Goal: Task Accomplishment & Management: Manage account settings

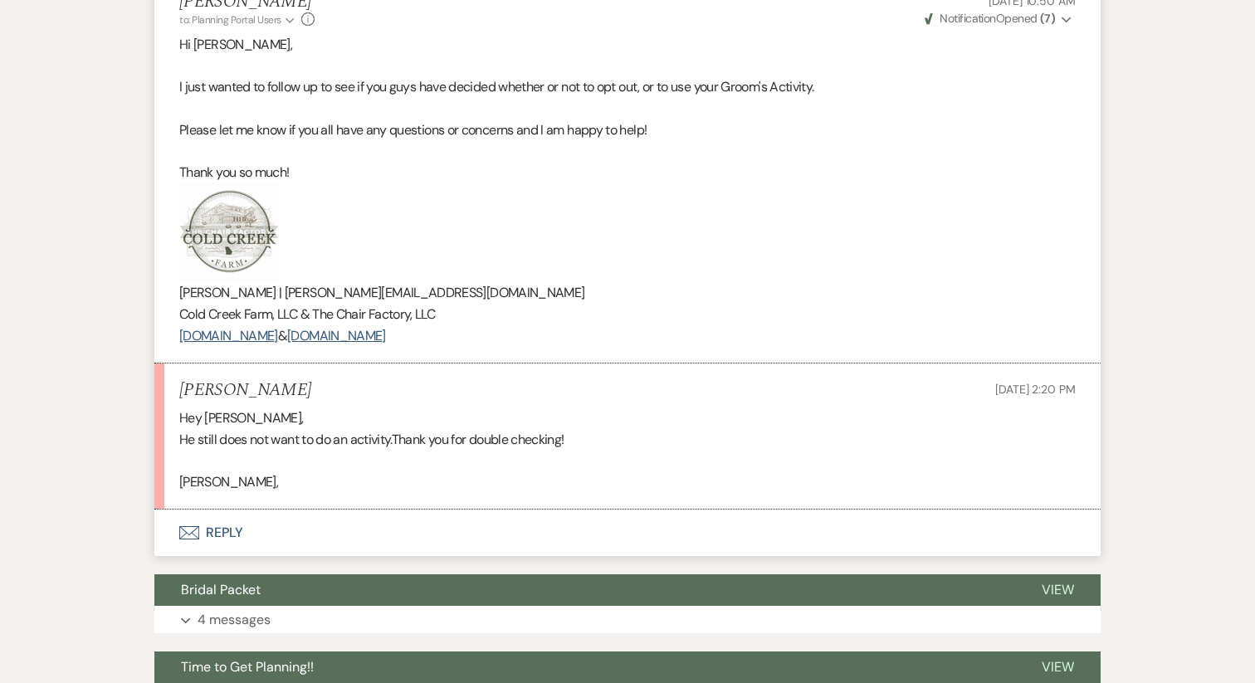
scroll to position [3263, 0]
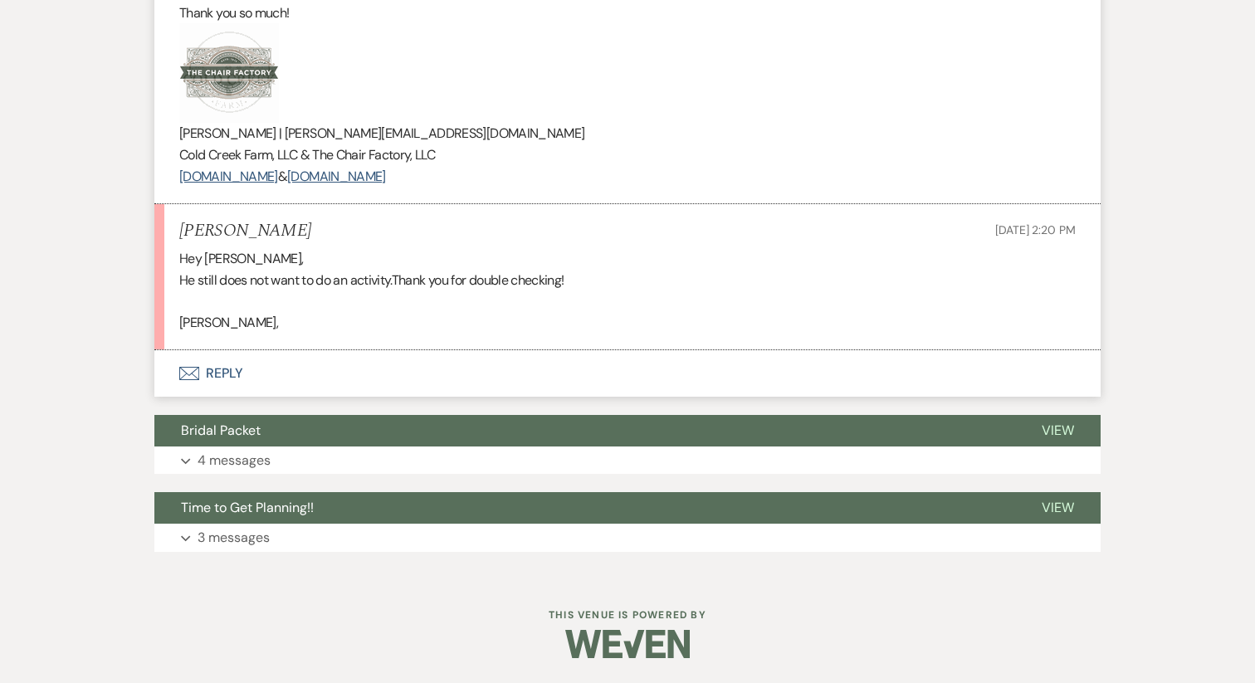
click at [220, 376] on button "Envelope Reply" at bounding box center [627, 373] width 946 height 46
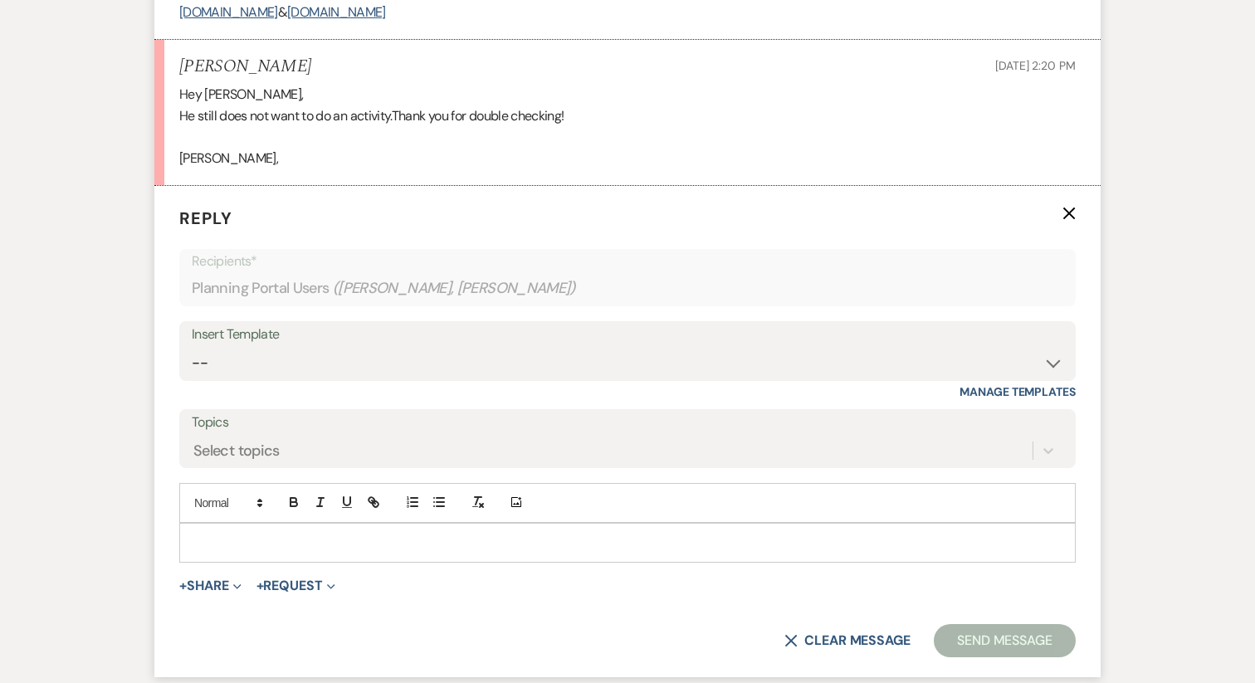
scroll to position [3443, 0]
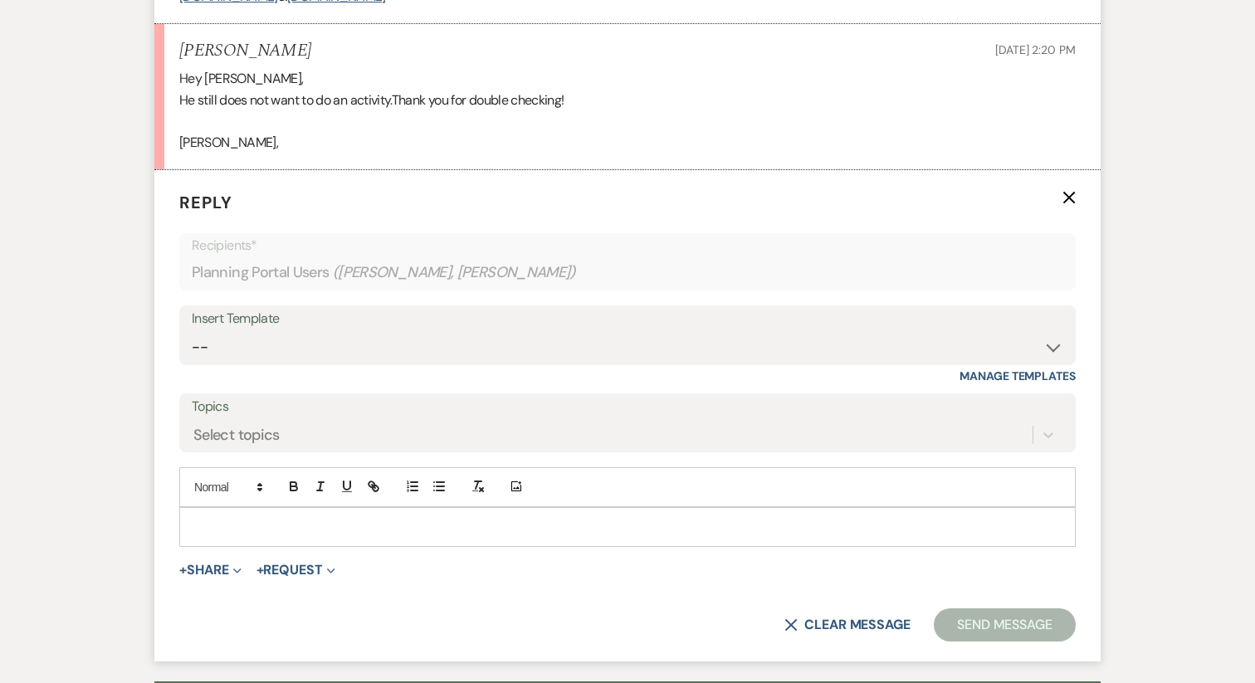
click at [302, 529] on p at bounding box center [628, 527] width 870 height 18
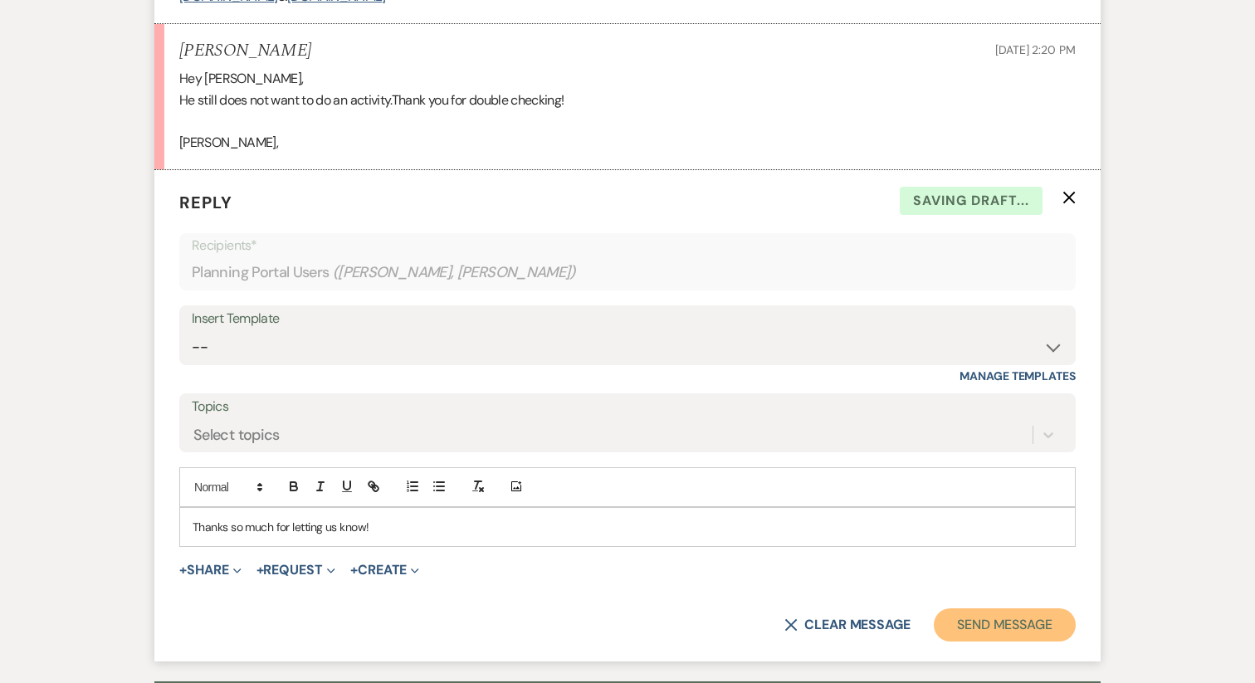
click at [979, 625] on button "Send Message" at bounding box center [1004, 624] width 142 height 33
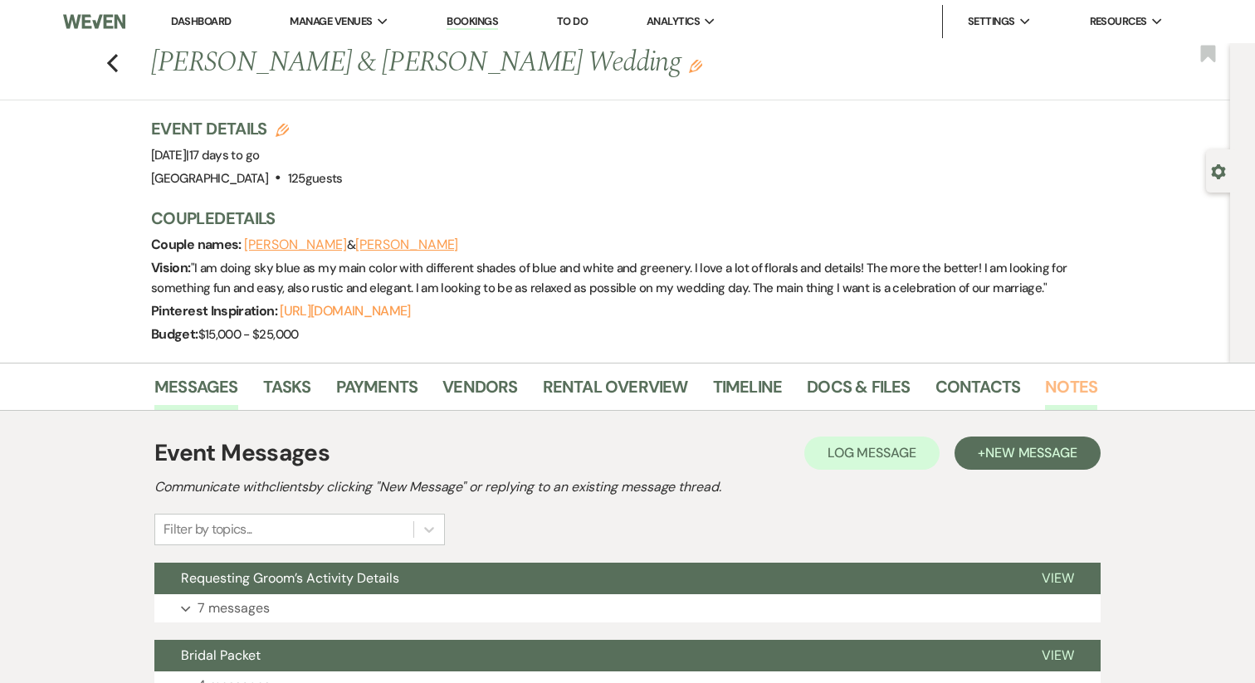
click at [1056, 394] on link "Notes" at bounding box center [1071, 391] width 52 height 37
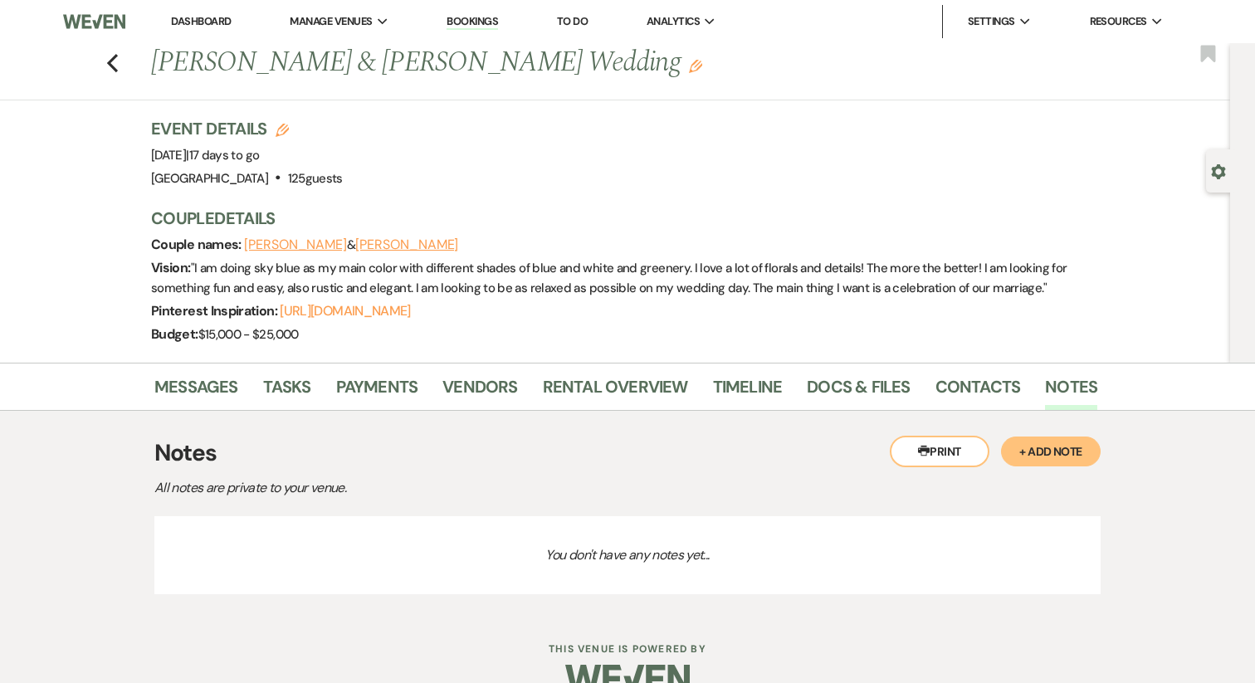
click at [1049, 443] on button "+ Add Note" at bounding box center [1051, 451] width 100 height 30
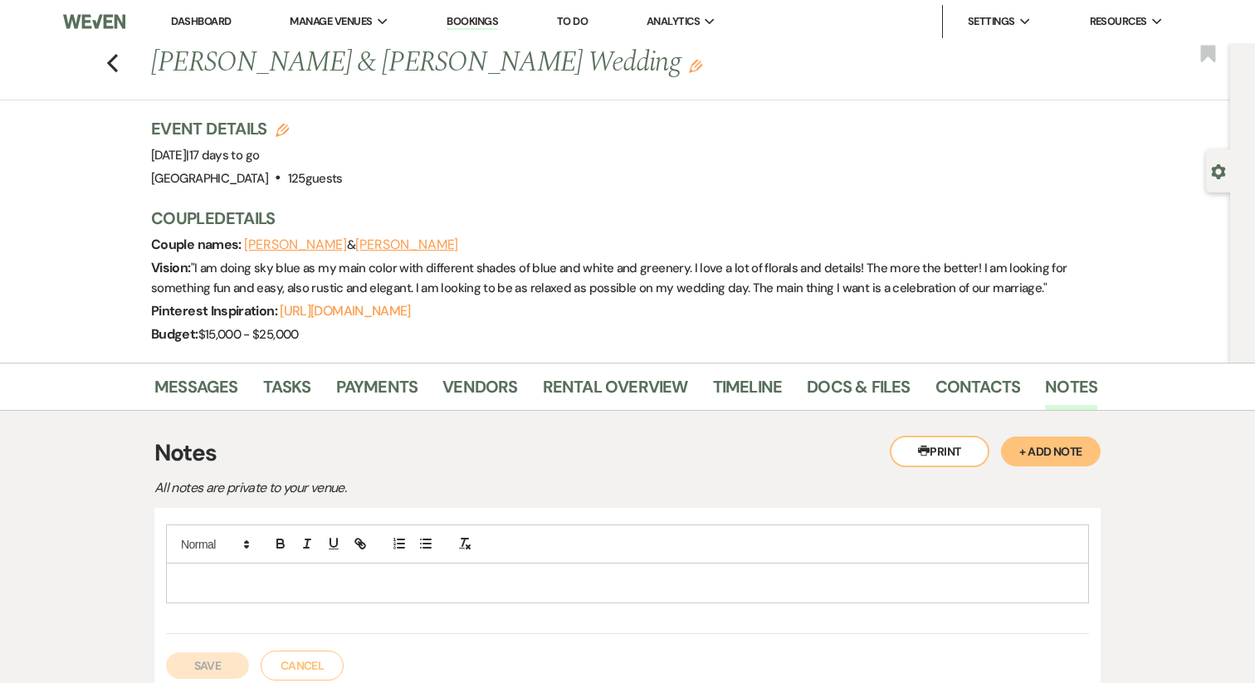
click at [428, 583] on p at bounding box center [627, 582] width 896 height 18
click at [242, 670] on button "Save" at bounding box center [207, 665] width 83 height 27
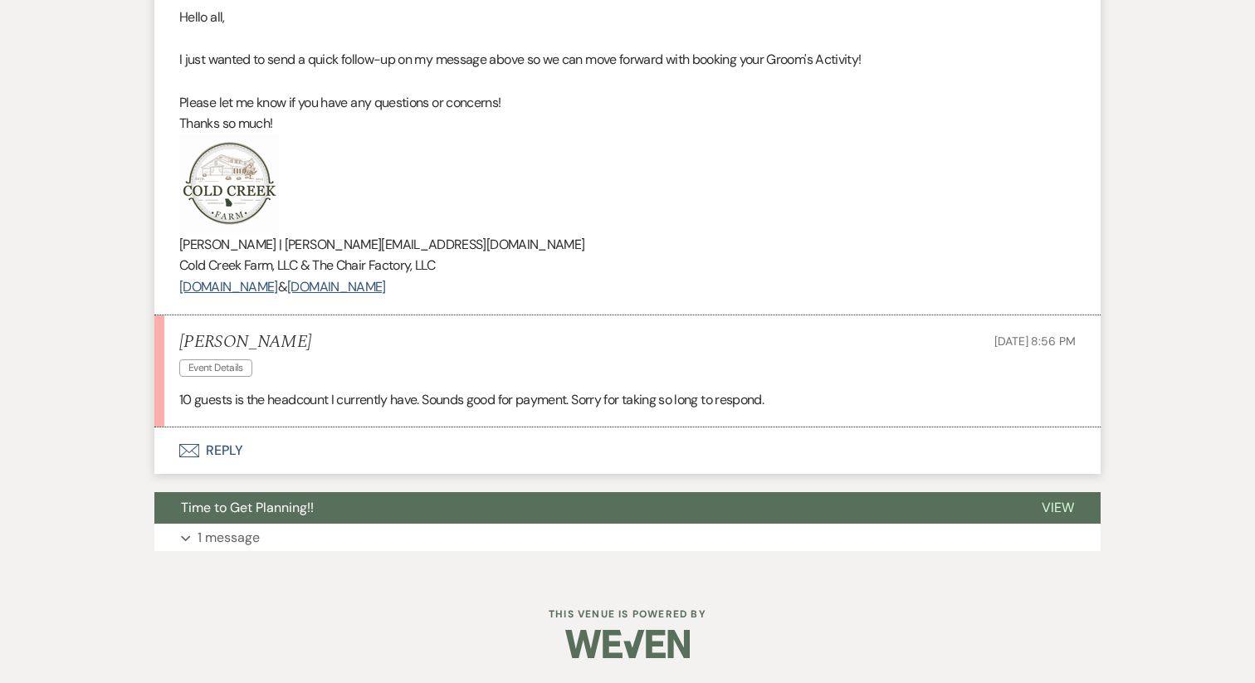
scroll to position [3528, 0]
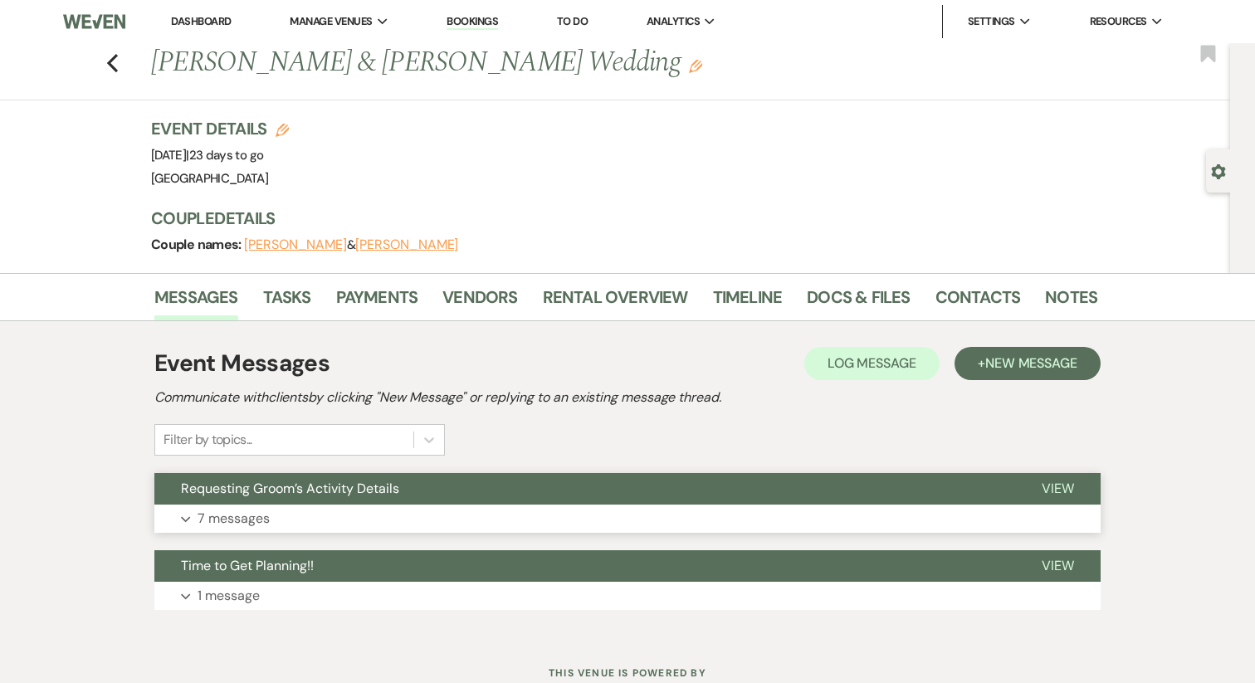
click at [313, 520] on button "Expand 7 messages" at bounding box center [627, 518] width 946 height 28
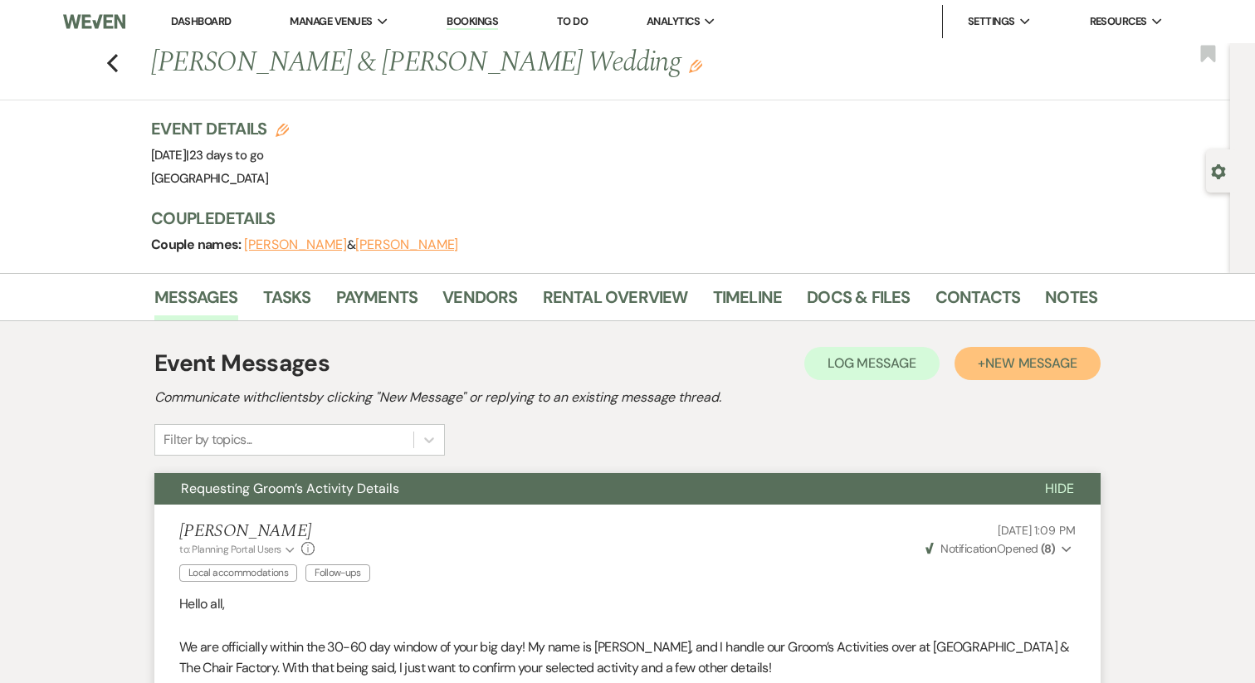
click at [1034, 358] on span "New Message" at bounding box center [1031, 362] width 92 height 17
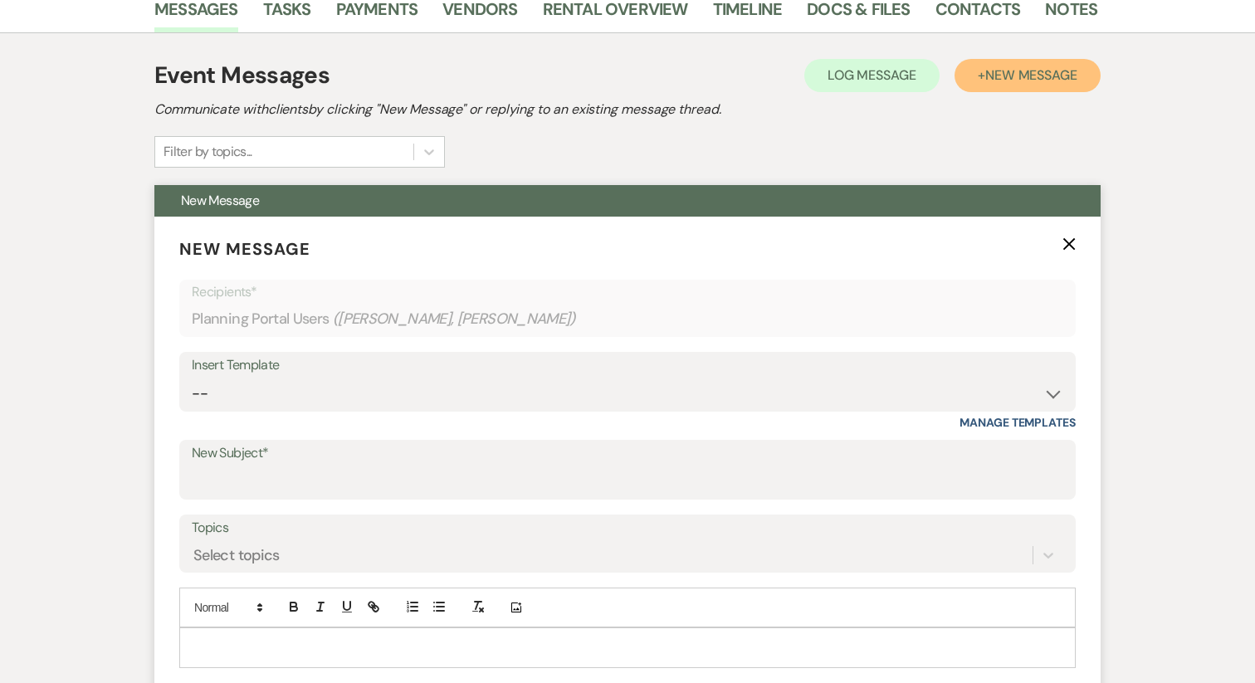
scroll to position [300, 0]
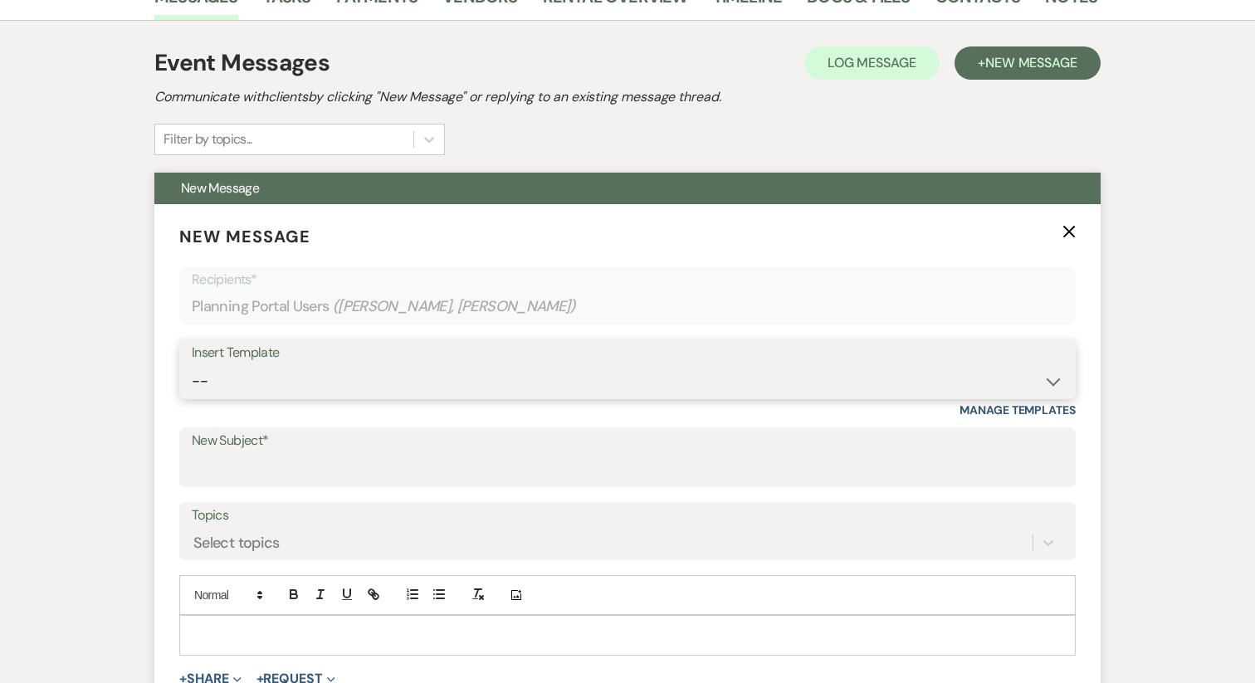
click at [266, 383] on select "-- Vendor Meetings for The Year Week of Reminders Getting You Booked - Groom's …" at bounding box center [627, 381] width 871 height 32
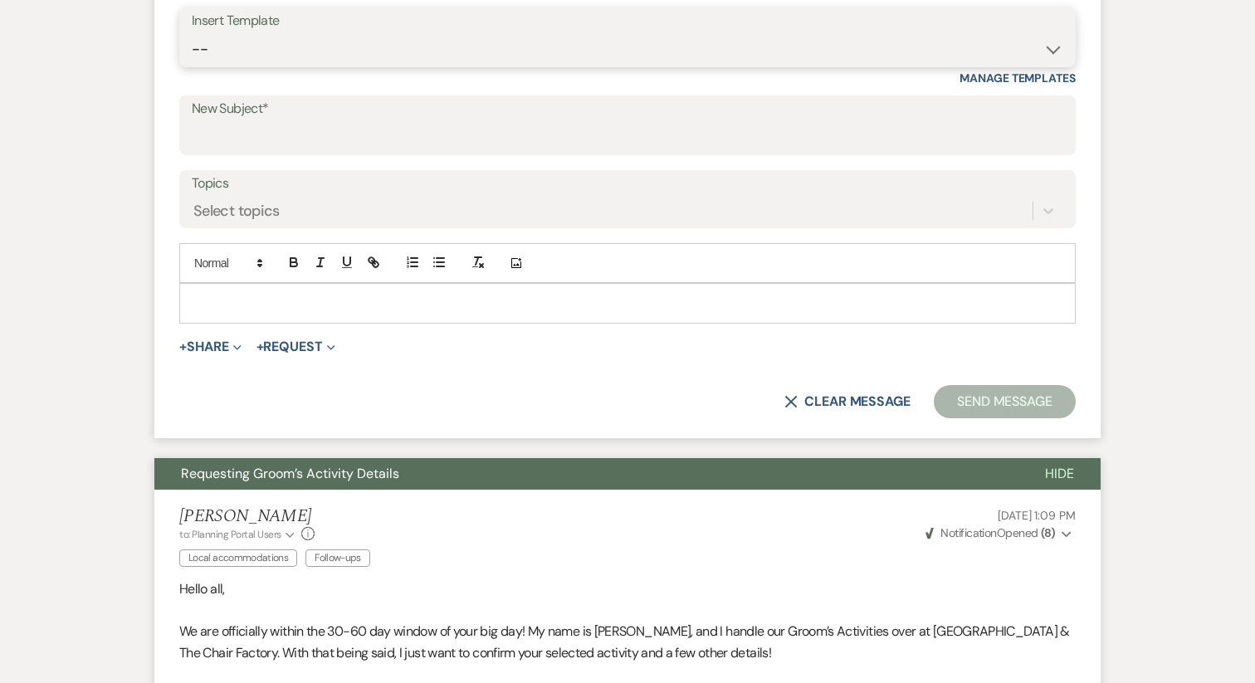
scroll to position [645, 0]
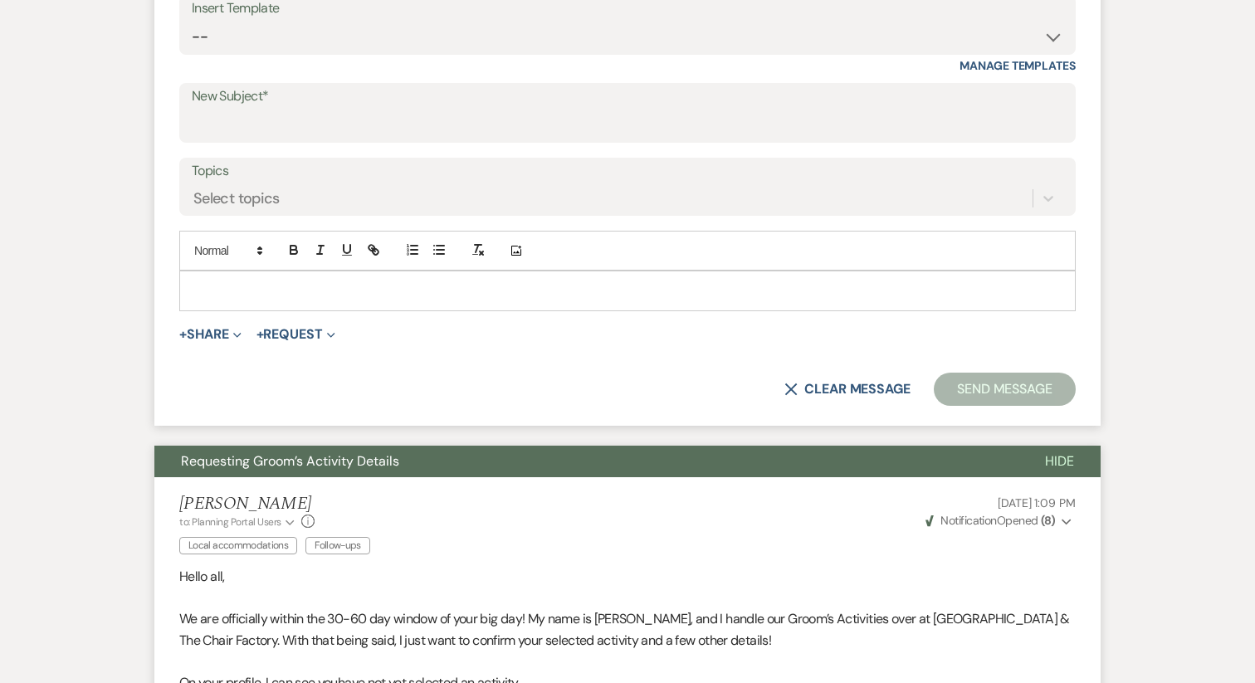
click at [310, 300] on p at bounding box center [628, 290] width 870 height 18
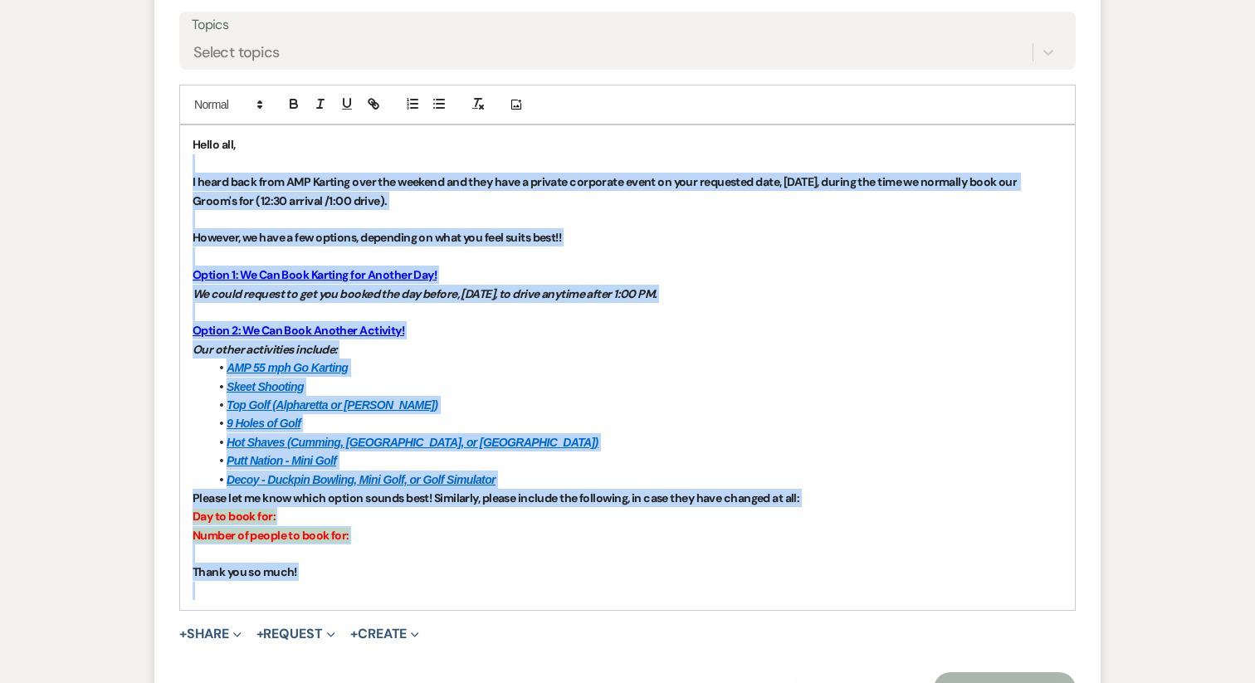
scroll to position [803, 0]
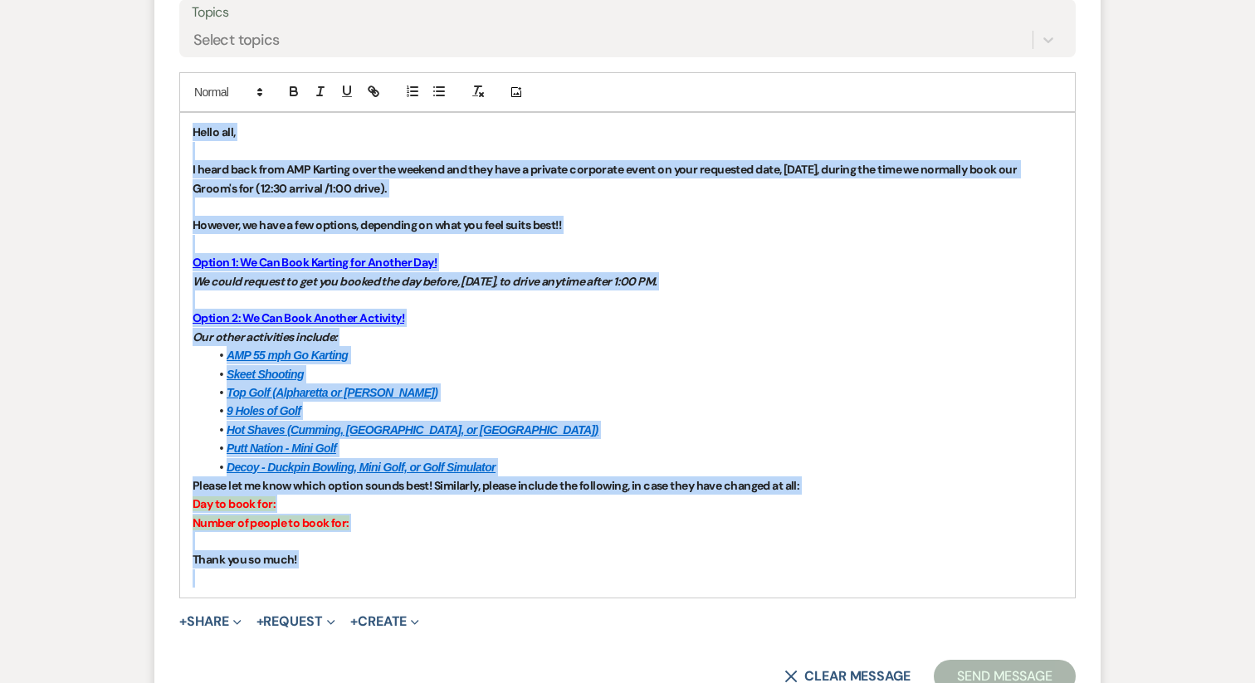
drag, startPoint x: 313, startPoint y: 450, endPoint x: 158, endPoint y: 132, distance: 353.3
click at [158, 132] on form "New Message X Draft Recipients* Planning Portal Users ( Ashley Grande, Kyle Coo…" at bounding box center [627, 206] width 946 height 1011
click at [290, 94] on icon "button" at bounding box center [293, 93] width 7 height 4
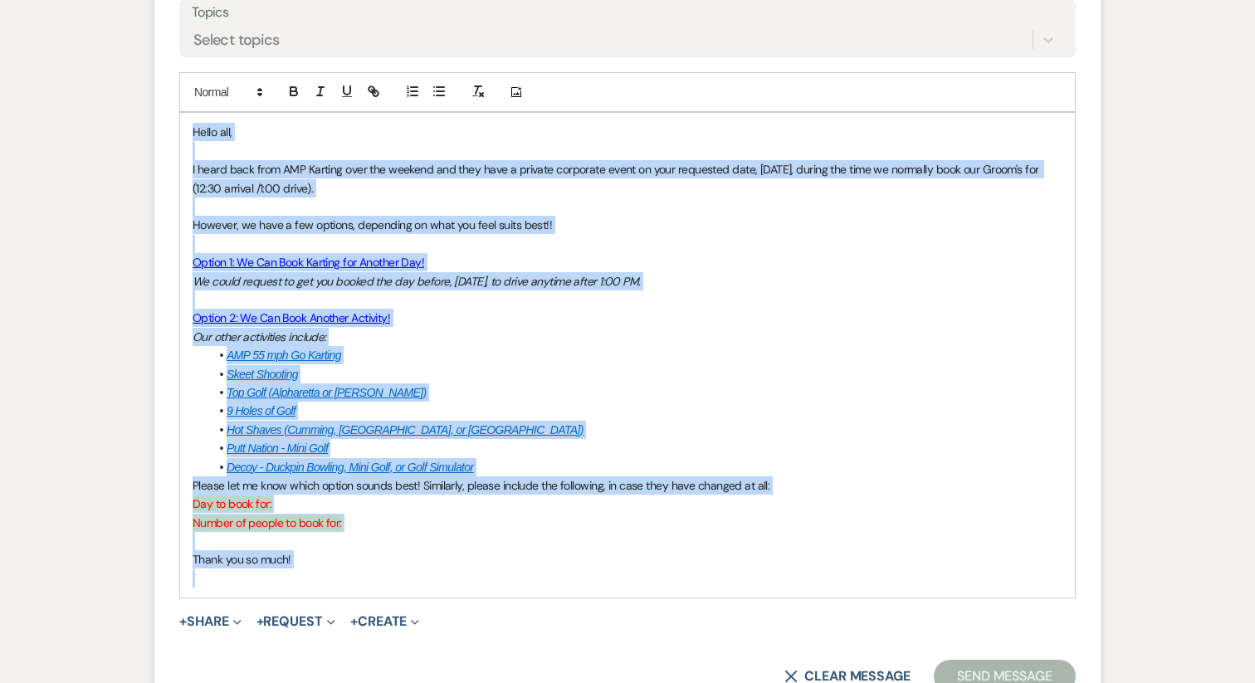
click at [263, 225] on span "However, we have a few options, depending on what you feel suits best!!" at bounding box center [372, 224] width 359 height 15
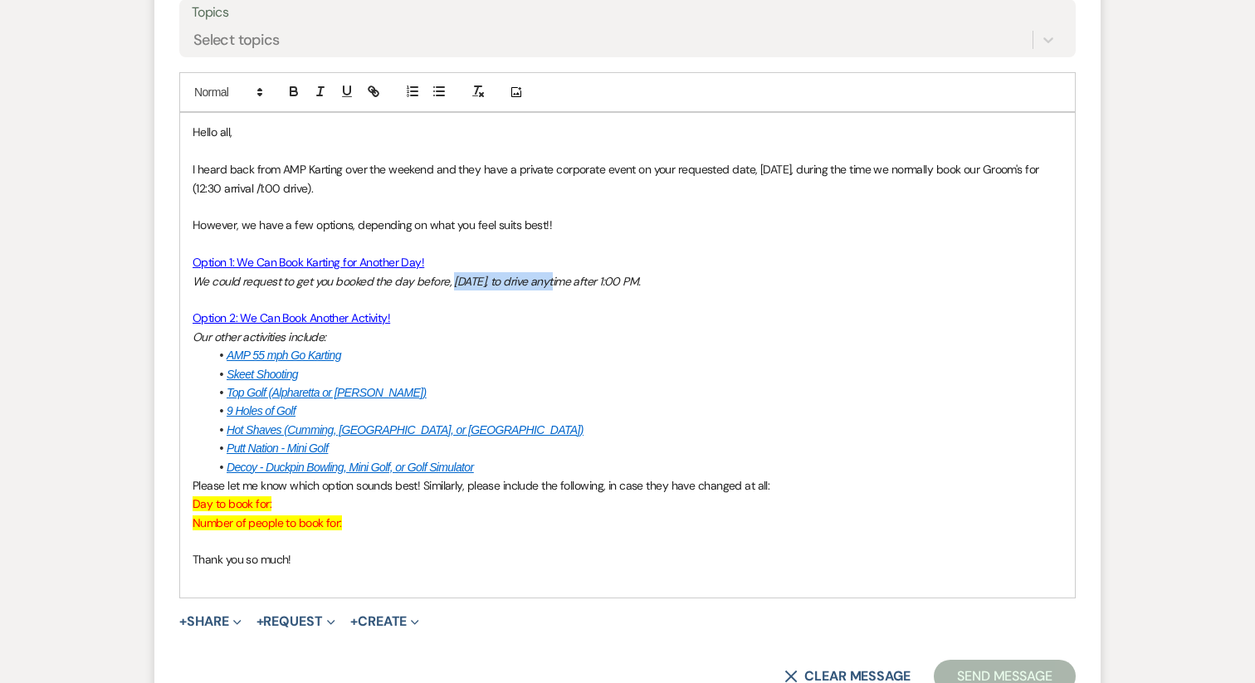
drag, startPoint x: 452, startPoint y: 280, endPoint x: 563, endPoint y: 287, distance: 110.6
click at [563, 287] on em "We could request to get you booked the day before, Thursday, October 9th, to dr…" at bounding box center [417, 281] width 448 height 15
click at [290, 90] on icon "button" at bounding box center [293, 89] width 6 height 4
click at [618, 279] on em ", to drive anytime after 1:00 PM." at bounding box center [562, 281] width 155 height 15
click at [573, 282] on em ", to drive anytime after 1:00 PM." at bounding box center [562, 281] width 155 height 15
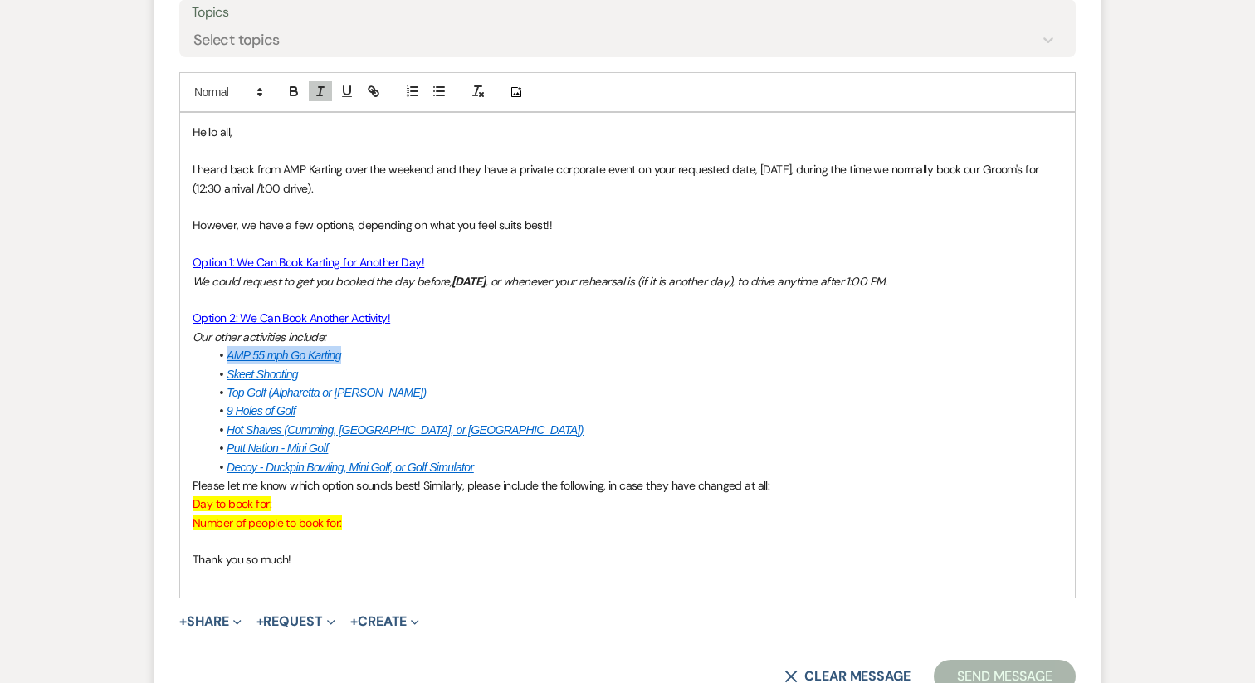
drag, startPoint x: 366, startPoint y: 356, endPoint x: 217, endPoint y: 359, distance: 149.4
click at [217, 359] on li "AMP 55 mph Go Karting" at bounding box center [635, 355] width 853 height 18
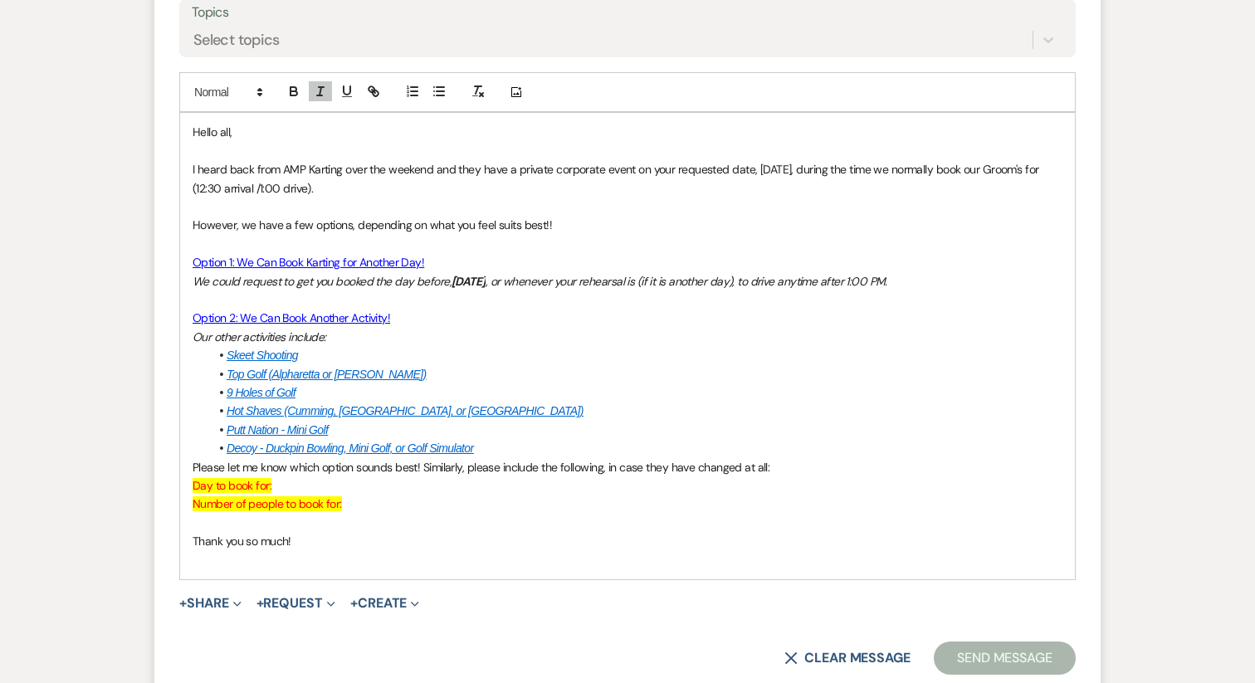
click at [189, 471] on div "Hello all, I heard back from AMP Karting over the weekend and they have a priva…" at bounding box center [627, 346] width 894 height 466
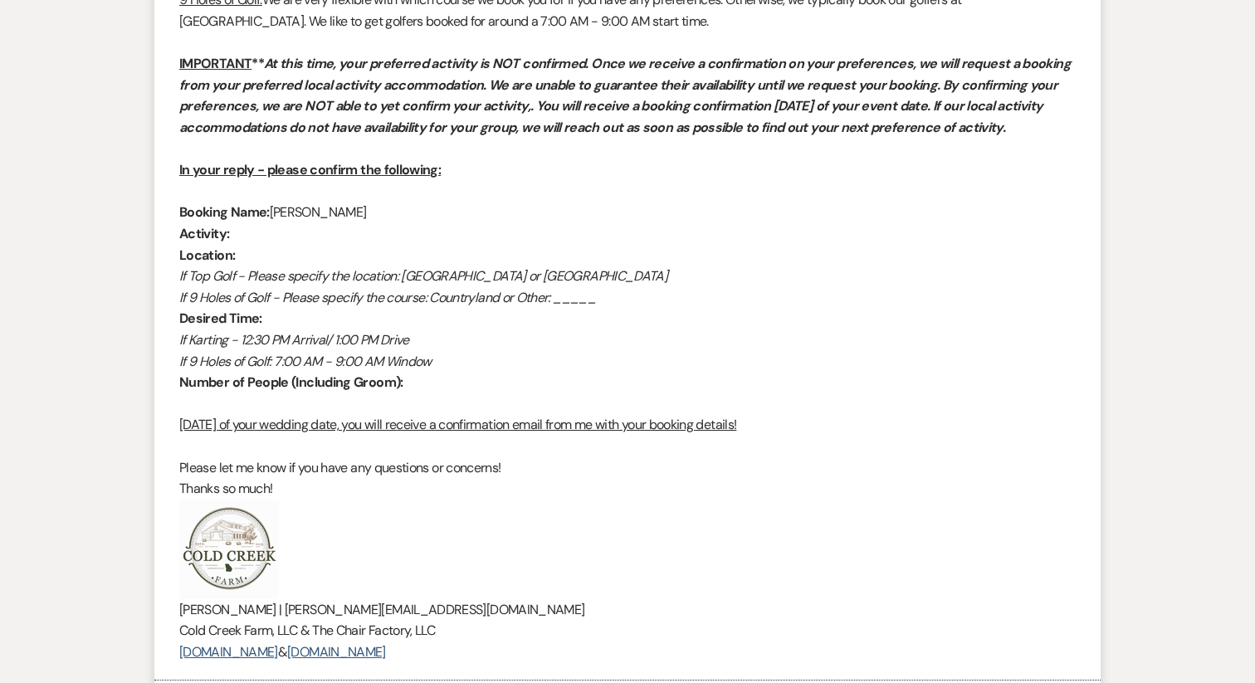
scroll to position [2345, 0]
drag, startPoint x: 439, startPoint y: 388, endPoint x: 182, endPoint y: 216, distance: 309.3
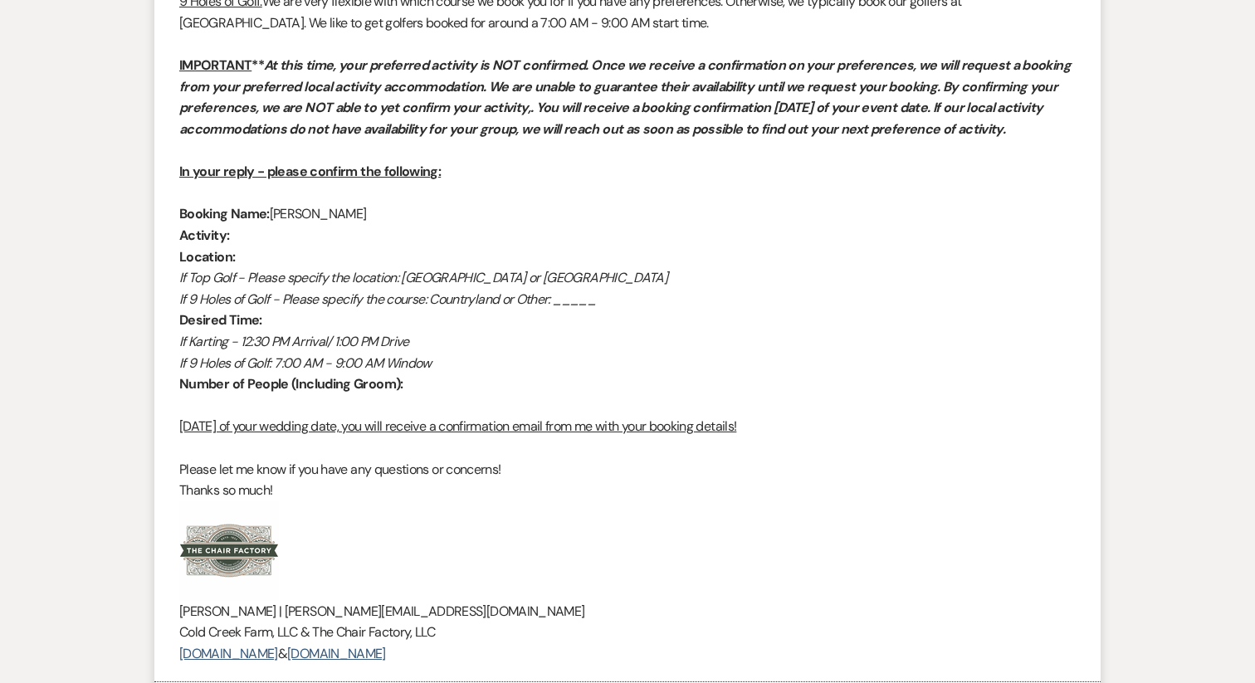
copy div "Booking Name: Kyle Cooke Activity: Location: If Top Golf - Please specify the l…"
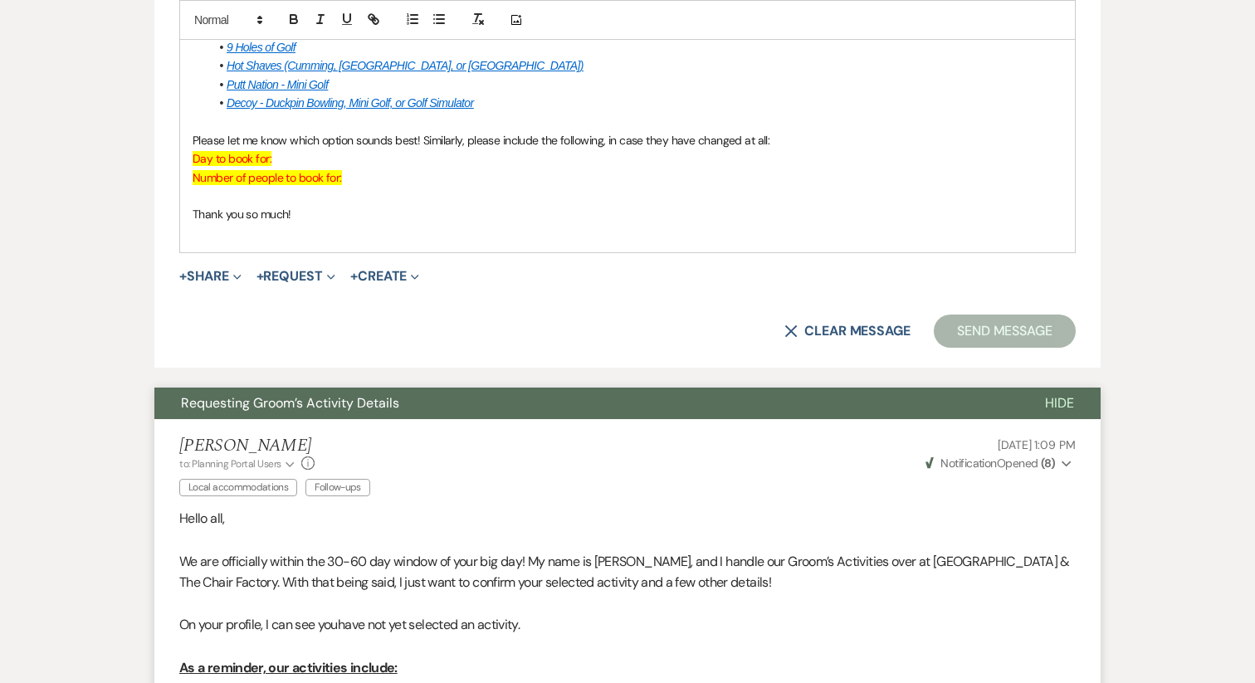
scroll to position [1005, 0]
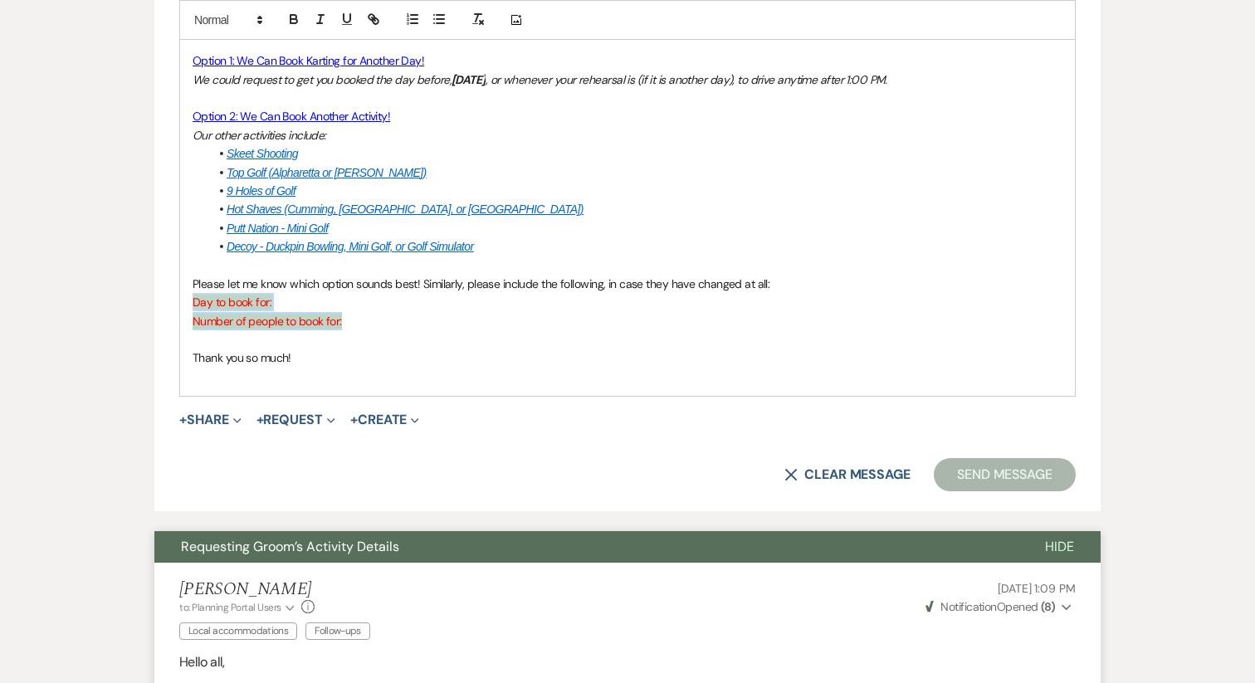
drag, startPoint x: 345, startPoint y: 321, endPoint x: 151, endPoint y: 306, distance: 194.7
click at [424, 335] on p at bounding box center [628, 339] width 870 height 18
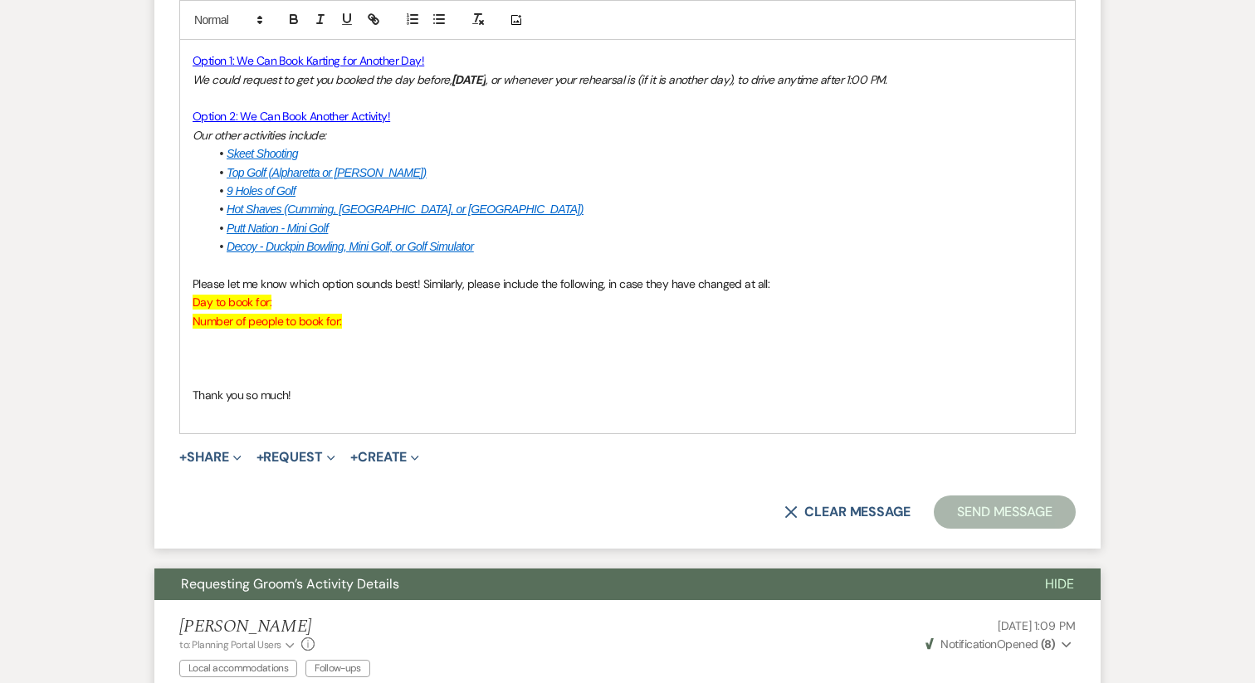
click at [250, 350] on p at bounding box center [628, 358] width 870 height 18
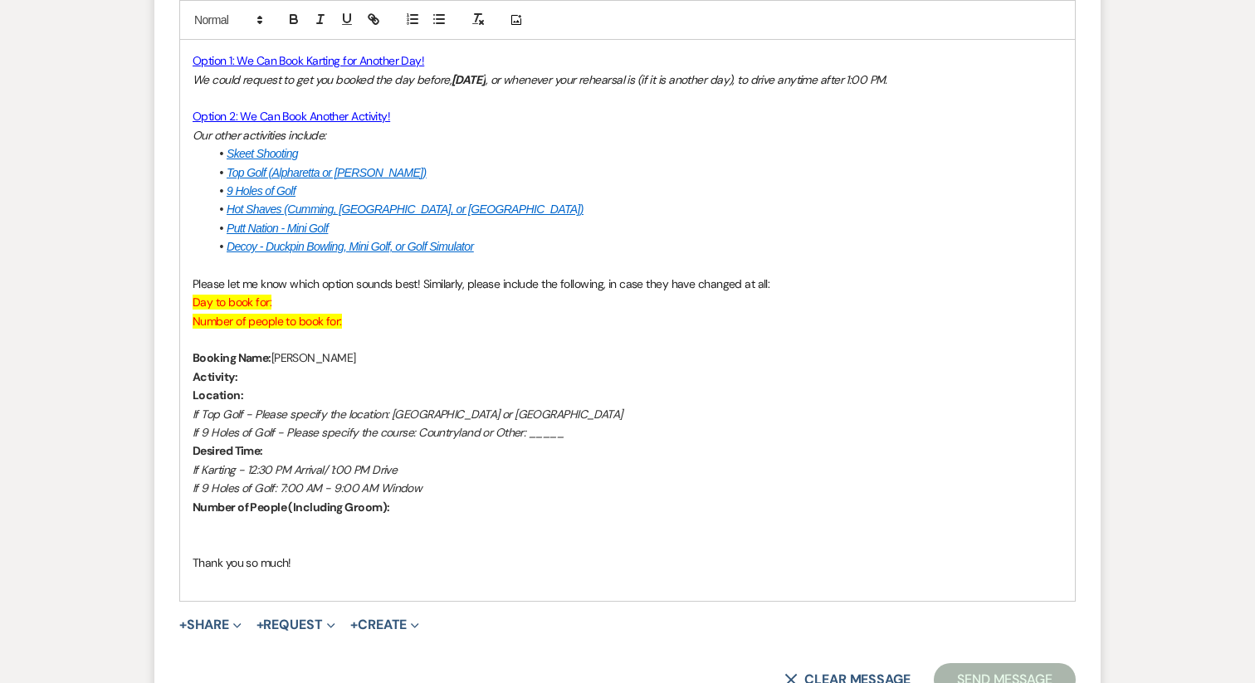
click at [271, 381] on p "Activity:" at bounding box center [628, 377] width 870 height 18
click at [258, 402] on p "Location:" at bounding box center [628, 395] width 870 height 18
click at [280, 421] on em "If Top Golf - Please specify the location: Alpharetta or Buford" at bounding box center [408, 414] width 430 height 15
click at [280, 421] on p "If Top Golf - Please specify the location: Alpharetta or Buford" at bounding box center [628, 414] width 870 height 18
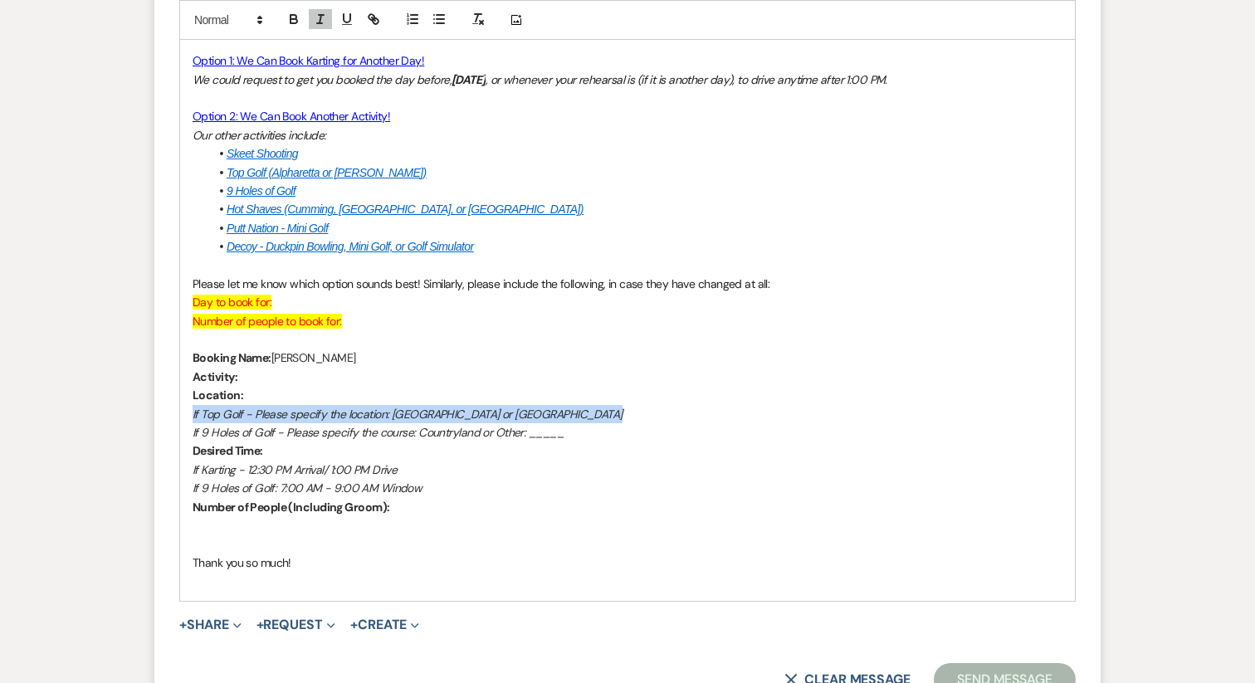
click at [280, 421] on p "If Top Golf - Please specify the location: Alpharetta or Buford" at bounding box center [628, 414] width 870 height 18
drag, startPoint x: 629, startPoint y: 433, endPoint x: 193, endPoint y: 408, distance: 436.3
click at [193, 408] on div "Hello all, I heard back from AMP Karting over the weekend and they have a priva…" at bounding box center [627, 255] width 894 height 689
click at [386, 431] on em "If 9 Holes of Golf - Please specify the course: Countryland or Other: _____" at bounding box center [378, 432] width 371 height 15
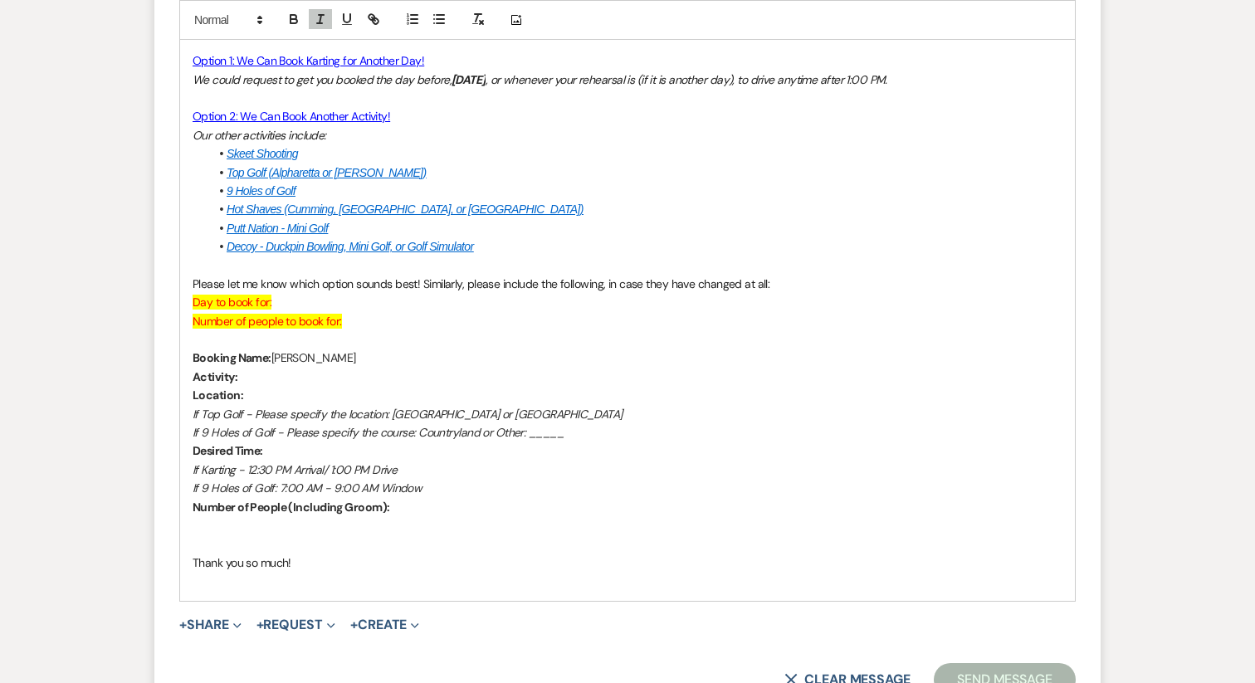
click at [581, 439] on p "If 9 Holes of Golf - Please specify the course: Countryland or Other: _____" at bounding box center [628, 432] width 870 height 18
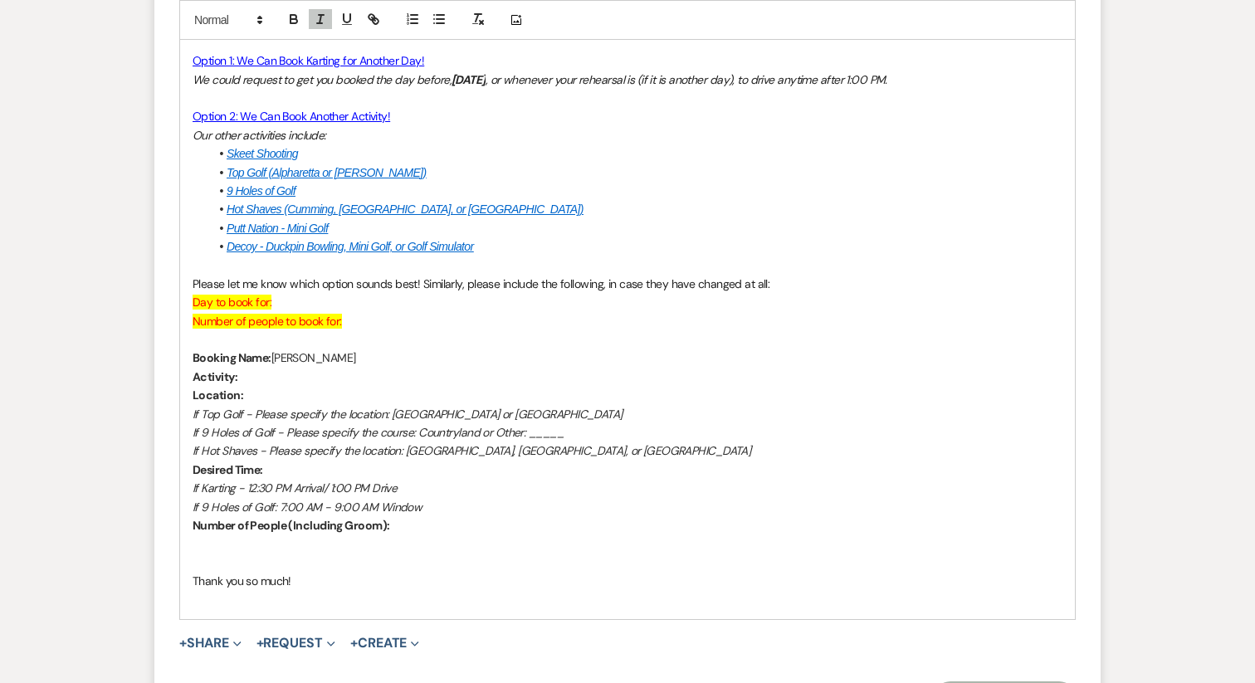
click at [328, 488] on em "If Karting - 12:30 PM Arrival/ 1:00 PM Drive" at bounding box center [295, 487] width 204 height 15
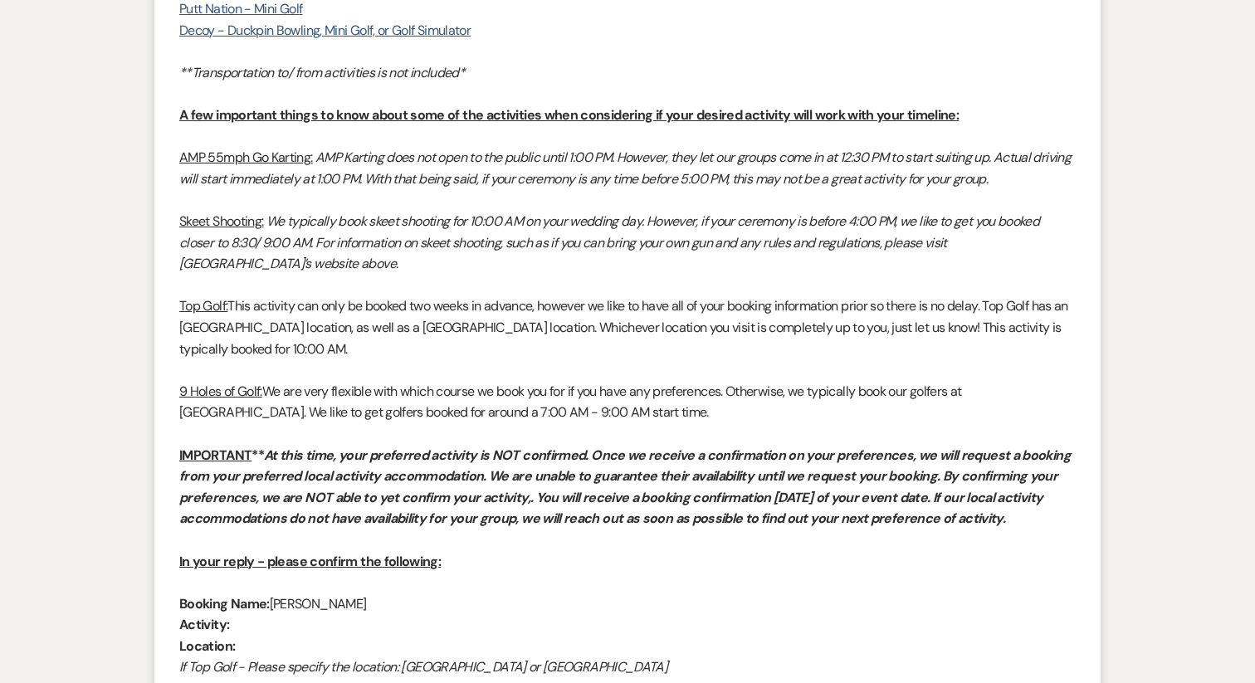
scroll to position [2204, 0]
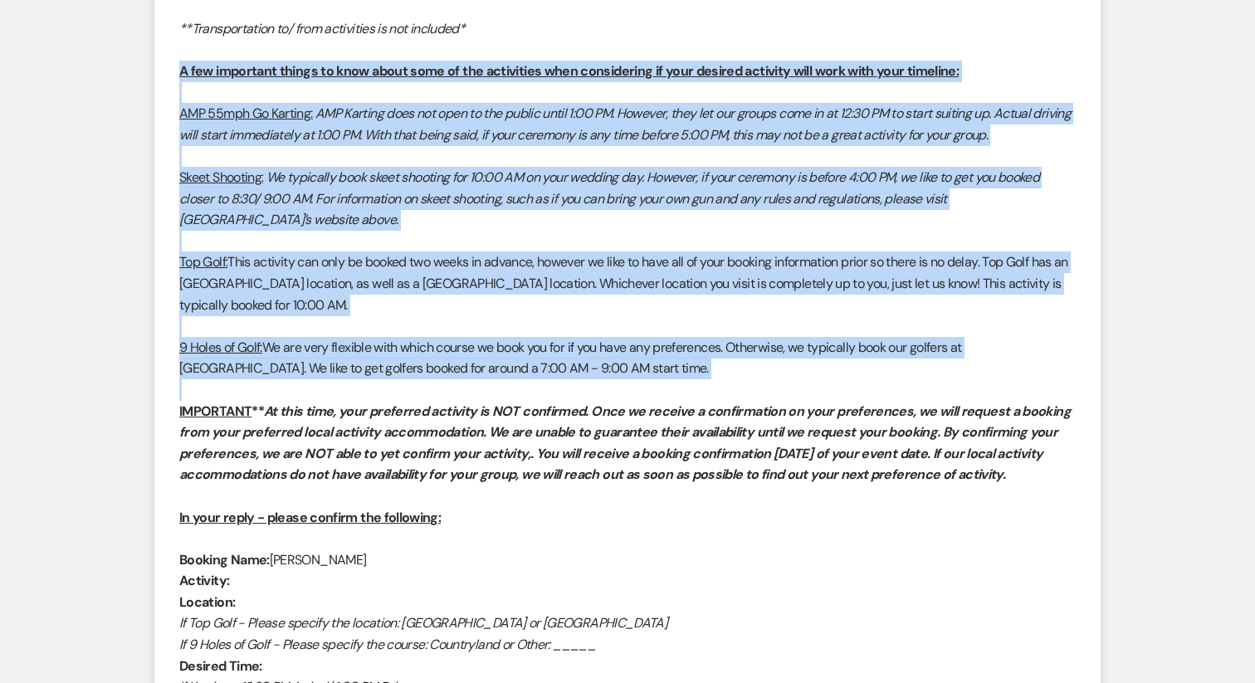
drag, startPoint x: 177, startPoint y: 72, endPoint x: 763, endPoint y: 388, distance: 666.4
click at [763, 388] on li "Katie Gatlin to: Planning Portal Users Expand Info Local accommodations Follow-…" at bounding box center [627, 298] width 946 height 1459
copy div "A few important things to know about some of the activities when considering if…"
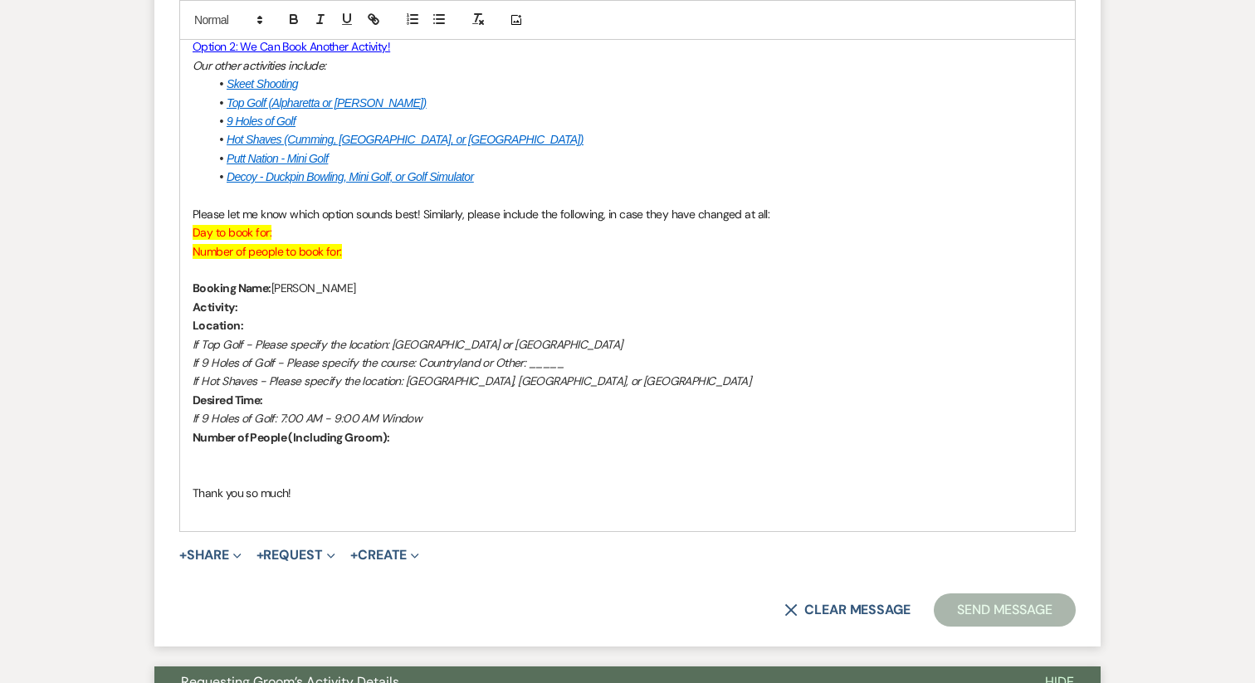
scroll to position [1070, 0]
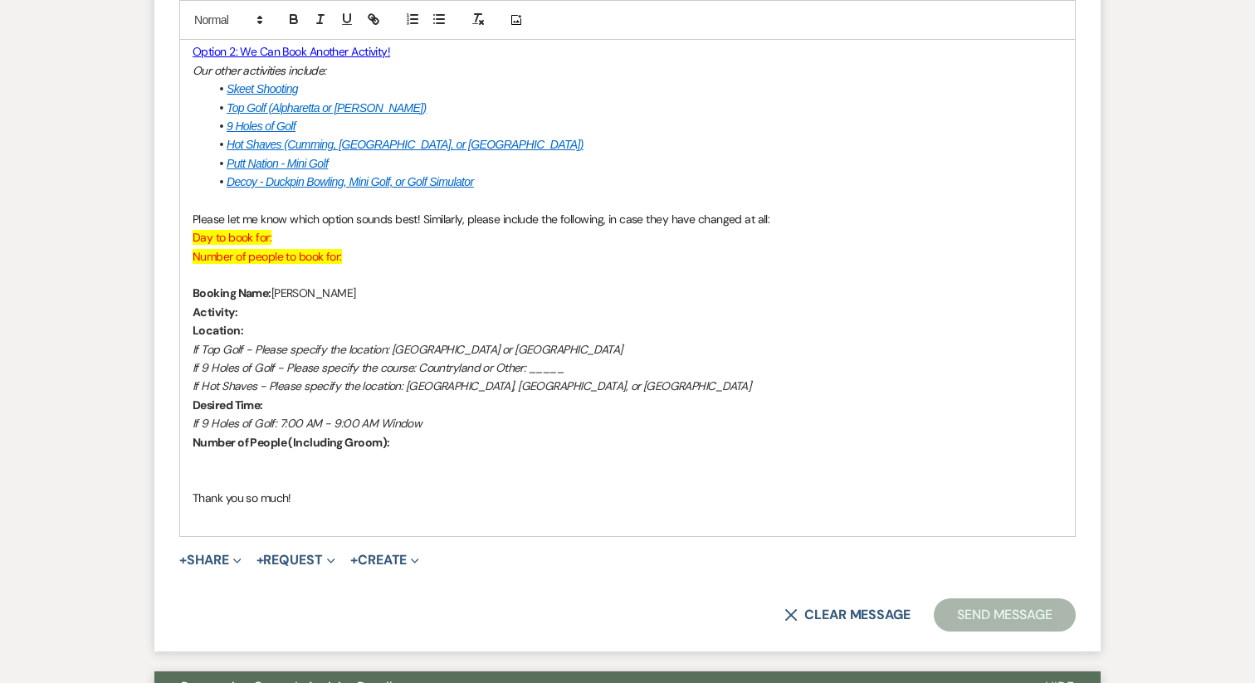
click at [568, 183] on li "Decoy - Duckpin Bowling, Mini Golf, or Golf Simulator" at bounding box center [635, 182] width 853 height 18
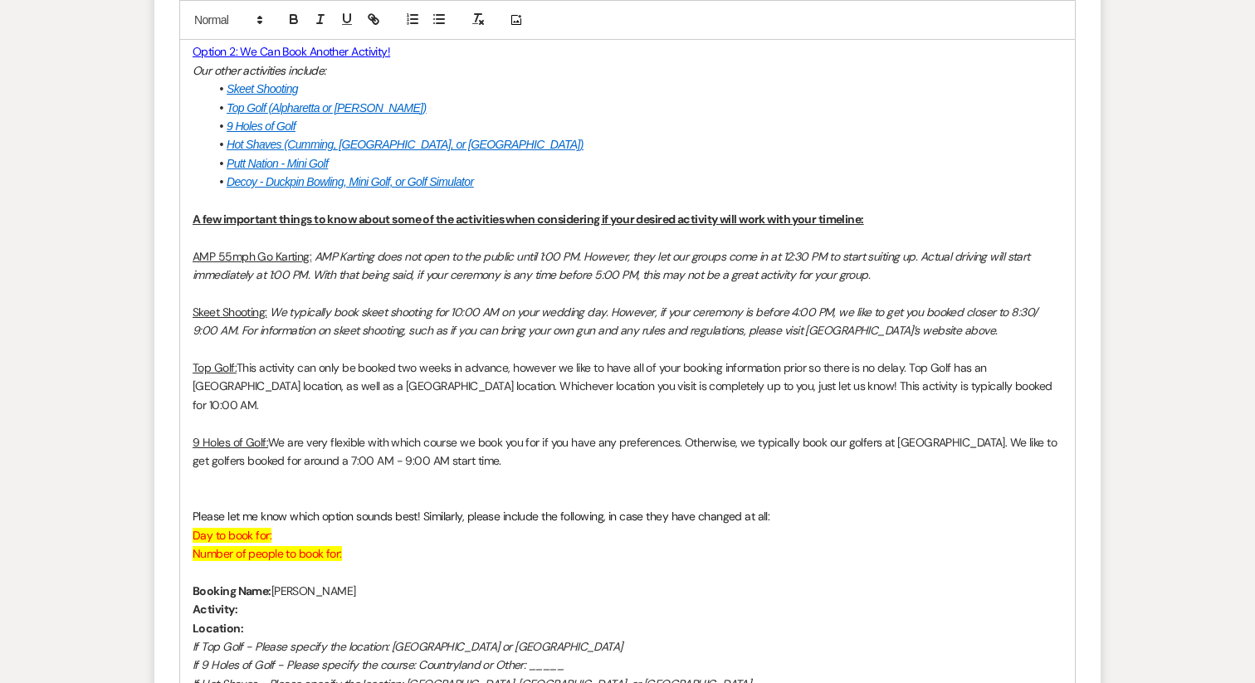
click at [285, 273] on em "AMP Karting does not open to the public until 1:00 PM. However, they let our gr…" at bounding box center [613, 265] width 840 height 33
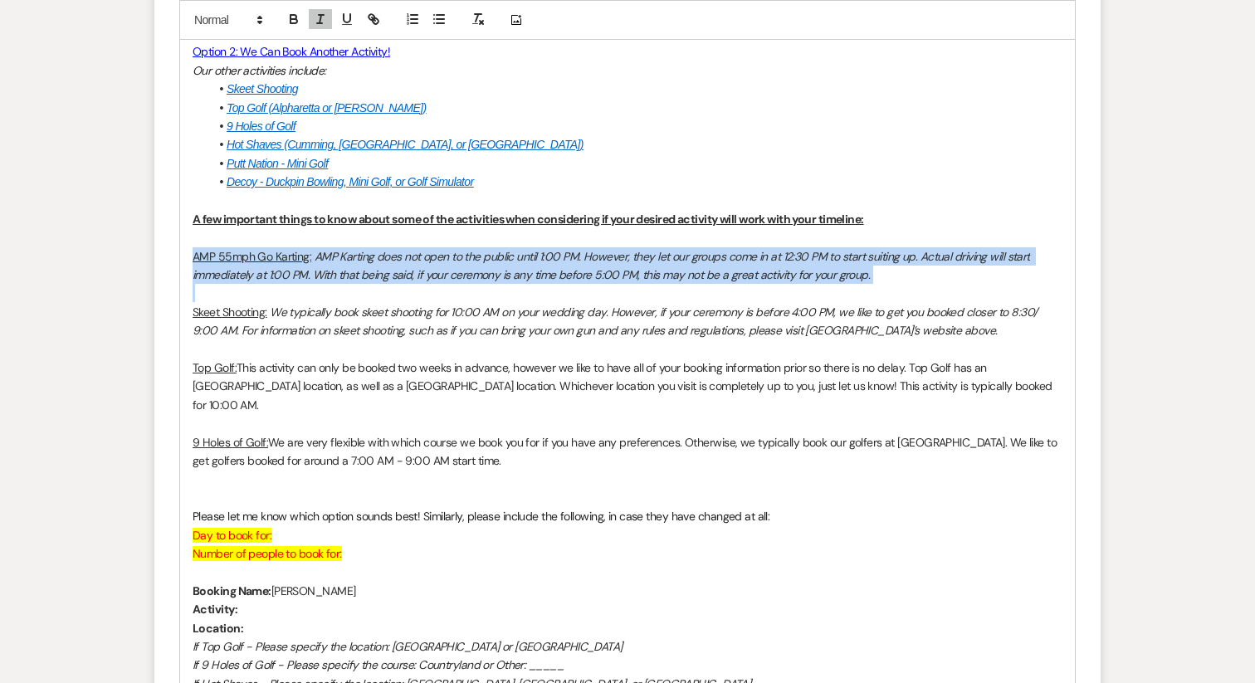
click at [285, 273] on em "AMP Karting does not open to the public until 1:00 PM. However, they let our gr…" at bounding box center [613, 265] width 840 height 33
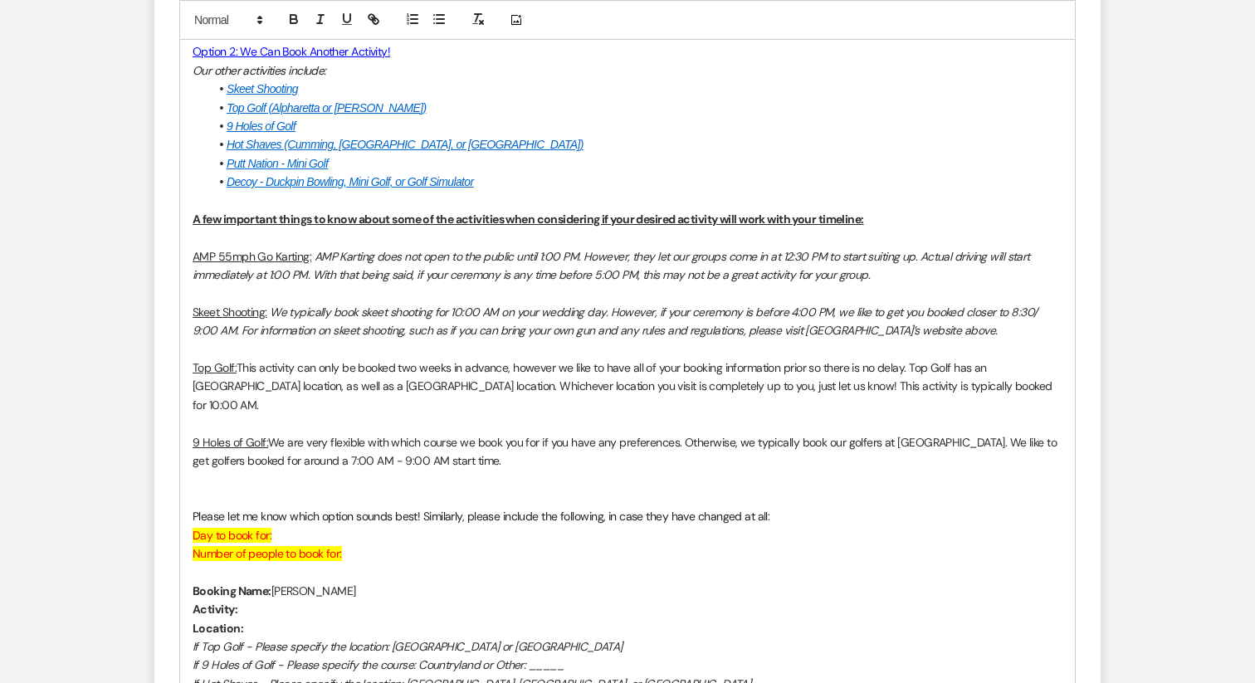
click at [391, 338] on p "Skeet Shooting: We typically book skeet shooting for 10:00 AM on your wedding d…" at bounding box center [628, 321] width 870 height 37
click at [343, 470] on p at bounding box center [628, 479] width 870 height 18
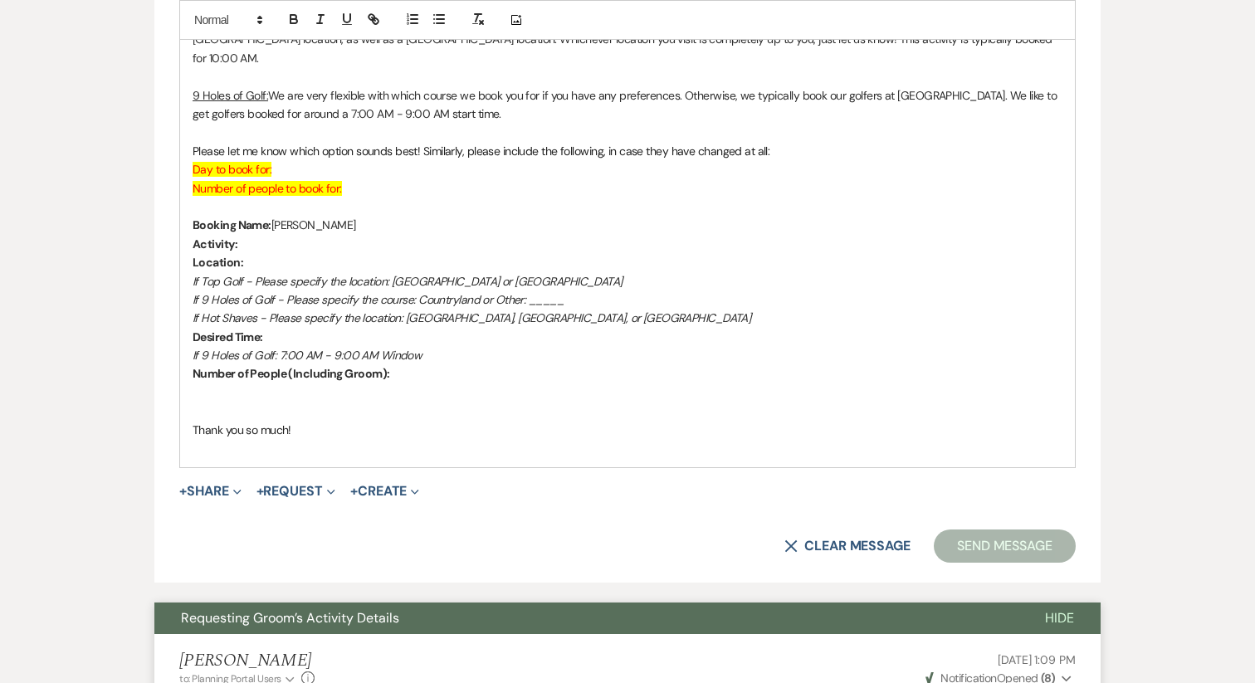
scroll to position [1405, 0]
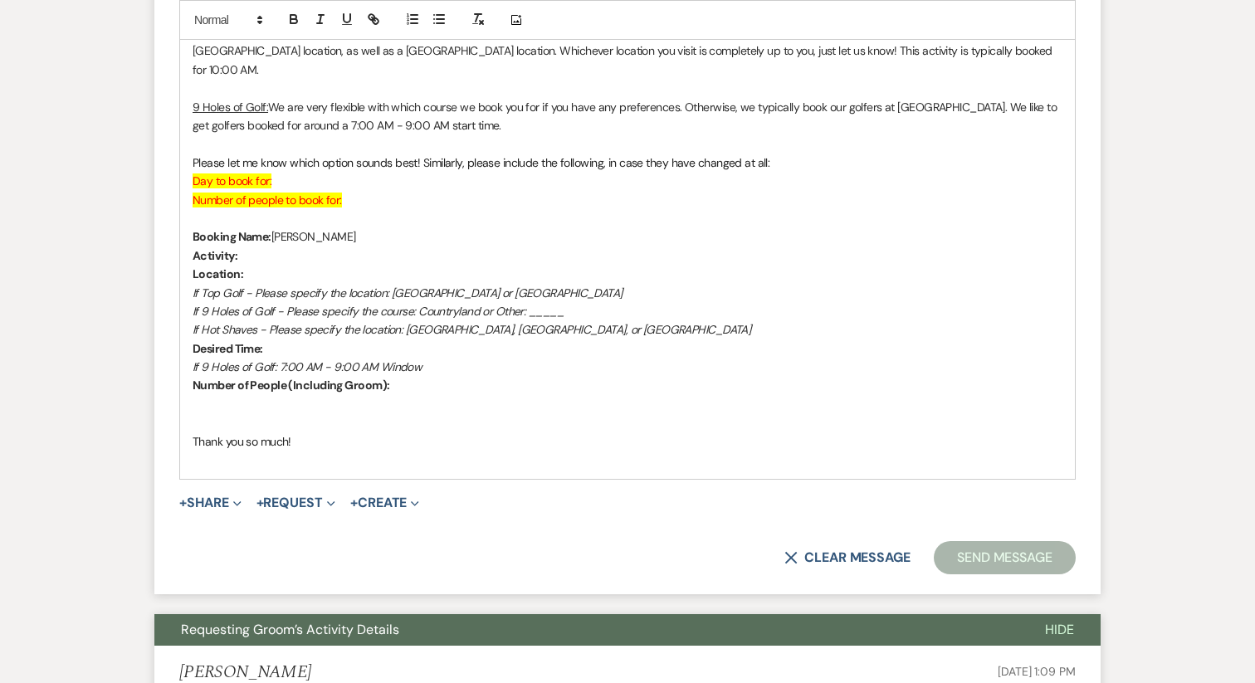
click at [399, 376] on p "Number of People (Including Groom):" at bounding box center [628, 385] width 870 height 18
click at [392, 376] on p "Number of People (Including Groom): 6" at bounding box center [628, 385] width 870 height 18
click at [296, 17] on icon "button" at bounding box center [293, 17] width 6 height 4
click at [412, 376] on p "Number of People (Including Groom): 6" at bounding box center [628, 385] width 870 height 18
click at [272, 359] on em "If 9 Holes of Golf: 7:00 AM - 9:00 AM Window" at bounding box center [307, 366] width 229 height 15
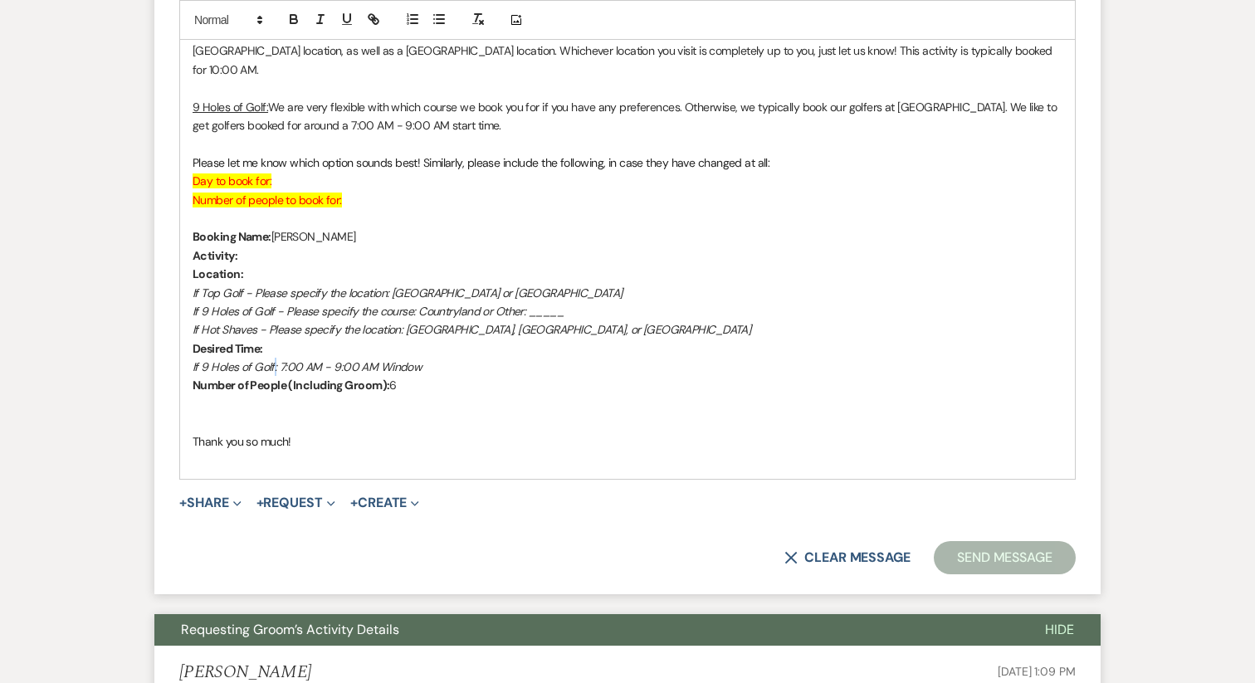
click at [272, 359] on em "If 9 Holes of Golf: 7:00 AM - 9:00 AM Window" at bounding box center [307, 366] width 229 height 15
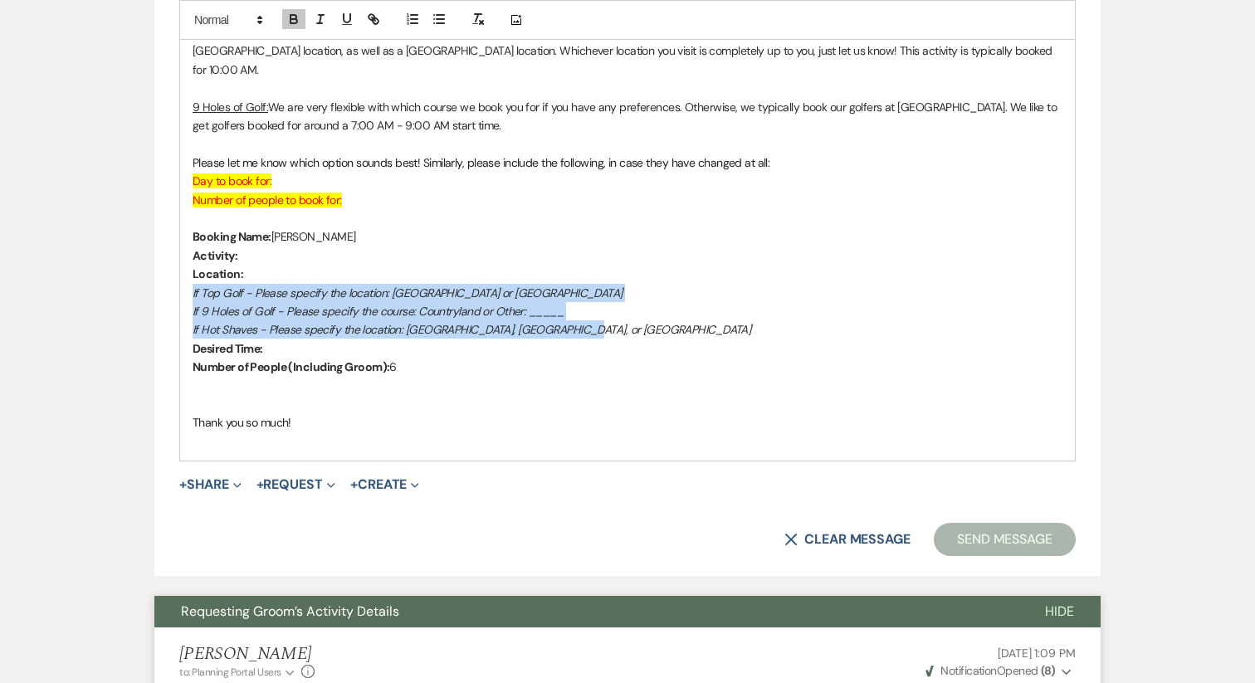
drag, startPoint x: 592, startPoint y: 313, endPoint x: 144, endPoint y: 275, distance: 449.7
click at [436, 23] on line "button" at bounding box center [439, 23] width 7 height 0
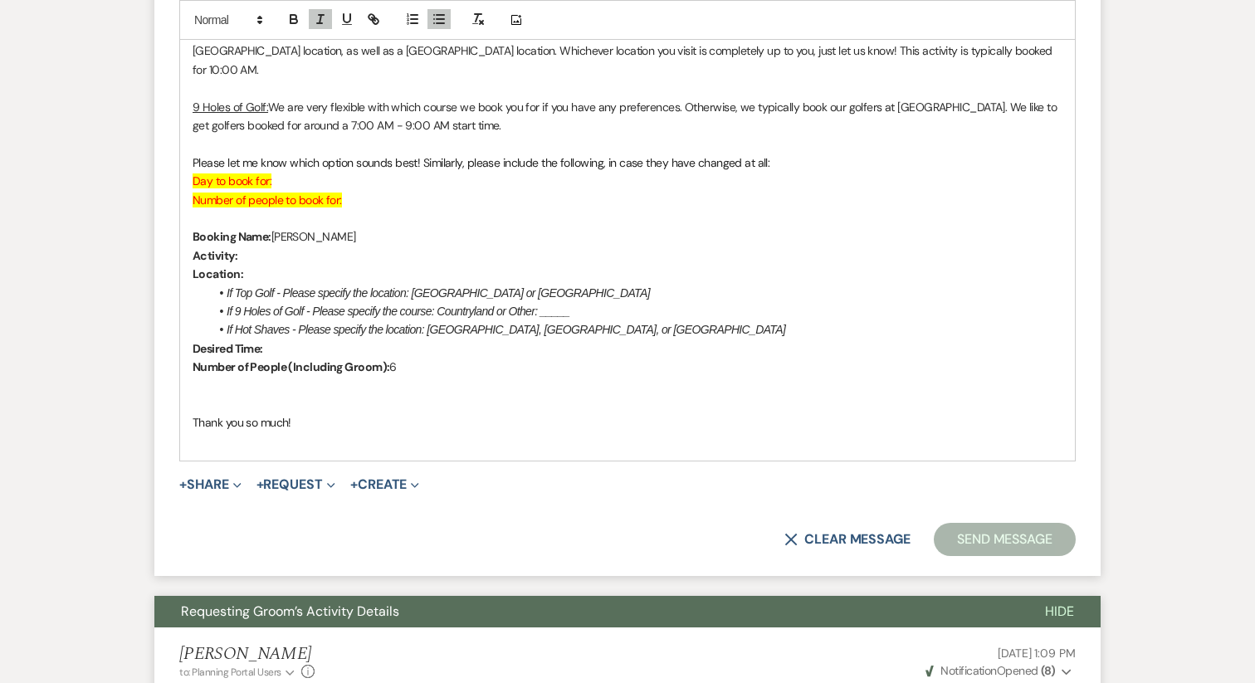
click at [489, 339] on p "Desired Time:" at bounding box center [628, 348] width 870 height 18
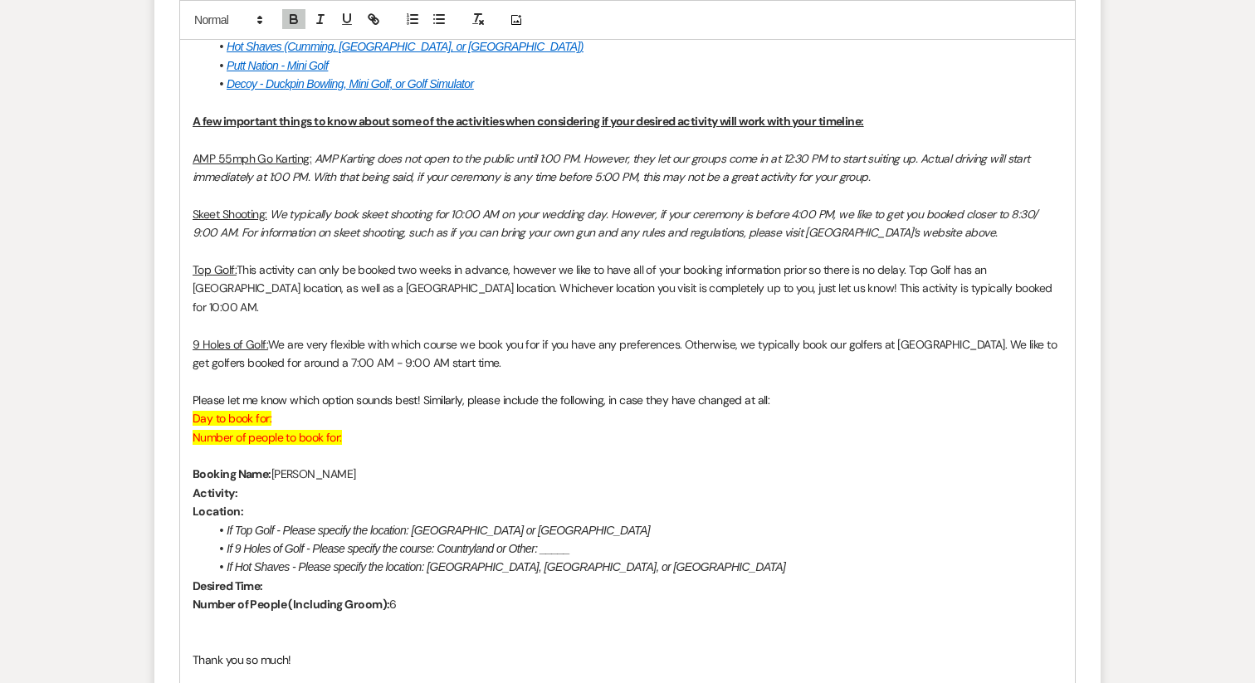
scroll to position [1198, 0]
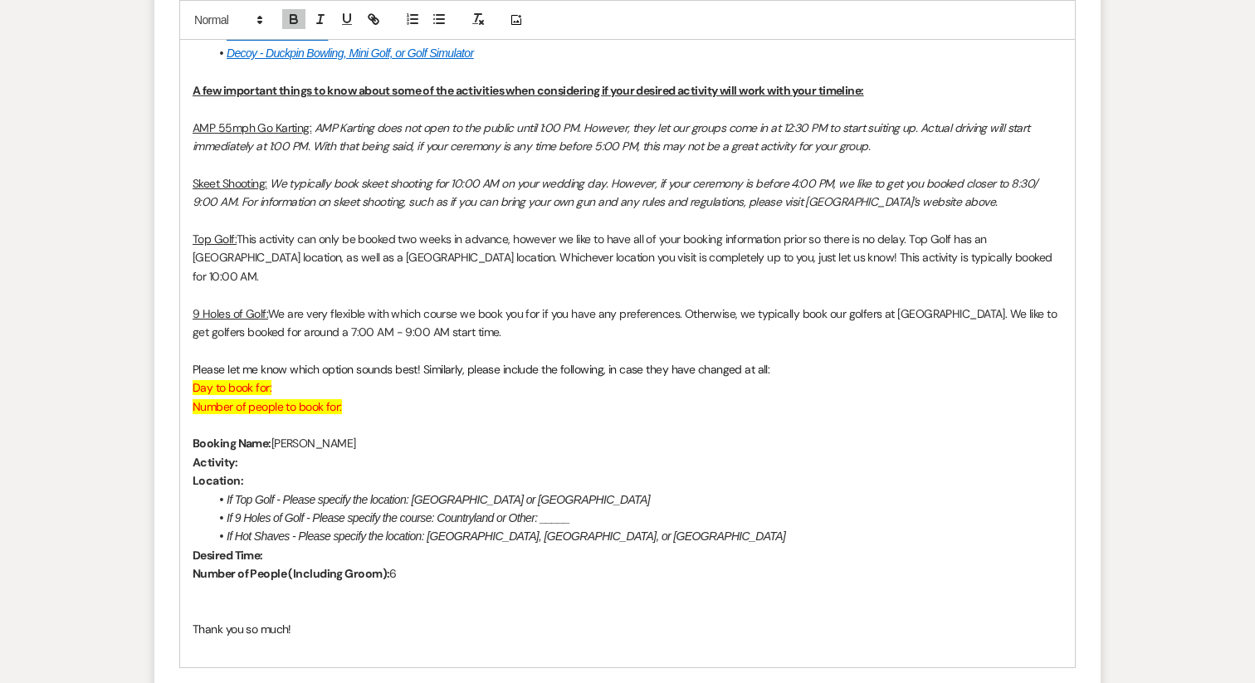
click at [423, 362] on span "Please let me know which option sounds best! Similarly, please include the foll…" at bounding box center [481, 369] width 577 height 15
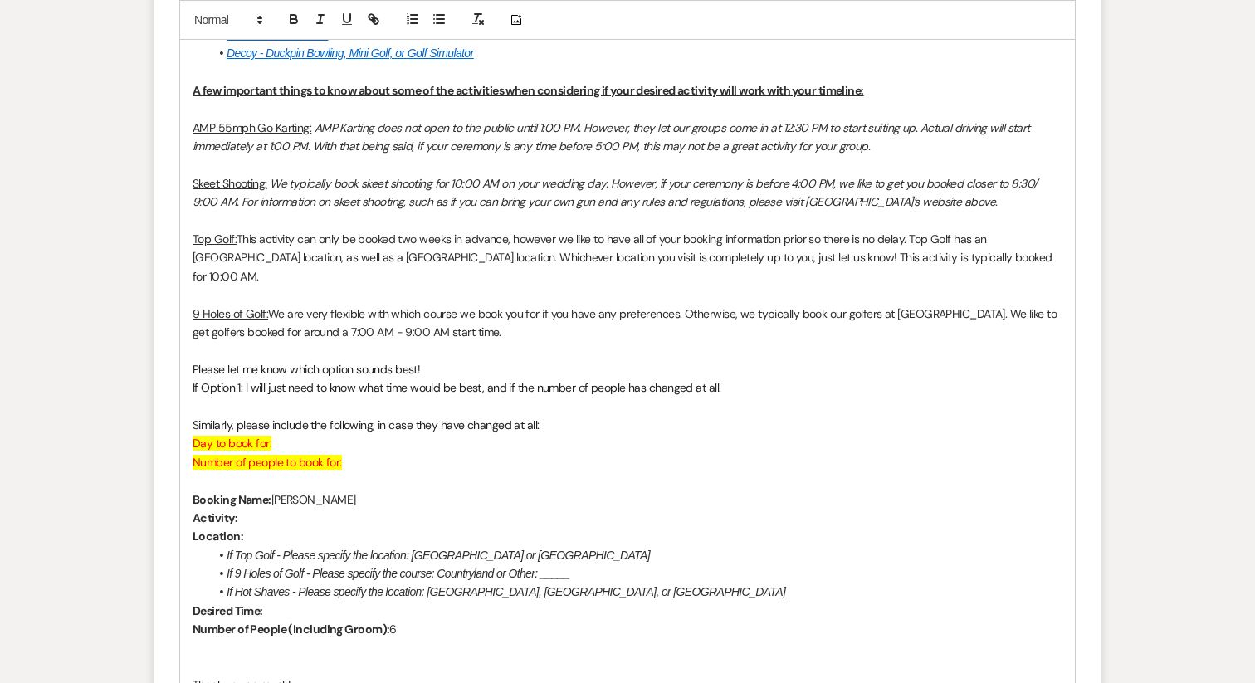
click at [407, 397] on p at bounding box center [628, 406] width 870 height 18
click at [357, 380] on span "If Option 1: I will just need to know what time would be best, and if the numbe…" at bounding box center [457, 387] width 528 height 15
click at [430, 380] on span "If Option 1: I will just need to know what day & what time would be best, and i…" at bounding box center [487, 387] width 588 height 15
click at [359, 380] on span "If Option 1: I will just need to know what day & time would be best, and if the…" at bounding box center [474, 387] width 563 height 15
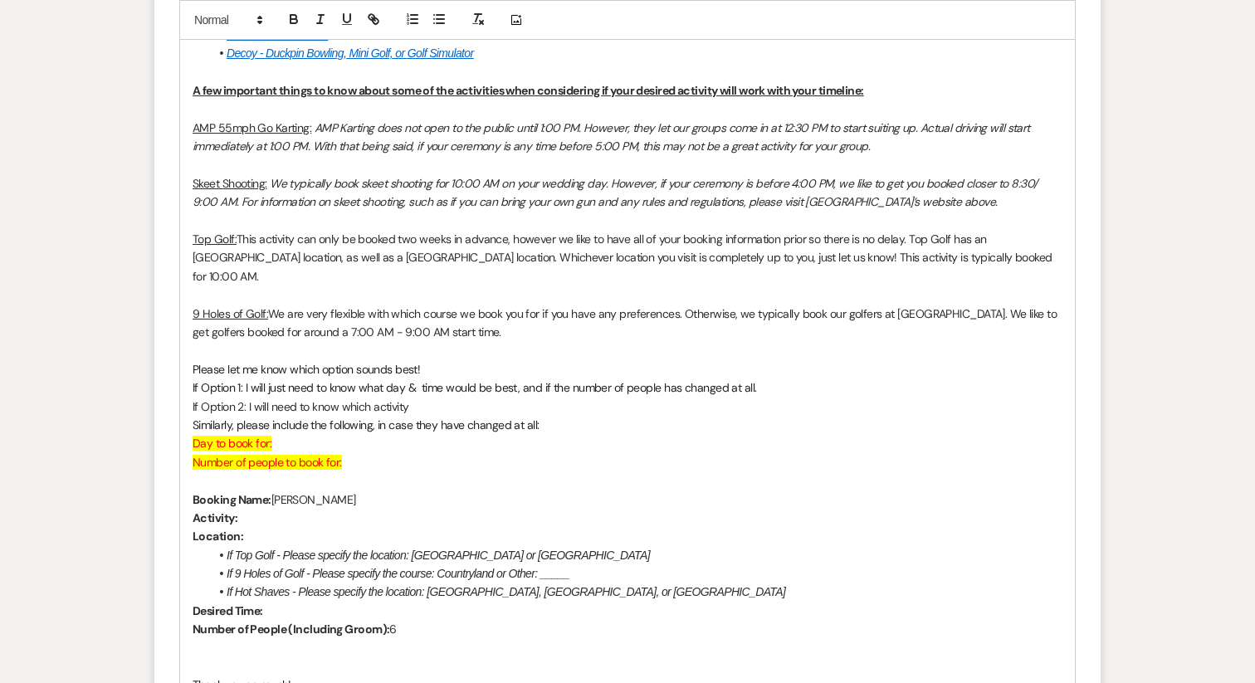
click at [418, 380] on span "If Option 1: I will just need to know what day & time would be best, and if the…" at bounding box center [474, 387] width 563 height 15
click at [458, 397] on p "If Option 2: I will need to know which activity" at bounding box center [628, 406] width 870 height 18
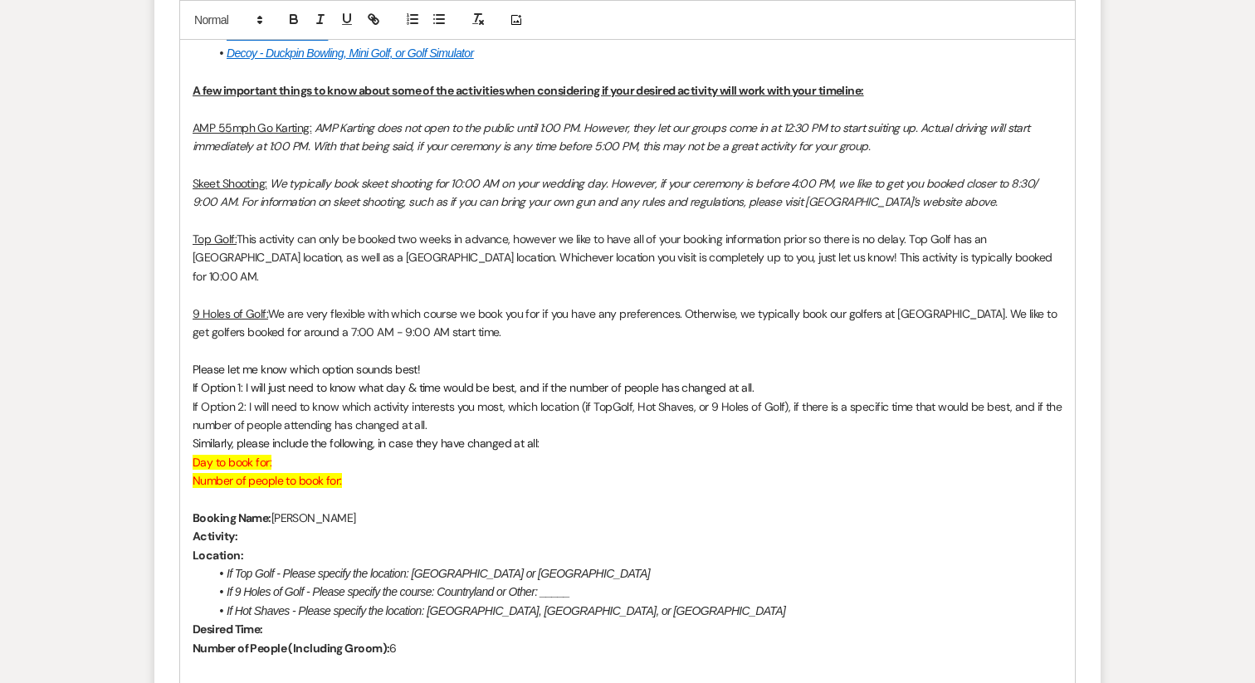
click at [658, 380] on span "If Option 1: I will just need to know what day & time would be best, and if the…" at bounding box center [473, 387] width 561 height 15
click at [475, 407] on p "If Option 2: I will need to know which activity interests you most, which locat…" at bounding box center [628, 415] width 870 height 37
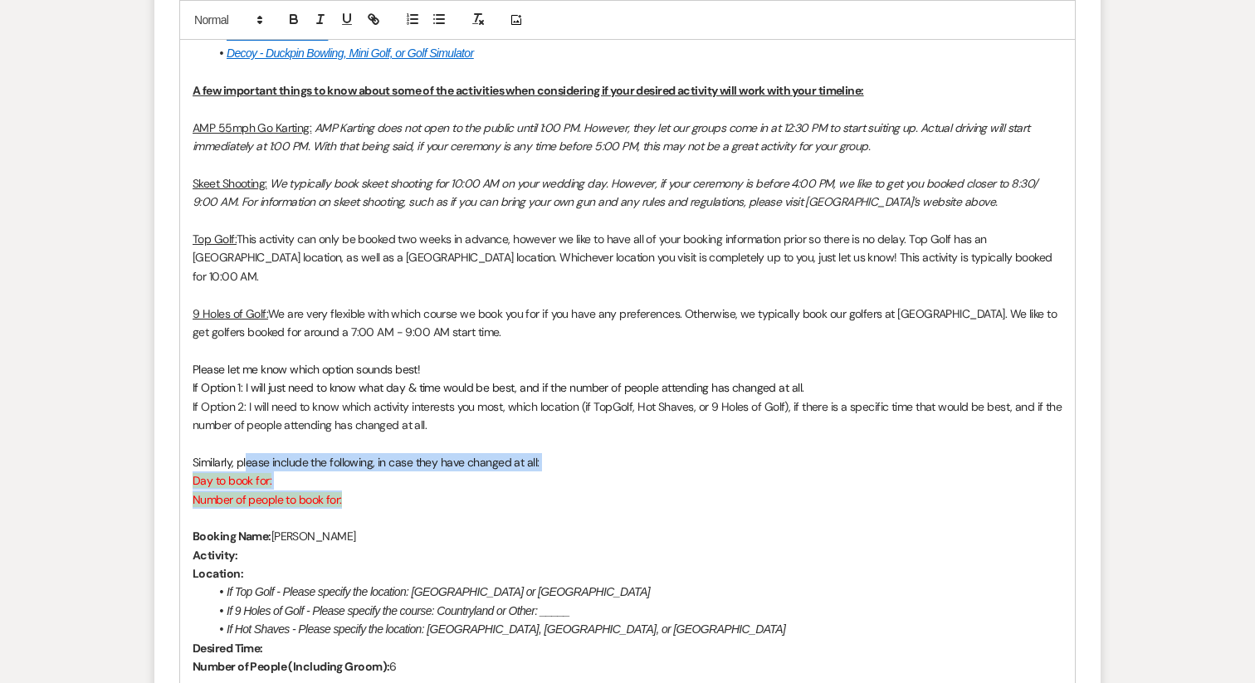
drag, startPoint x: 368, startPoint y: 480, endPoint x: 244, endPoint y: 441, distance: 129.6
click at [244, 441] on div "Hello all, I heard back from AMP Karting over the weekend and they have a priva…" at bounding box center [627, 238] width 894 height 1041
click at [360, 490] on p "Number of people to book for:" at bounding box center [628, 499] width 870 height 18
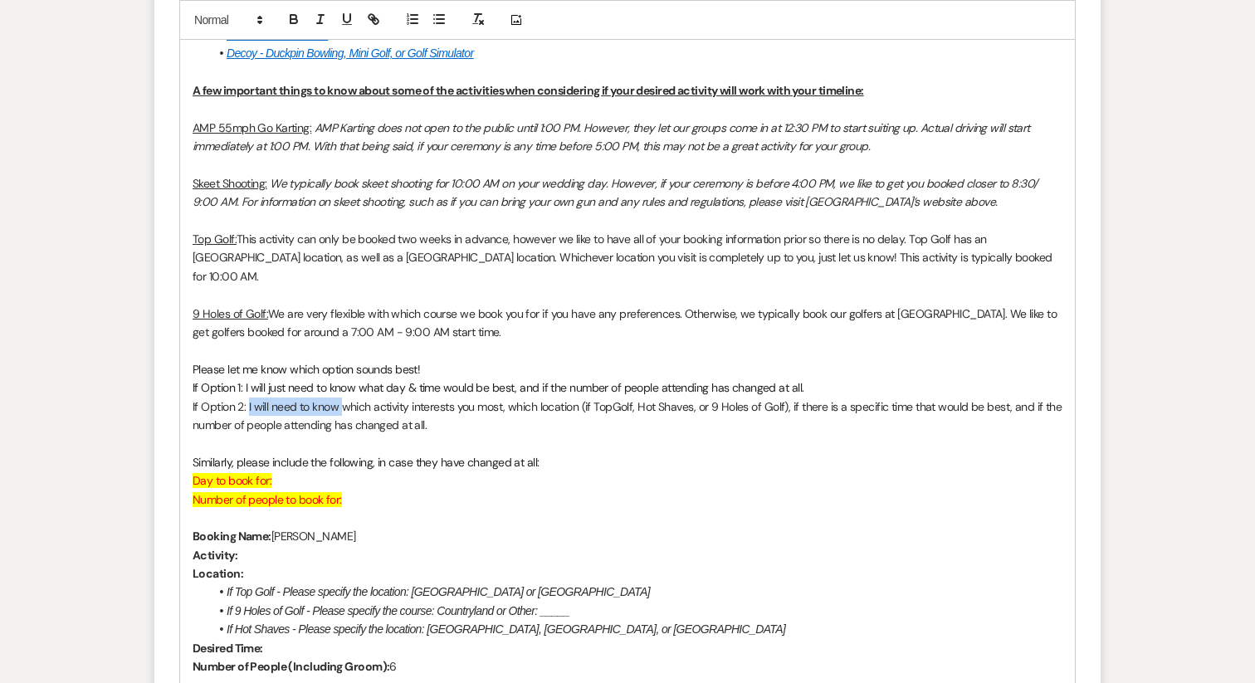
drag, startPoint x: 265, startPoint y: 388, endPoint x: 344, endPoint y: 395, distance: 79.1
click at [344, 397] on p "If Option 2: I will need to know which activity interests you most, which locat…" at bounding box center [628, 415] width 870 height 37
drag, startPoint x: 359, startPoint y: 370, endPoint x: 245, endPoint y: 370, distance: 114.5
click at [245, 380] on span "If Option 1: I will just need to know what day & time would be best, and if the…" at bounding box center [498, 387] width 611 height 15
click at [349, 434] on p at bounding box center [628, 443] width 870 height 18
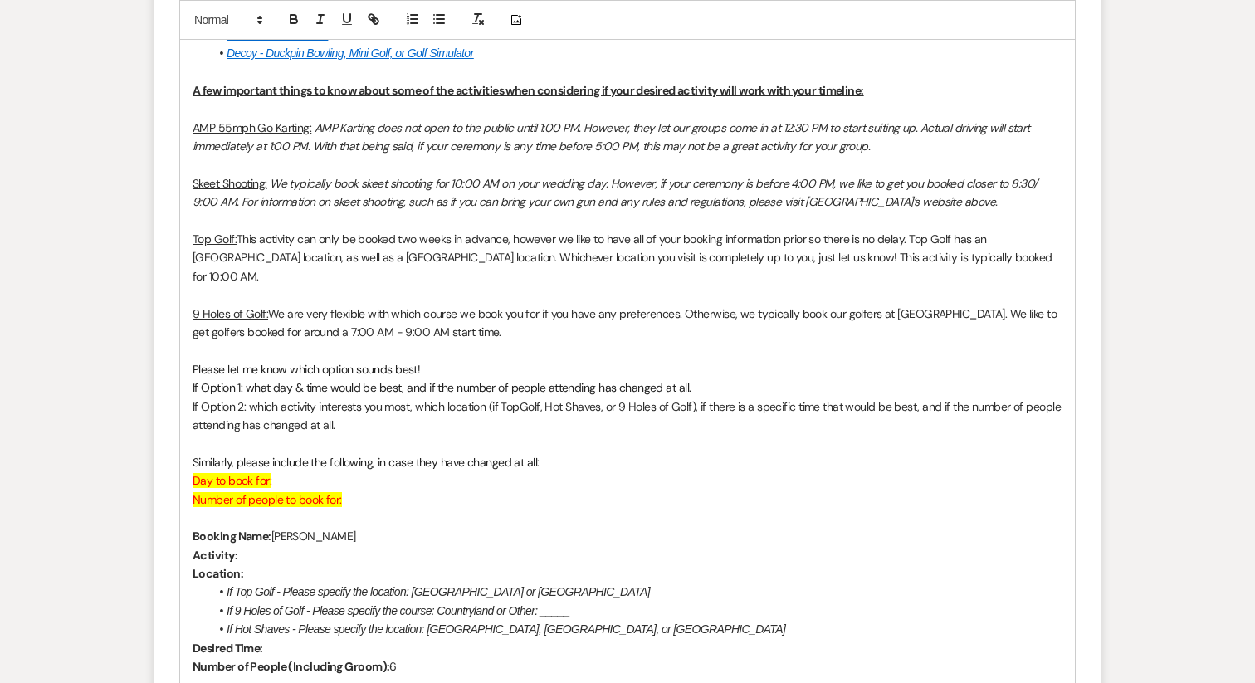
click at [226, 380] on span "If Option 1: what day & time would be best, and if the number of people attendi…" at bounding box center [442, 387] width 498 height 15
drag, startPoint x: 192, startPoint y: 370, endPoint x: 246, endPoint y: 375, distance: 55.0
click at [246, 375] on div "Hello all, I heard back from AMP Karting over the weekend and they have a priva…" at bounding box center [627, 238] width 894 height 1041
drag, startPoint x: 247, startPoint y: 389, endPoint x: 172, endPoint y: 388, distance: 75.5
click at [172, 388] on form "New Message X Saving draft... Recipients* Planning Portal Users ( Ashley Grande…" at bounding box center [627, 90] width 946 height 1569
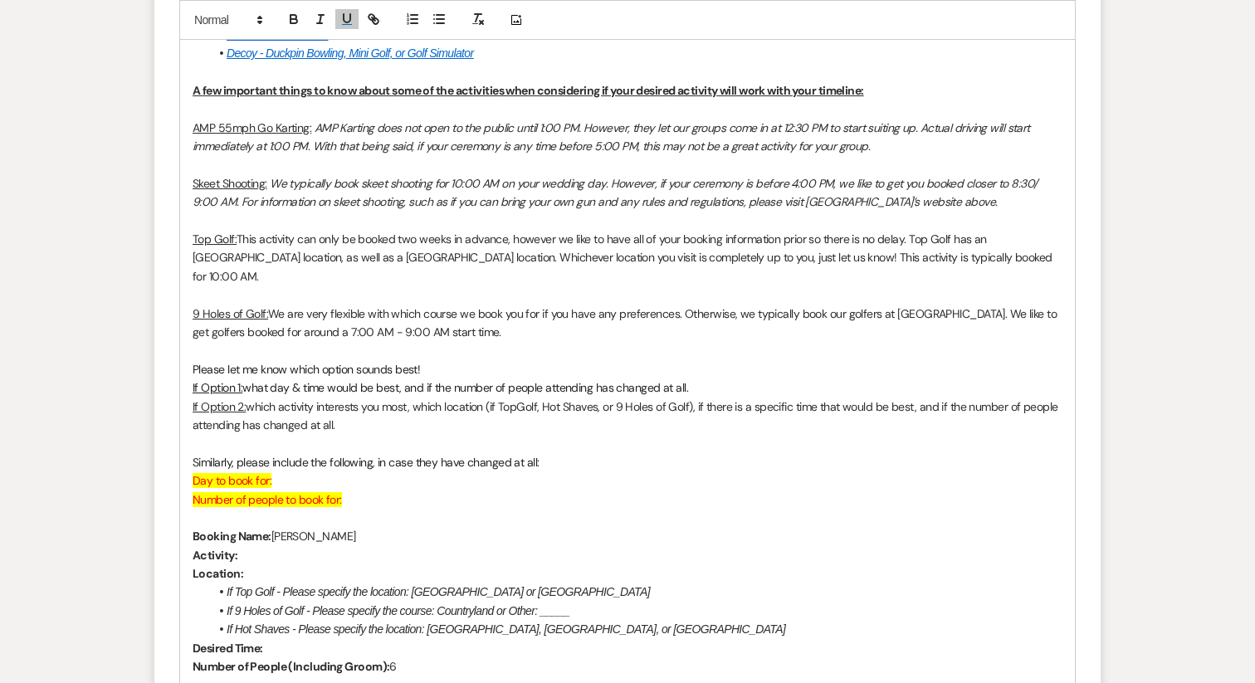
click at [250, 453] on p "Similarly, please include the following, in case they have changed at all:" at bounding box center [628, 462] width 870 height 18
click at [246, 397] on p "If Option 2: which activity interests you most, which location (if TopGolf, Hot…" at bounding box center [628, 415] width 870 height 37
click at [359, 471] on p "Day to book for:" at bounding box center [628, 480] width 870 height 18
click at [358, 509] on p at bounding box center [628, 518] width 870 height 18
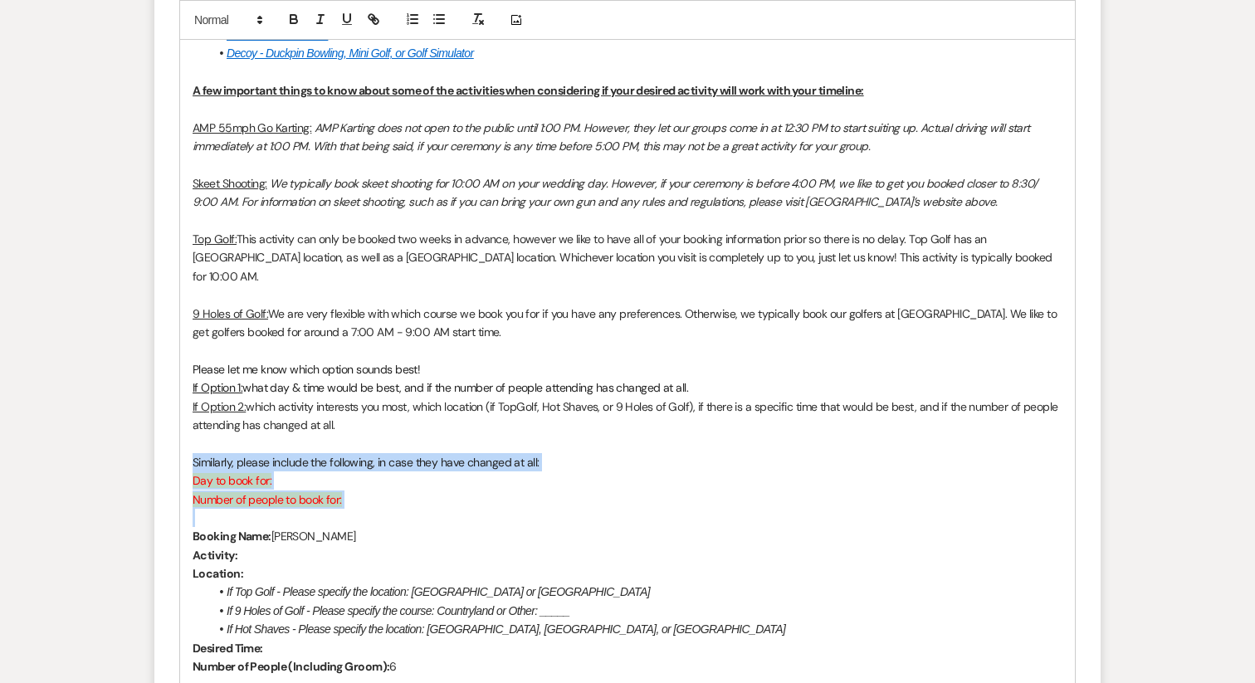
drag, startPoint x: 366, startPoint y: 492, endPoint x: 188, endPoint y: 450, distance: 182.5
click at [188, 450] on div "Hello all, I heard back from AMP Karting over the weekend and they have a priva…" at bounding box center [627, 238] width 894 height 1041
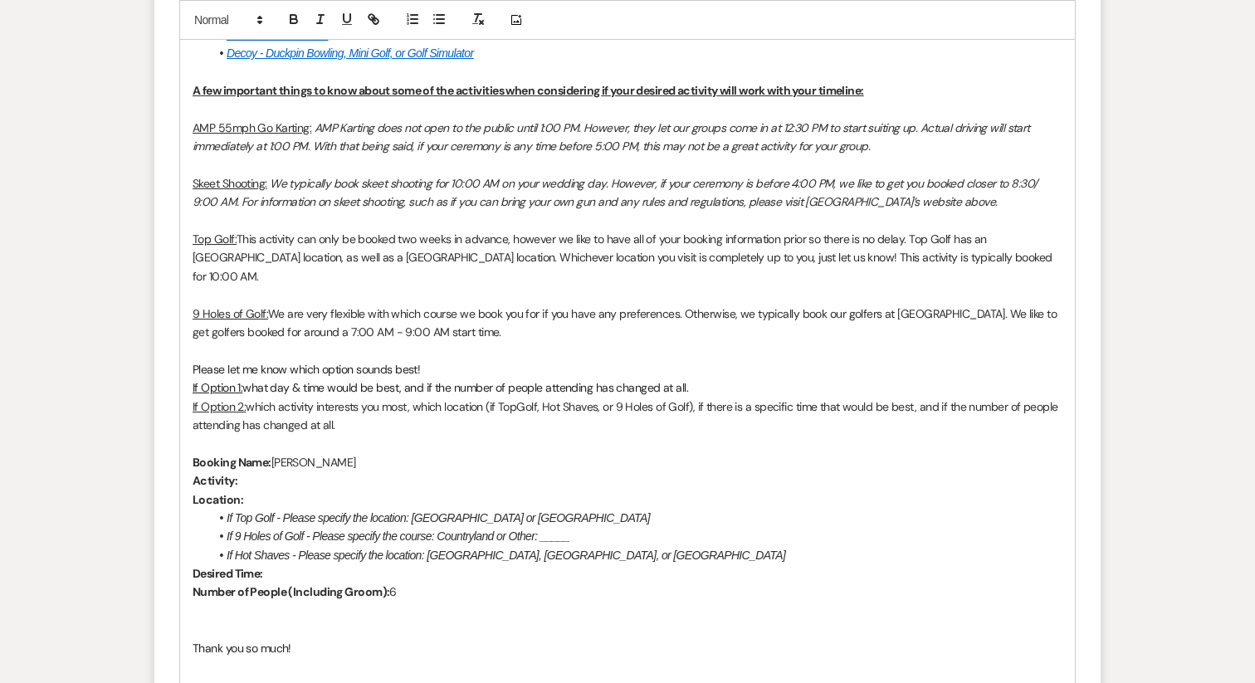
click at [251, 602] on p at bounding box center [628, 611] width 870 height 18
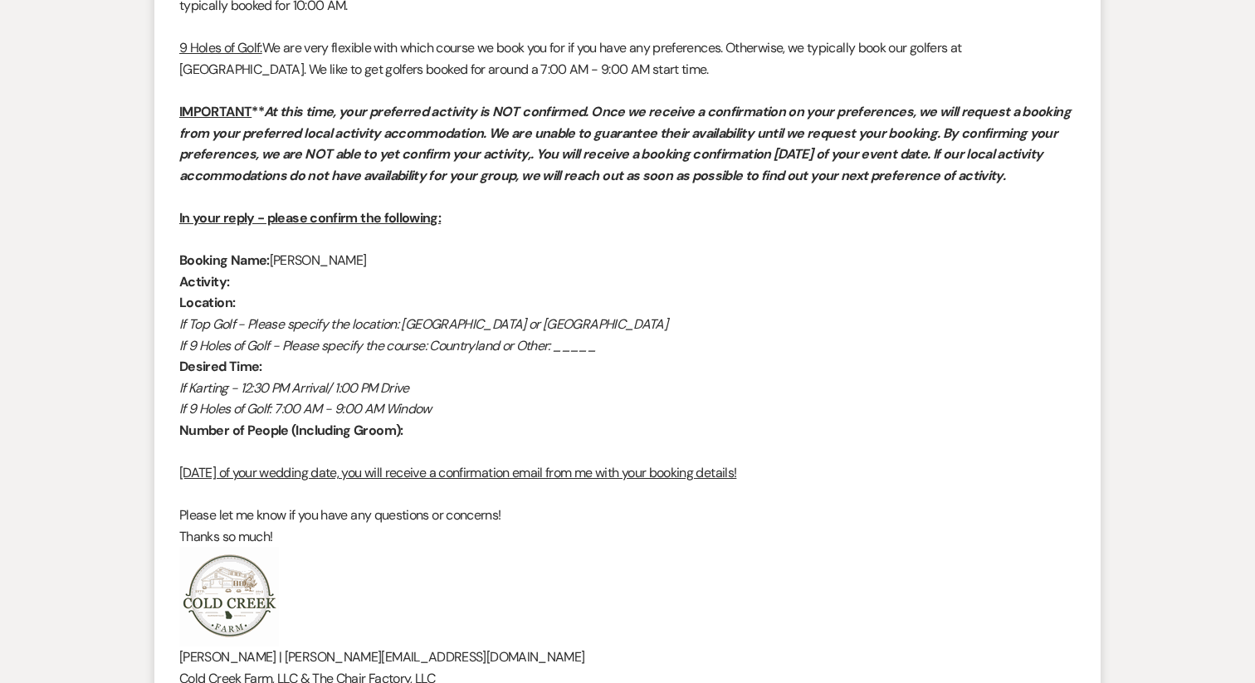
scroll to position [2764, 0]
drag, startPoint x: 311, startPoint y: 519, endPoint x: 270, endPoint y: 516, distance: 41.6
click at [270, 525] on p "Thanks so much!" at bounding box center [627, 536] width 896 height 22
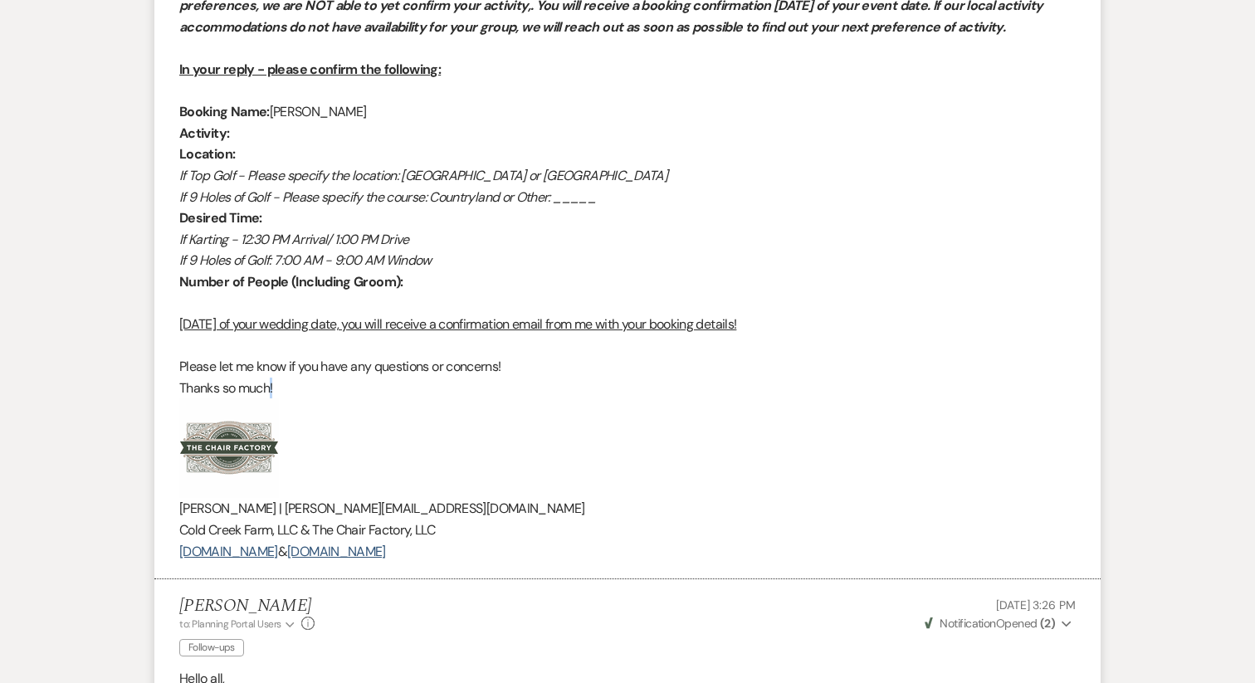
scroll to position [2934, 0]
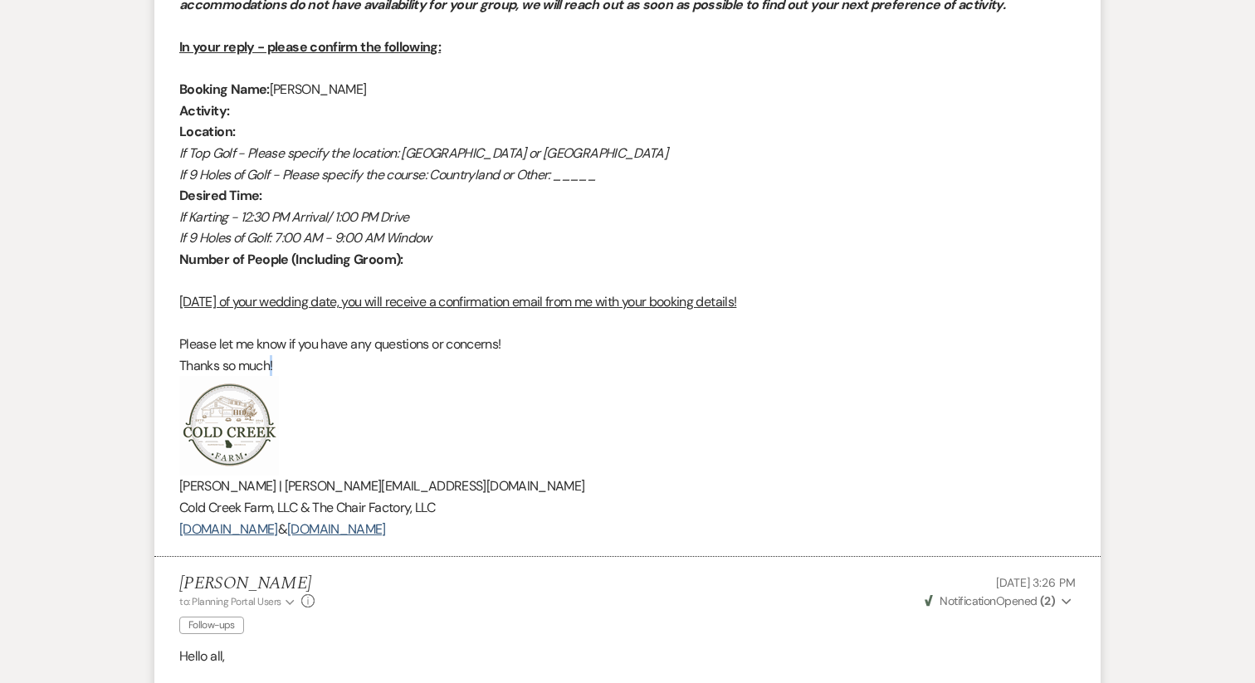
drag, startPoint x: 568, startPoint y: 519, endPoint x: 145, endPoint y: 328, distance: 464.6
copy div "Please let me know if you have any questions or concerns! Thanks so much! Katie…"
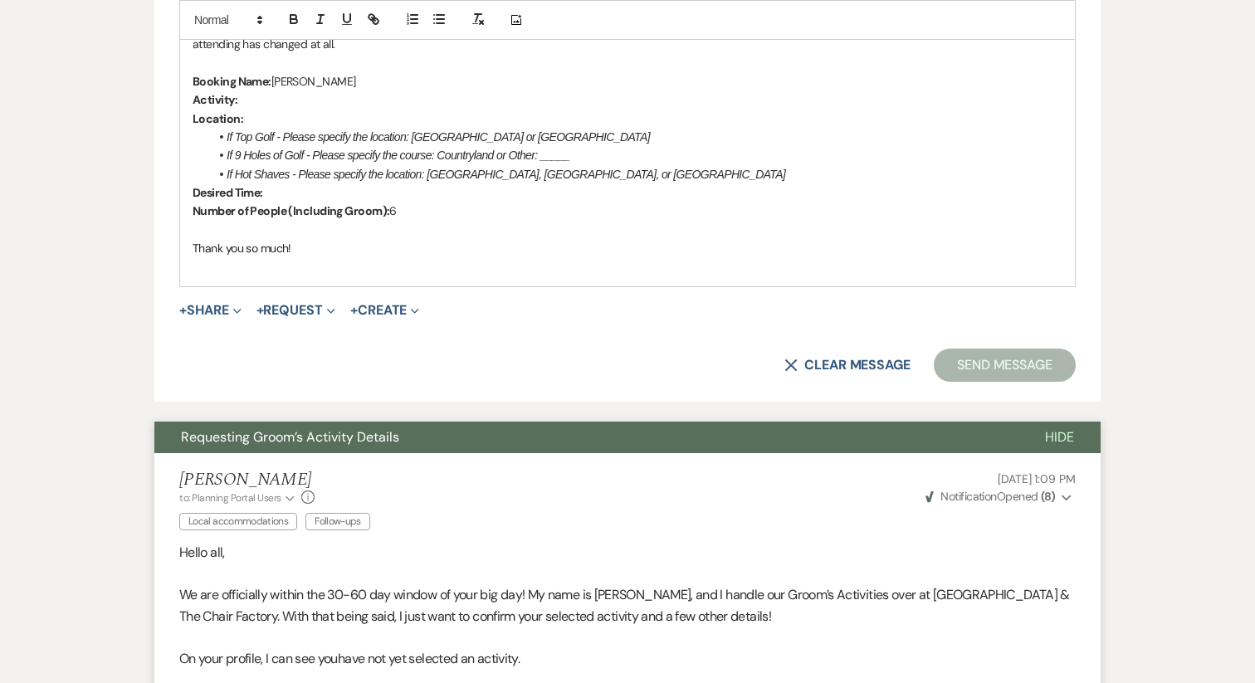
scroll to position [1569, 0]
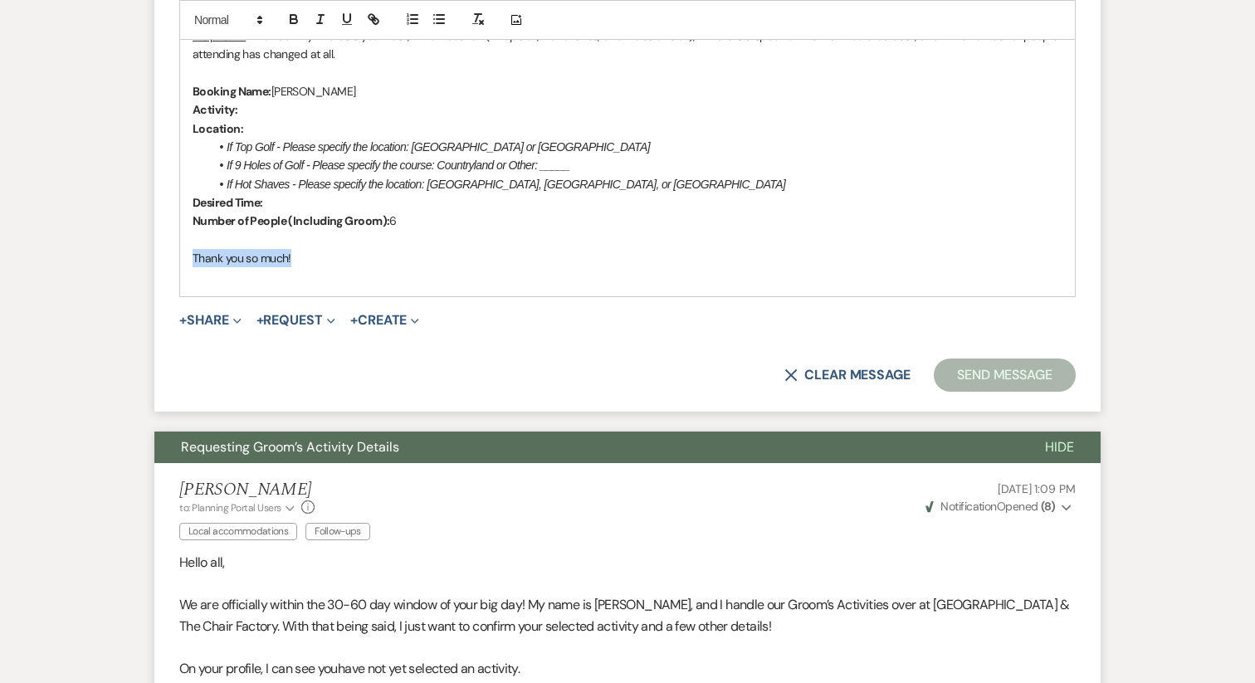
drag, startPoint x: 322, startPoint y: 248, endPoint x: 178, endPoint y: 241, distance: 144.6
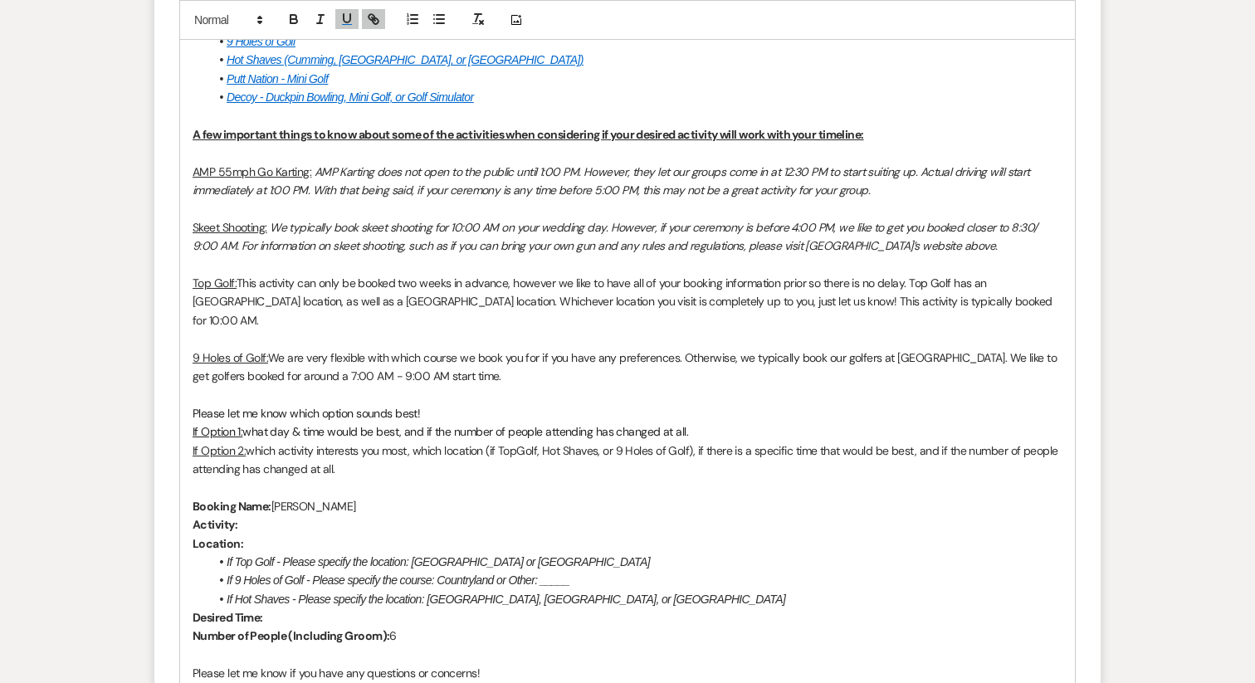
scroll to position [1169, 0]
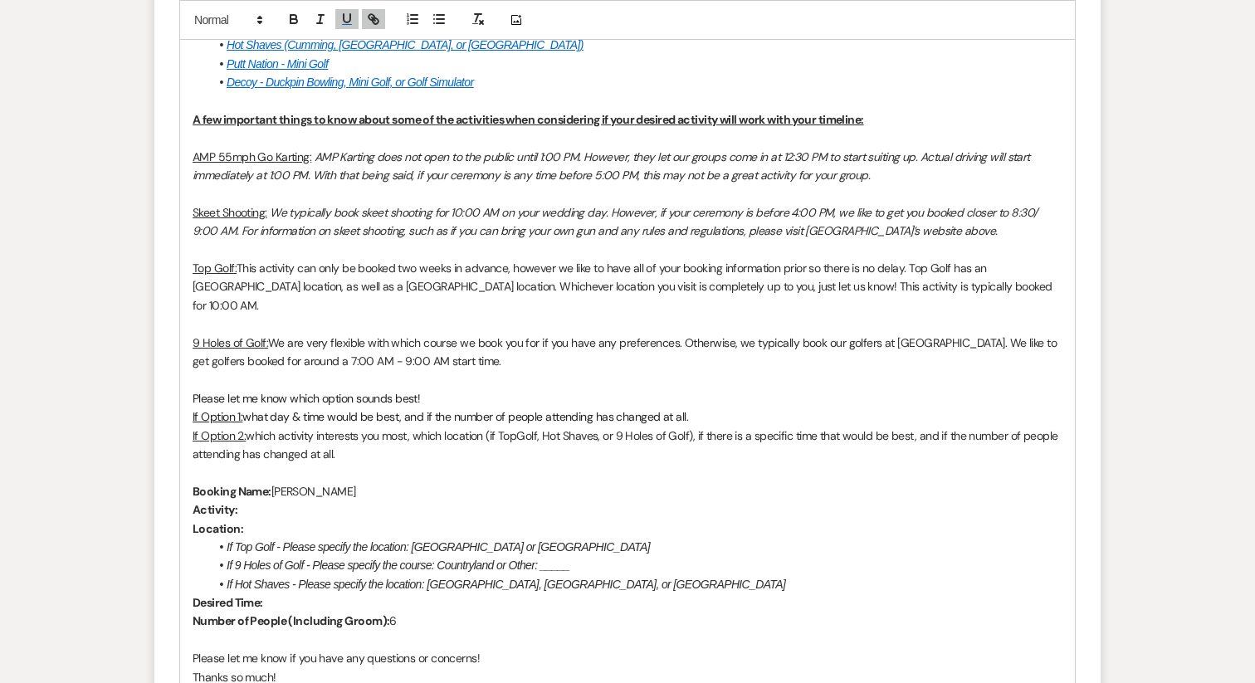
drag, startPoint x: 350, startPoint y: 433, endPoint x: 158, endPoint y: 381, distance: 198.7
click at [158, 381] on form "New Message X Draft Recipients* Planning Portal Users ( Ashley Grande, Kyle Coo…" at bounding box center [627, 160] width 946 height 1650
click at [246, 391] on span "Please let me know which option sounds best!" at bounding box center [306, 398] width 227 height 15
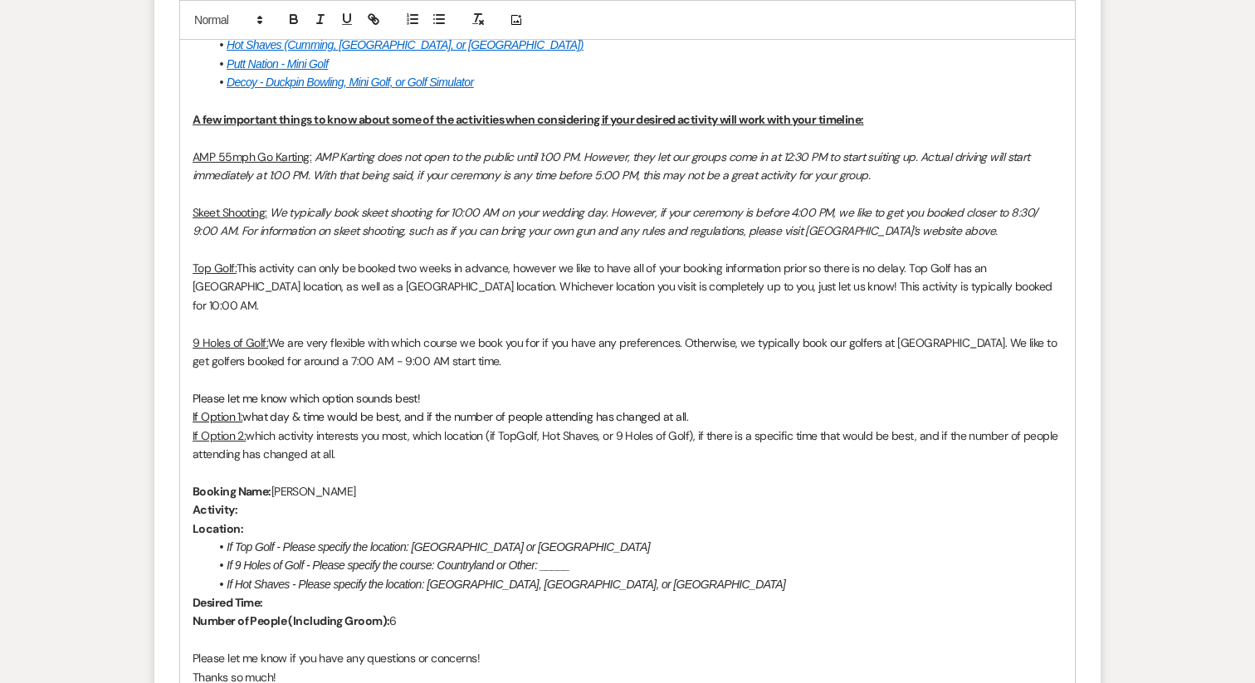
click at [241, 427] on p "If Option 2: which activity interests you most, which location (if TopGolf, Hot…" at bounding box center [628, 445] width 870 height 37
drag, startPoint x: 343, startPoint y: 435, endPoint x: 250, endPoint y: 418, distance: 94.4
click at [250, 427] on p "If Option 2: which activity interests you most, which location (if TopGolf, Hot…" at bounding box center [628, 445] width 870 height 37
drag, startPoint x: 246, startPoint y: 396, endPoint x: 768, endPoint y: 398, distance: 521.9
click at [768, 407] on p "If Option 1: what day & time would be best, and if the number of people attendi…" at bounding box center [628, 416] width 870 height 18
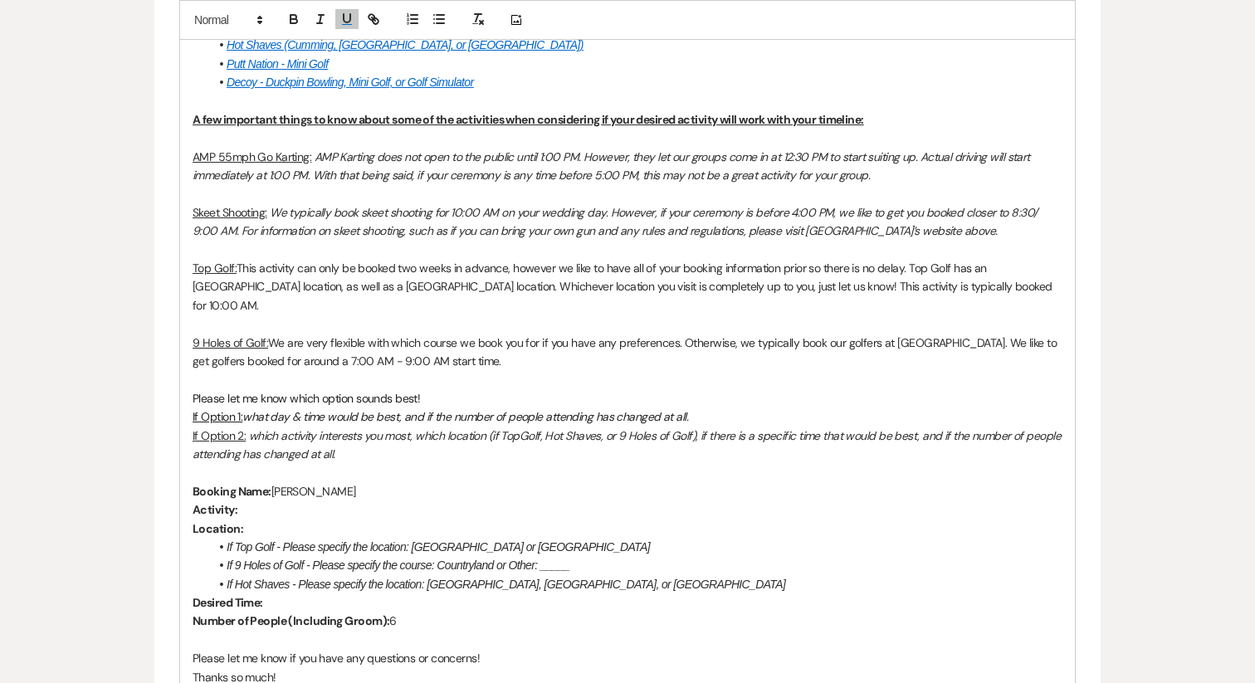
click at [341, 441] on p "If Option 2: which activity interests you most, which location (if TopGolf, Hot…" at bounding box center [628, 445] width 870 height 37
click at [242, 407] on p "If Option 1: what day & time would be best, and if the number of people attendi…" at bounding box center [628, 416] width 870 height 18
click at [242, 409] on u "If Option 1:" at bounding box center [218, 416] width 50 height 15
click at [245, 407] on p "If Option 1: what day & time would be best, and if the number of people attendi…" at bounding box center [628, 416] width 870 height 18
click at [266, 443] on p "If Option 2: which activity interests you most, which location (if TopGolf, Hot…" at bounding box center [628, 445] width 870 height 37
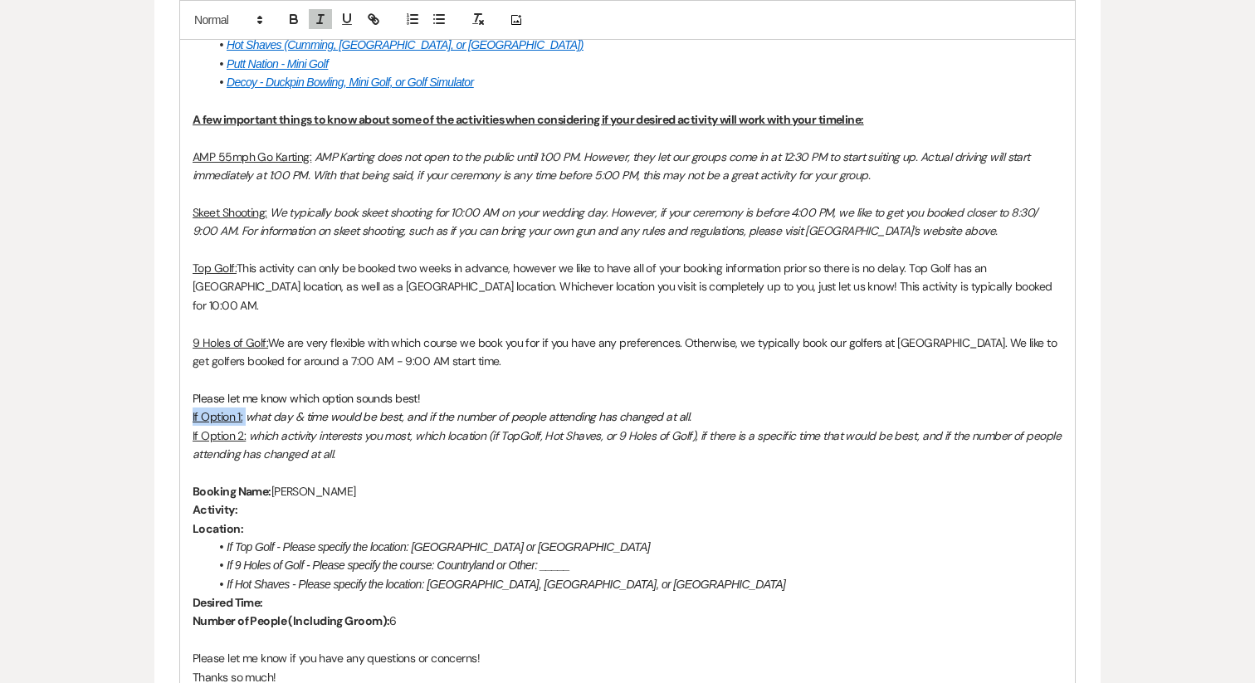
drag, startPoint x: 244, startPoint y: 399, endPoint x: 161, endPoint y: 400, distance: 83.0
click at [161, 400] on form "New Message X Draft saved! Recipients* Planning Portal Users ( Ashley Grande, K…" at bounding box center [627, 160] width 946 height 1650
drag, startPoint x: 246, startPoint y: 416, endPoint x: 151, endPoint y: 416, distance: 95.4
click at [345, 463] on p at bounding box center [628, 472] width 870 height 18
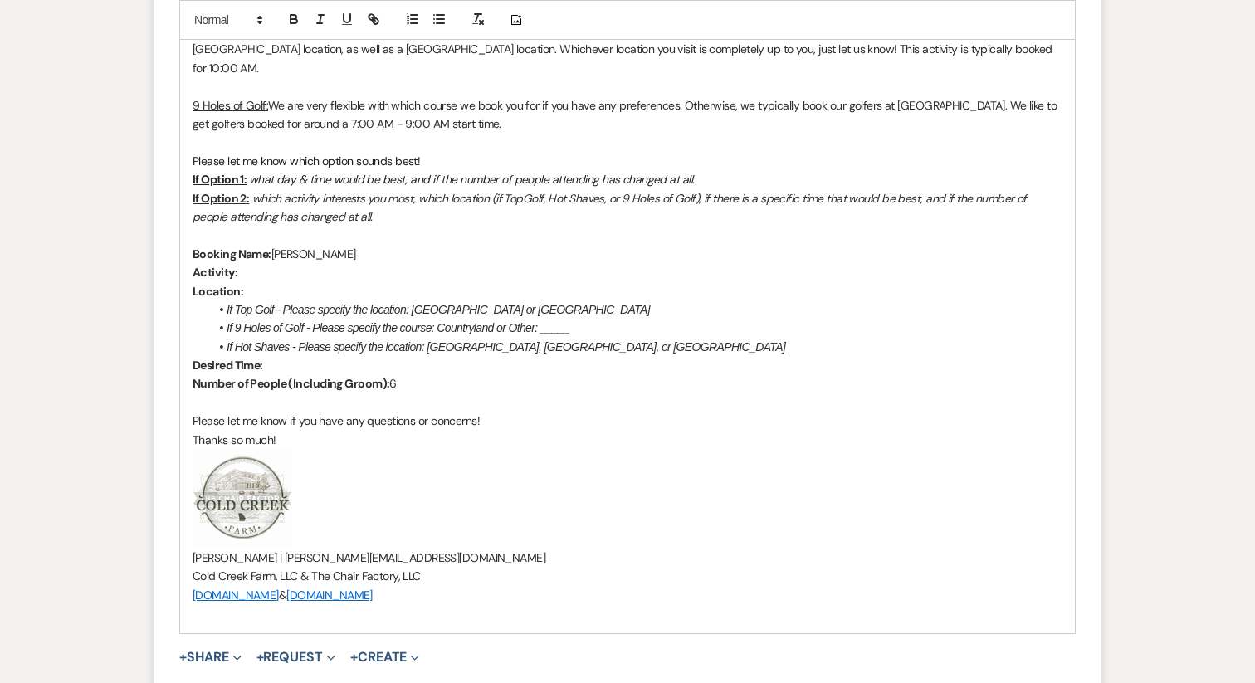
scroll to position [1407, 0]
click at [191, 252] on div "Hello all, I heard back from AMP Karting over the weekend and they have a priva…" at bounding box center [627, 70] width 894 height 1123
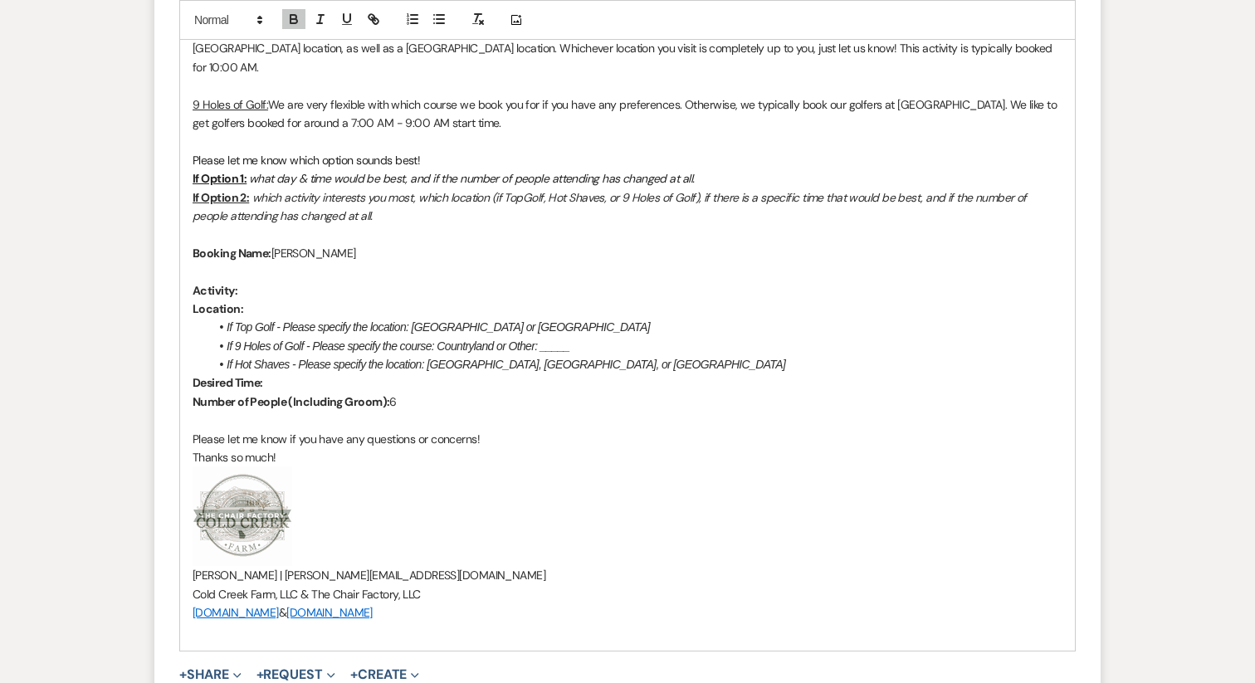
click at [224, 262] on p at bounding box center [628, 271] width 870 height 18
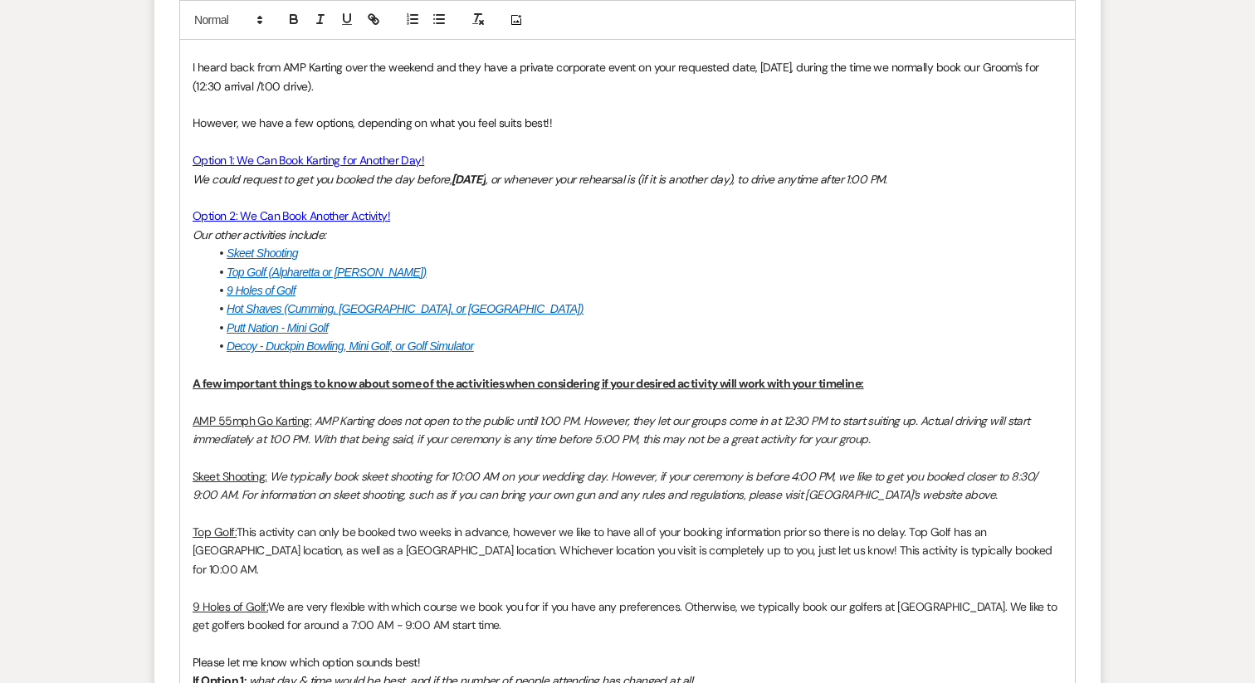
scroll to position [873, 0]
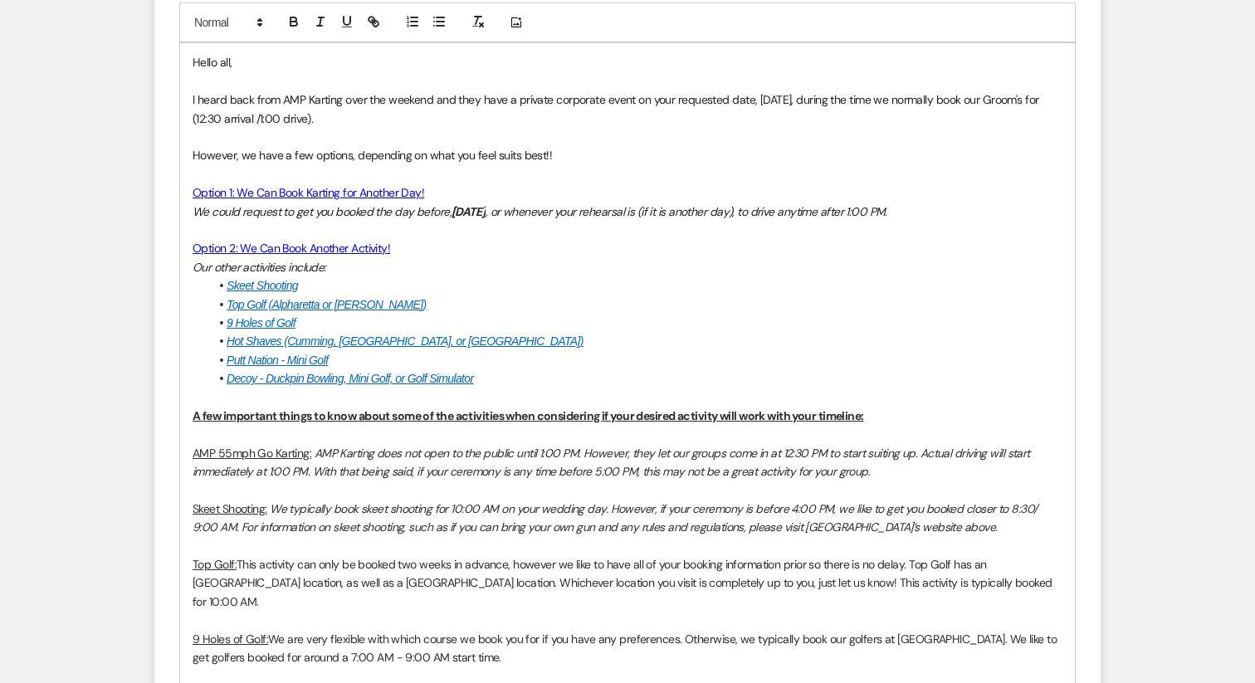
drag, startPoint x: 456, startPoint y: 207, endPoint x: 540, endPoint y: 207, distance: 84.6
click at [485, 207] on em "Thursday, October 9th" at bounding box center [468, 211] width 34 height 15
drag, startPoint x: 451, startPoint y: 211, endPoint x: 568, endPoint y: 216, distance: 116.3
click at [485, 216] on em "Thursday, October 9th" at bounding box center [468, 211] width 34 height 15
copy em "Thursday, October 9th"
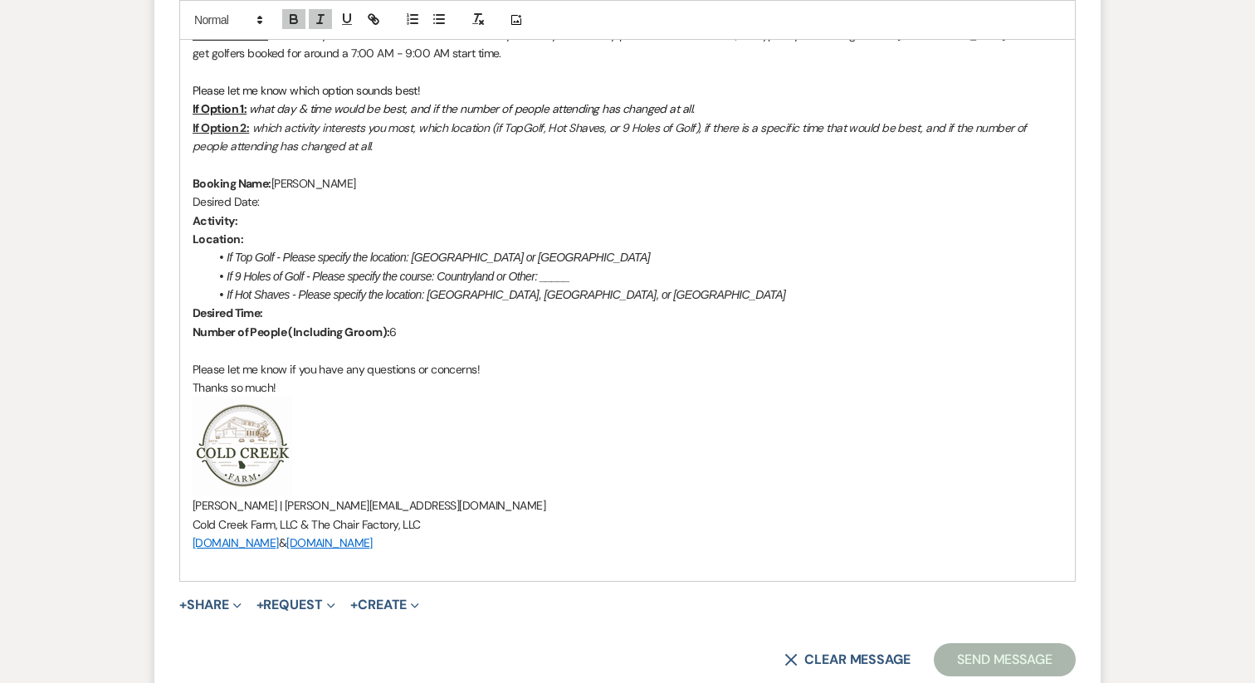
scroll to position [1534, 0]
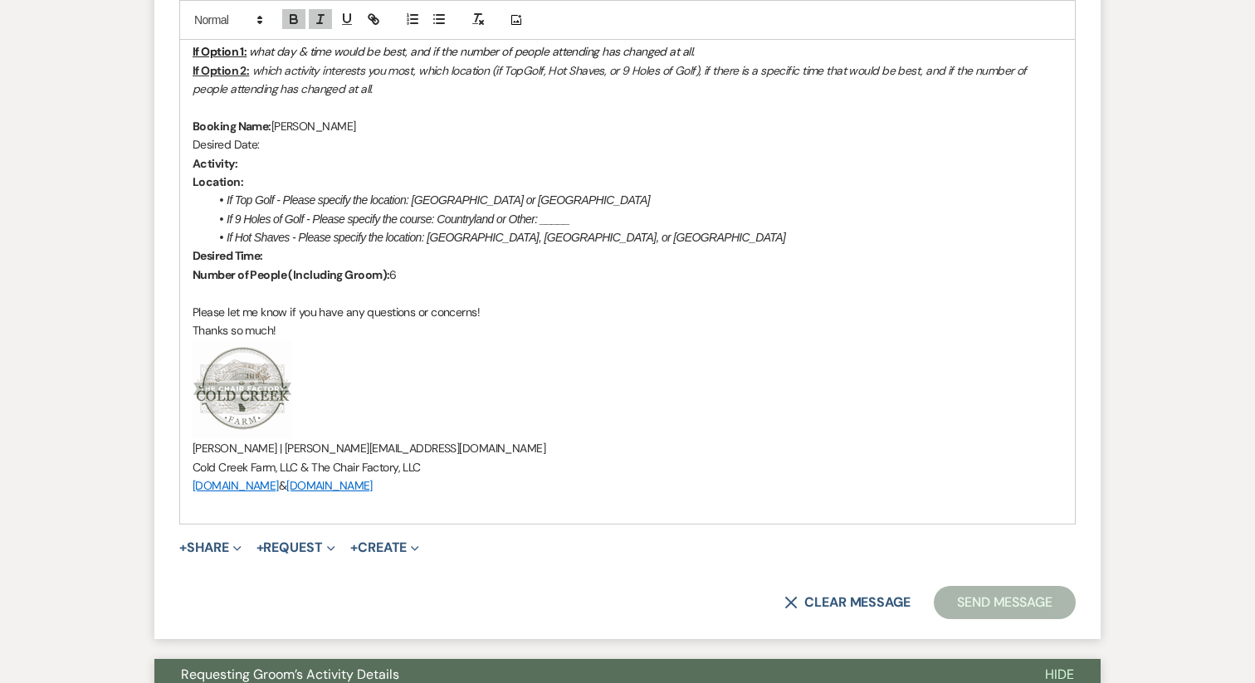
click at [261, 173] on p "Location:" at bounding box center [628, 182] width 870 height 18
click at [261, 154] on p "Activity:" at bounding box center [628, 163] width 870 height 18
click at [271, 135] on p "Desired Date:" at bounding box center [628, 144] width 870 height 18
drag, startPoint x: 263, startPoint y: 124, endPoint x: 412, endPoint y: 124, distance: 149.4
click at [412, 135] on p "Desired Date: Thursday, October 9th" at bounding box center [628, 144] width 870 height 18
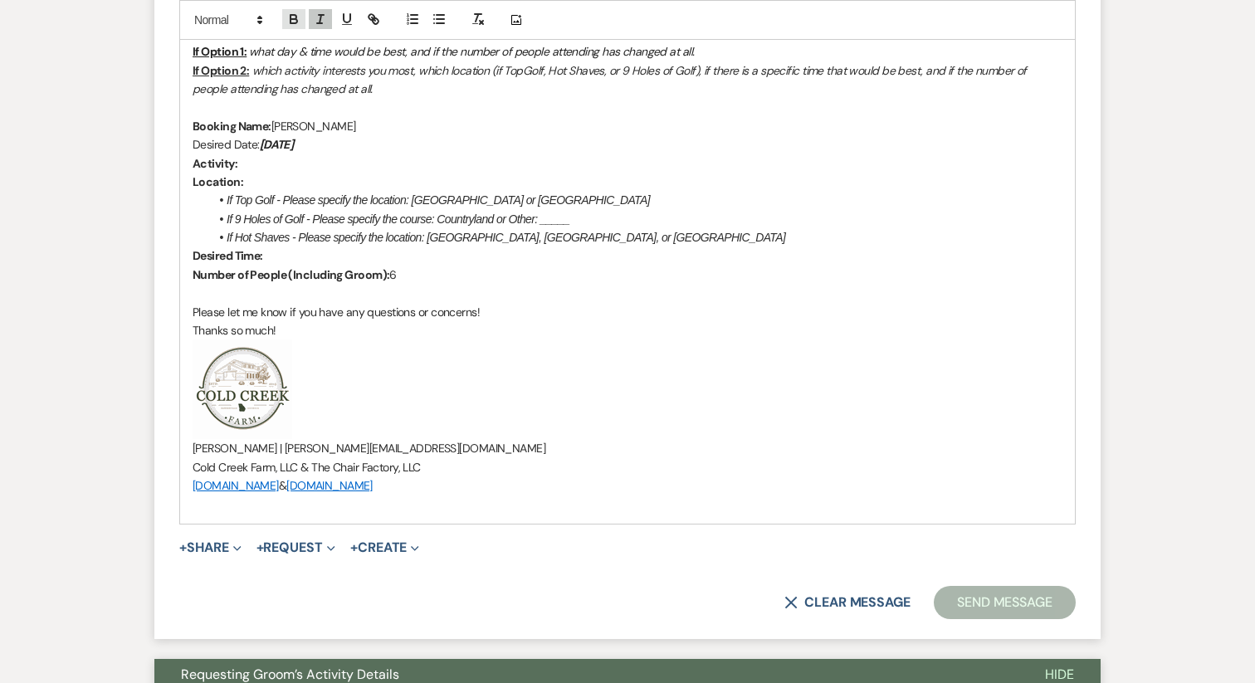
click at [292, 19] on icon "button" at bounding box center [293, 21] width 7 height 4
click at [295, 19] on icon "button" at bounding box center [293, 21] width 7 height 4
click at [320, 18] on line "button" at bounding box center [320, 19] width 2 height 8
click at [289, 18] on icon "button" at bounding box center [293, 19] width 15 height 15
click at [406, 135] on p "Desired Date: Thursday, October 9th" at bounding box center [628, 144] width 870 height 18
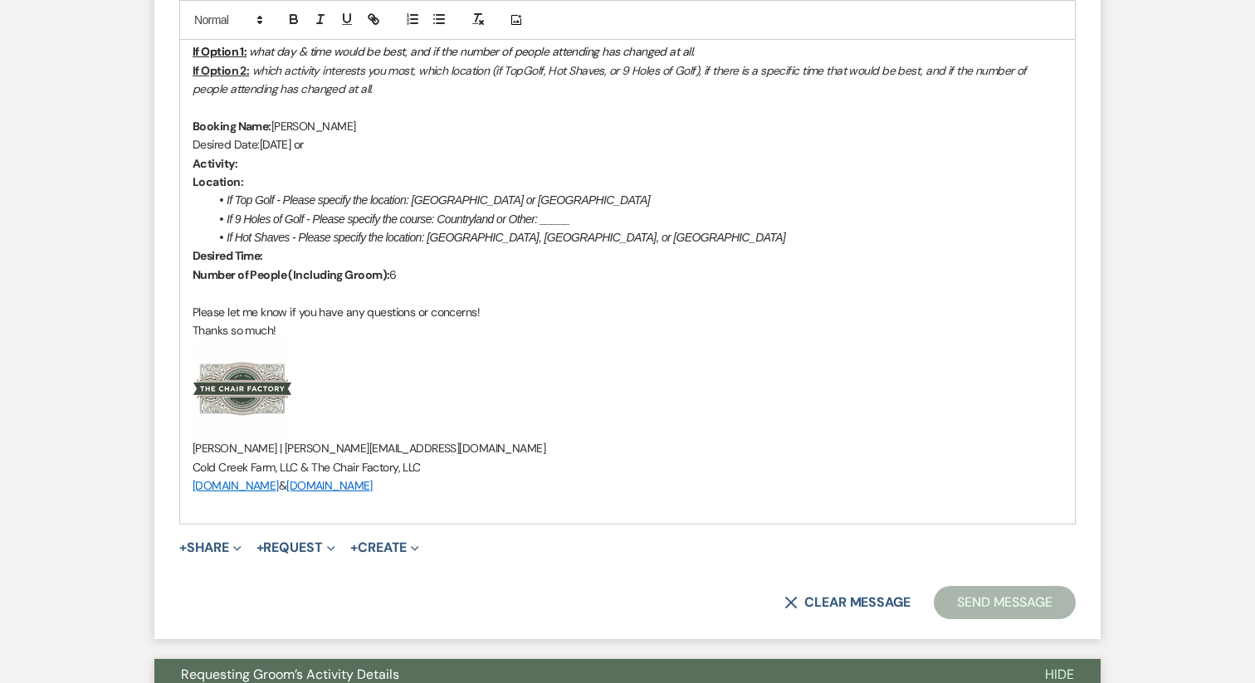
drag, startPoint x: 262, startPoint y: 129, endPoint x: 171, endPoint y: 129, distance: 91.3
click at [319, 173] on p "Location:" at bounding box center [628, 182] width 870 height 18
click at [269, 137] on span "Thursday, October 9th or" at bounding box center [284, 144] width 44 height 15
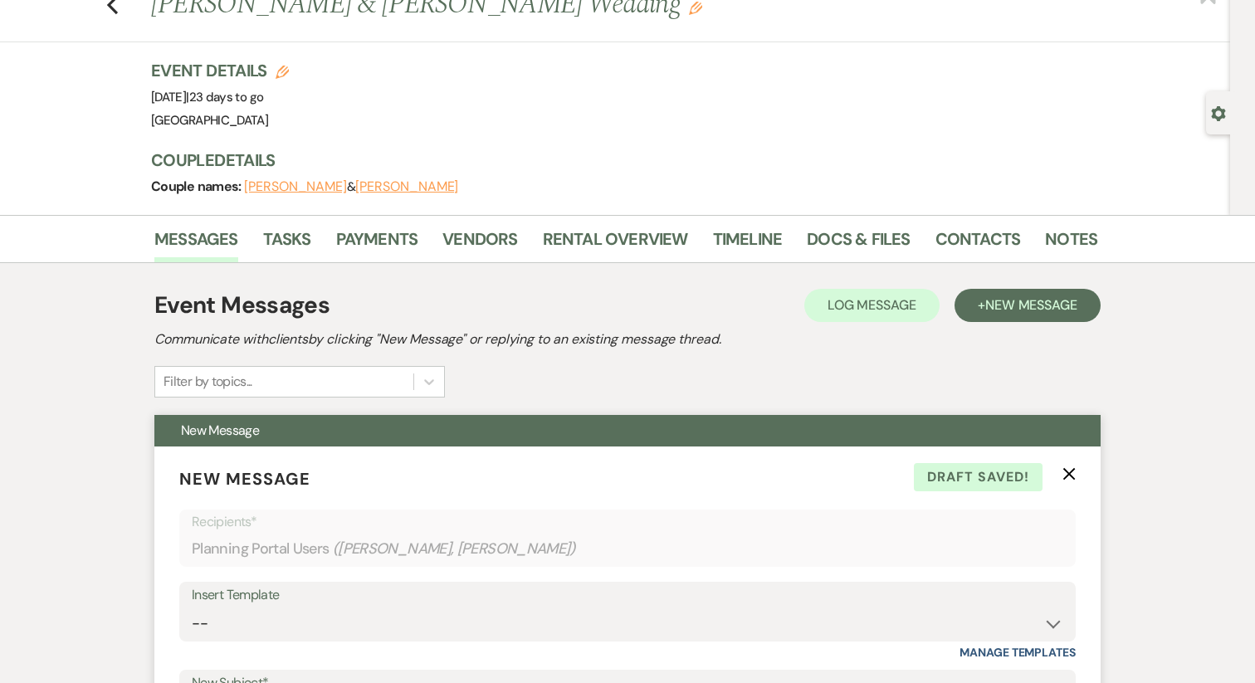
scroll to position [40, 0]
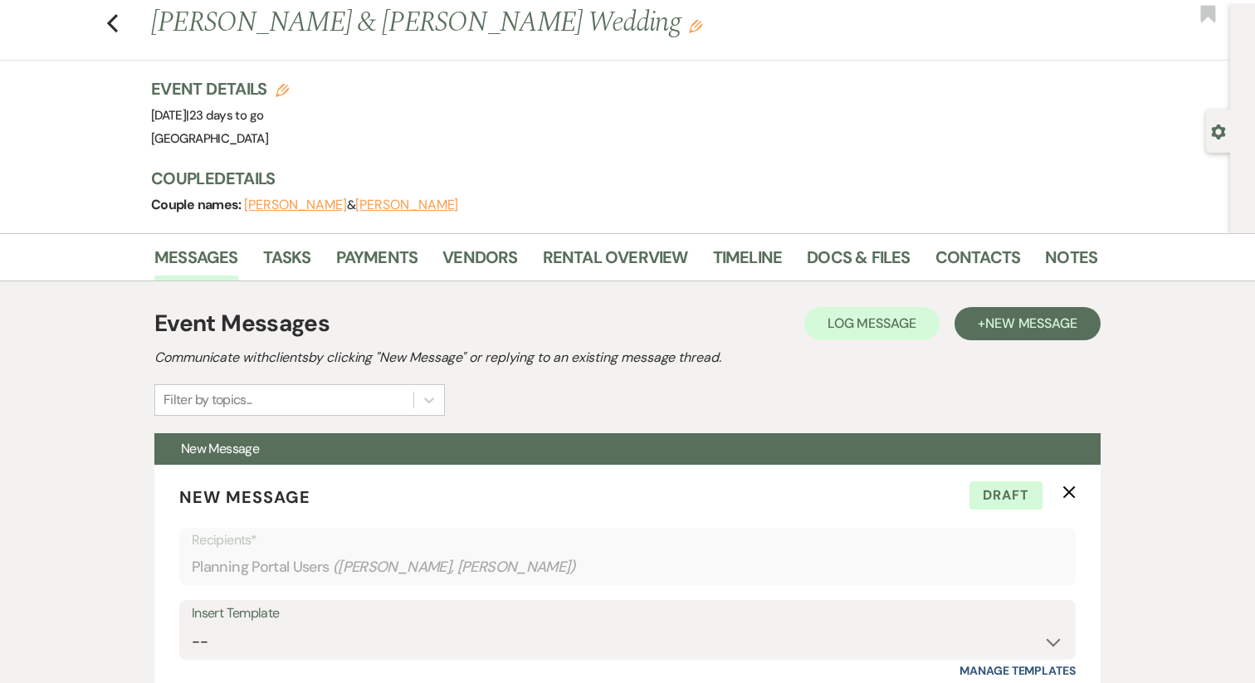
drag, startPoint x: 257, startPoint y: 115, endPoint x: 124, endPoint y: 118, distance: 133.6
click at [124, 118] on div "Previous Ashley Grande & Kyle Cooke's Wedding Edit Bookmark Gear Settings Event…" at bounding box center [615, 118] width 1230 height 230
copy span "Friday, October 10th"
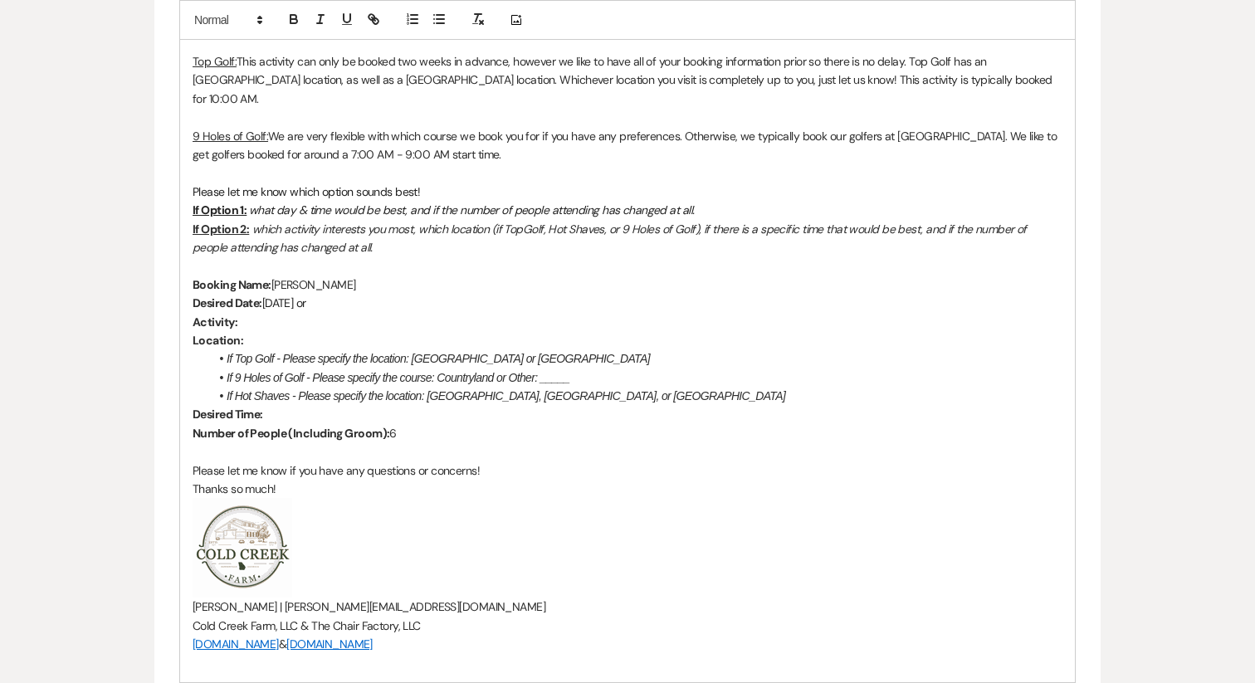
scroll to position [1371, 0]
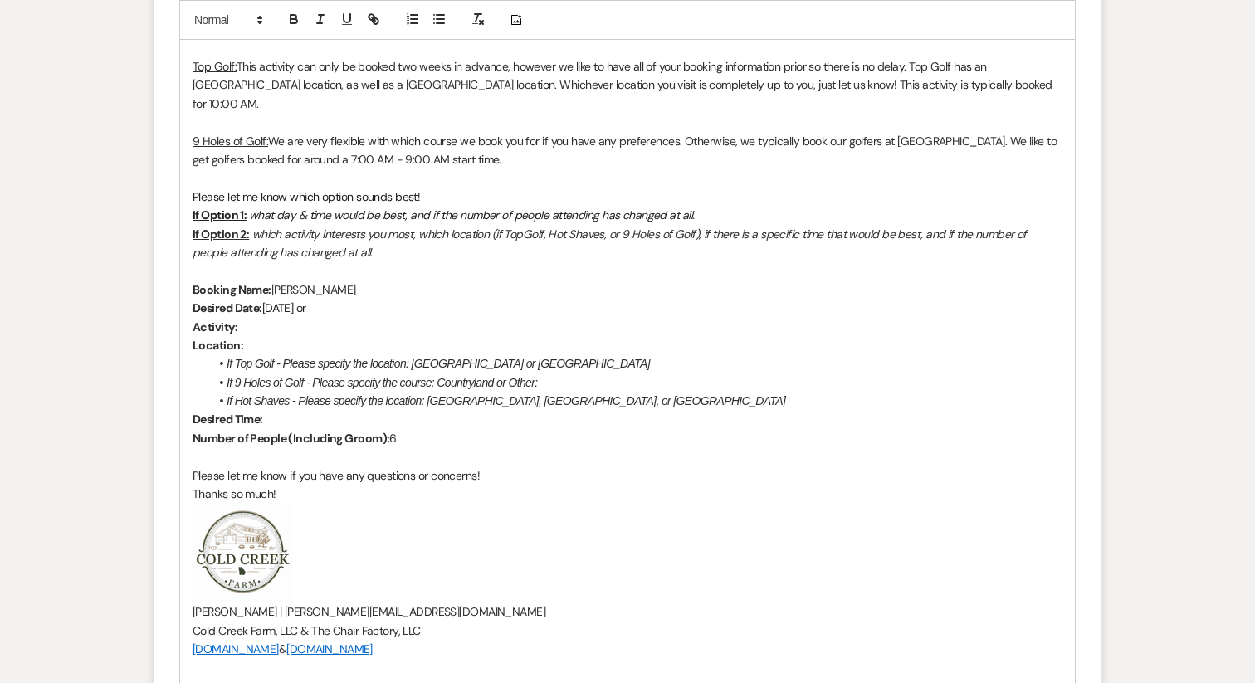
click at [446, 299] on p "Desired Date: Thursday, October 9th or" at bounding box center [628, 308] width 870 height 18
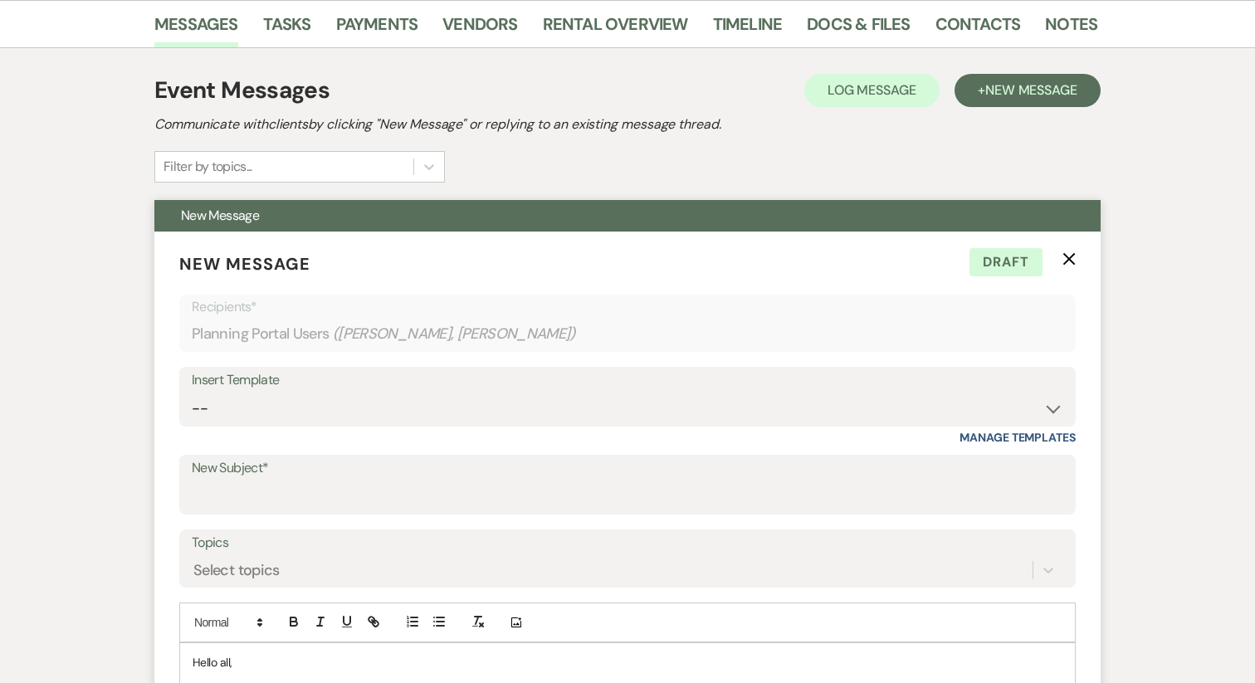
scroll to position [269, 0]
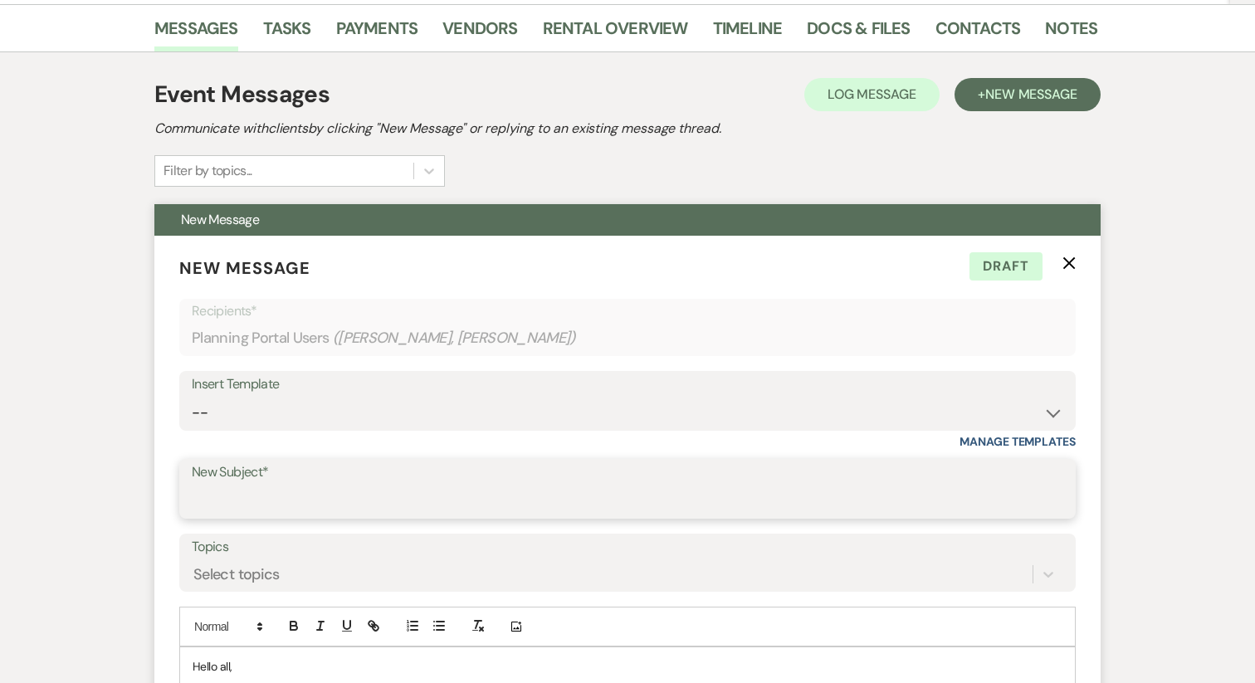
click at [215, 500] on input "New Subject*" at bounding box center [627, 501] width 871 height 32
type input "A"
type input "U"
type input "A"
type input "Groom's Activity - Selection Unavailable"
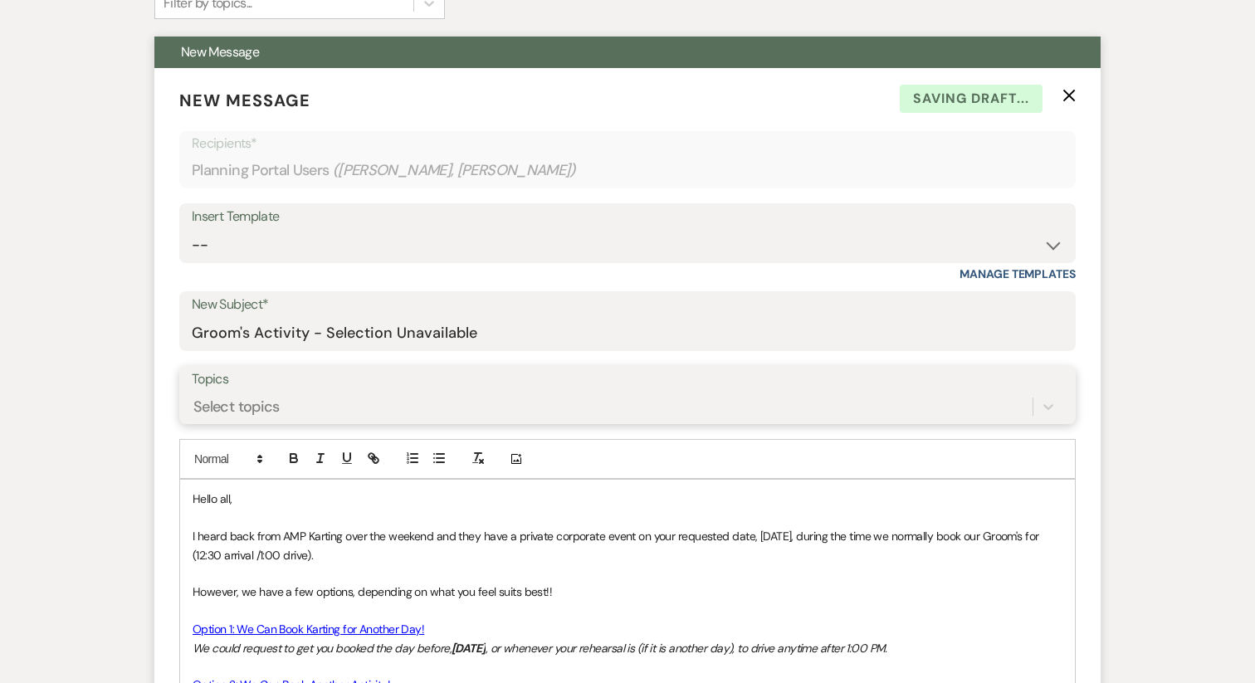
click at [319, 422] on div "Select topics" at bounding box center [627, 407] width 871 height 32
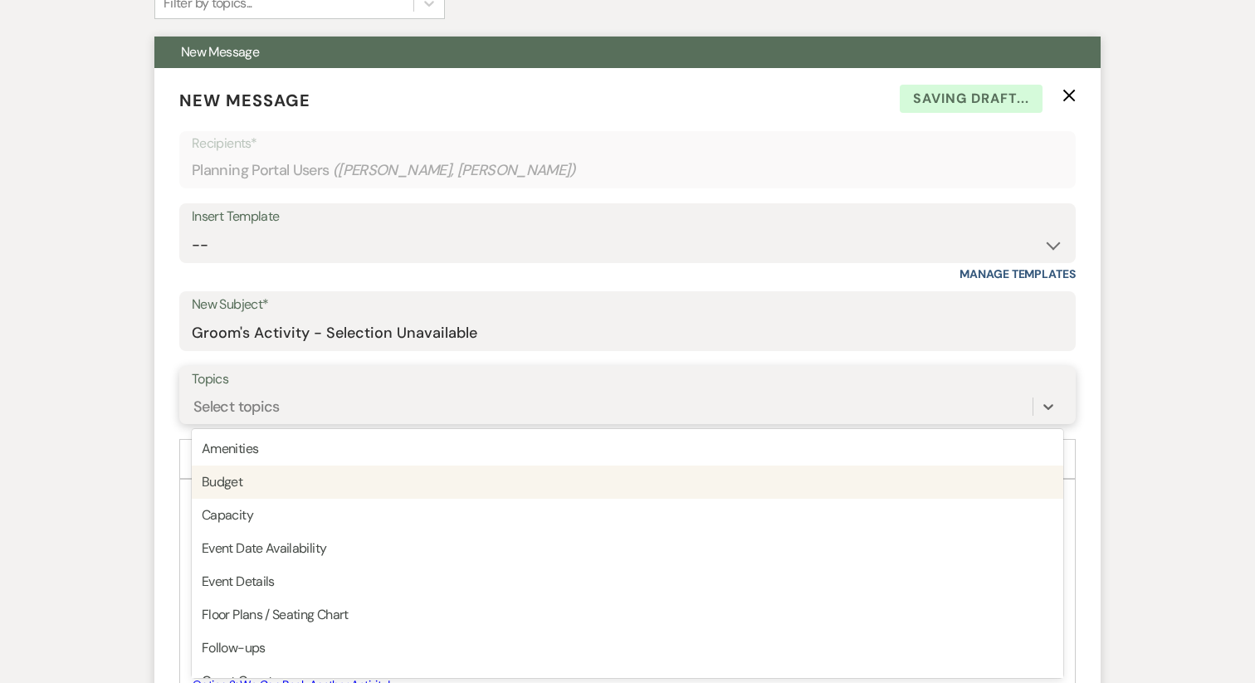
scroll to position [439, 0]
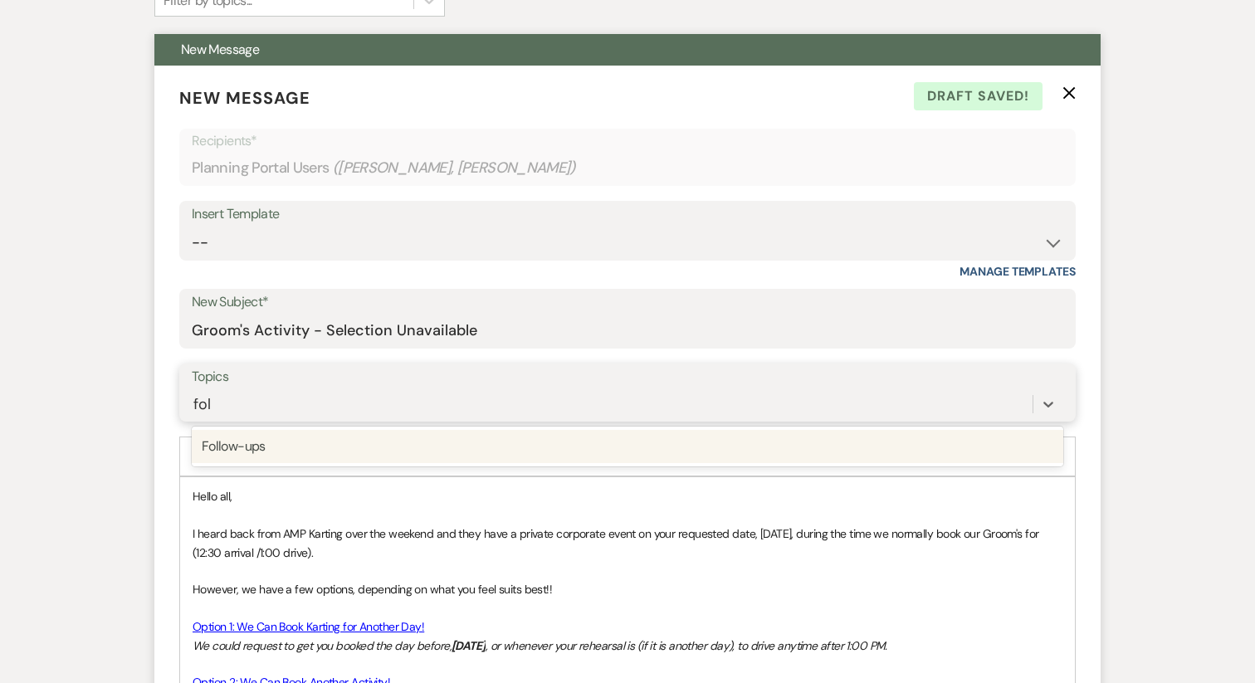
type input "foll"
click at [279, 451] on div "Follow-ups" at bounding box center [627, 446] width 871 height 33
type input "loca"
click at [300, 455] on div "Local accommodations" at bounding box center [627, 446] width 871 height 33
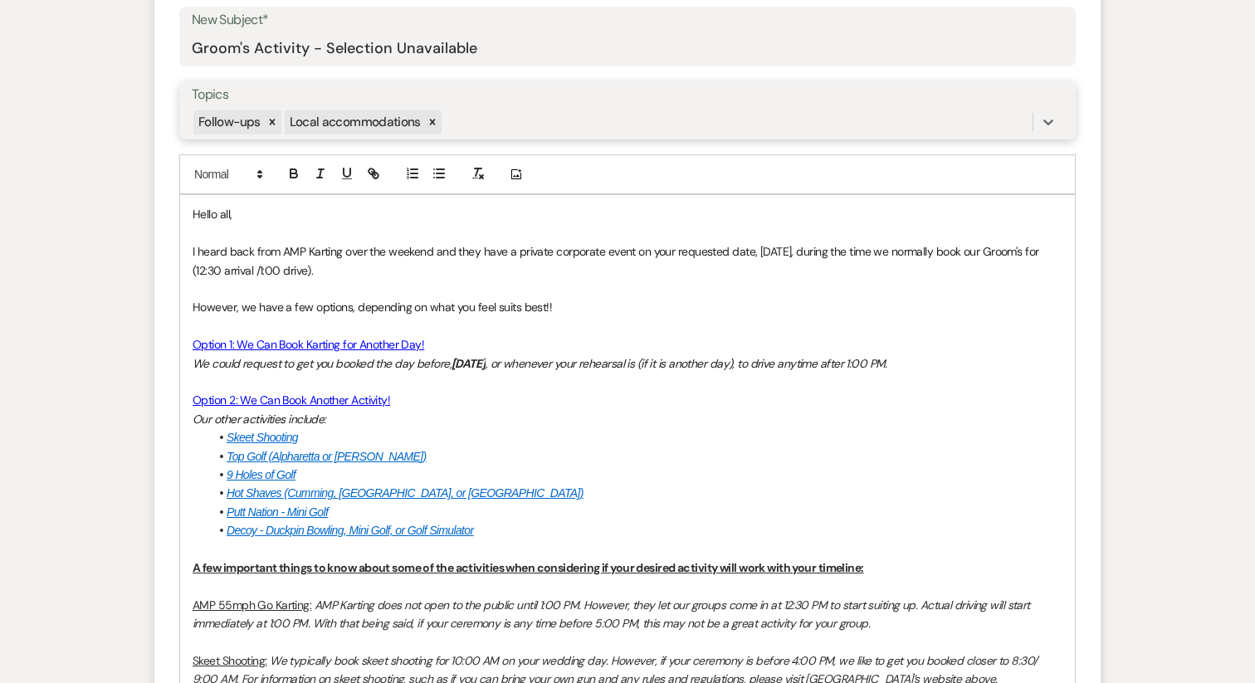
scroll to position [730, 0]
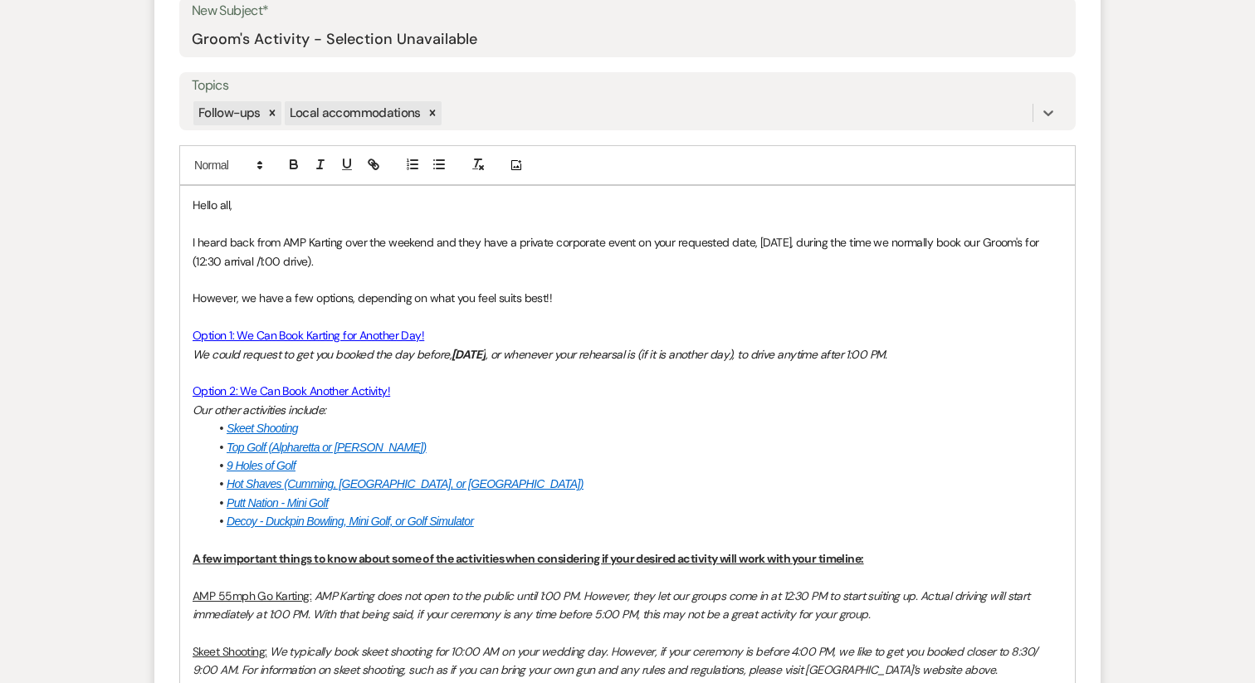
click at [458, 245] on span "I heard back from AMP Karting over the weekend and they have a private corporat…" at bounding box center [617, 251] width 849 height 33
click at [458, 246] on span "I heard back from AMP Karting over the weekend and they have a private corporat…" at bounding box center [617, 251] width 849 height 33
click at [457, 246] on span "I heard back from AMP Karting over the weekend and they have a private corporat…" at bounding box center [617, 251] width 849 height 33
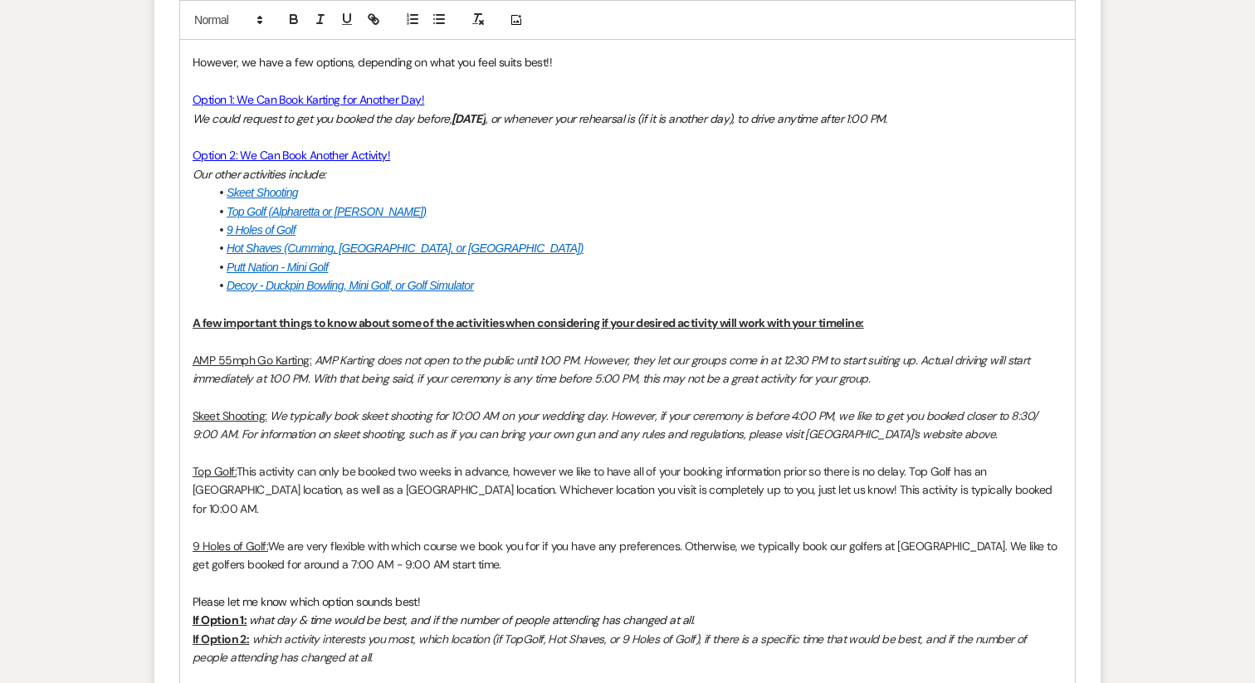
scroll to position [967, 0]
drag, startPoint x: 529, startPoint y: 539, endPoint x: 145, endPoint y: 360, distance: 423.2
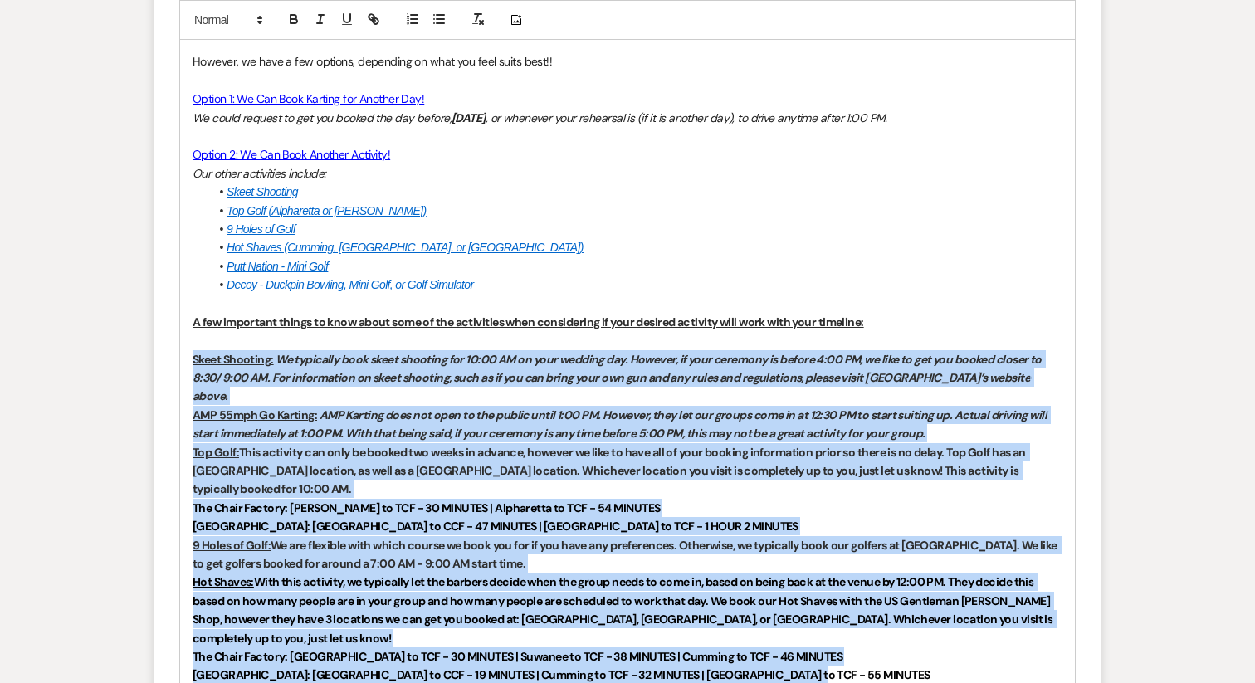
drag, startPoint x: 802, startPoint y: 618, endPoint x: 166, endPoint y: 352, distance: 689.2
click at [166, 352] on form "New Message X Saving draft... Recipients* Planning Portal Users ( Ashley Grande…" at bounding box center [627, 437] width 946 height 1799
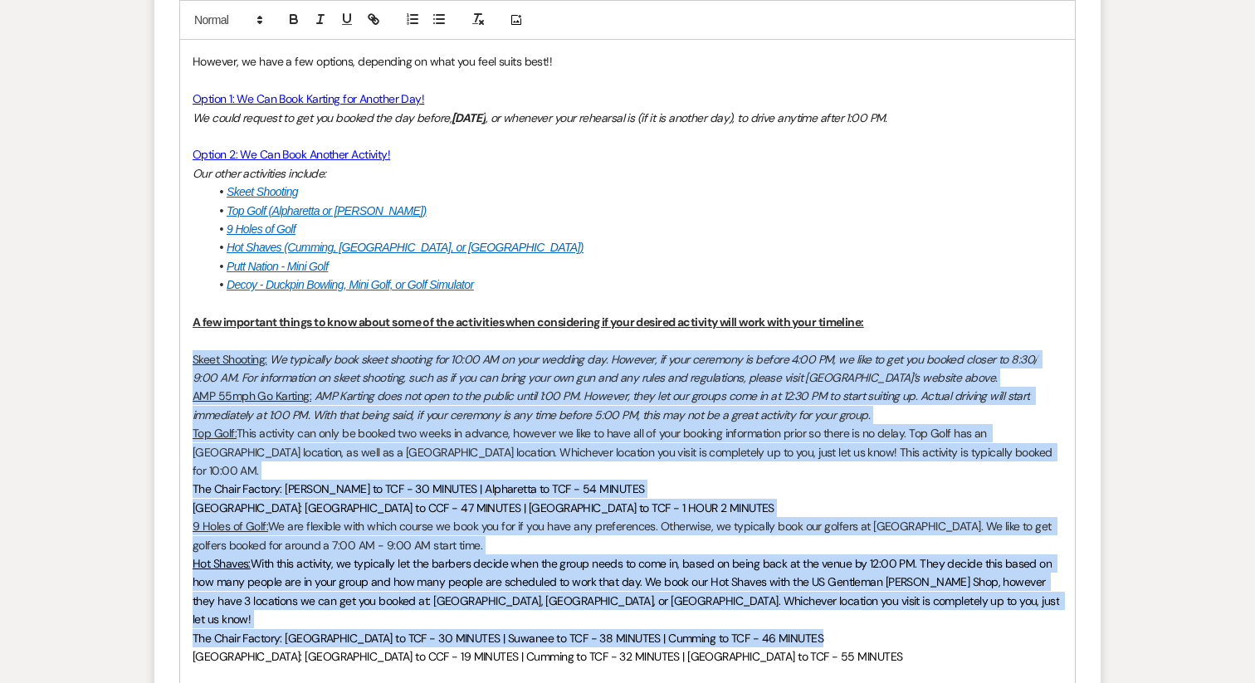
click at [313, 416] on em "AMP Karting does not open to the public until 1:00 PM. However, they let our gr…" at bounding box center [613, 404] width 840 height 33
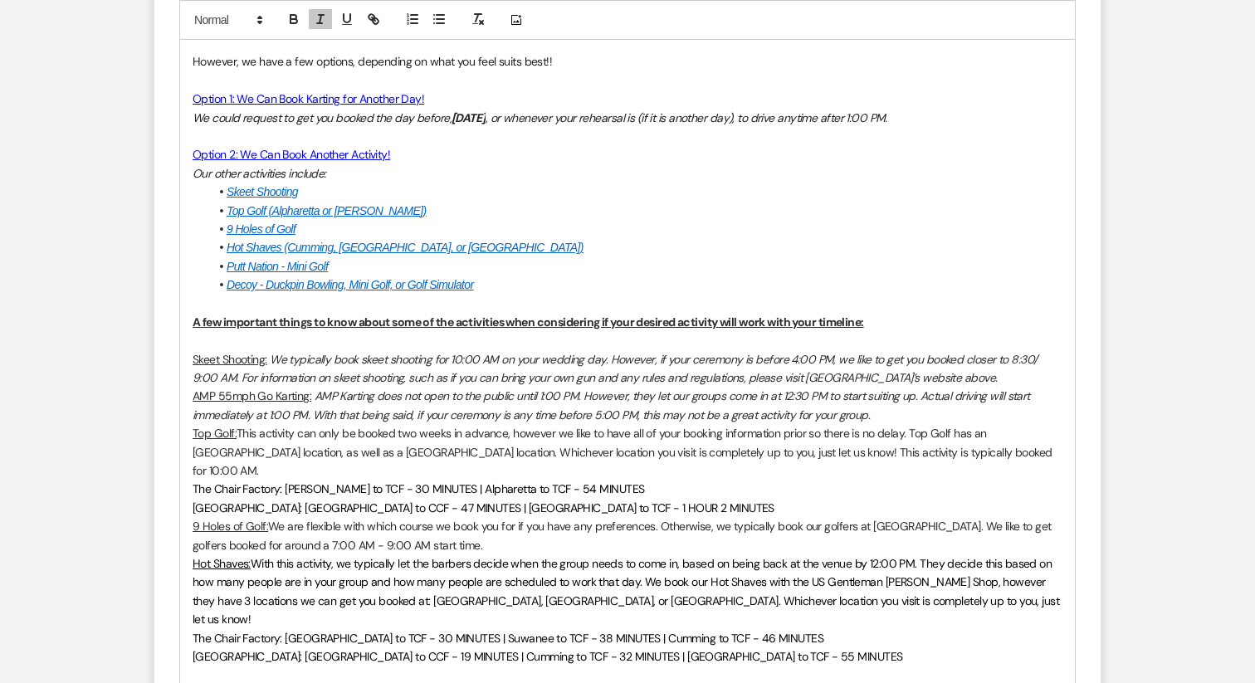
click at [194, 402] on u "AMP 55mph Go Karting:" at bounding box center [252, 395] width 119 height 15
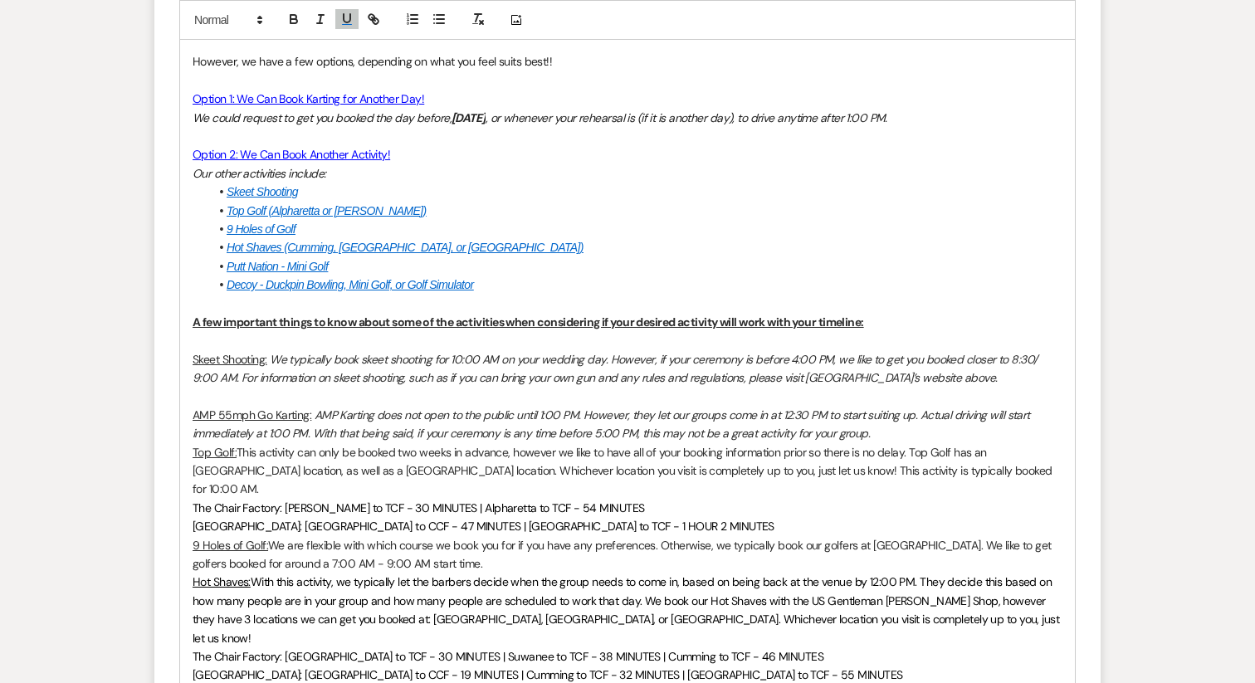
click at [188, 441] on div "Hello all, I heard back from AMP Karting over the weekend and unfortunately the…" at bounding box center [627, 584] width 894 height 1271
click at [189, 454] on div "Hello all, I heard back from AMP Karting over the weekend and unfortunately the…" at bounding box center [627, 584] width 894 height 1271
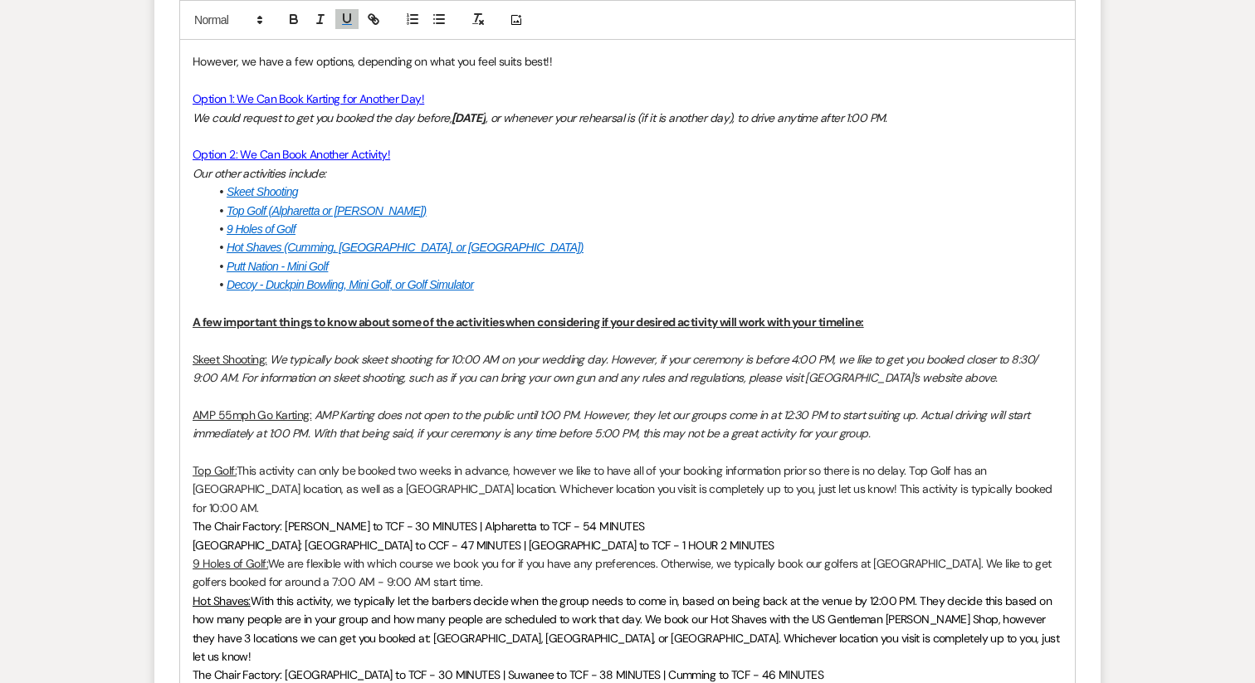
click at [192, 550] on div "Hello all, I heard back from AMP Karting over the weekend and unfortunately the…" at bounding box center [627, 594] width 894 height 1290
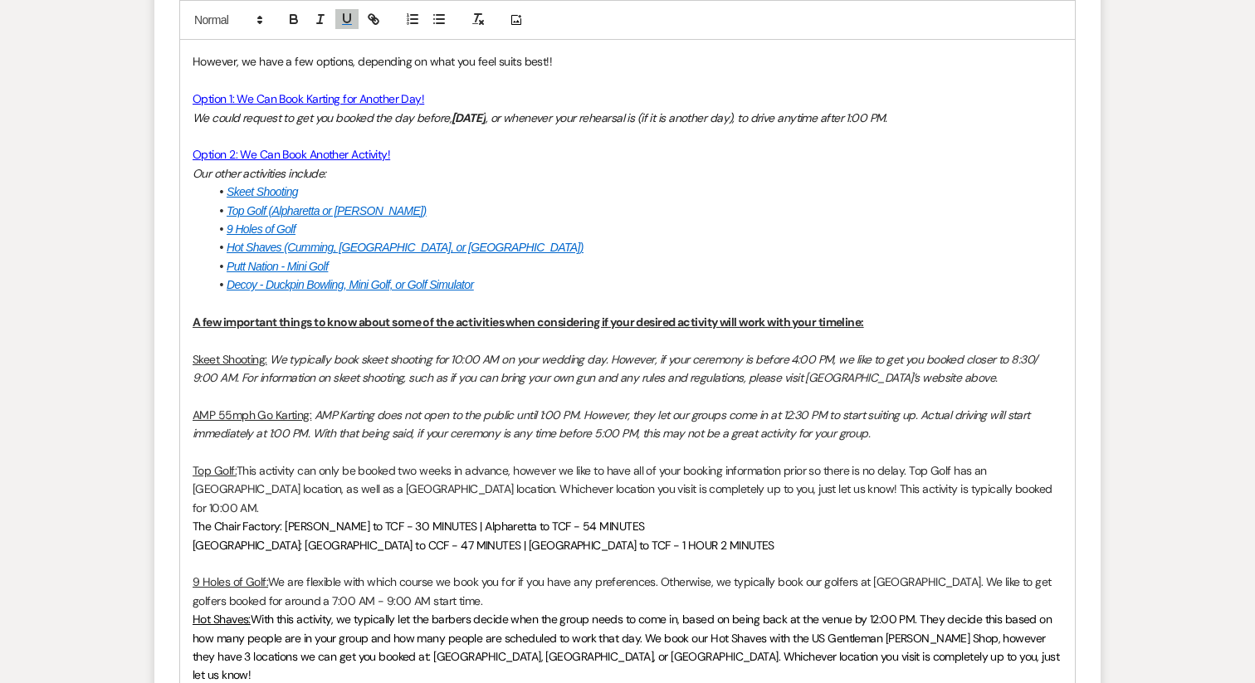
click at [189, 609] on div "Hello all, I heard back from AMP Karting over the weekend and unfortunately the…" at bounding box center [627, 603] width 894 height 1309
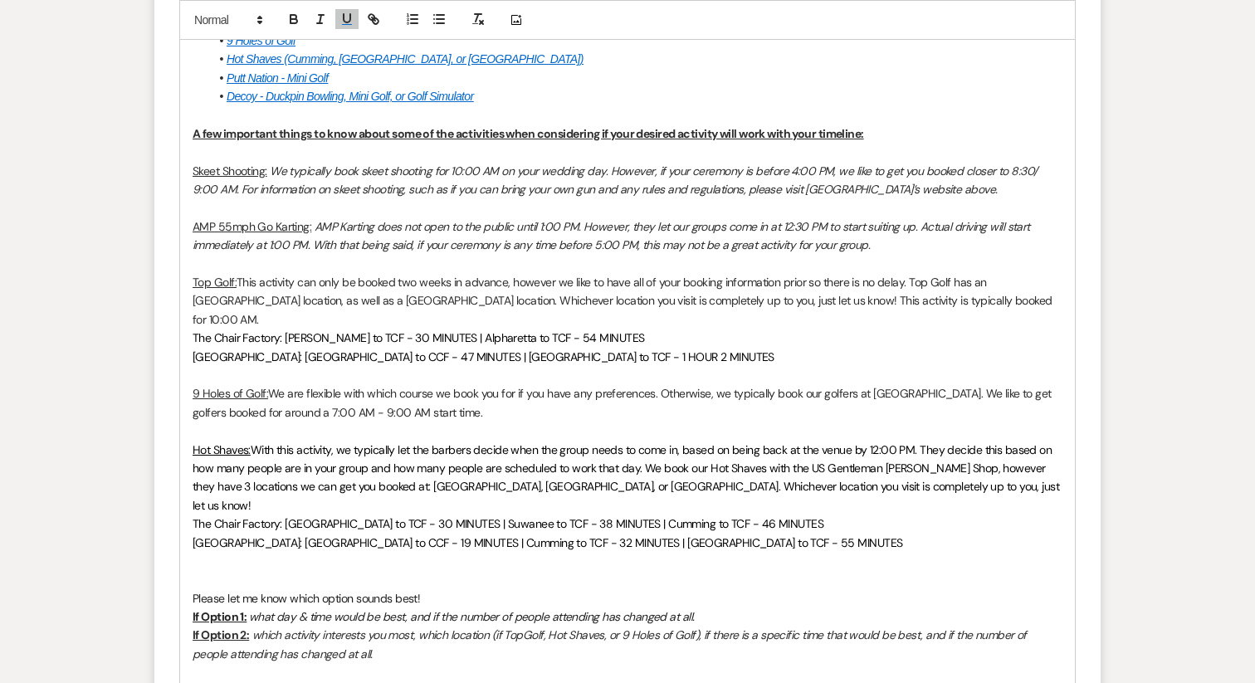
scroll to position [1148, 0]
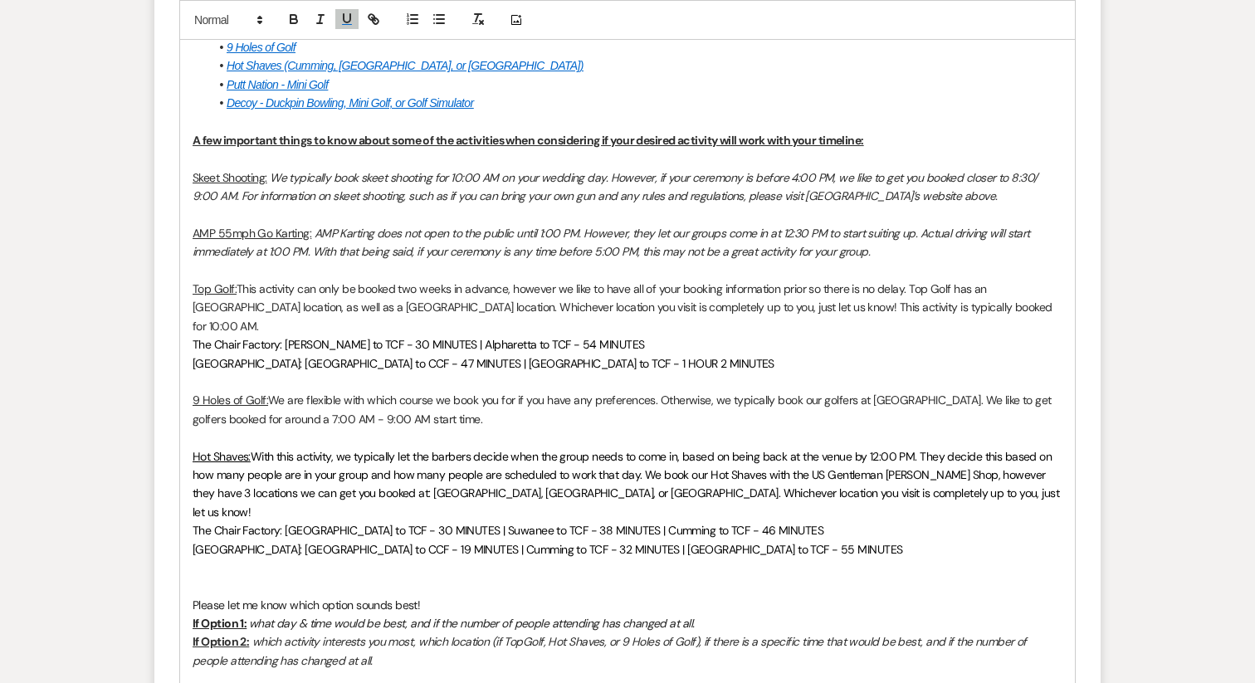
click at [280, 337] on span "The Chair Factory: Buford to TCF - 30 MINUTES | Alpharetta to TCF - 54 MINUTES" at bounding box center [418, 344] width 451 height 15
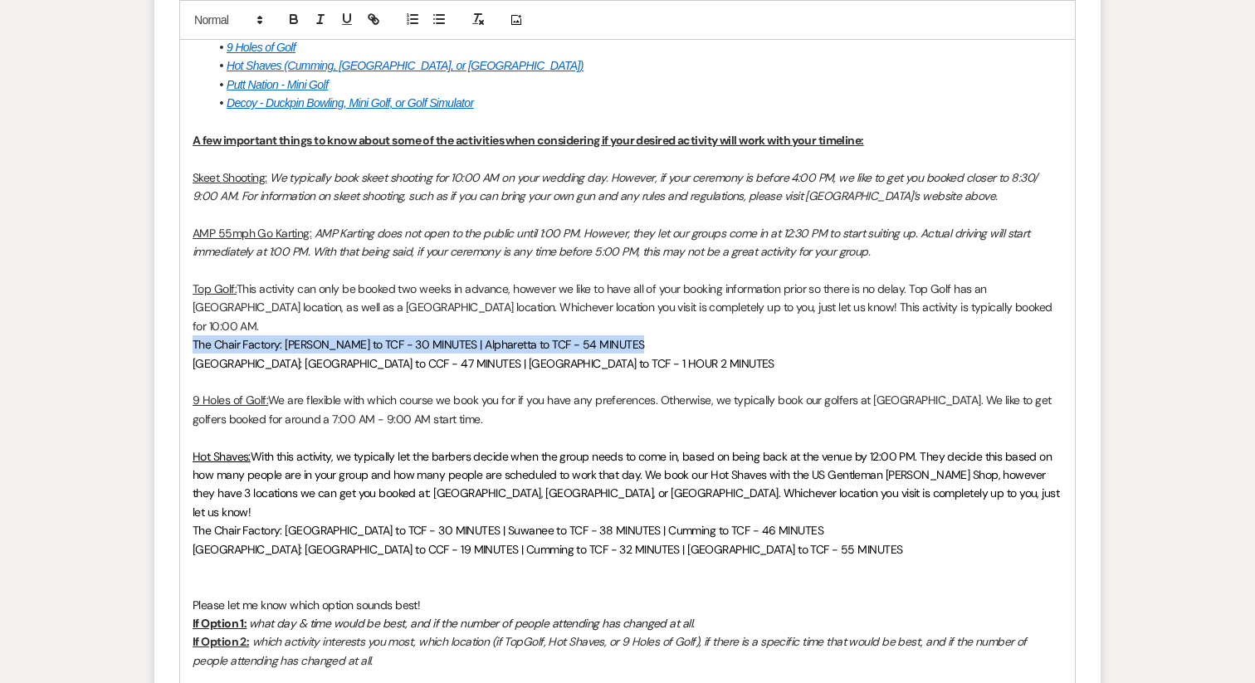
click at [280, 337] on span "The Chair Factory: Buford to TCF - 30 MINUTES | Alpharetta to TCF - 54 MINUTES" at bounding box center [418, 344] width 451 height 15
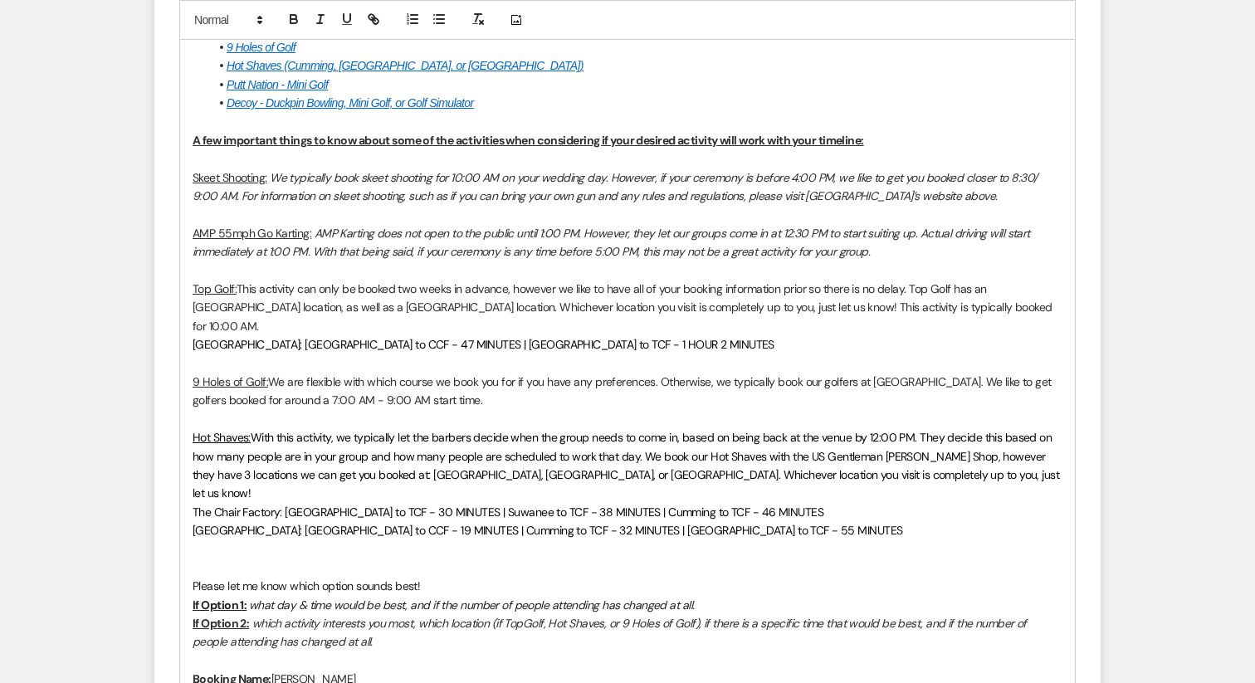
click at [509, 337] on span "Cold Creek Farm: Alpharetta to CCF - 47 MINUTES | Buford to TCF - 1 HOUR 2 MINU…" at bounding box center [484, 344] width 582 height 15
click at [406, 504] on span "The Chair Factory: Dawsonville to TCF - 30 MINUTES | Suwanee to TCF - 38 MINUTE…" at bounding box center [508, 511] width 631 height 15
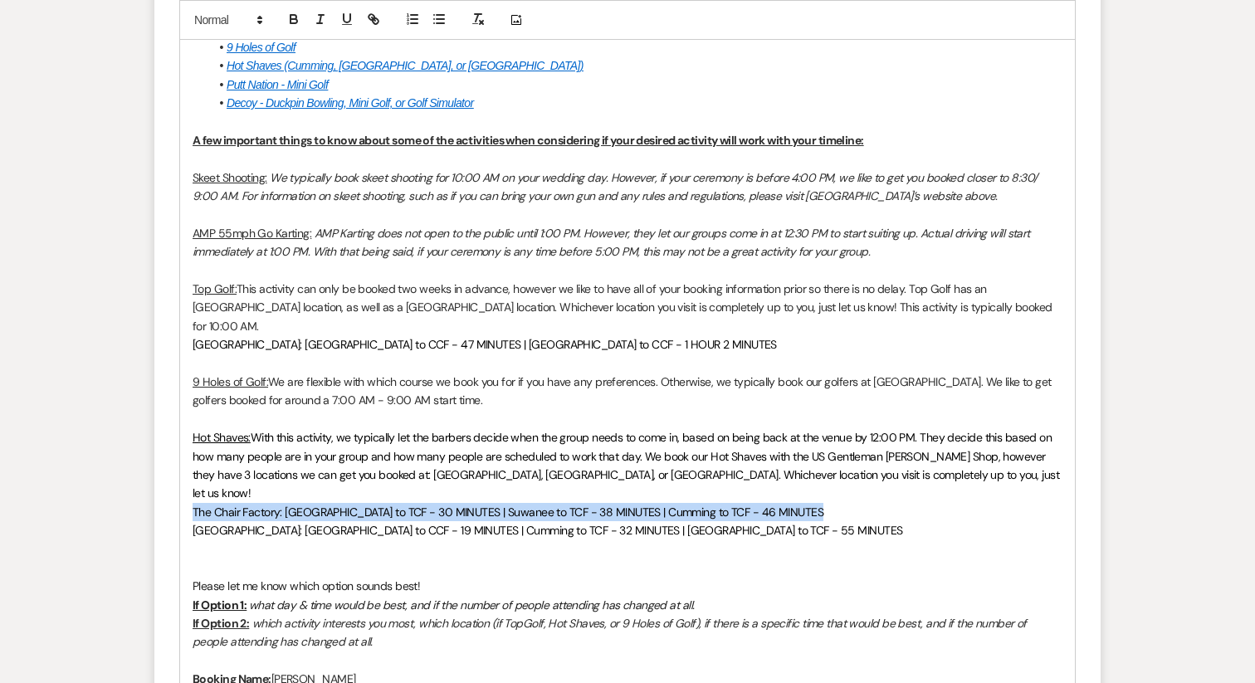
click at [406, 504] on span "The Chair Factory: Dawsonville to TCF - 30 MINUTES | Suwanee to TCF - 38 MINUTE…" at bounding box center [508, 511] width 631 height 15
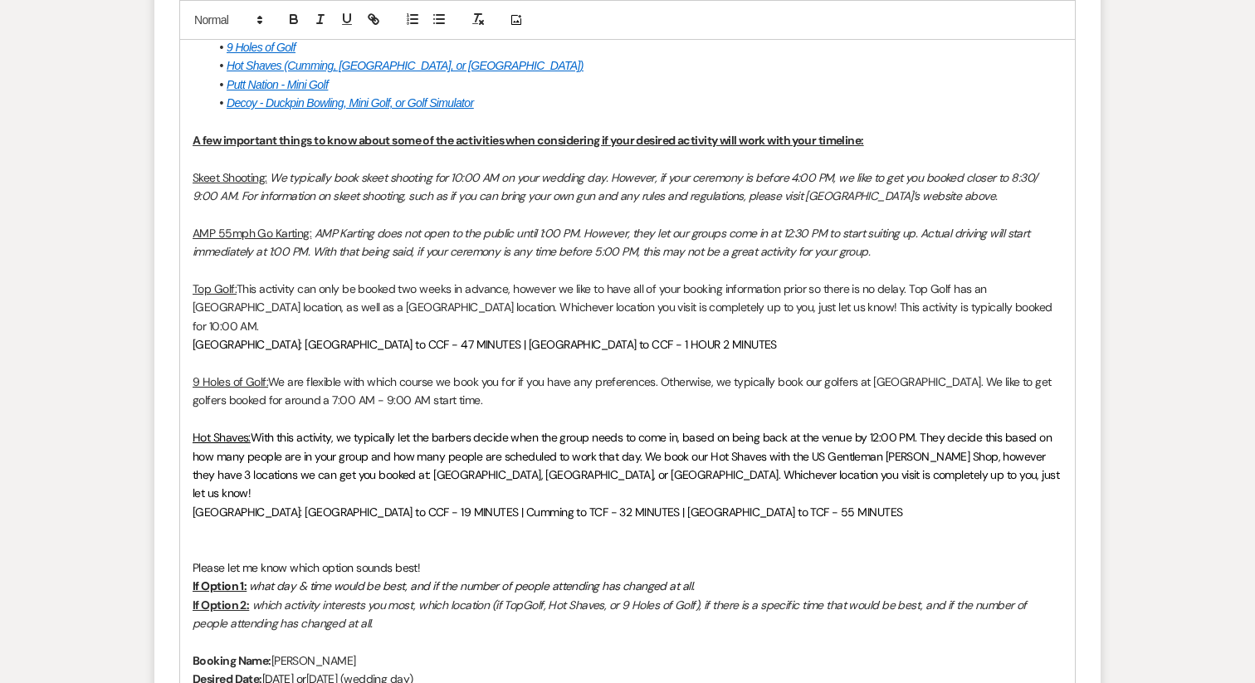
click at [523, 504] on span "Cold Creek Farm: Dawsonville to CCF - 19 MINUTES | Cumming to TCF - 32 MINUTES …" at bounding box center [547, 511] width 709 height 15
click at [683, 504] on span "Cold Creek Farm: Dawsonville to CCF - 19 MINUTES | Cumming to CCF - 32 MINUTES …" at bounding box center [549, 511] width 712 height 15
click at [189, 477] on div "Hello all, I heard back from AMP Karting over the weekend and unfortunately the…" at bounding box center [627, 413] width 894 height 1290
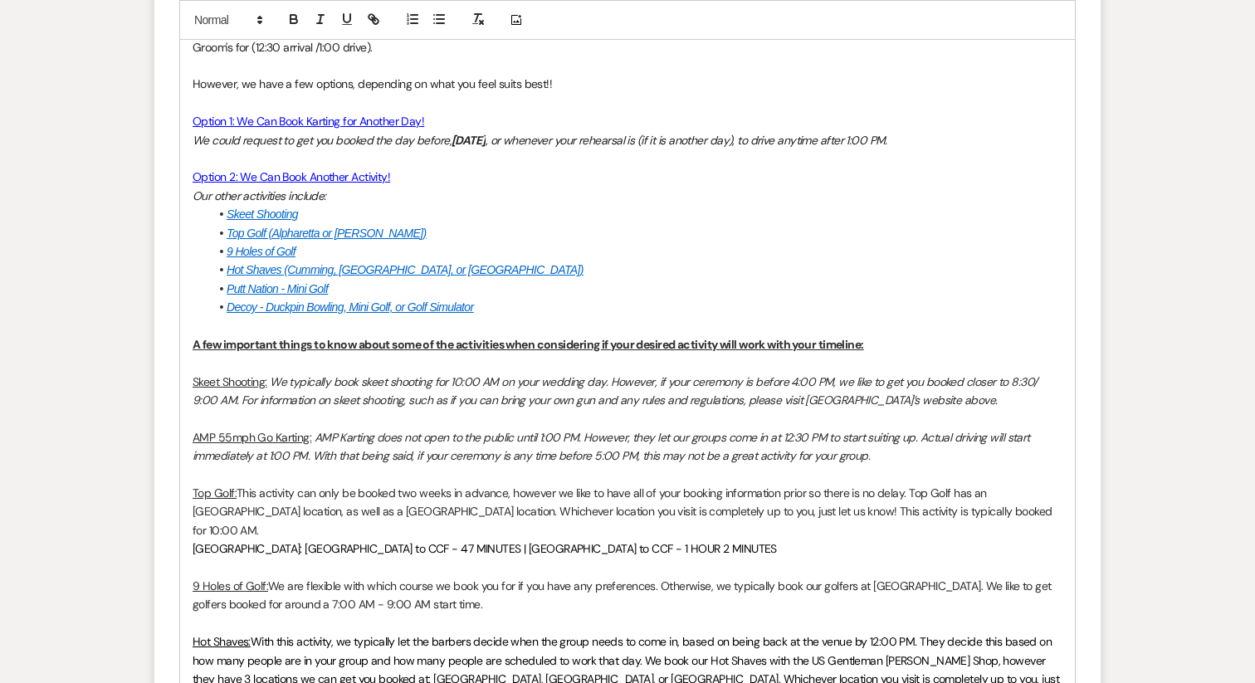
scroll to position [937, 0]
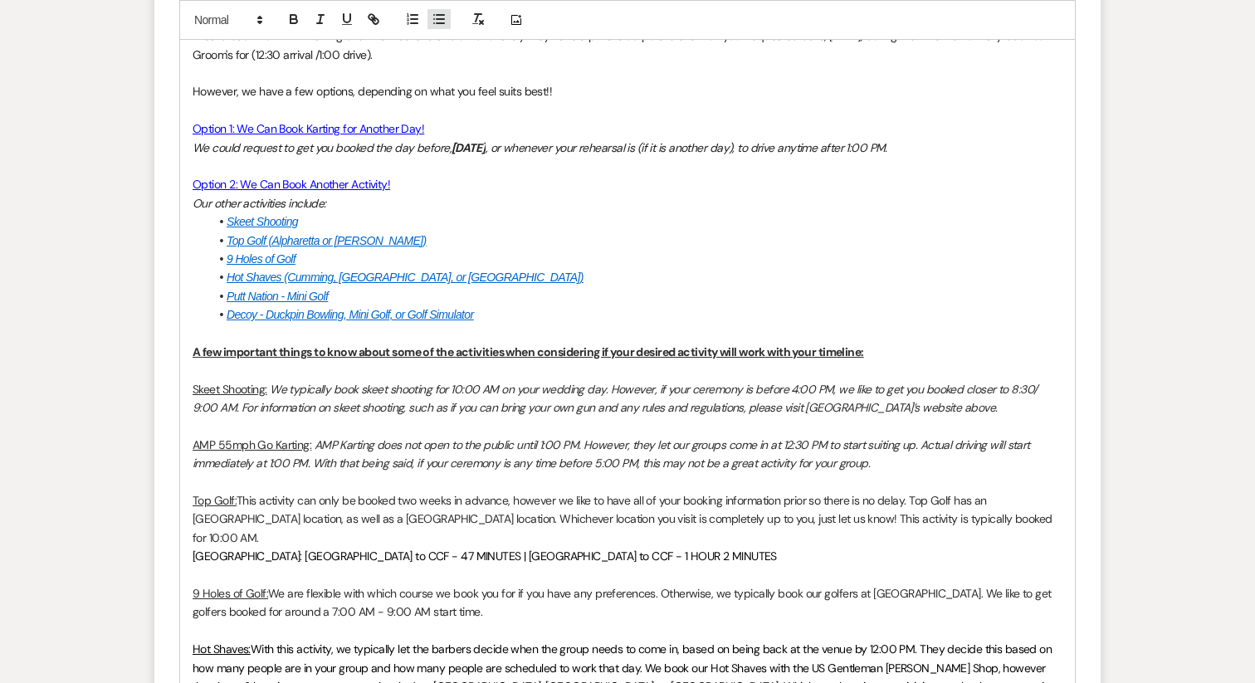
click at [436, 24] on icon "button" at bounding box center [438, 19] width 15 height 15
click at [193, 548] on span "Cold Creek Farm: Alpharetta to CCF - 47 MINUTES | Buford to CCF - 1 HOUR 2 MINU…" at bounding box center [485, 555] width 584 height 15
click at [436, 25] on icon "button" at bounding box center [438, 19] width 15 height 15
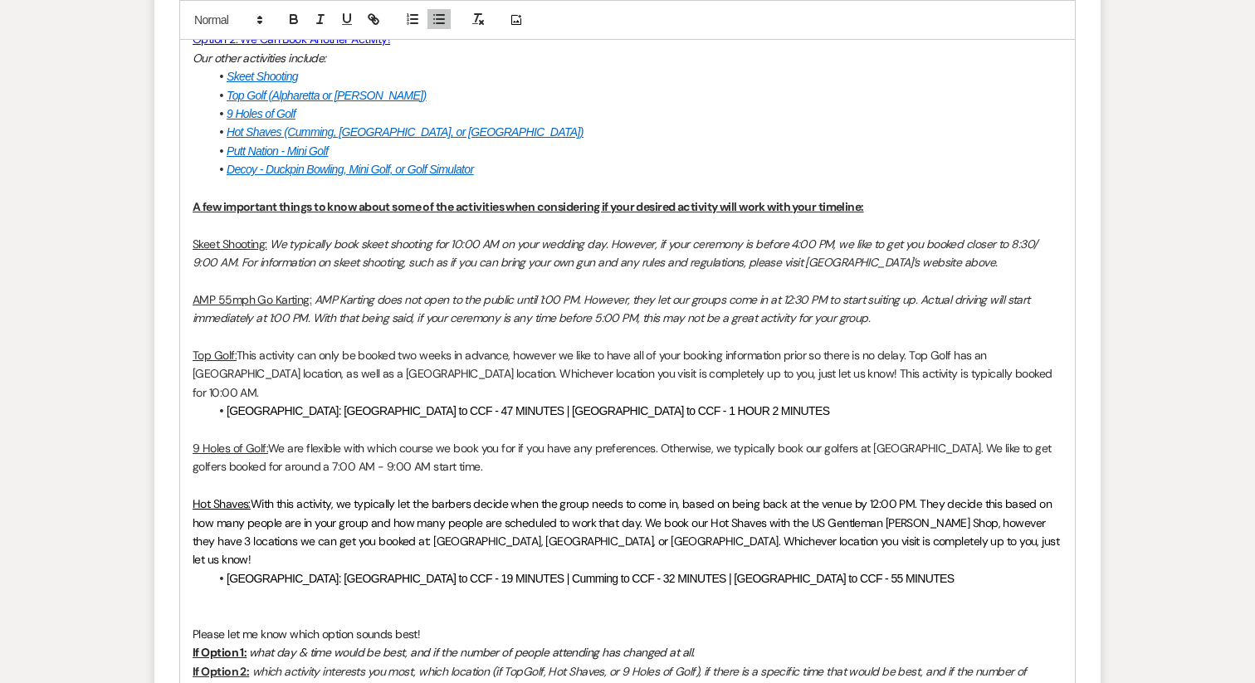
scroll to position [1087, 0]
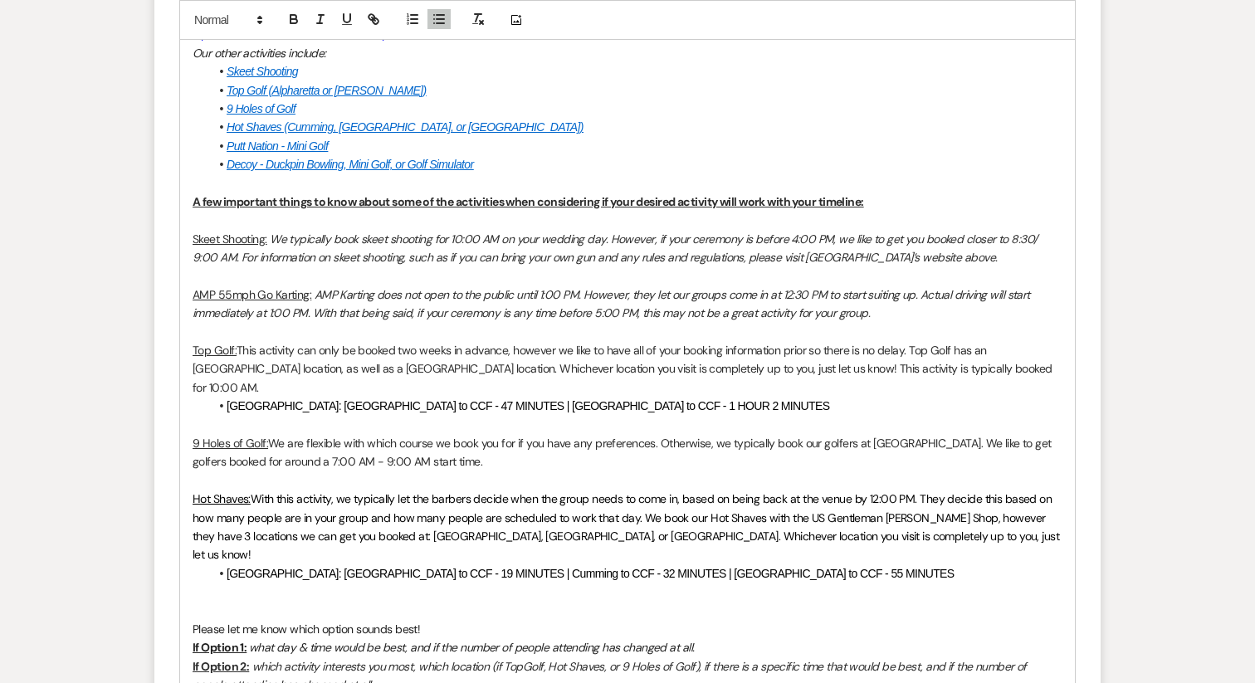
click at [390, 602] on p at bounding box center [628, 611] width 870 height 18
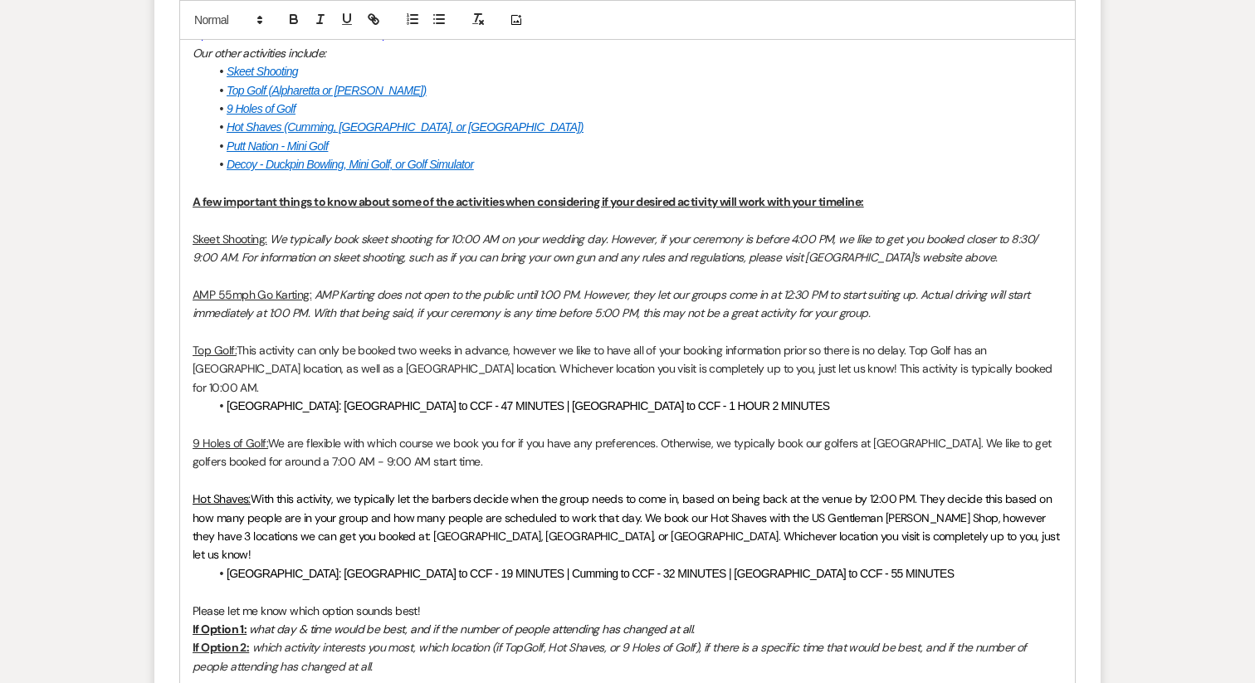
click at [416, 471] on p at bounding box center [628, 480] width 870 height 18
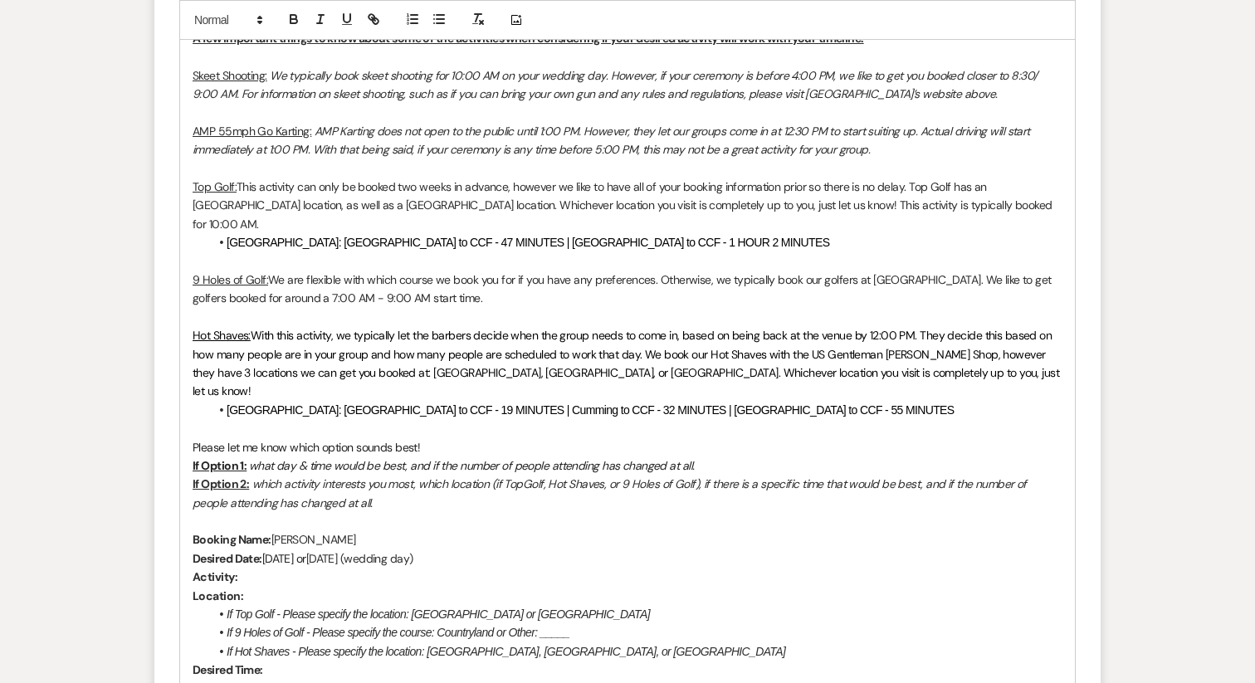
scroll to position [1273, 0]
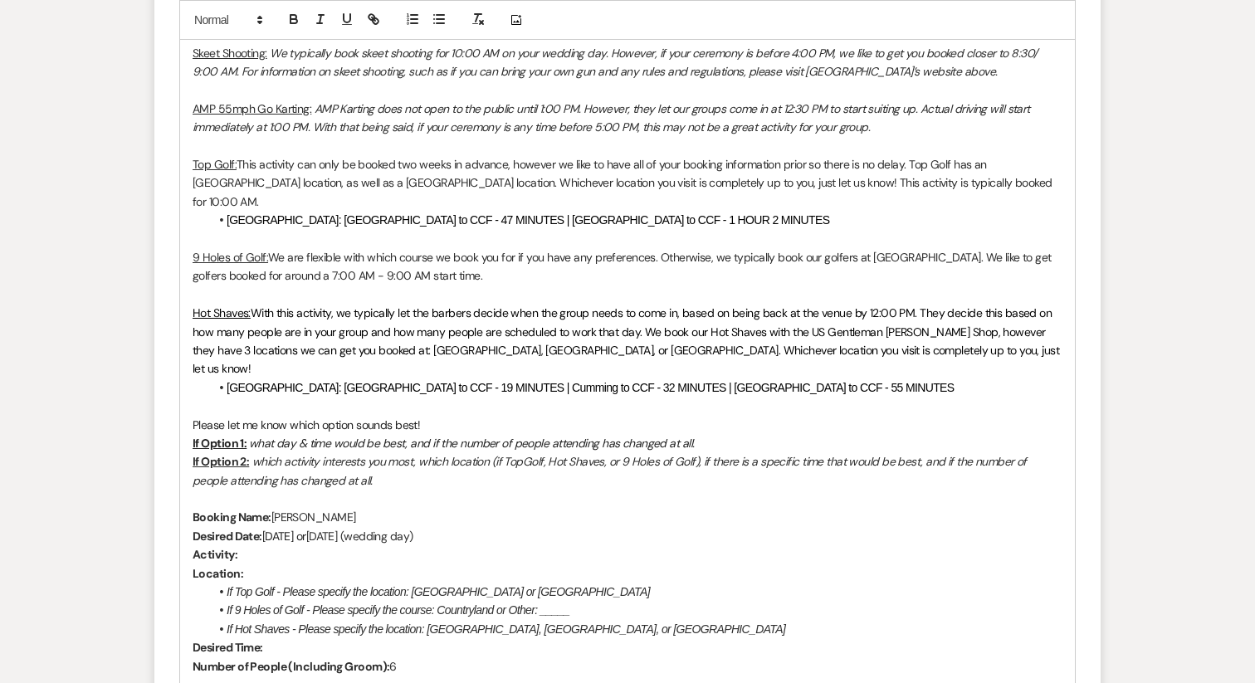
click at [278, 397] on p at bounding box center [628, 406] width 870 height 18
click at [374, 452] on p "If Option 2: which activity interests you most, which location (if TopGolf, Hot…" at bounding box center [628, 470] width 870 height 37
click at [190, 404] on div "Hello all, I heard back from AMP Karting over the weekend and unfortunately the…" at bounding box center [627, 278] width 894 height 1271
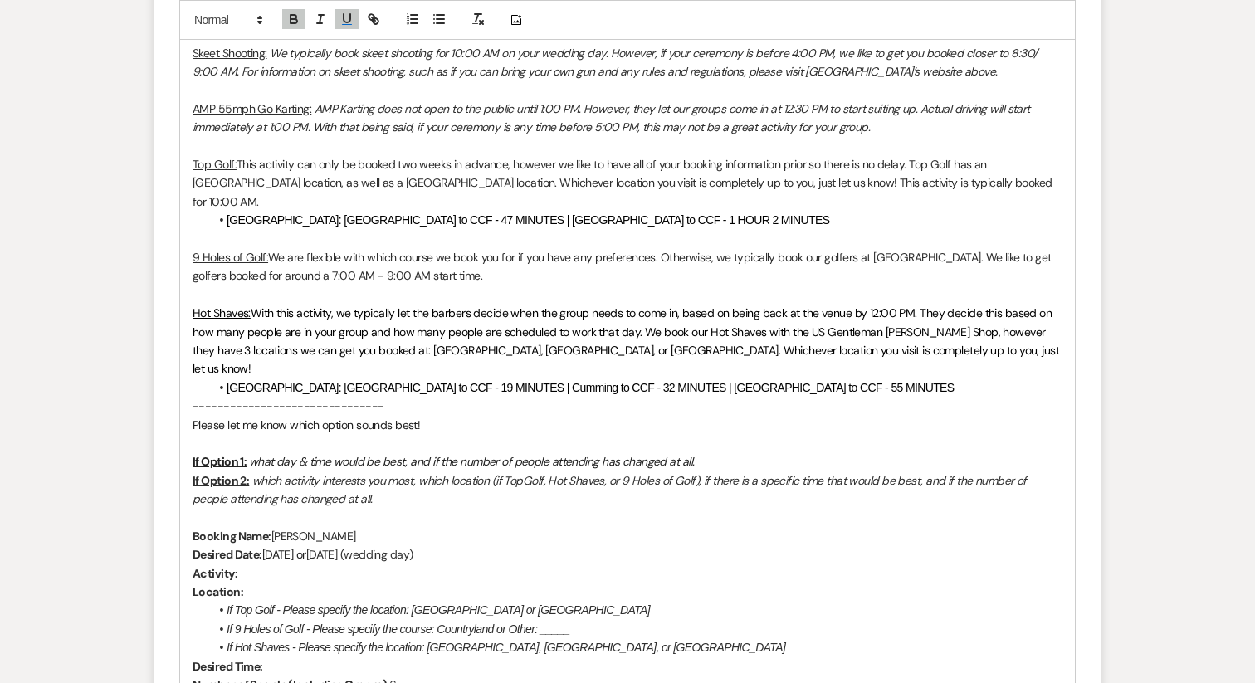
click at [232, 397] on p "-------------------------------" at bounding box center [628, 406] width 870 height 18
copy p "-------------------------------"
click at [224, 508] on p at bounding box center [628, 517] width 870 height 18
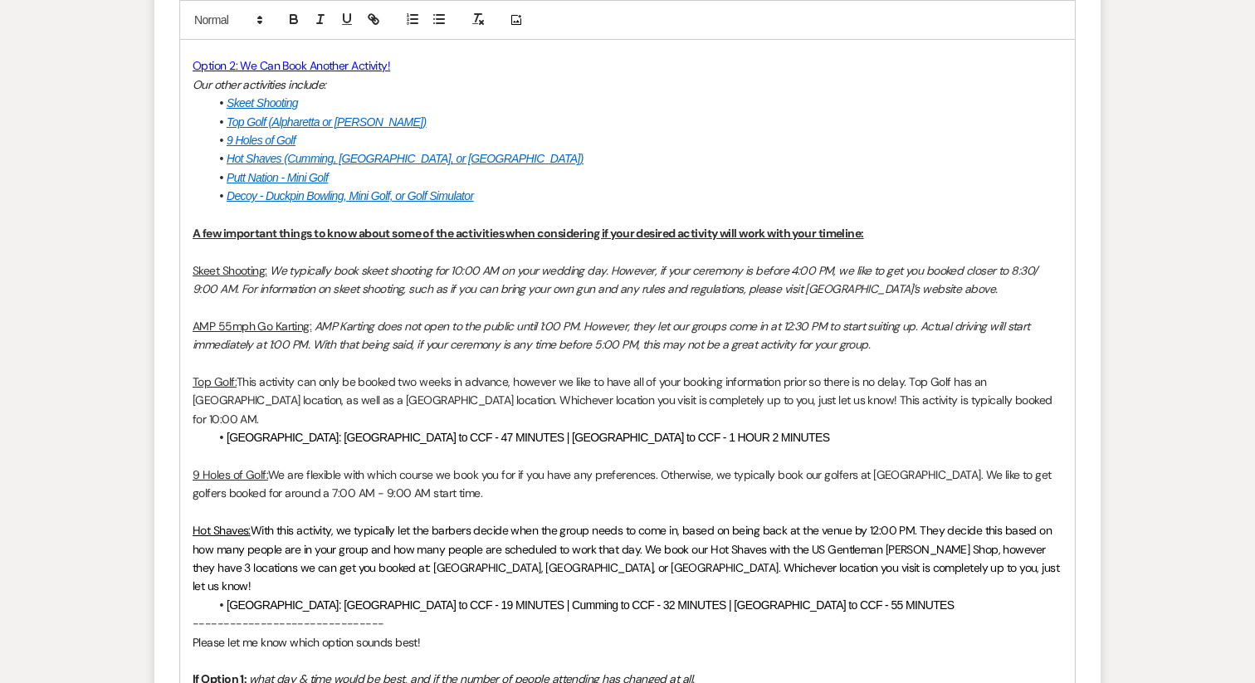
scroll to position [1040, 0]
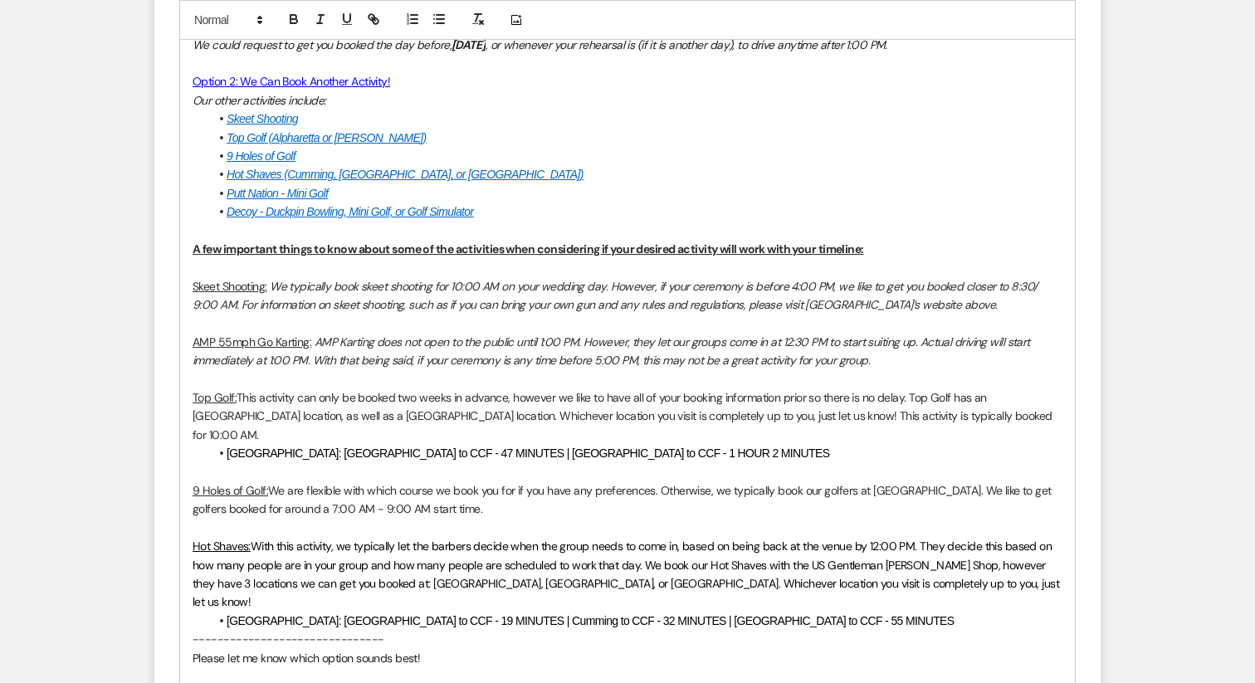
click at [213, 233] on p at bounding box center [628, 231] width 870 height 18
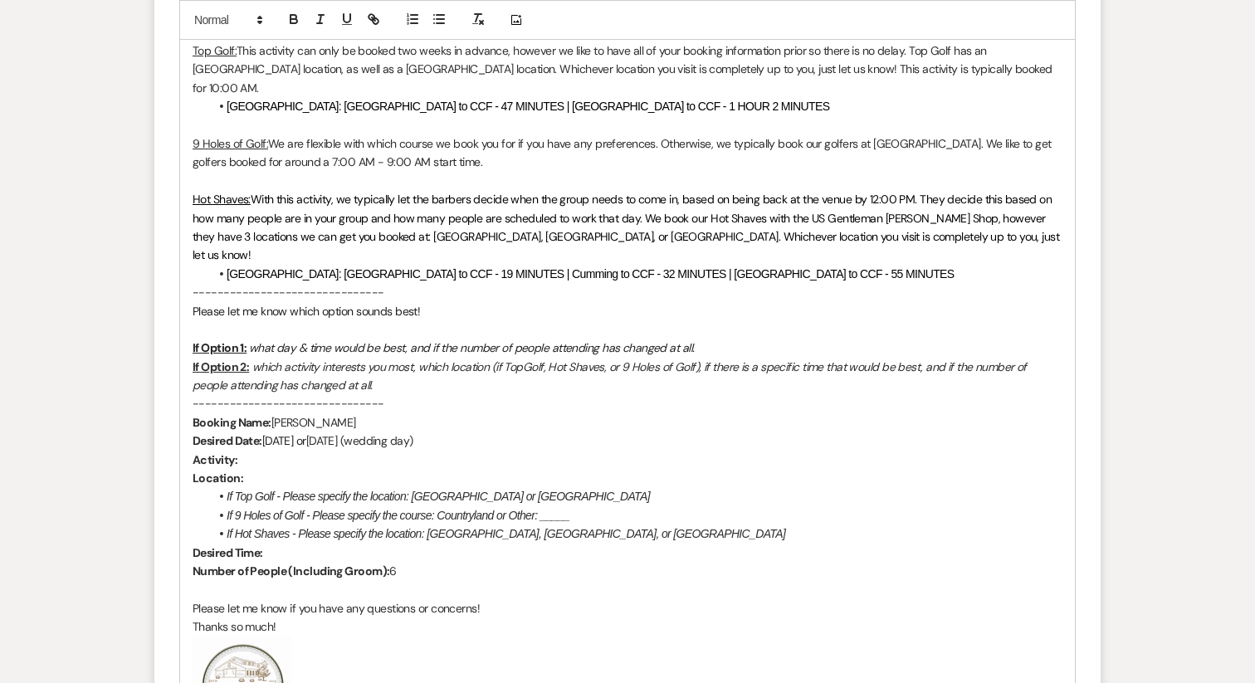
scroll to position [1390, 0]
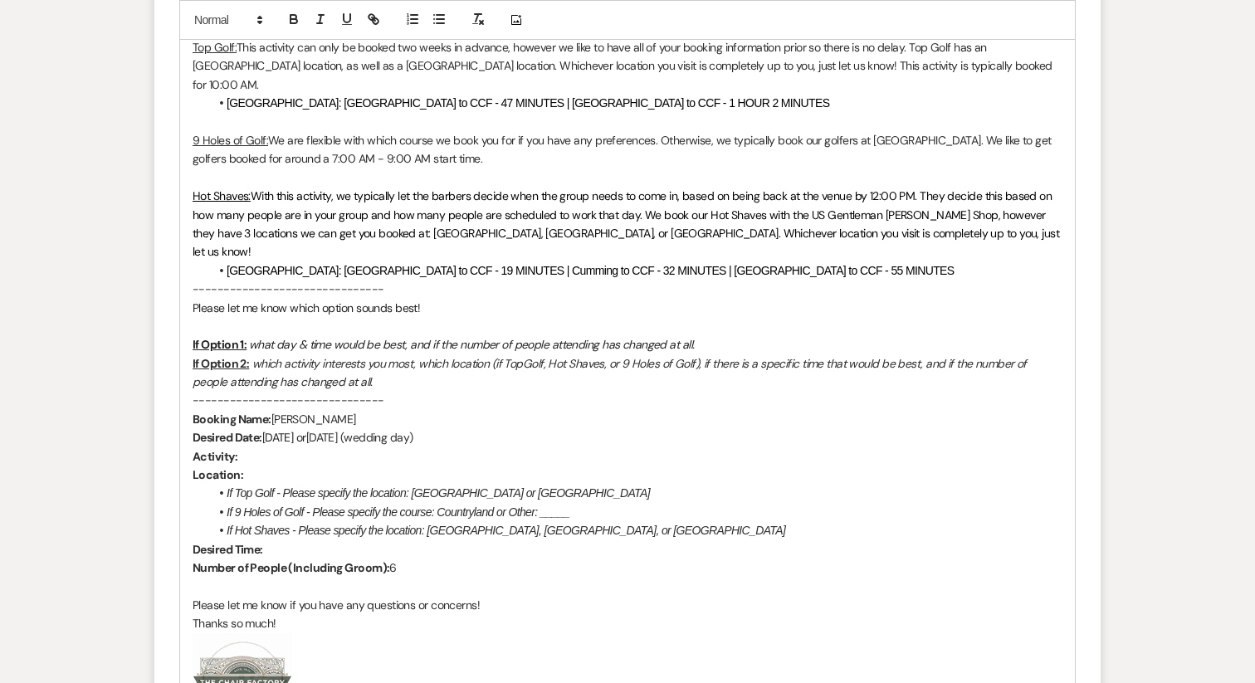
click at [257, 391] on p "-------------------------------" at bounding box center [628, 400] width 870 height 18
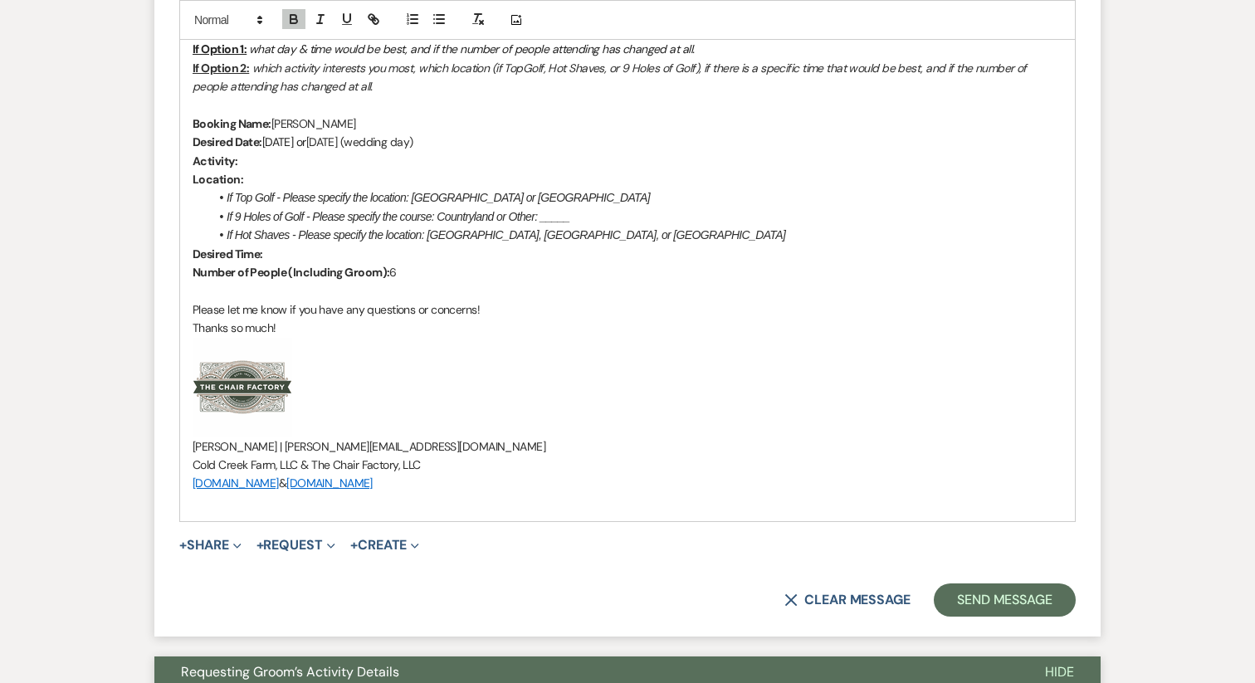
scroll to position [1691, 0]
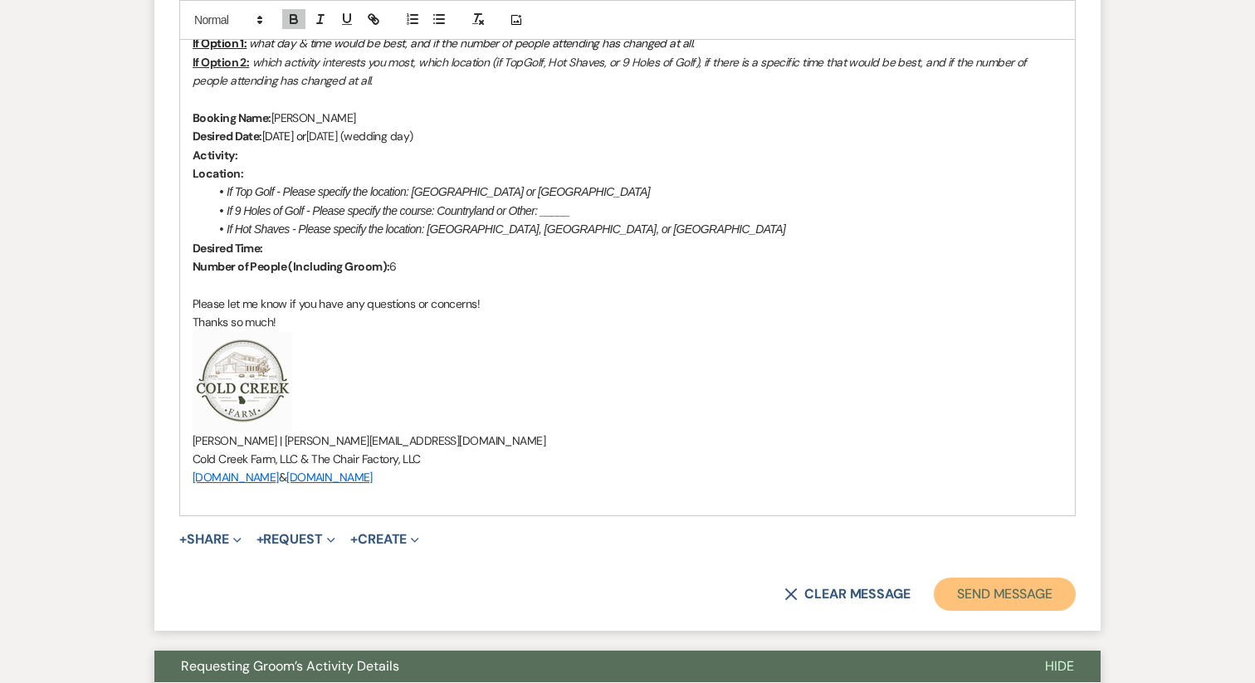
click at [1020, 578] on button "Send Message" at bounding box center [1004, 594] width 142 height 33
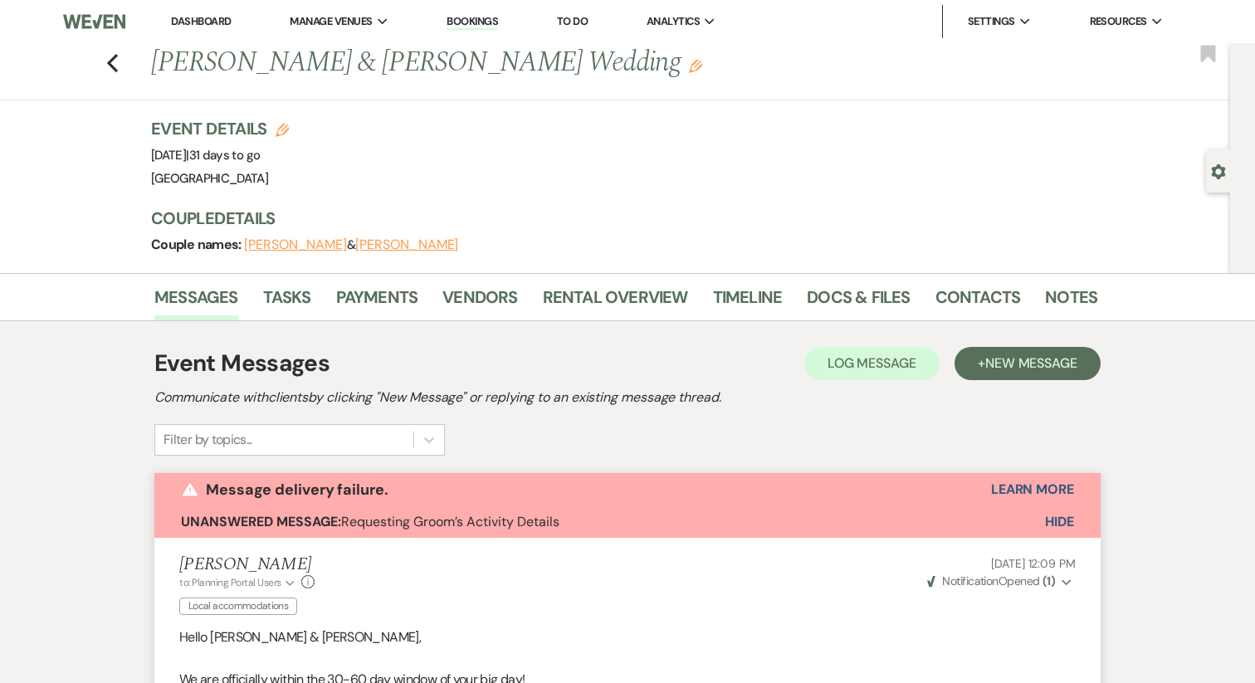
drag, startPoint x: 305, startPoint y: 156, endPoint x: 120, endPoint y: 157, distance: 184.2
click at [120, 157] on div "Previous Savannah Gilley & Matt Manzari's Wedding Edit Bookmark Gear Settings E…" at bounding box center [615, 158] width 1230 height 230
copy span "Saturday, October 18th, 2025"
drag, startPoint x: 353, startPoint y: 66, endPoint x: 495, endPoint y: 66, distance: 141.9
click at [495, 66] on h1 "Savannah Gilley & Matt Manzari's Wedding Edit" at bounding box center [522, 63] width 743 height 40
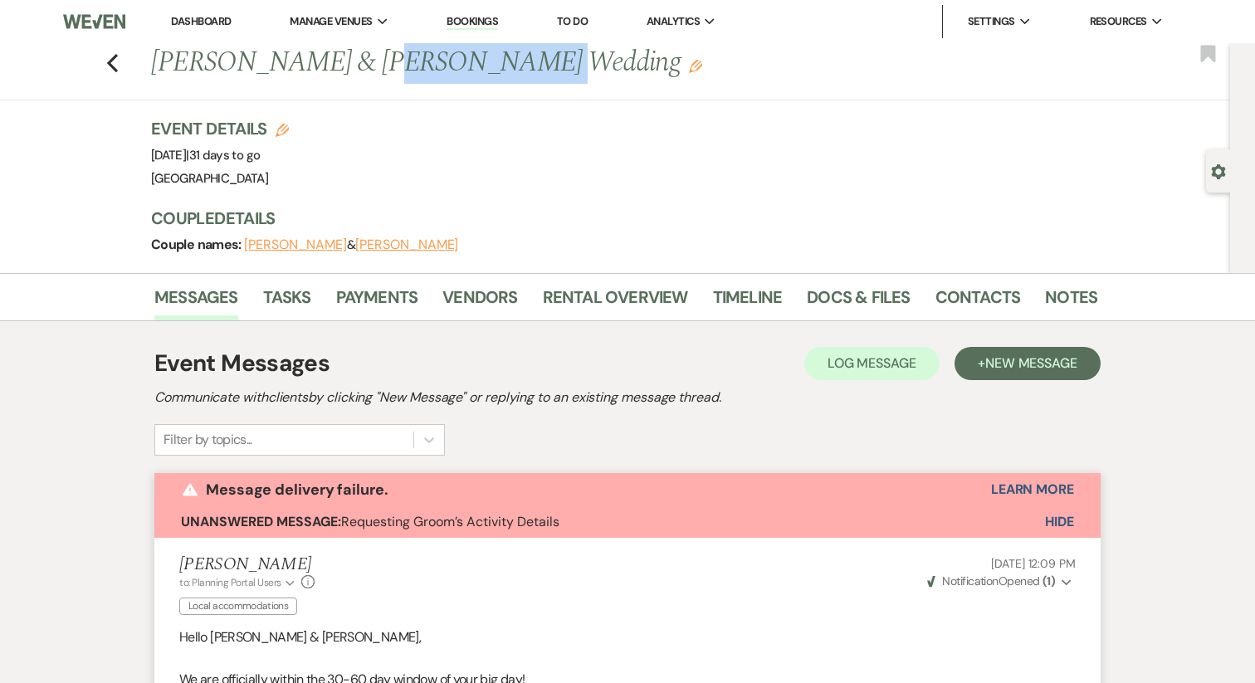
copy h1 "Matt Manzari"
drag, startPoint x: 273, startPoint y: 154, endPoint x: 122, endPoint y: 164, distance: 151.3
click at [122, 164] on div "Previous Savannah Gilley & Matt Manzari's Wedding Edit Bookmark Gear Settings E…" at bounding box center [615, 158] width 1230 height 230
copy span "Saturday, October 18th"
drag, startPoint x: 351, startPoint y: 56, endPoint x: 409, endPoint y: 115, distance: 82.7
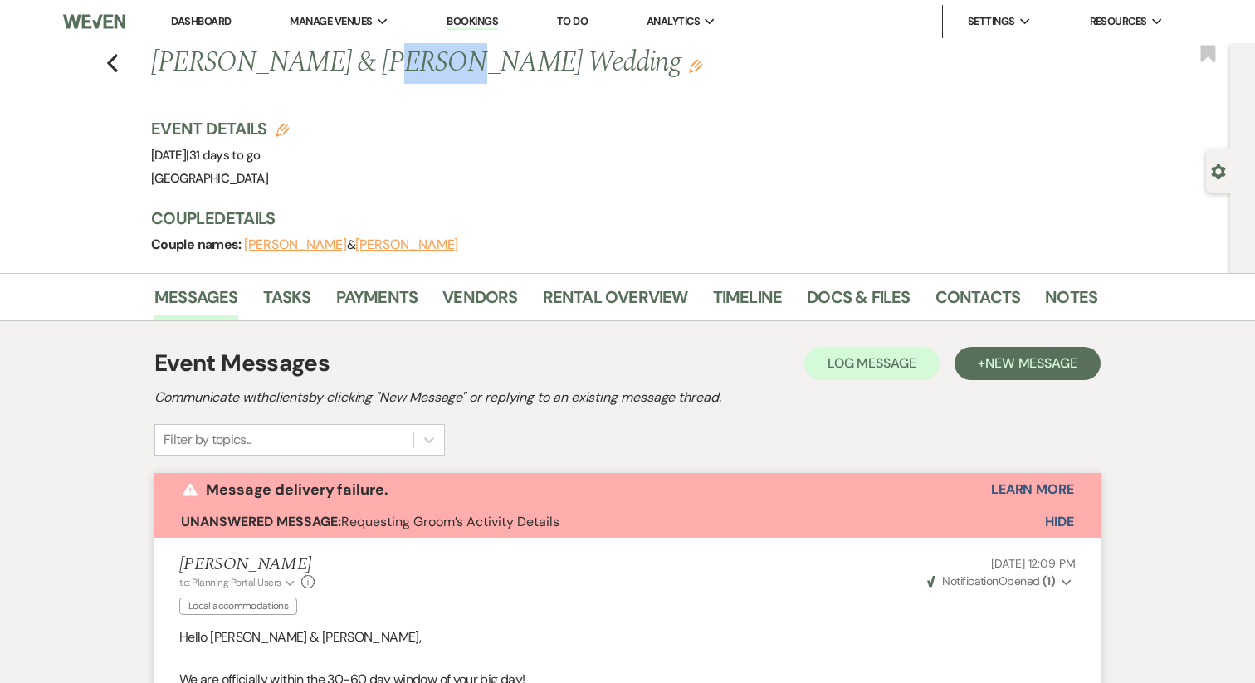
click at [412, 62] on h1 "Savannah Gilley & Matt Manzari's Wedding Edit" at bounding box center [522, 63] width 743 height 40
click at [400, 238] on button "Matt Manzari" at bounding box center [406, 244] width 103 height 13
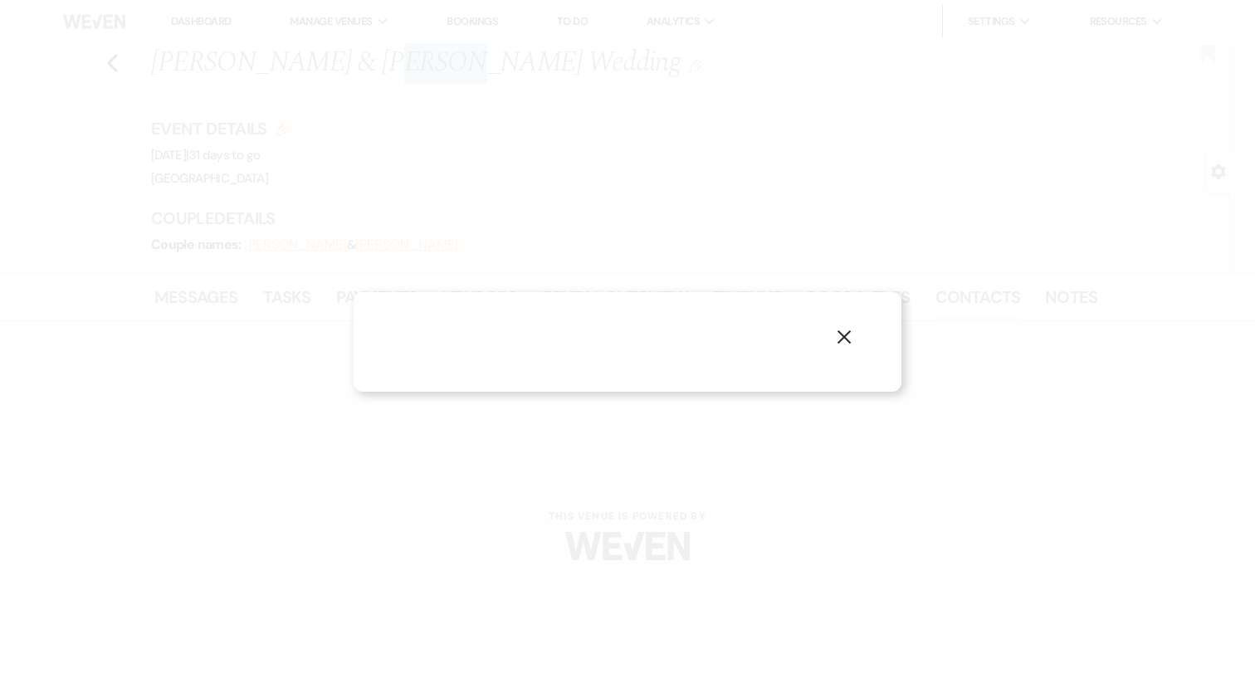
select select "1"
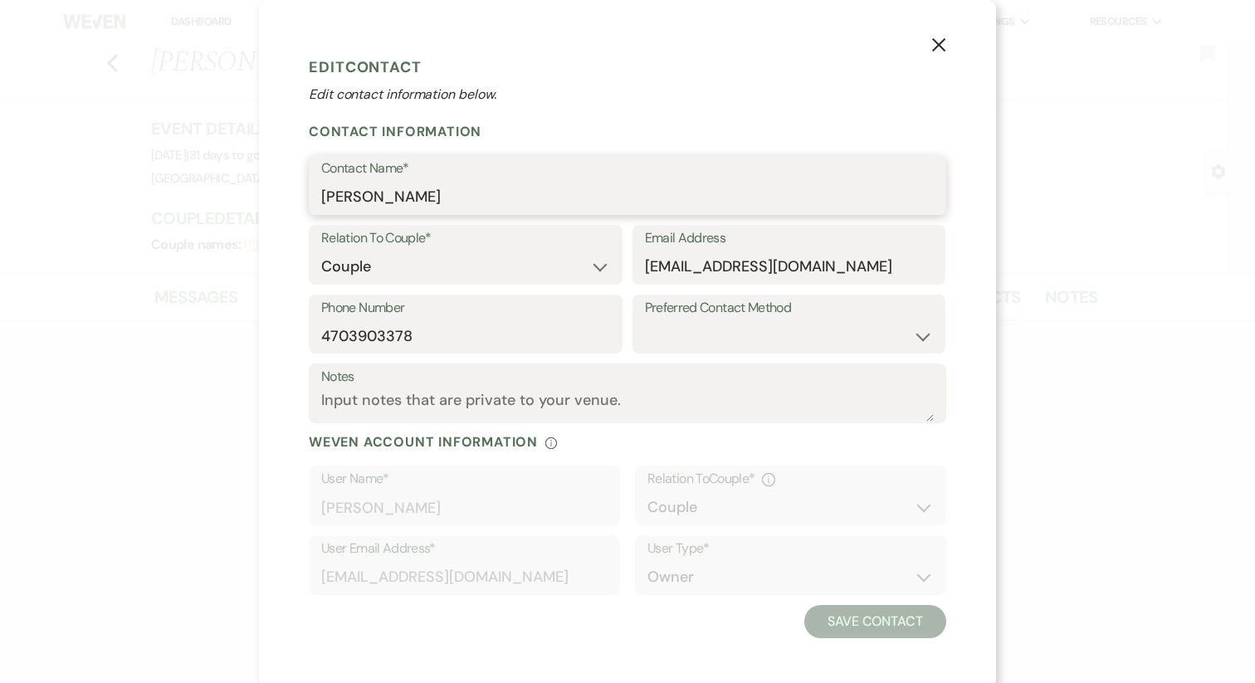
click at [475, 195] on input "Matt Manzari" at bounding box center [627, 197] width 612 height 32
click at [362, 344] on input "4703903378" at bounding box center [465, 335] width 289 height 32
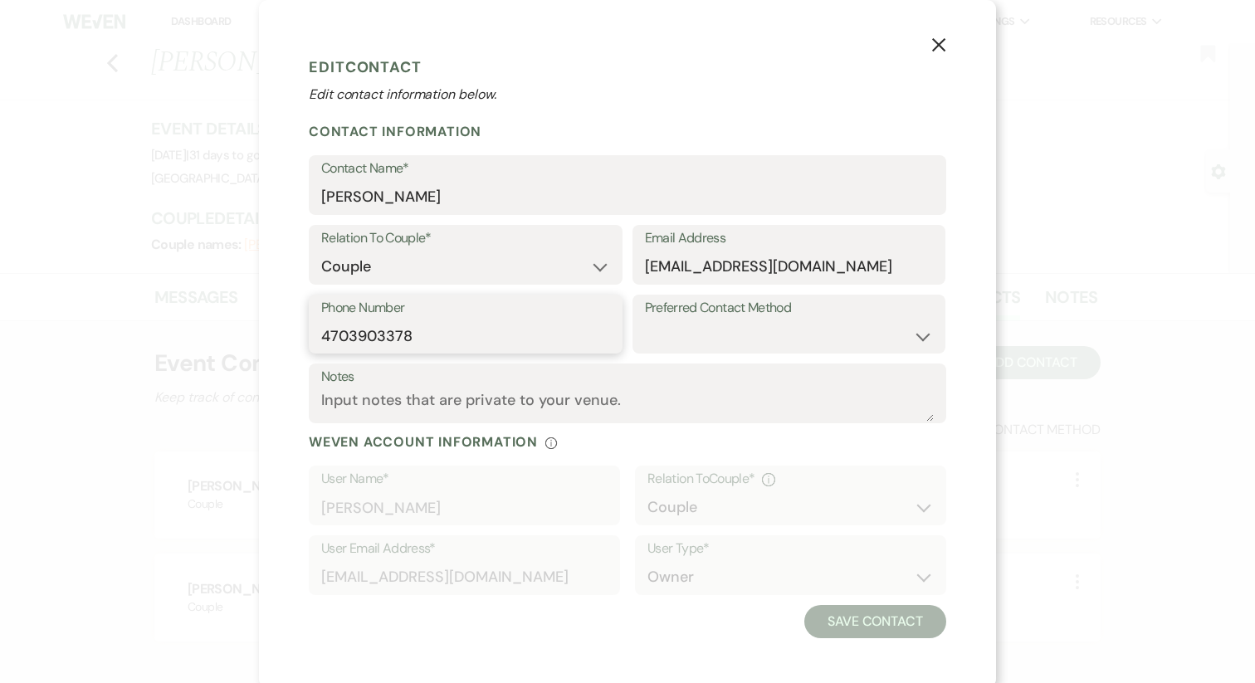
click at [362, 344] on input "4703903378" at bounding box center [465, 335] width 289 height 32
click at [763, 275] on input "Mjmanzari89@gmail.com" at bounding box center [789, 267] width 289 height 32
click at [938, 45] on use "button" at bounding box center [938, 44] width 13 height 13
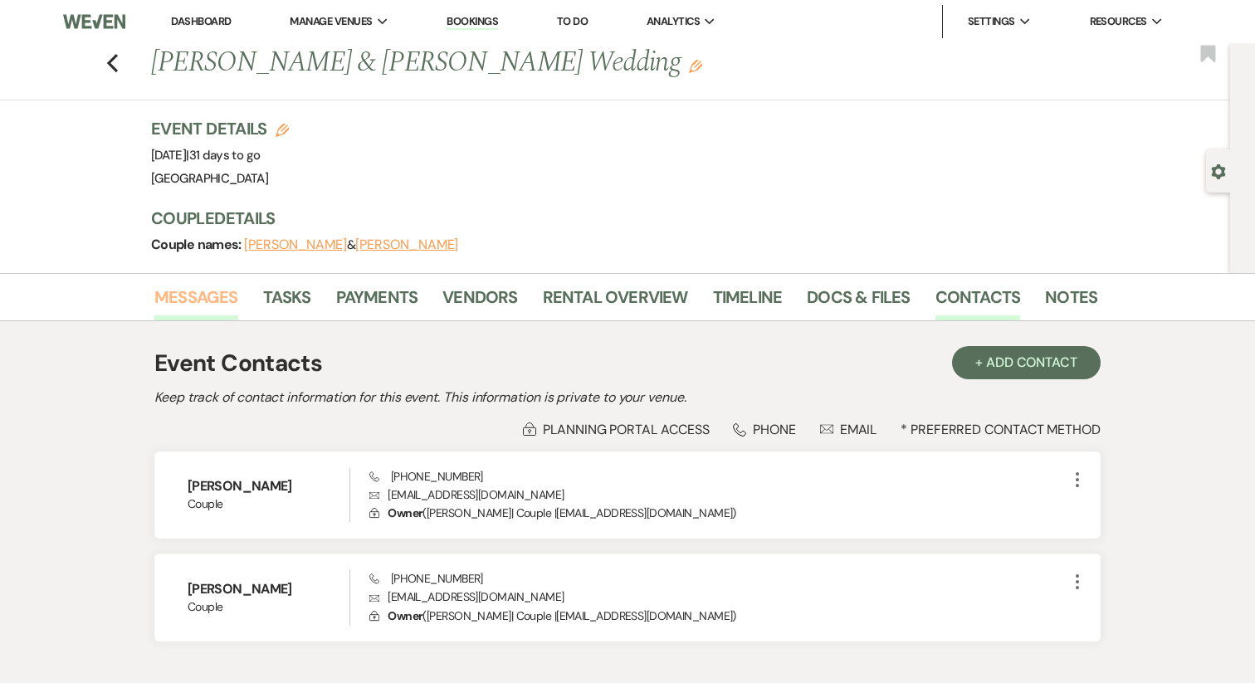
click at [186, 284] on link "Messages" at bounding box center [196, 302] width 84 height 37
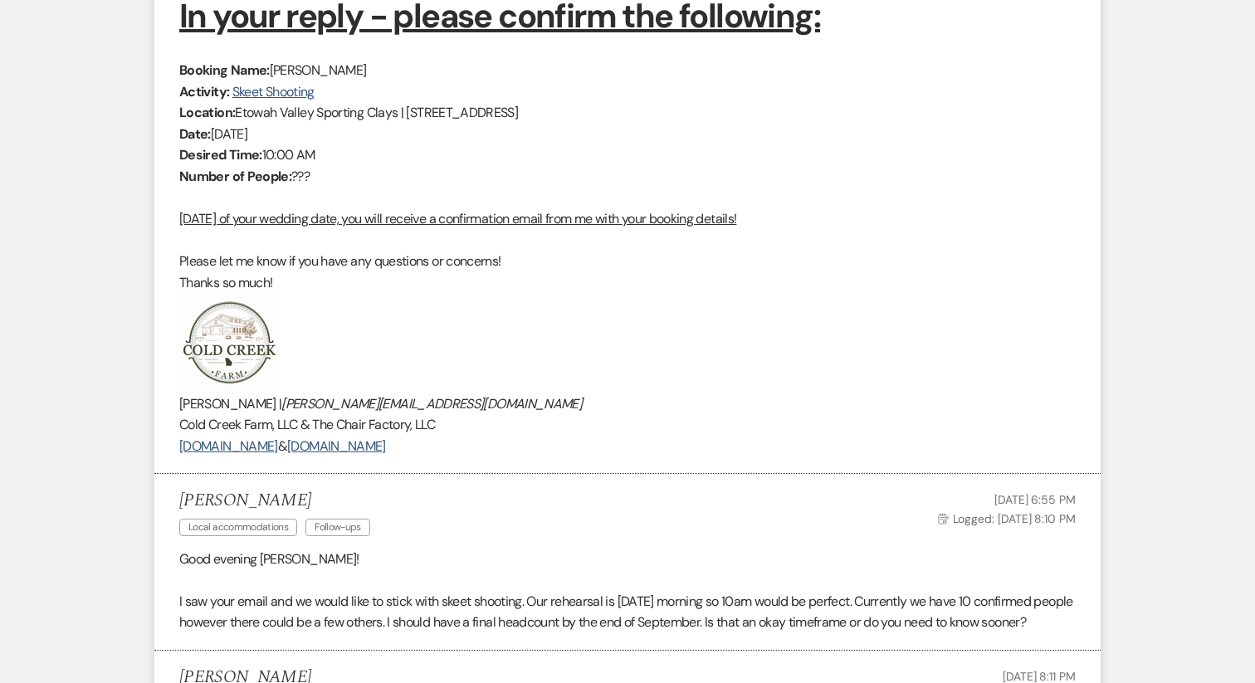
scroll to position [1713, 0]
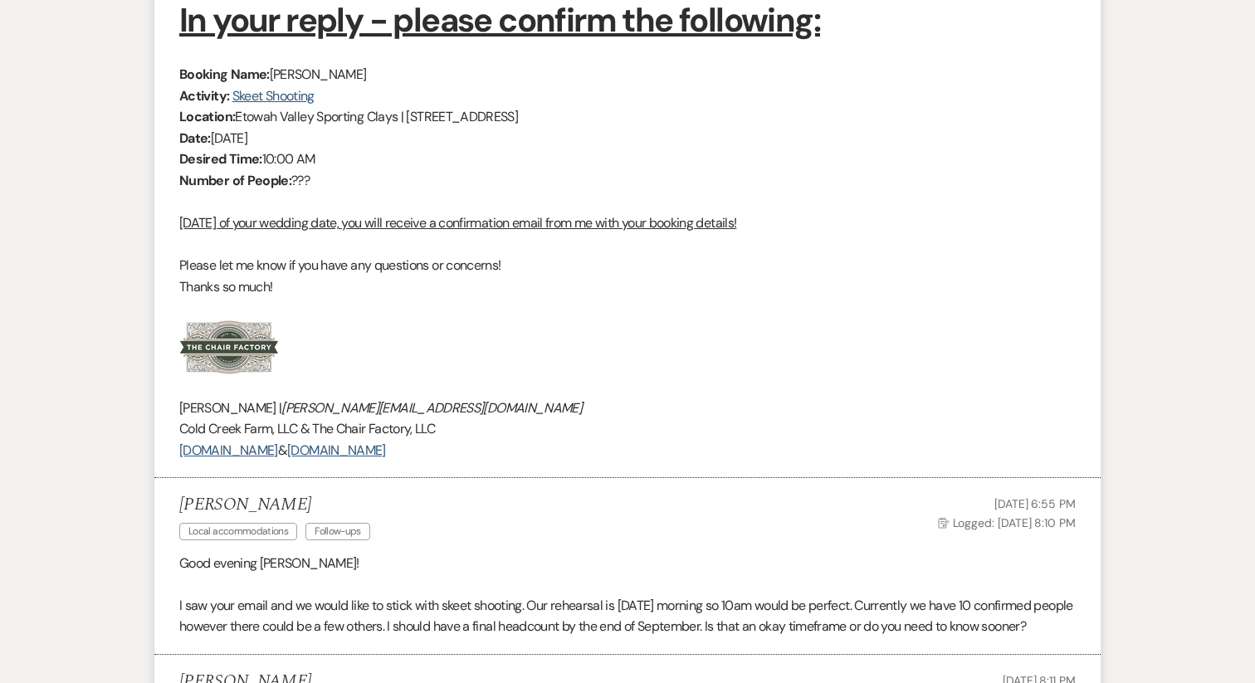
drag, startPoint x: 524, startPoint y: 469, endPoint x: 177, endPoint y: 246, distance: 412.5
copy div "Within two weeks of your wedding date, you will receive a confirmation email fr…"
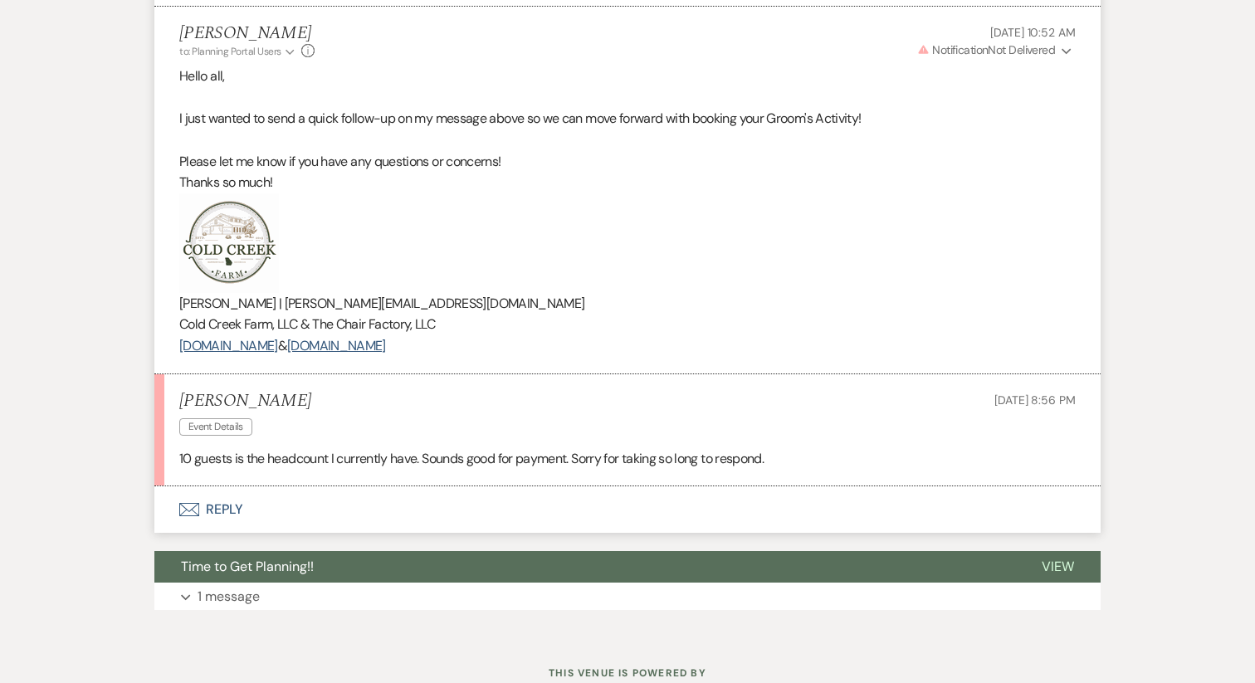
scroll to position [3528, 0]
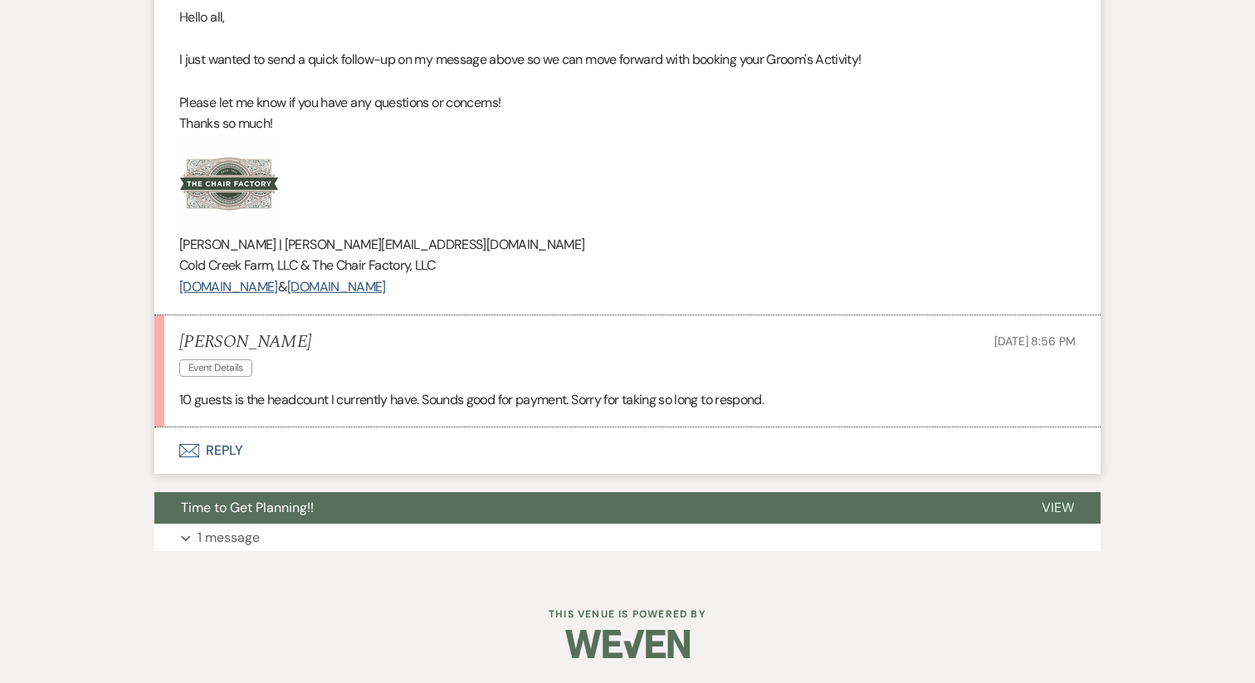
click at [228, 443] on button "Envelope Reply" at bounding box center [627, 450] width 946 height 46
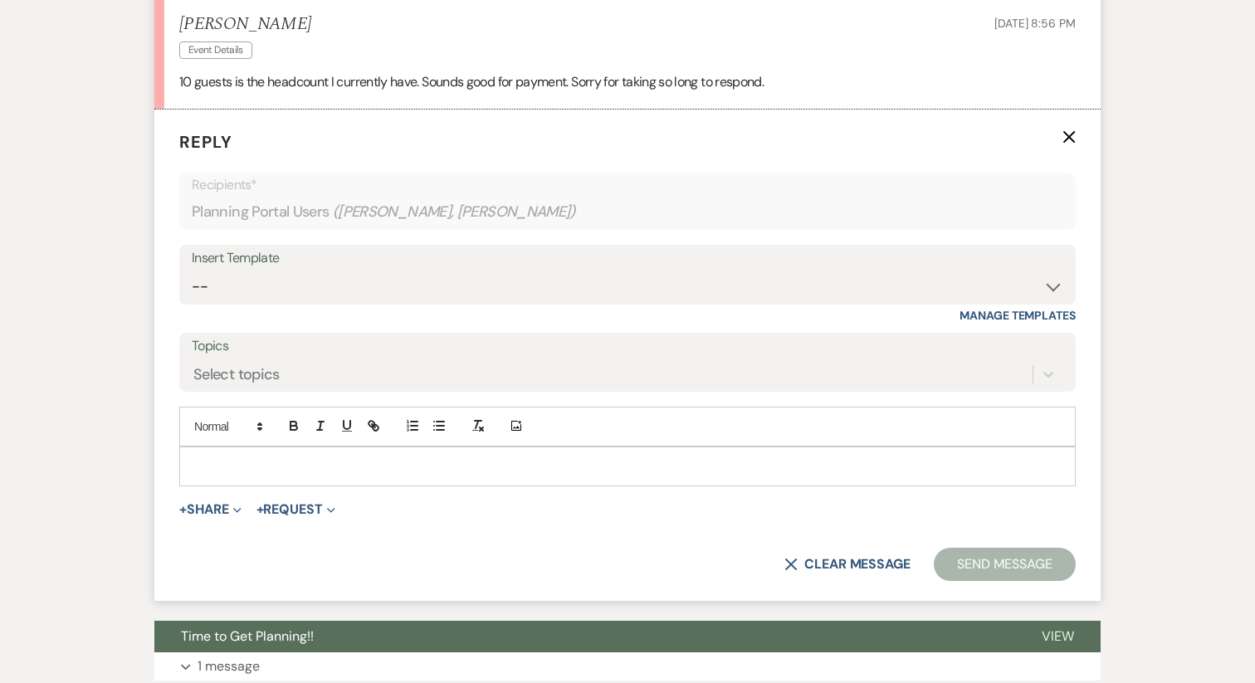
scroll to position [3829, 0]
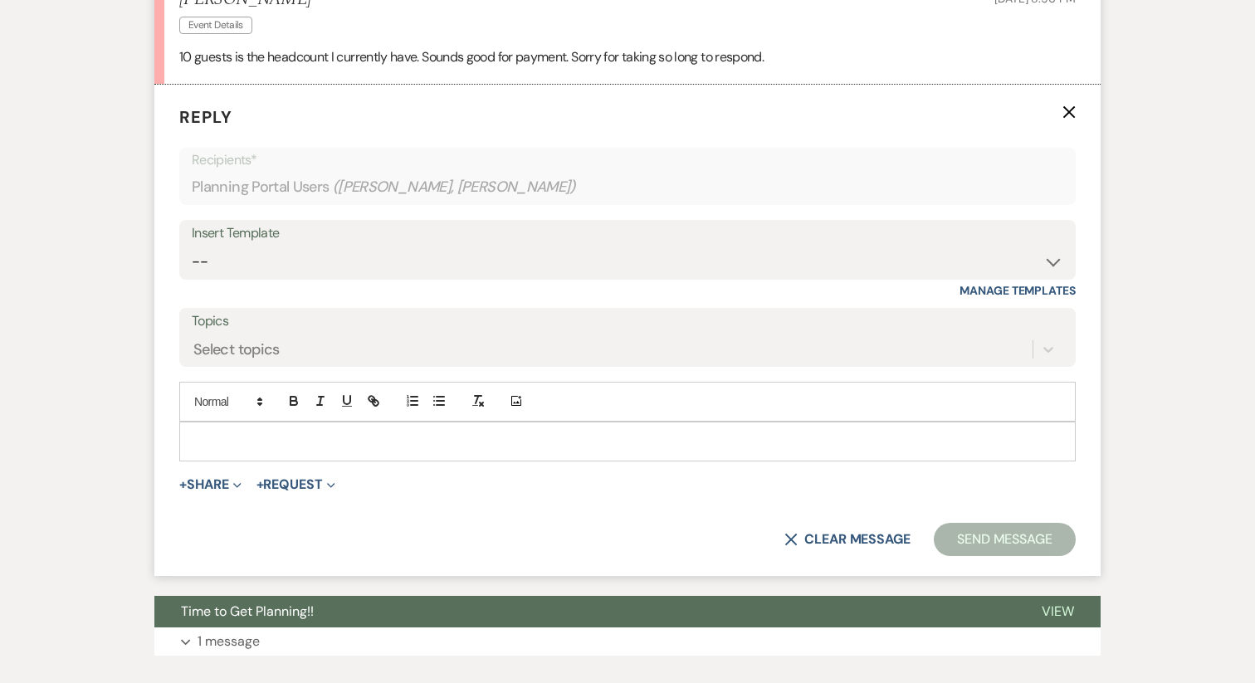
click at [314, 461] on div at bounding box center [627, 441] width 894 height 38
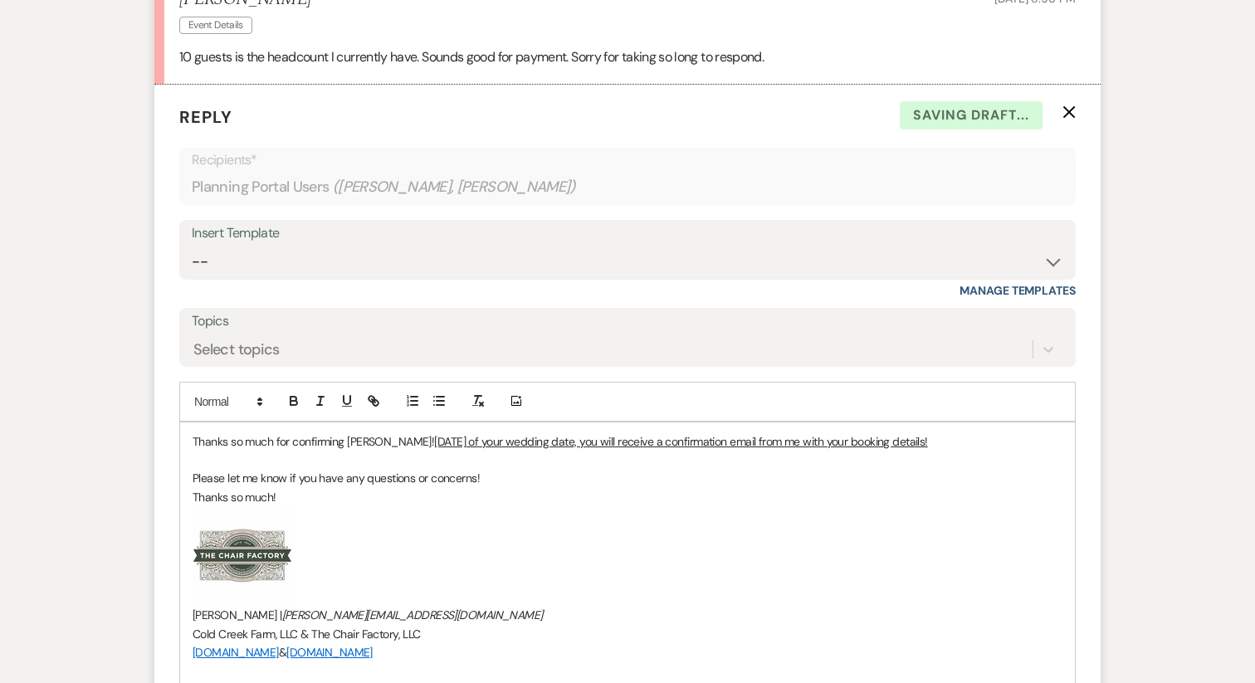
click at [434, 449] on u "Within two weeks of your wedding date, you will receive a confirmation email fr…" at bounding box center [680, 441] width 493 height 15
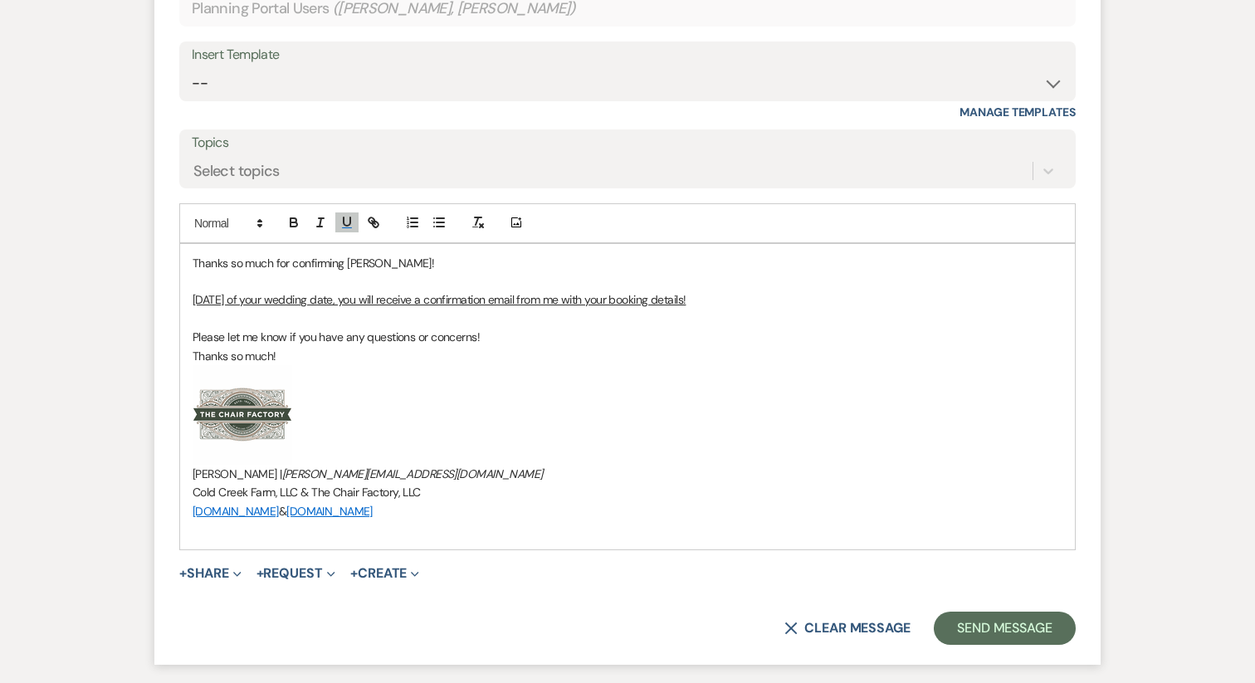
scroll to position [4010, 0]
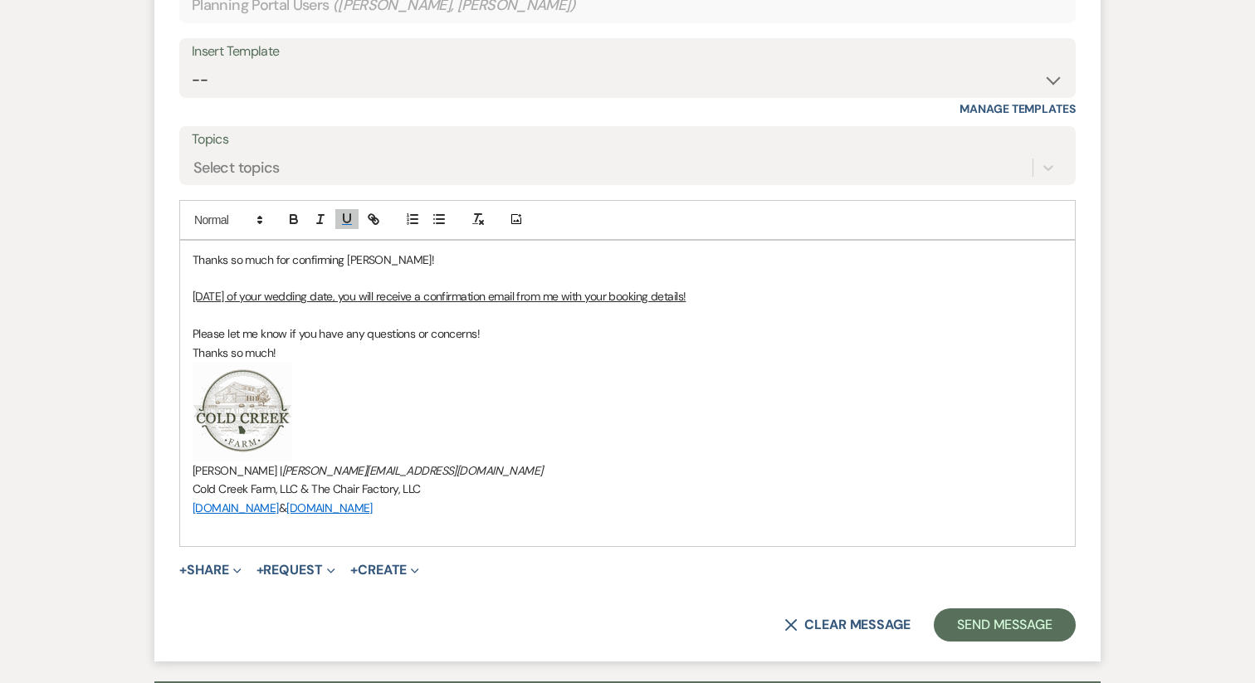
click at [252, 535] on p at bounding box center [628, 526] width 870 height 18
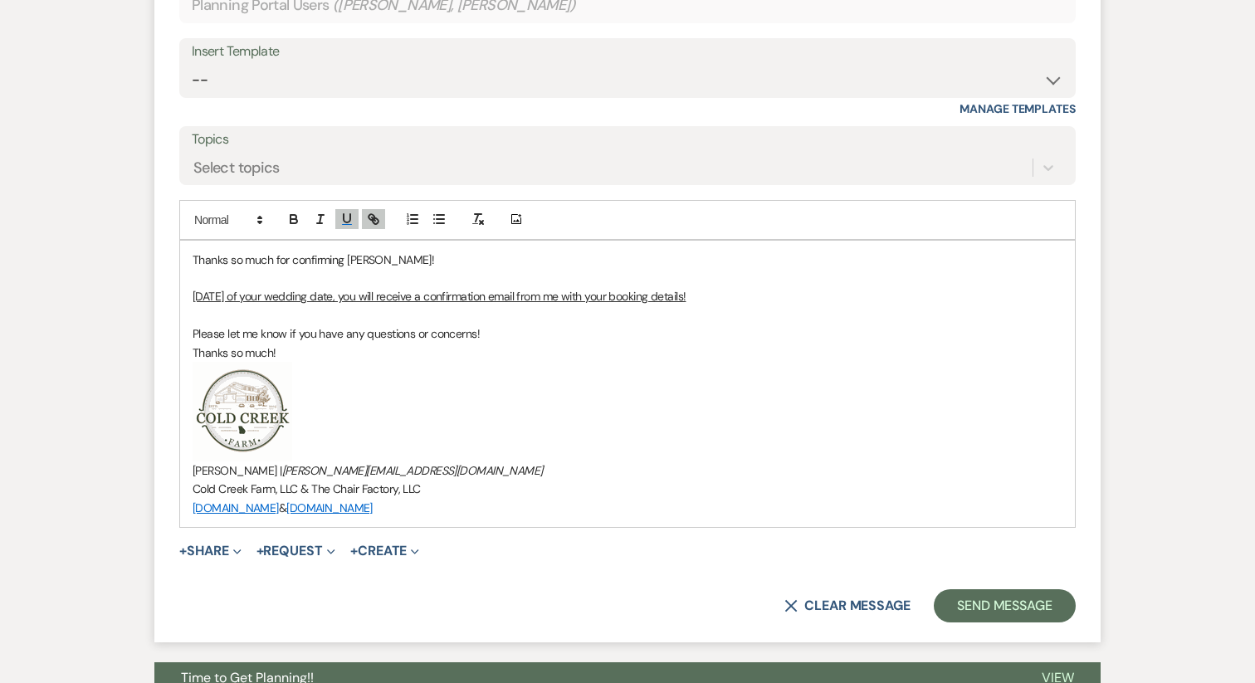
click at [437, 269] on p "Thanks so much for confirming Savannah!" at bounding box center [628, 260] width 870 height 18
click at [392, 304] on u "Within two weeks of your wedding date, you will receive a confirmation email fr…" at bounding box center [439, 296] width 493 height 15
click at [217, 304] on u "Within two weeks of your wedding date, you will receive a confirmation email fr…" at bounding box center [439, 296] width 493 height 15
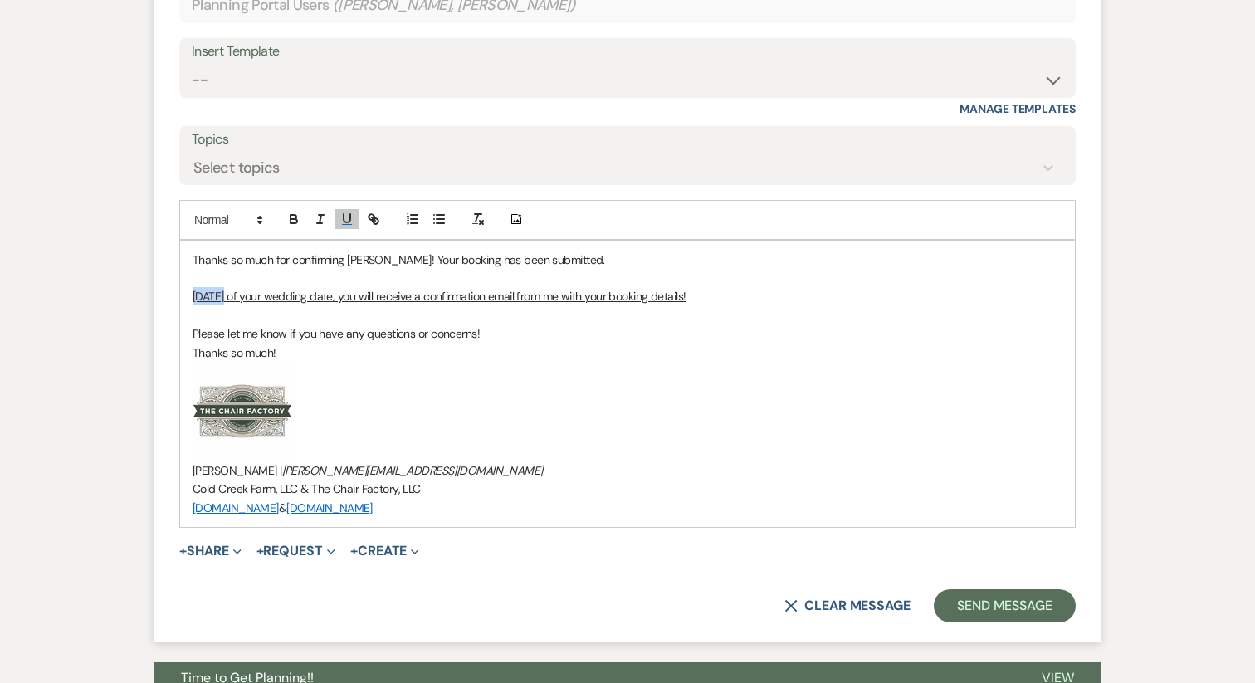
click at [217, 304] on u "Within two weeks of your wedding date, you will receive a confirmation email fr…" at bounding box center [439, 296] width 493 height 15
click at [391, 304] on u "Within two weeks of your wedding date, you will receive a confirmation email fr…" at bounding box center [439, 296] width 493 height 15
click at [980, 622] on button "Send Message" at bounding box center [1004, 605] width 142 height 33
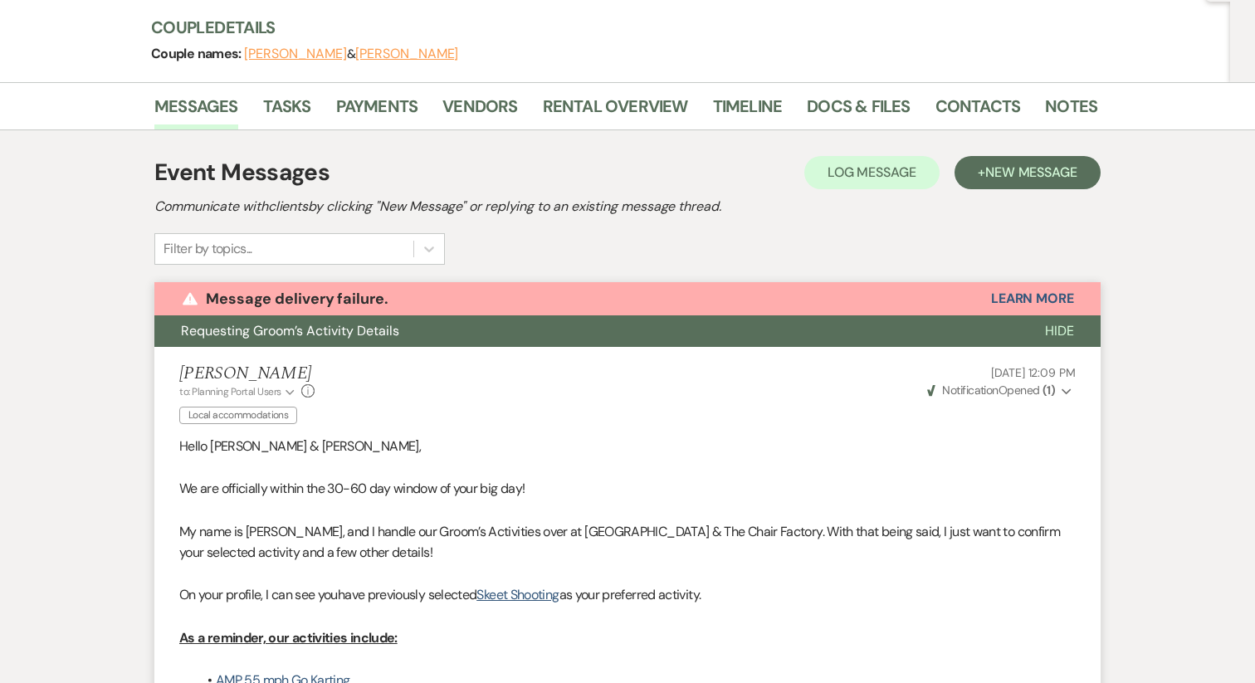
scroll to position [189, 0]
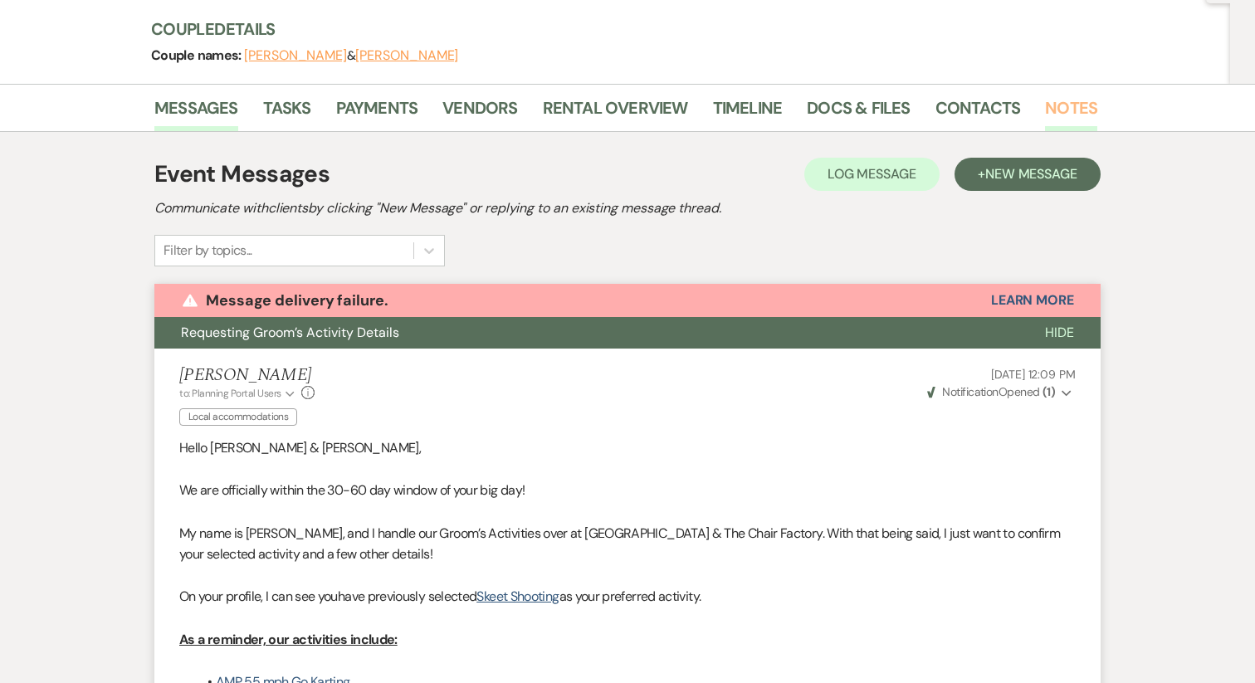
click at [1085, 110] on link "Notes" at bounding box center [1071, 113] width 52 height 37
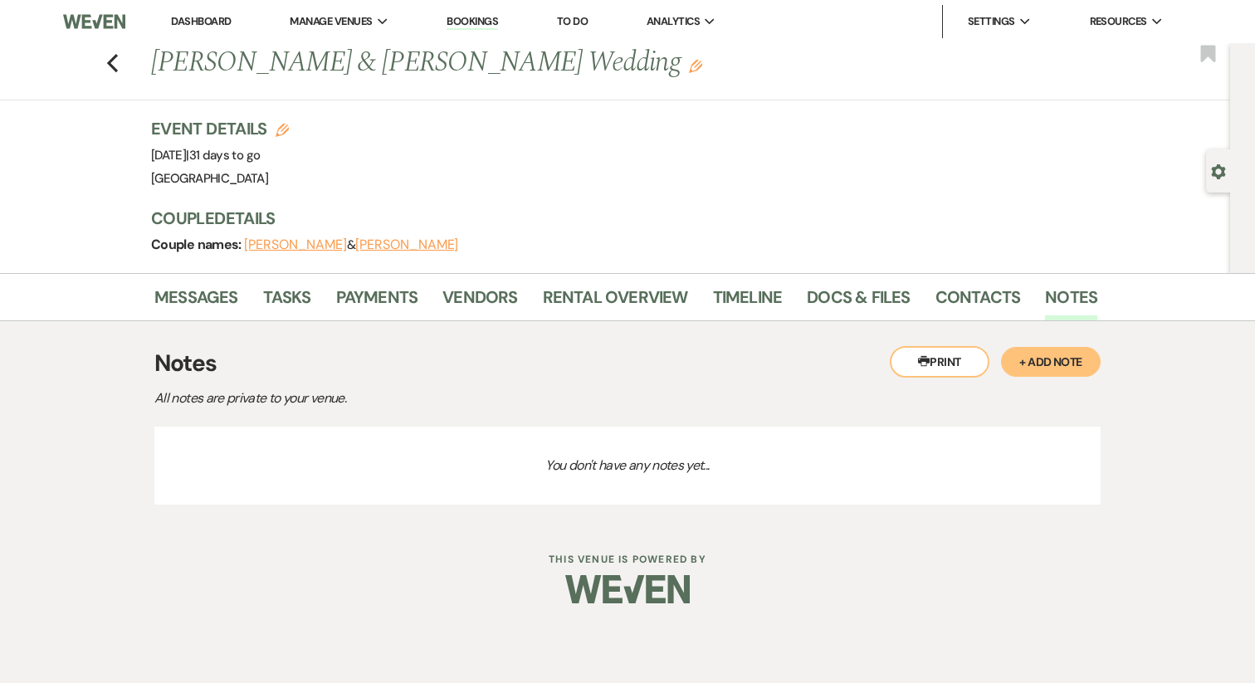
click at [1079, 368] on button "+ Add Note" at bounding box center [1051, 362] width 100 height 30
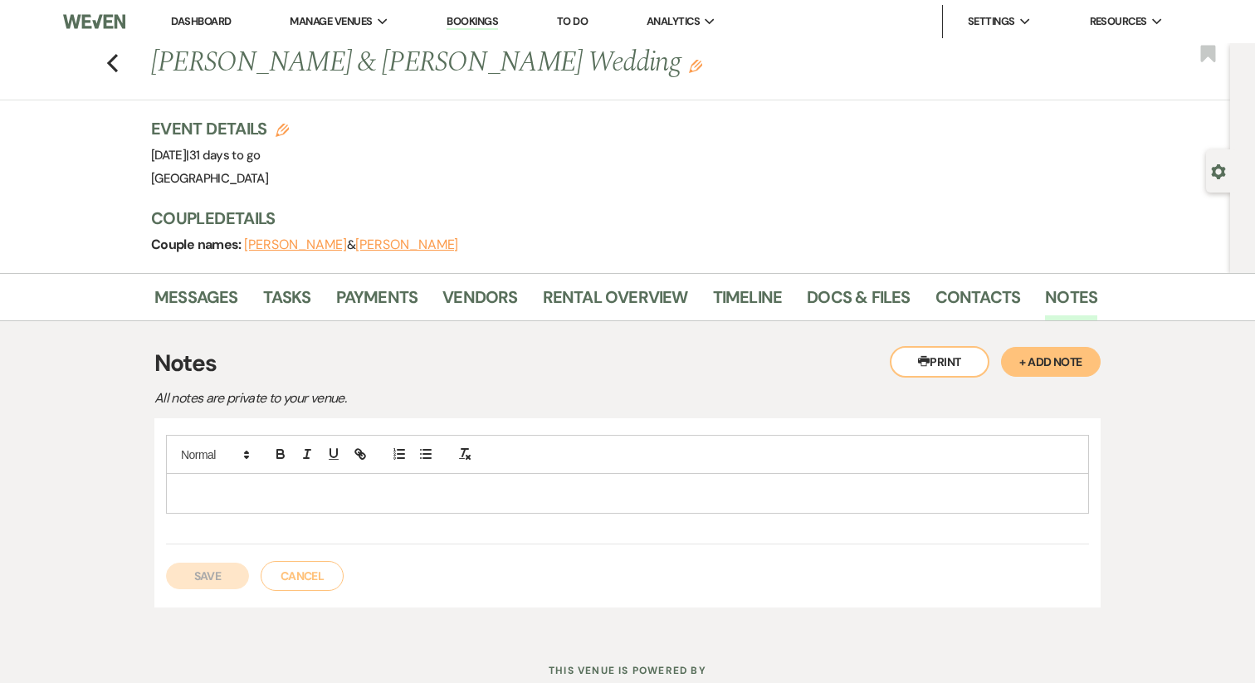
click at [308, 485] on p at bounding box center [627, 493] width 896 height 18
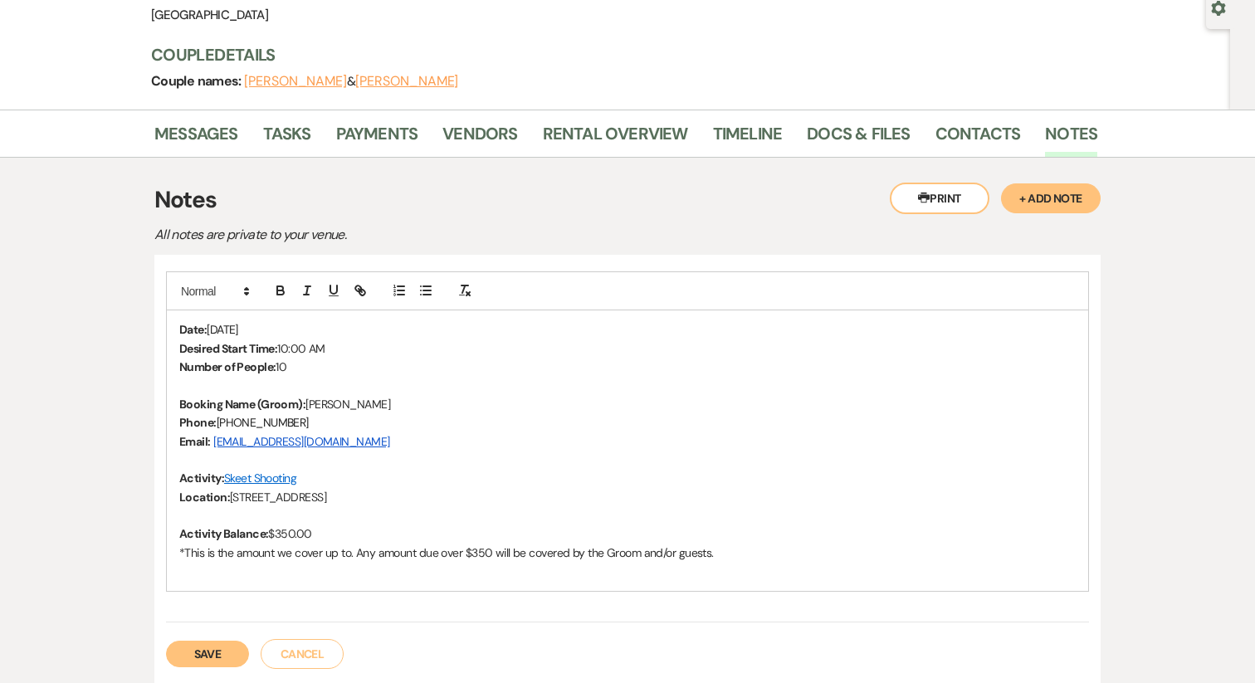
scroll to position [168, 0]
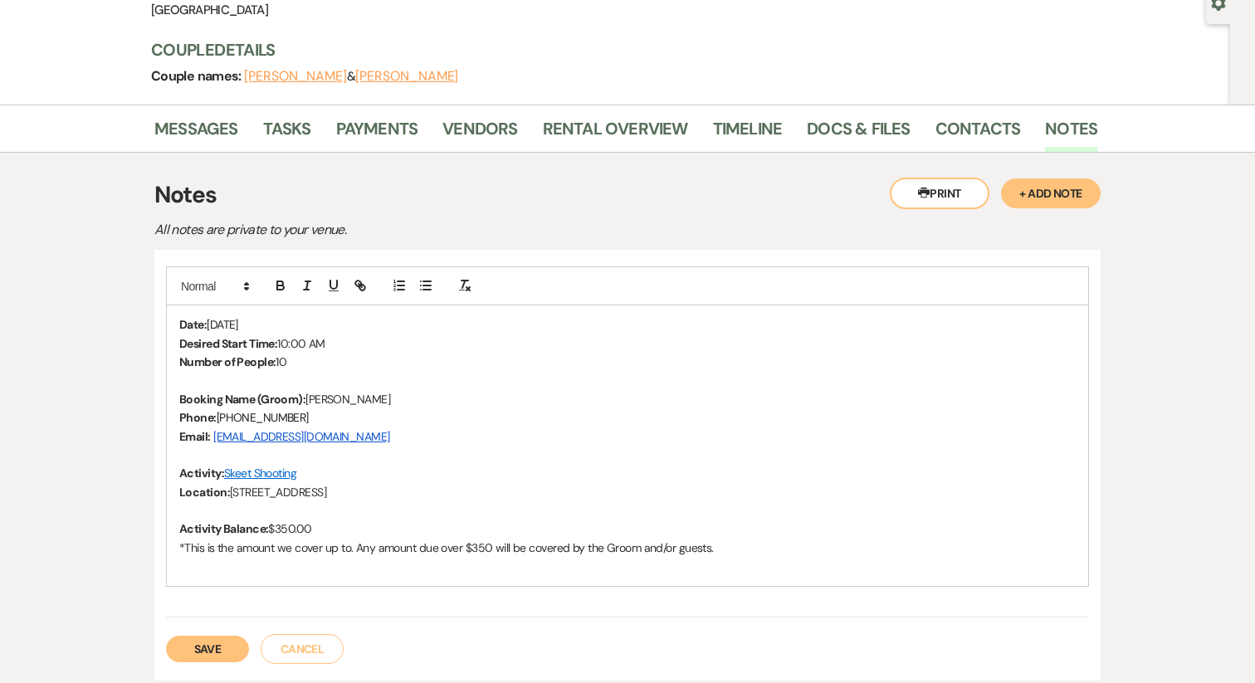
click at [212, 646] on button "Save" at bounding box center [207, 649] width 83 height 27
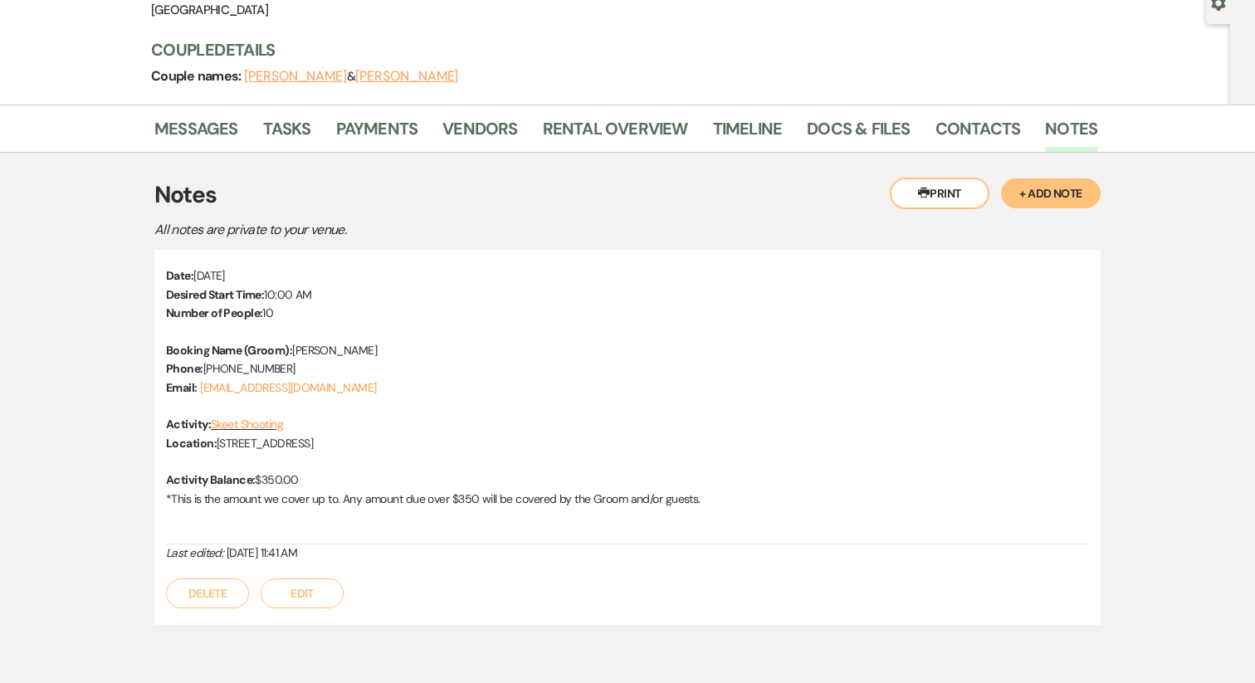
click at [304, 605] on button "Edit" at bounding box center [302, 593] width 83 height 30
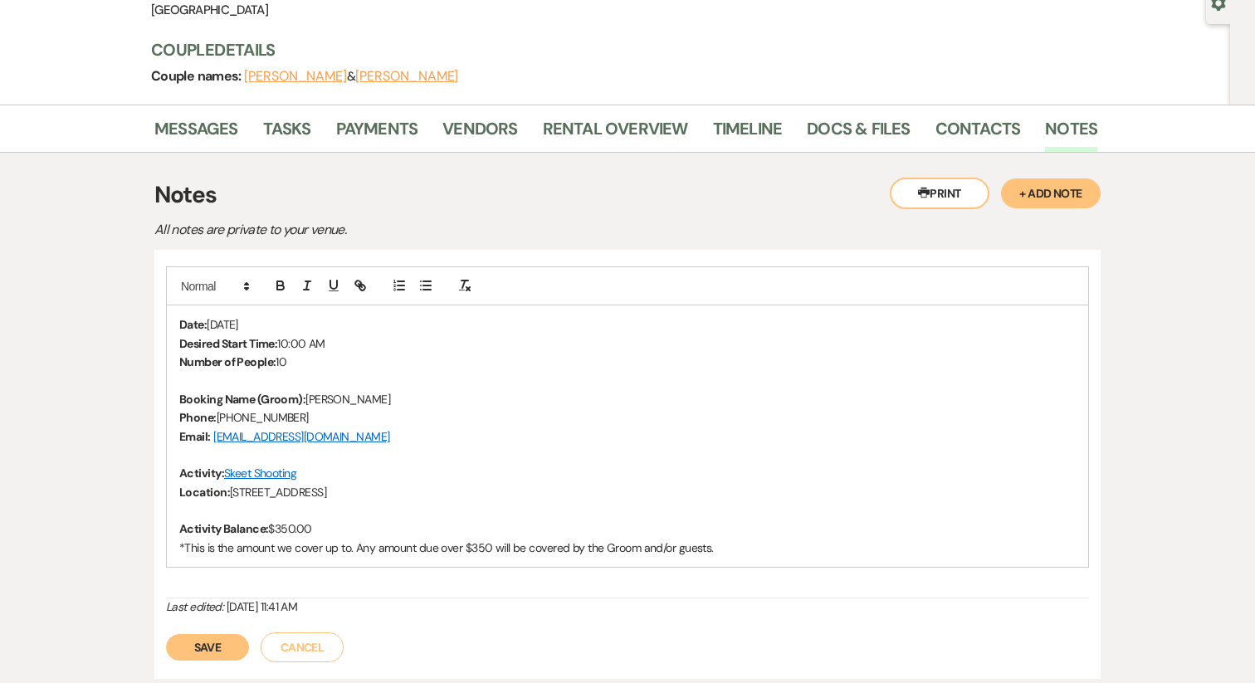
click at [176, 328] on div "Date: Saturday, October 18th Desired Start Time: 10:00 AM Number of People: 10 …" at bounding box center [627, 435] width 921 height 261
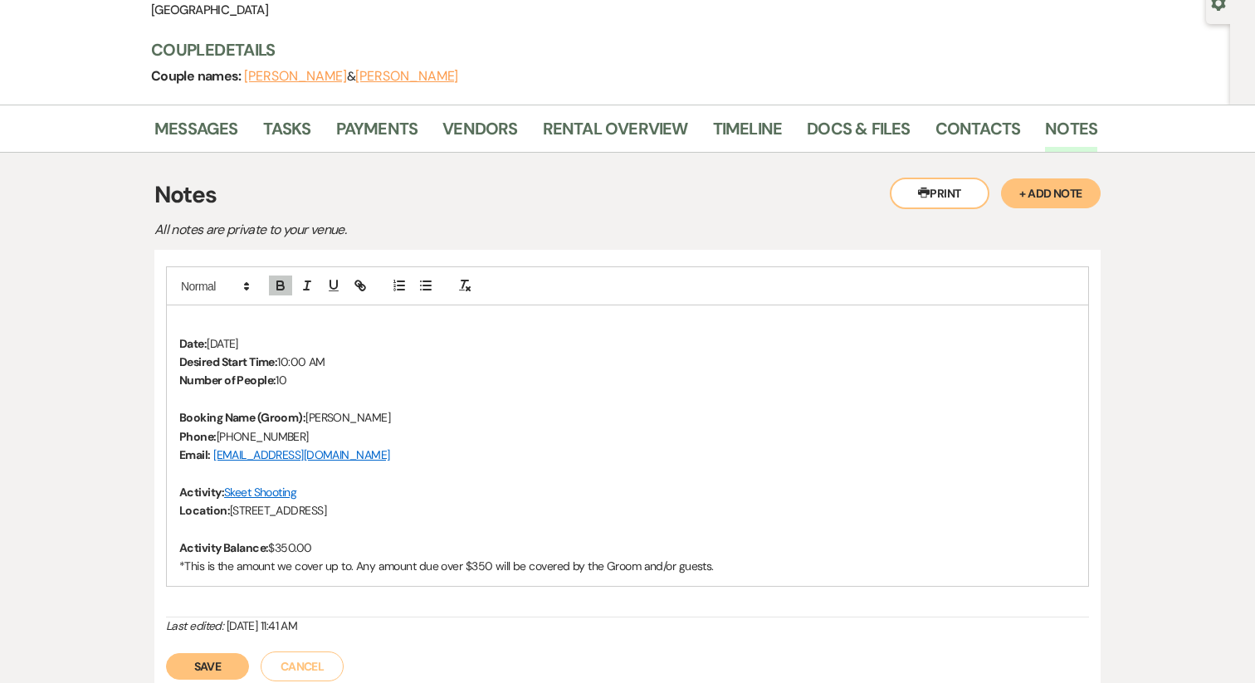
click at [179, 316] on p at bounding box center [627, 324] width 896 height 18
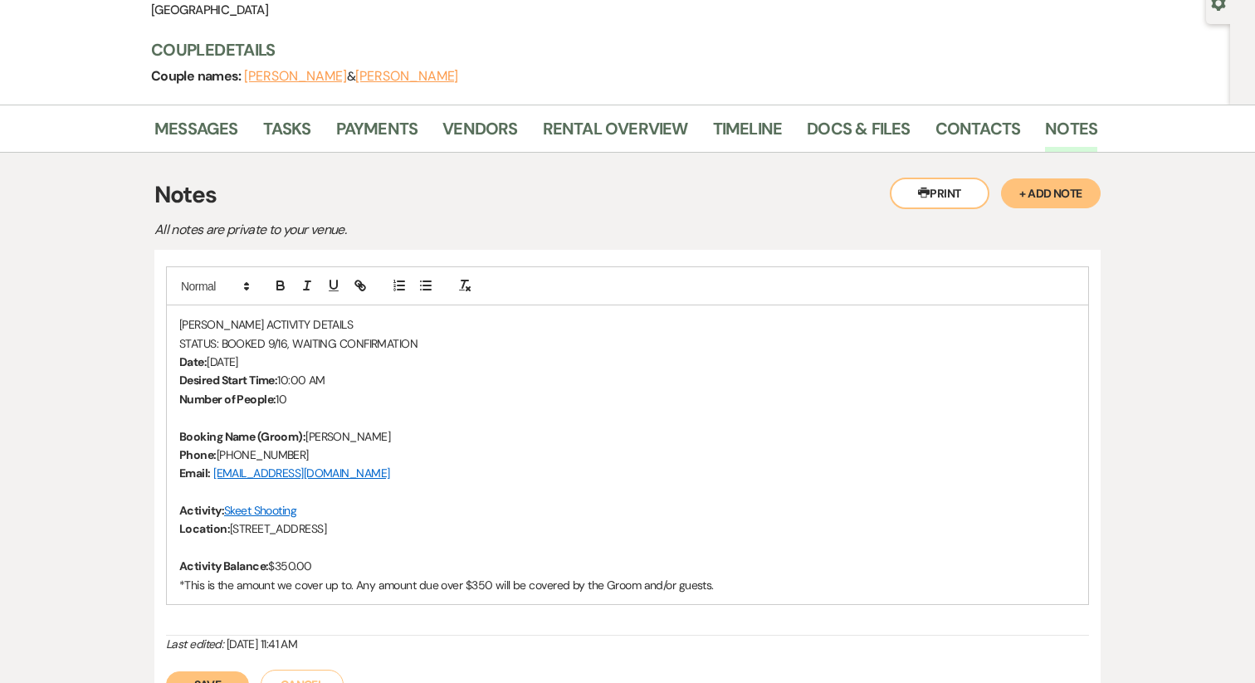
click at [265, 318] on p "GROOMS ACTIVITY DETAILS" at bounding box center [627, 324] width 896 height 18
drag, startPoint x: 212, startPoint y: 343, endPoint x: 157, endPoint y: 343, distance: 55.6
click at [157, 343] on div "GROOMS ACTIVITY DETAILS STATUS: BOOKED 9/16, WAITING CONFIRMATION Date: Saturda…" at bounding box center [627, 483] width 946 height 466
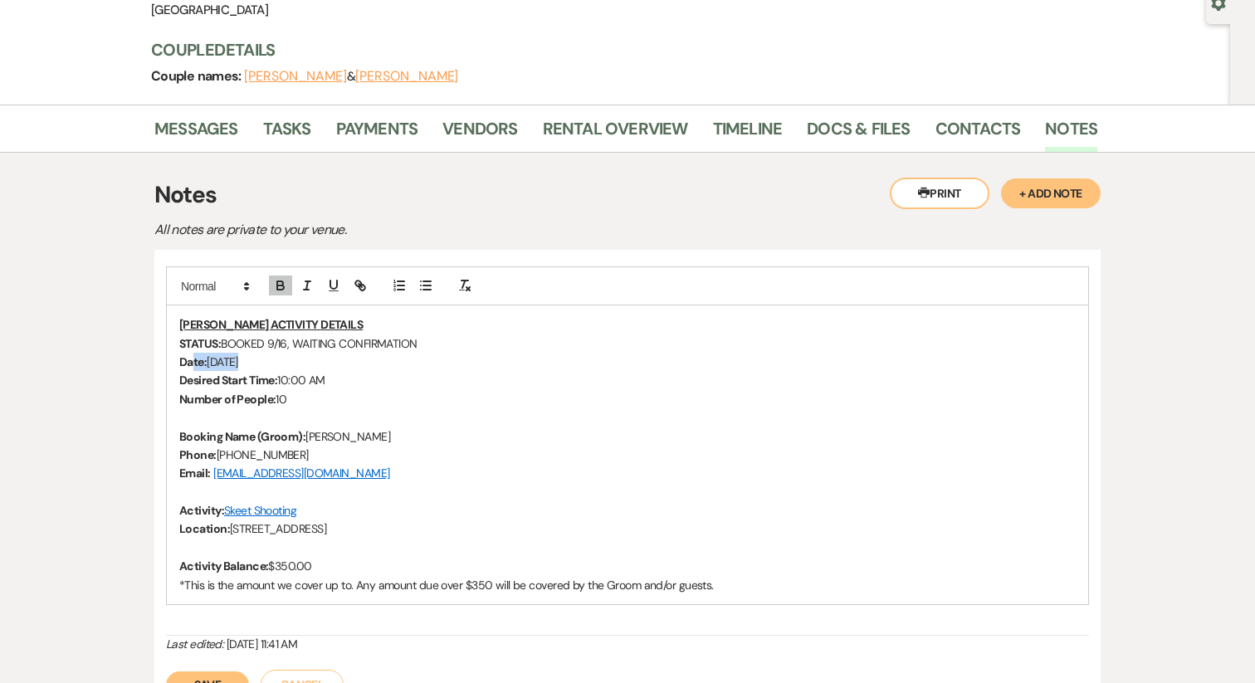
click at [242, 363] on p "Date: Saturday, October 18th" at bounding box center [627, 362] width 896 height 18
click at [179, 339] on strong "STATUS:" at bounding box center [199, 343] width 41 height 15
click at [281, 362] on p "Date: Saturday, October 18th" at bounding box center [627, 362] width 896 height 18
click at [177, 367] on div "GROOMS ACTIVITY DETAILS STATUS: BOOKED 9/16, WAITING CONFIRMATION Date: Saturda…" at bounding box center [627, 454] width 921 height 299
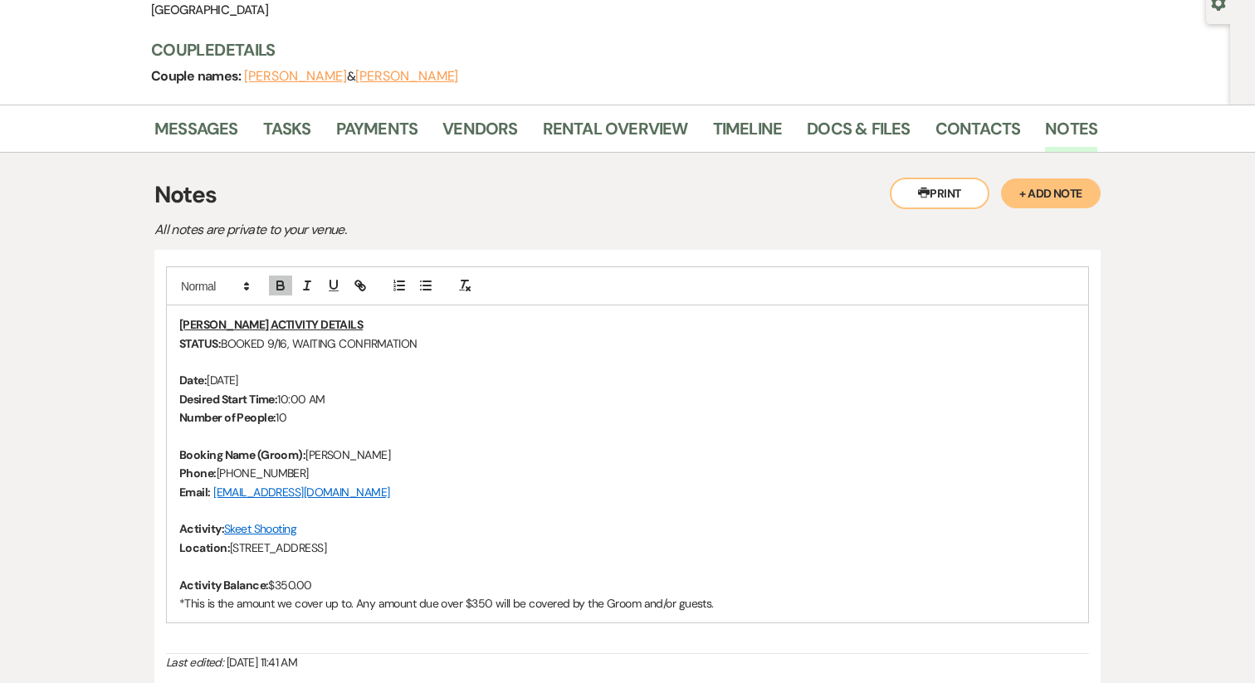
click at [178, 459] on div "GROOMS ACTIVITY DETAILS STATUS: BOOKED 9/16, WAITING CONFIRMATION ﻿ Date: Satur…" at bounding box center [627, 463] width 921 height 317
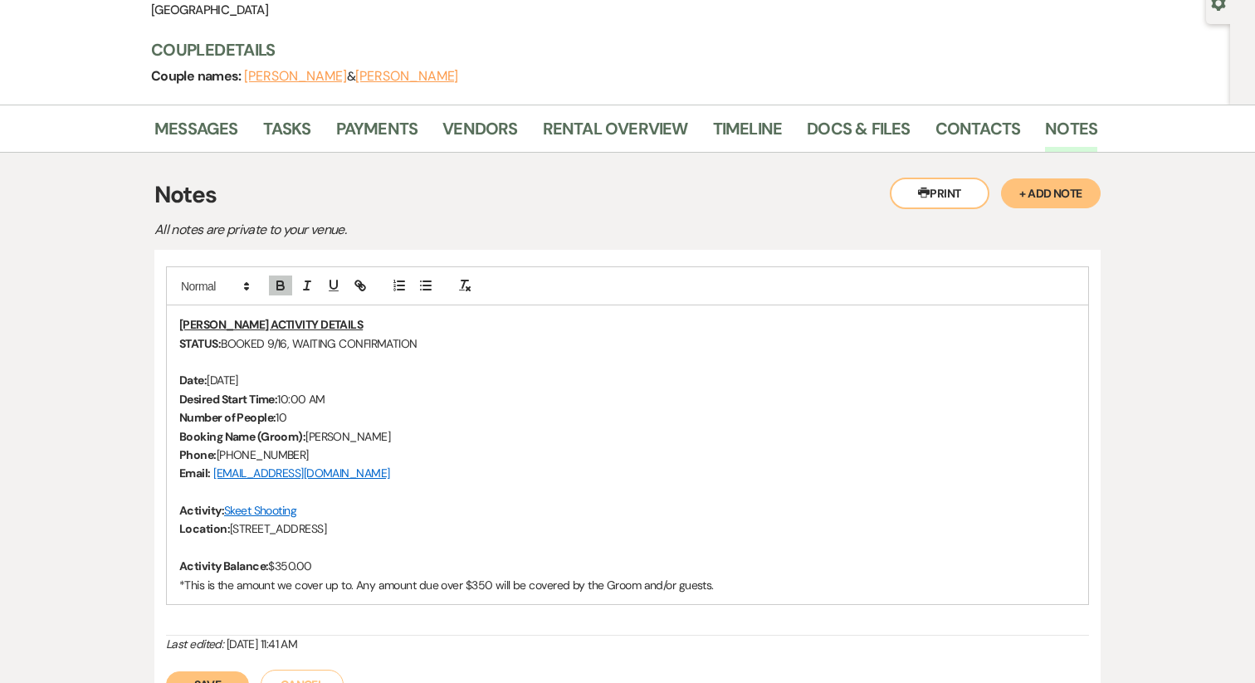
click at [182, 510] on strong "Activity:" at bounding box center [201, 510] width 45 height 15
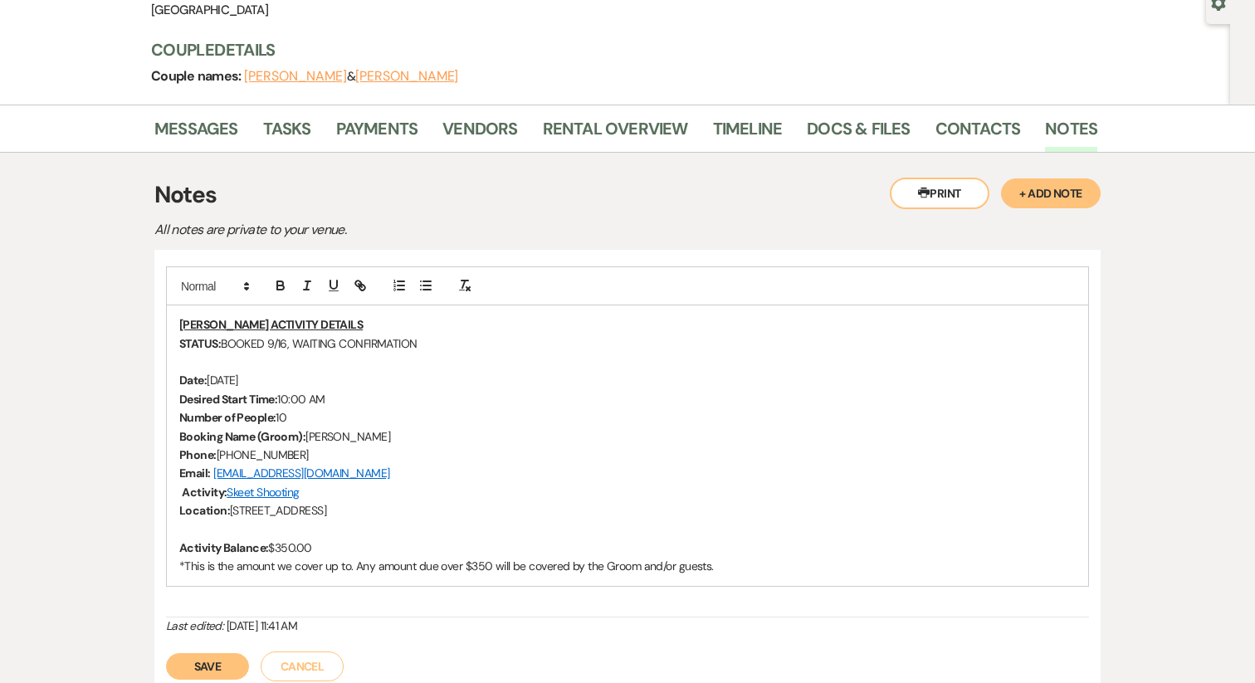
click at [179, 548] on strong "Activity Balance:" at bounding box center [223, 547] width 89 height 15
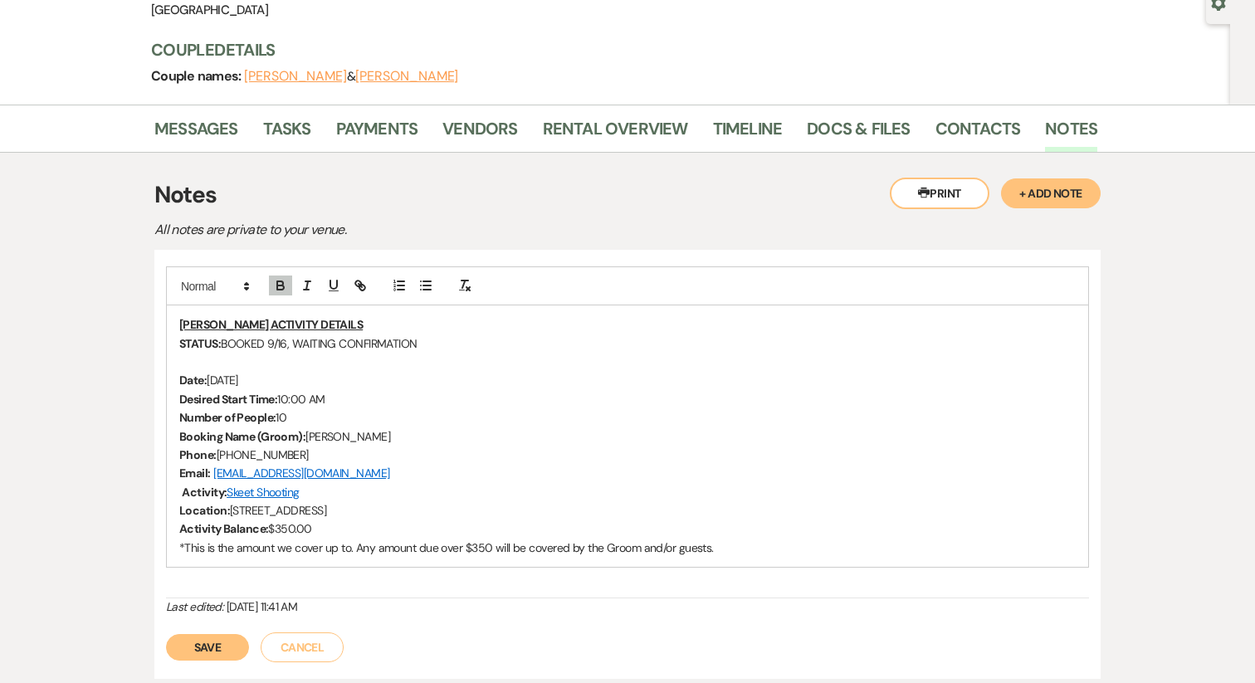
click at [222, 541] on p "*This is the amount we cover up to. Any amount due over $350 will be covered by…" at bounding box center [627, 548] width 896 height 18
click at [178, 545] on div "GROOMS ACTIVITY DETAILS STATUS: BOOKED 9/16, WAITING CONFIRMATION Date: Saturda…" at bounding box center [627, 435] width 921 height 261
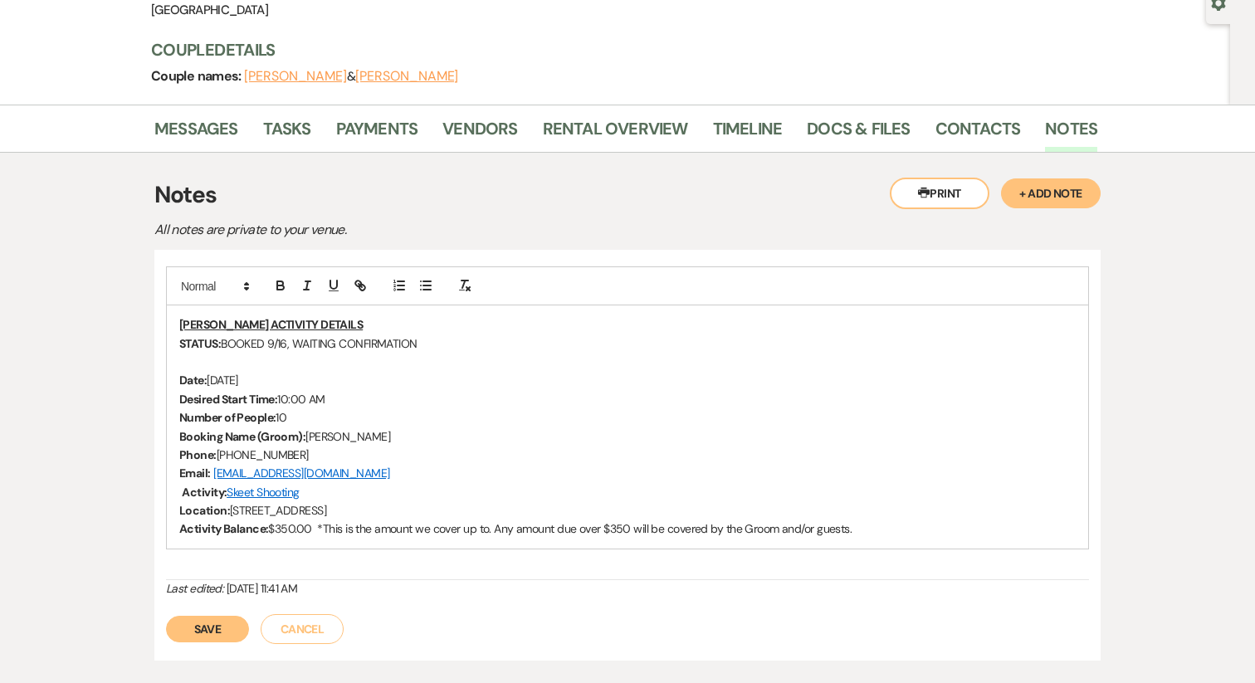
click at [204, 626] on button "Save" at bounding box center [207, 629] width 83 height 27
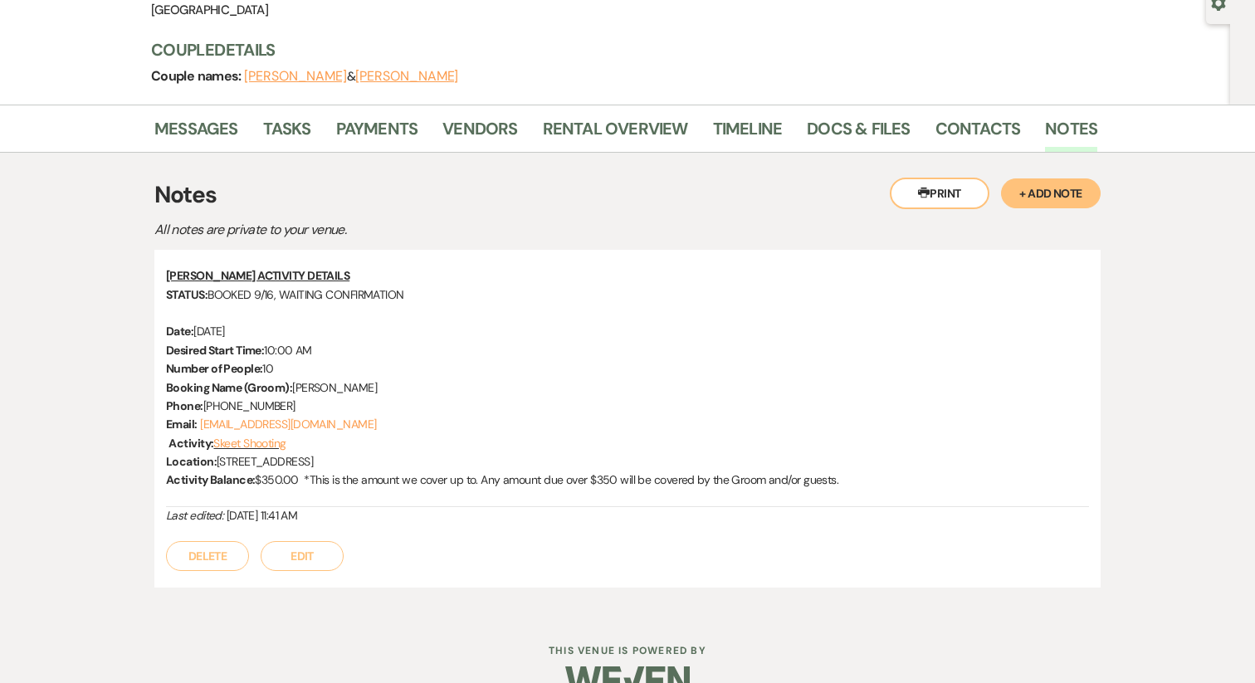
click at [296, 566] on button "Edit" at bounding box center [302, 556] width 83 height 30
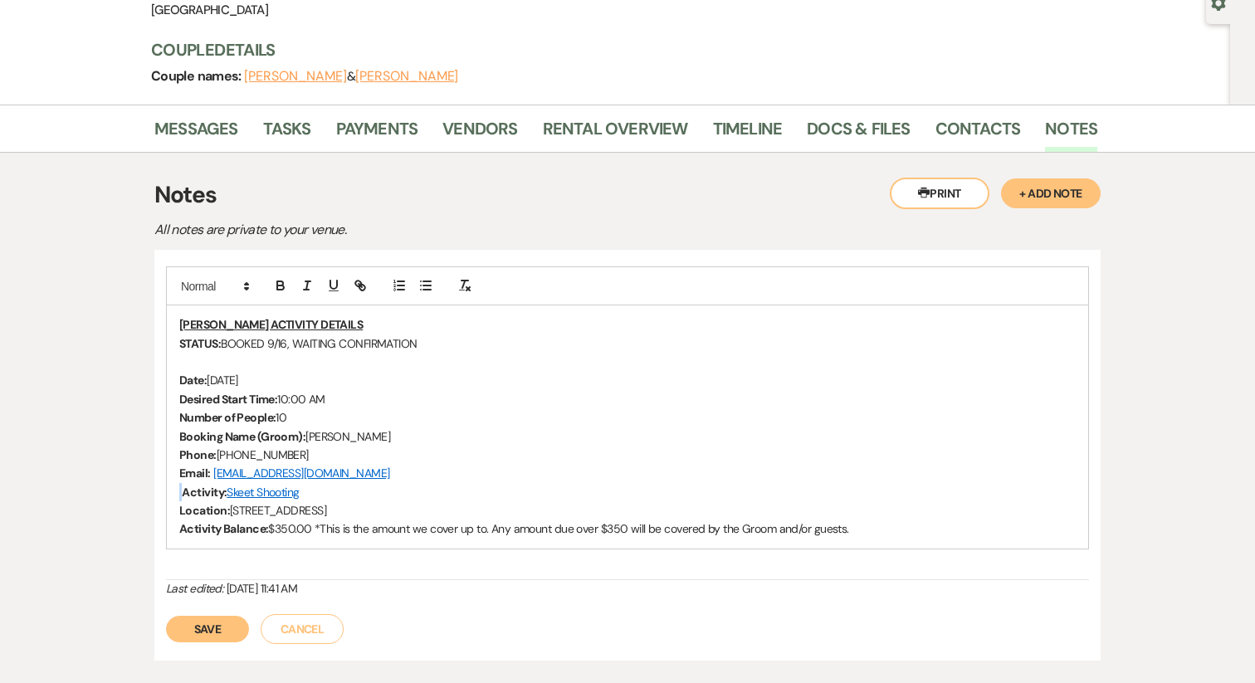
click at [175, 498] on div "GROOMS ACTIVITY DETAILS STATUS: BOOKED 9/16, WAITING CONFIRMATION Date: Saturda…" at bounding box center [627, 426] width 921 height 243
click at [215, 634] on button "Save" at bounding box center [207, 629] width 83 height 27
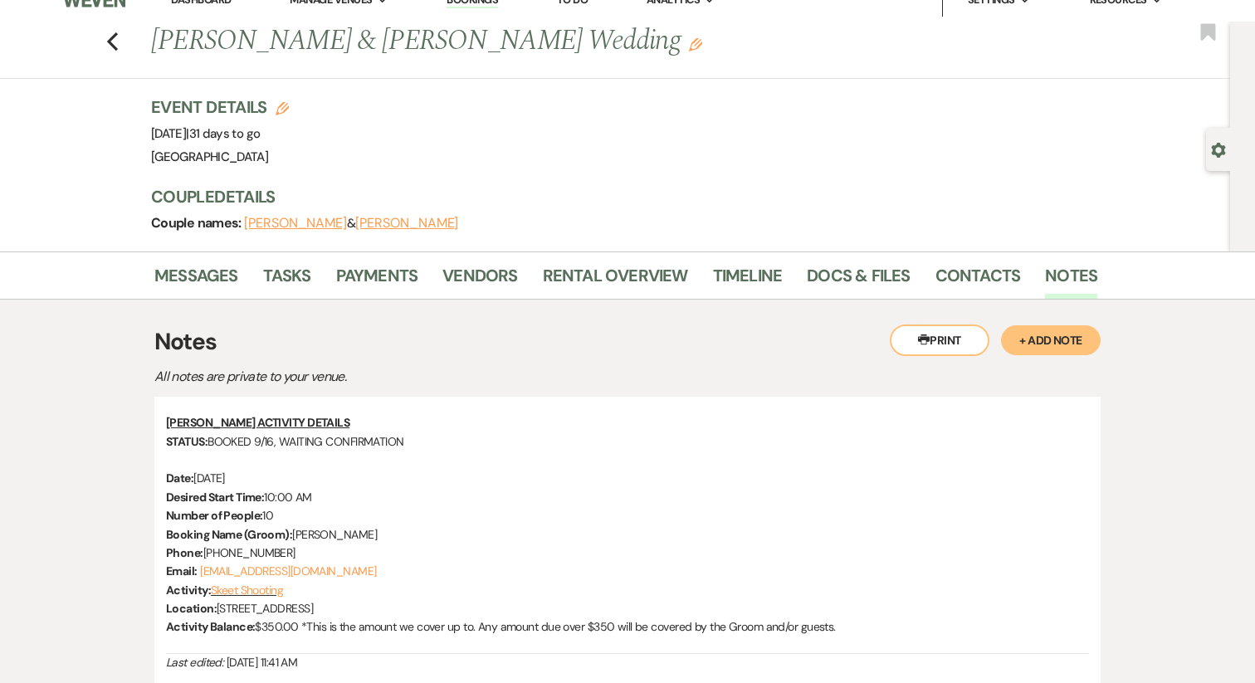
scroll to position [0, 0]
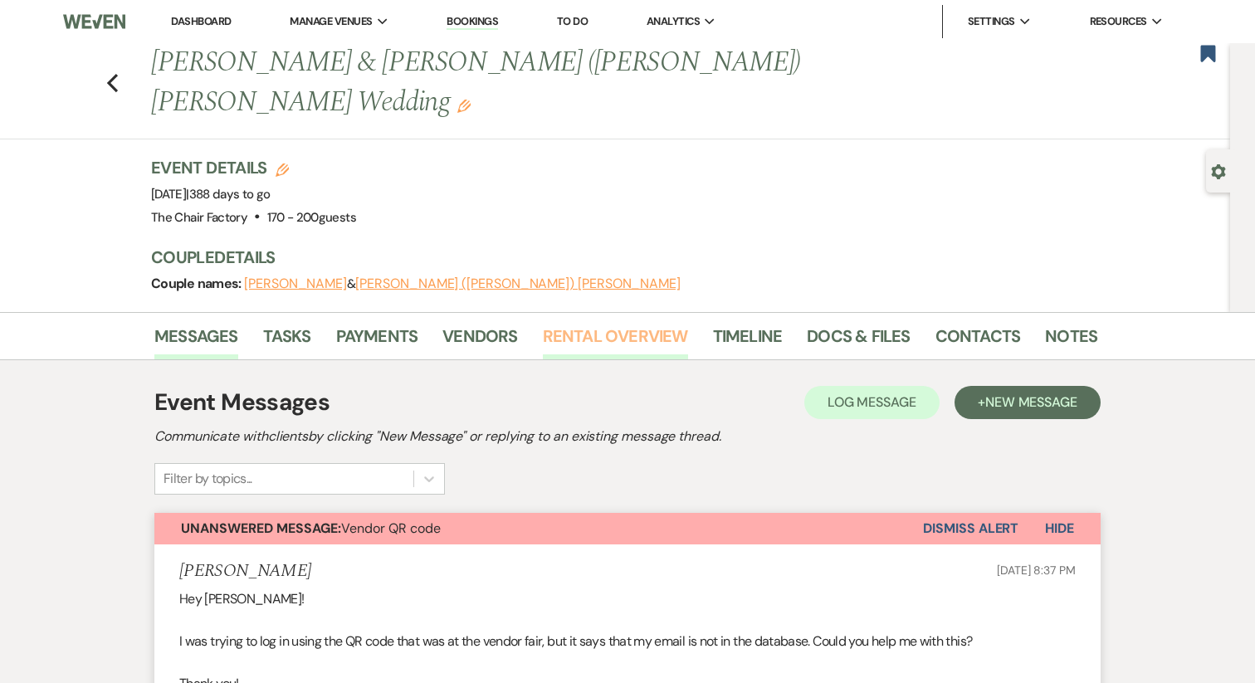
click at [583, 323] on link "Rental Overview" at bounding box center [615, 341] width 145 height 37
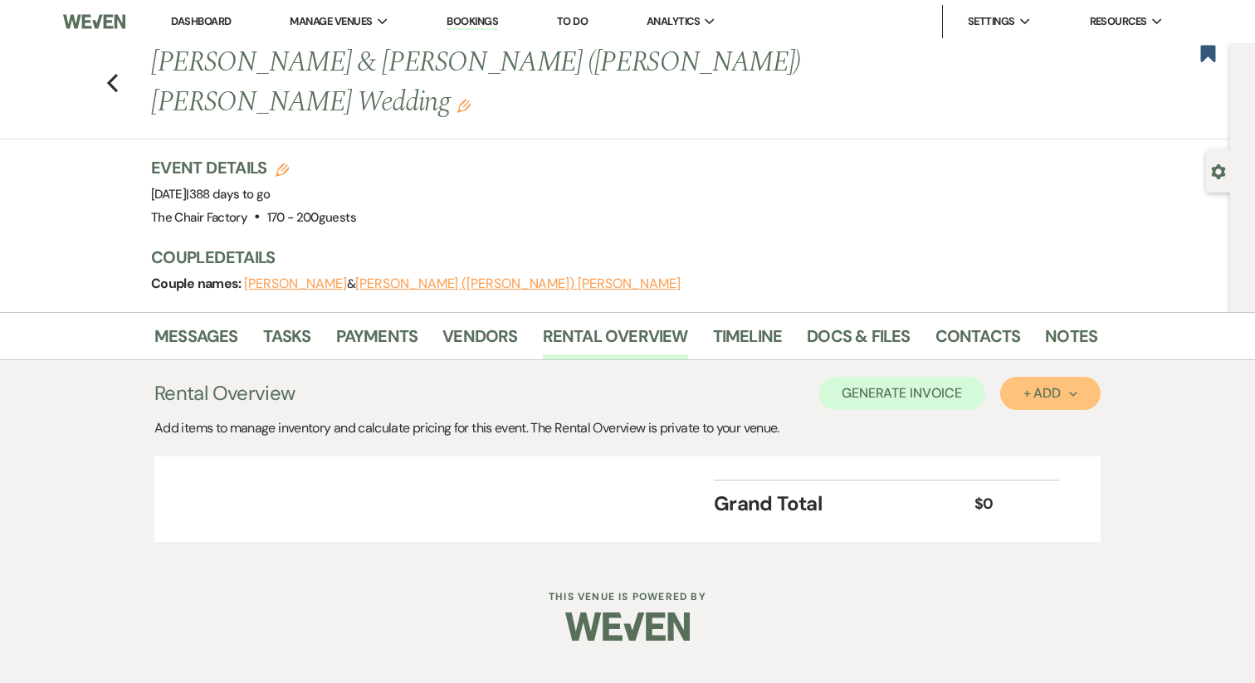
click at [1027, 387] on div "+ Add Next" at bounding box center [1050, 393] width 54 height 13
click at [1029, 444] on button "Category" at bounding box center [1043, 457] width 87 height 26
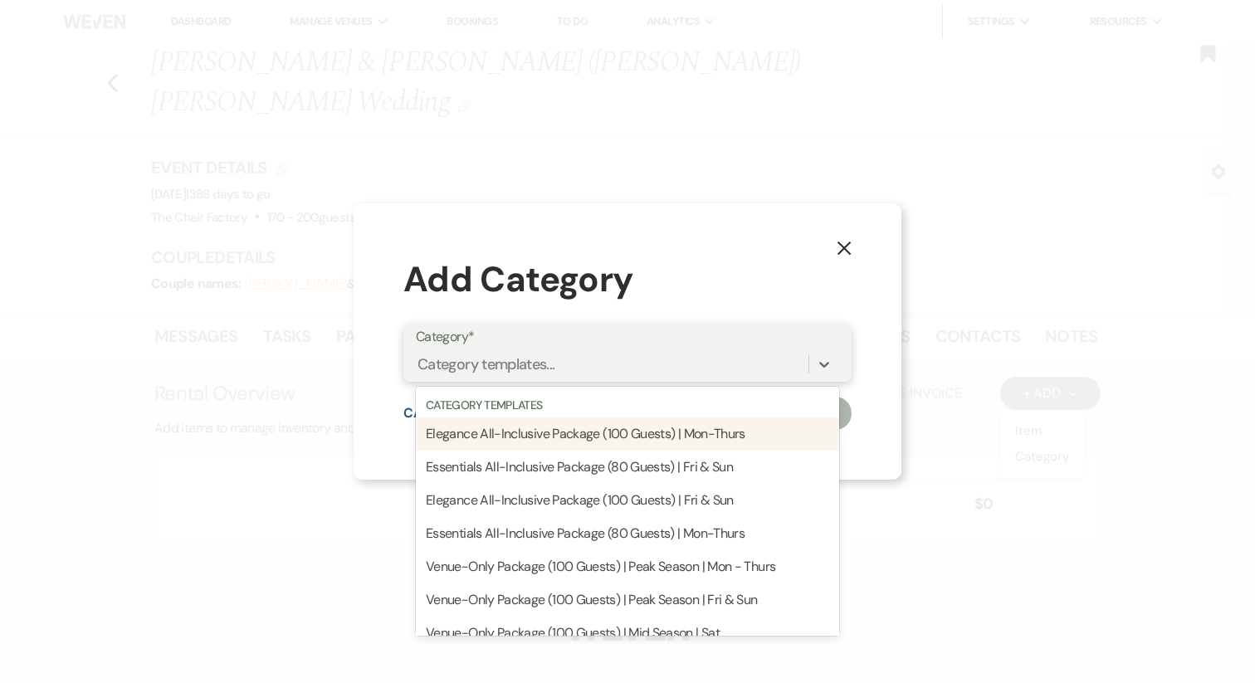
click at [558, 357] on div "Category templates..." at bounding box center [612, 364] width 392 height 29
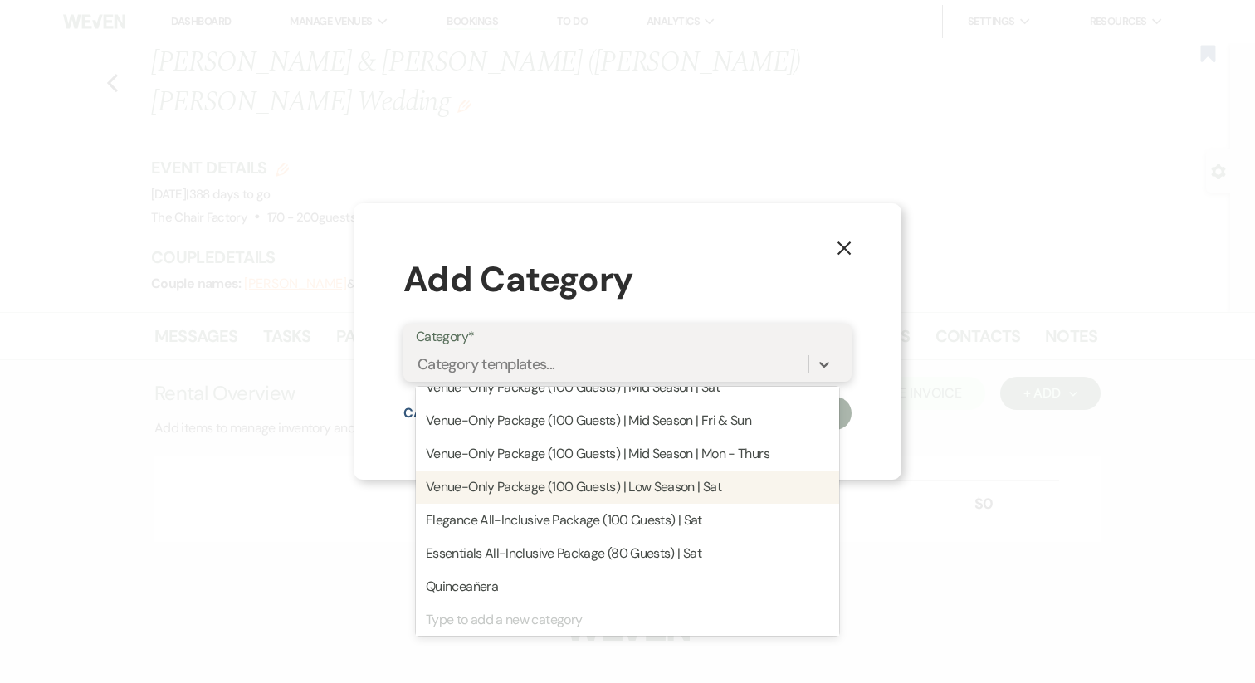
scroll to position [251, 0]
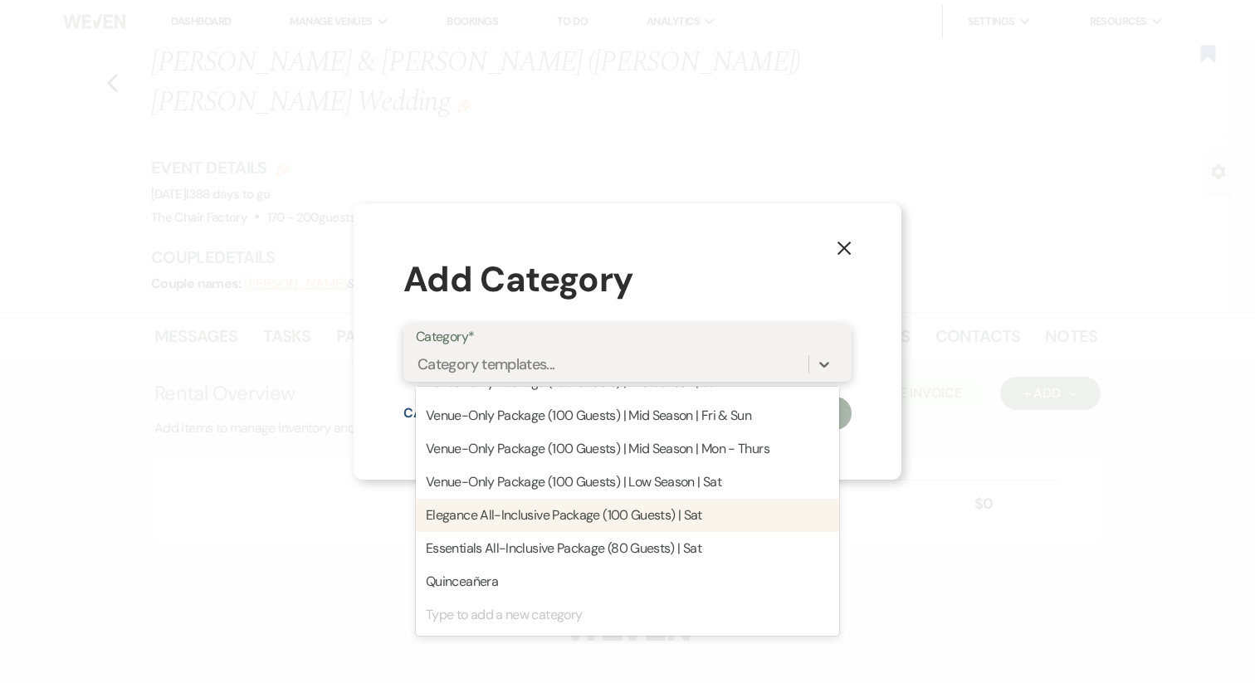
click at [521, 522] on div "Elegance All-Inclusive Package (100 Guests) | Sat" at bounding box center [627, 515] width 423 height 33
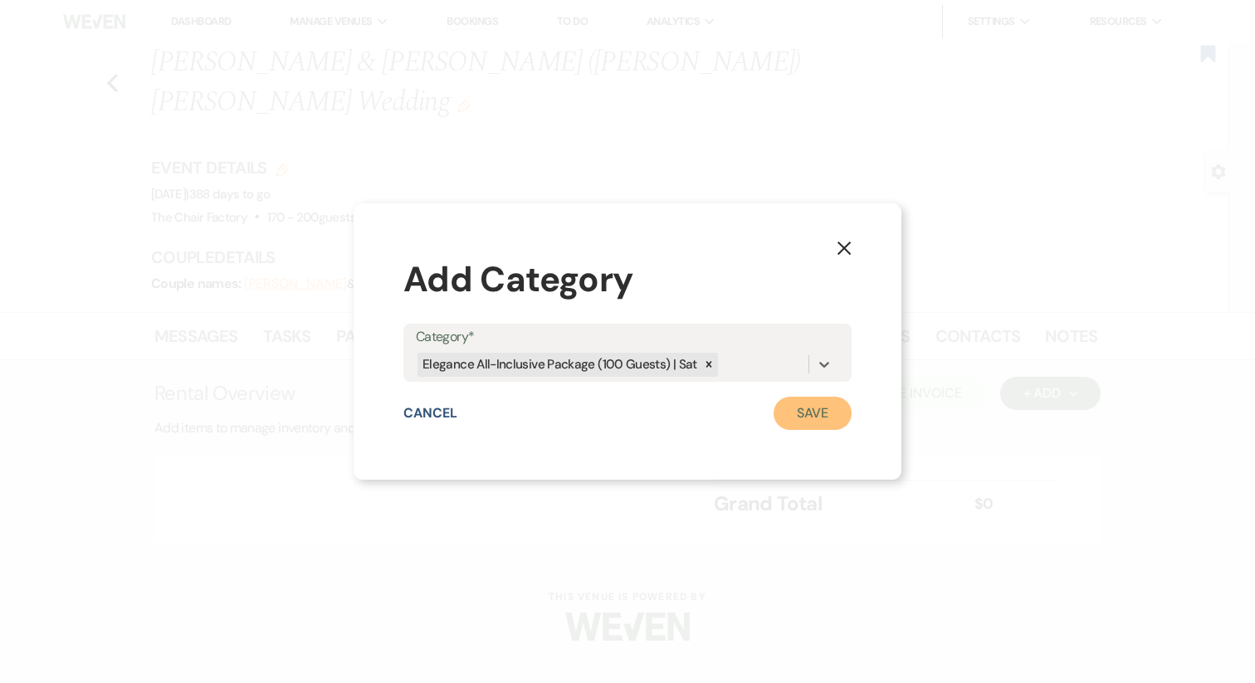
click at [810, 427] on button "Save" at bounding box center [812, 413] width 78 height 33
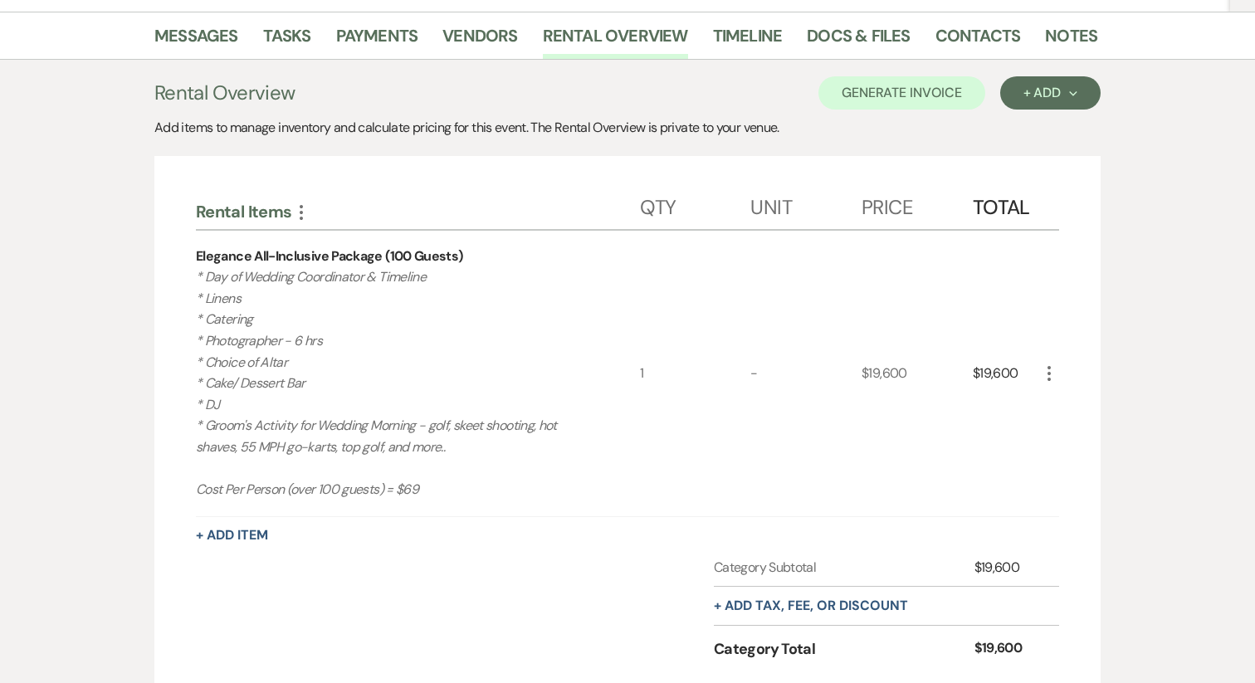
scroll to position [295, 0]
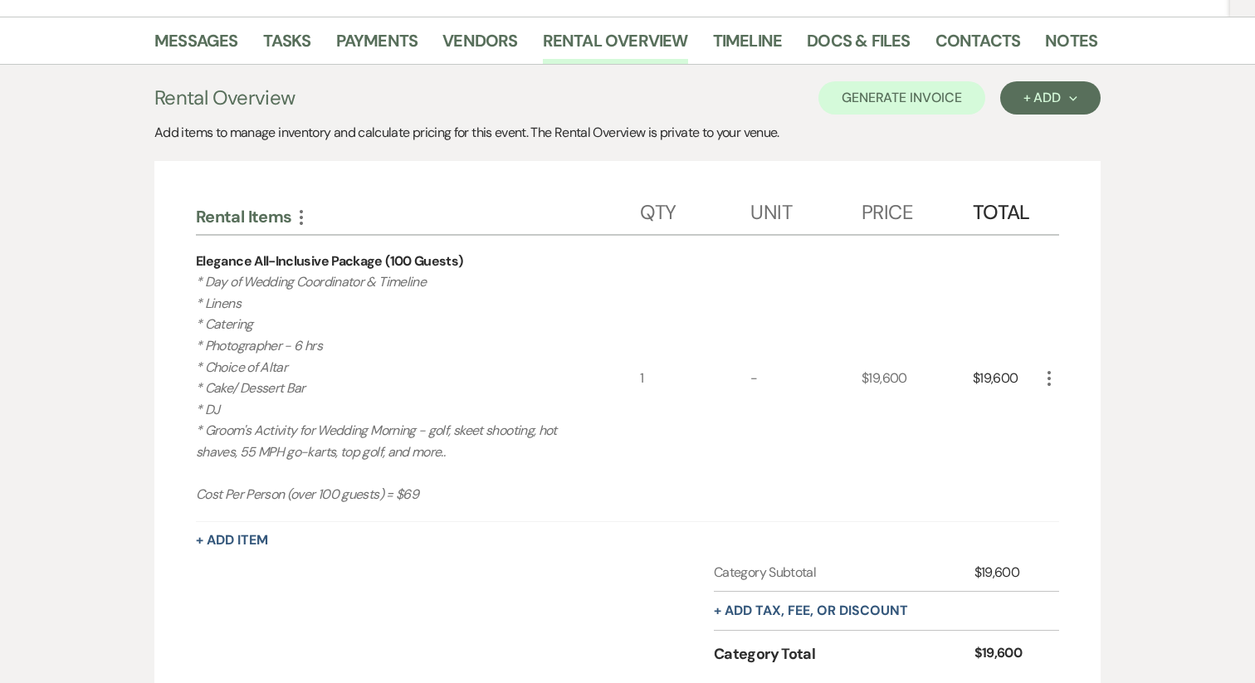
click at [1054, 368] on icon "More" at bounding box center [1049, 378] width 20 height 20
click at [1102, 397] on button "Pencil Edit" at bounding box center [1082, 410] width 86 height 27
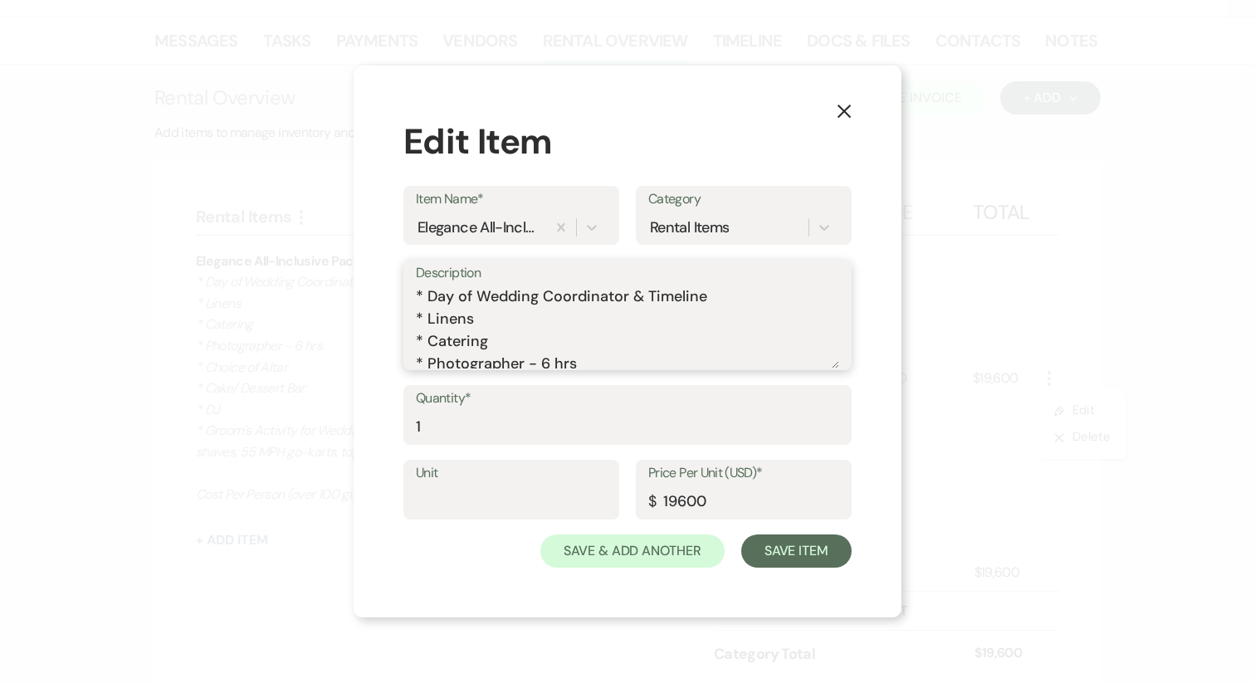
scroll to position [163, 0]
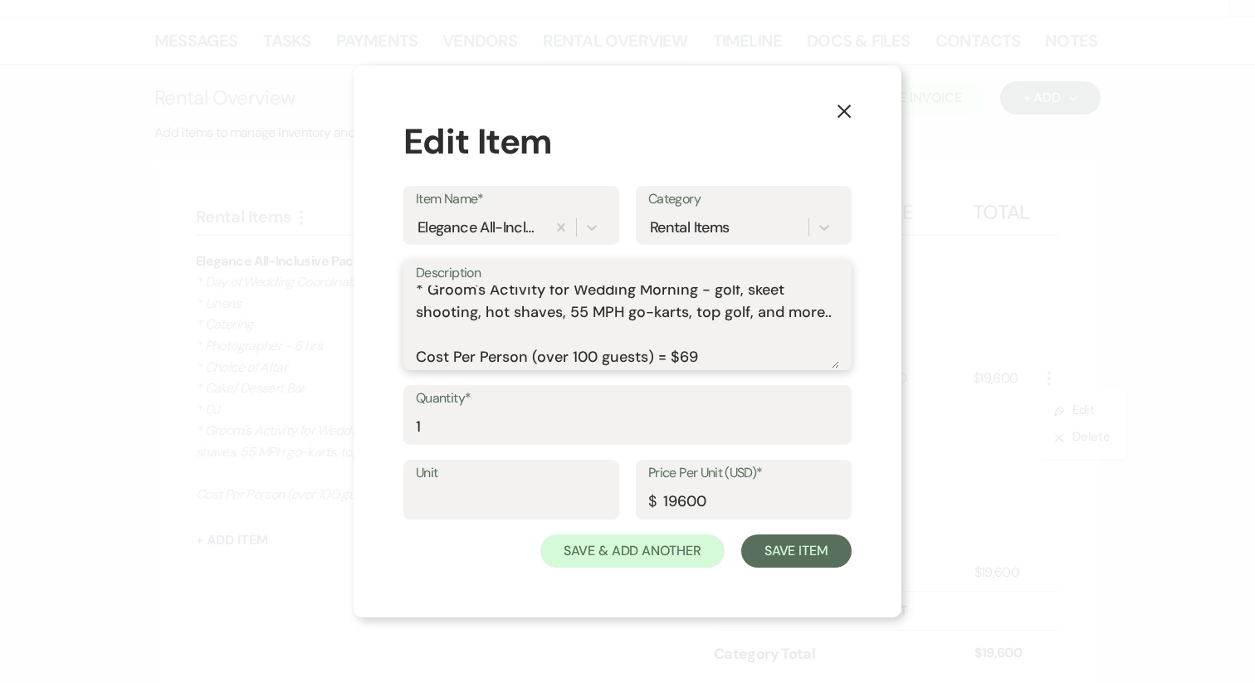
drag, startPoint x: 417, startPoint y: 294, endPoint x: 685, endPoint y: 420, distance: 297.0
click at [685, 420] on form "Item Name* Elegance All-Inclusive Package (100 Guests) Category Rental Items De…" at bounding box center [627, 377] width 448 height 382
paste textarea "LORE IPS'DO SIT: Amet Cons - • Adipisc: 65:14 EL • 7 Sedd Eiusmodte in Utlabore…"
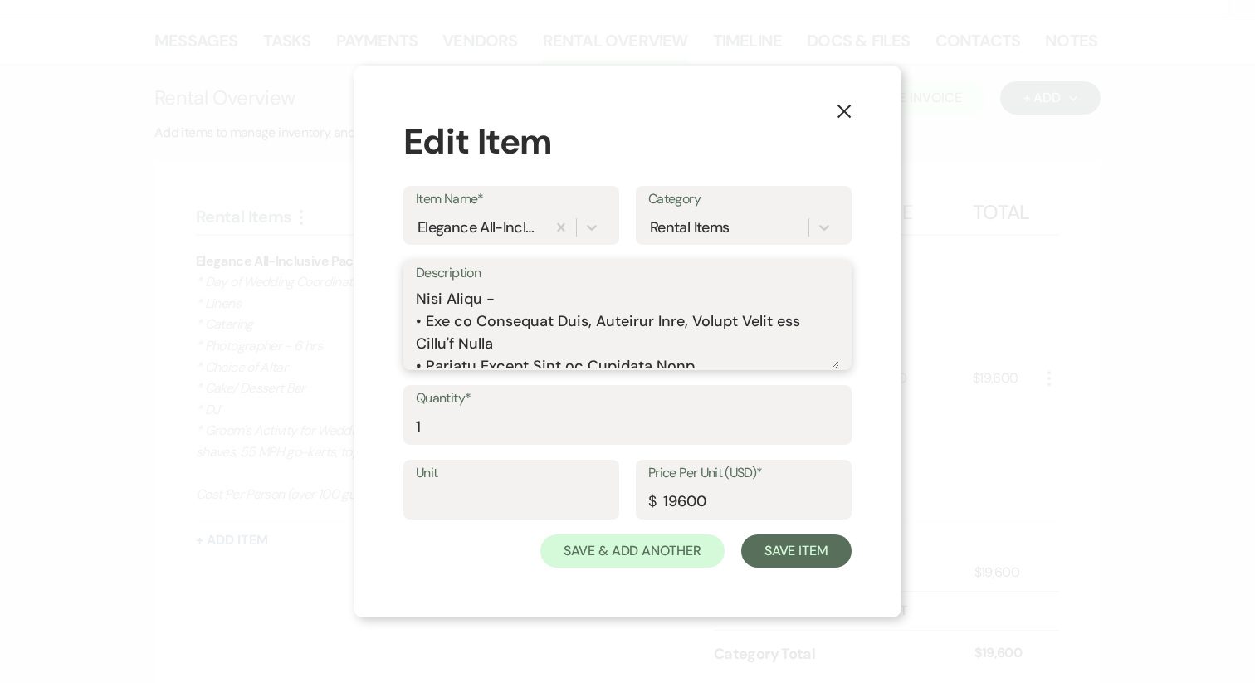
scroll to position [118, 0]
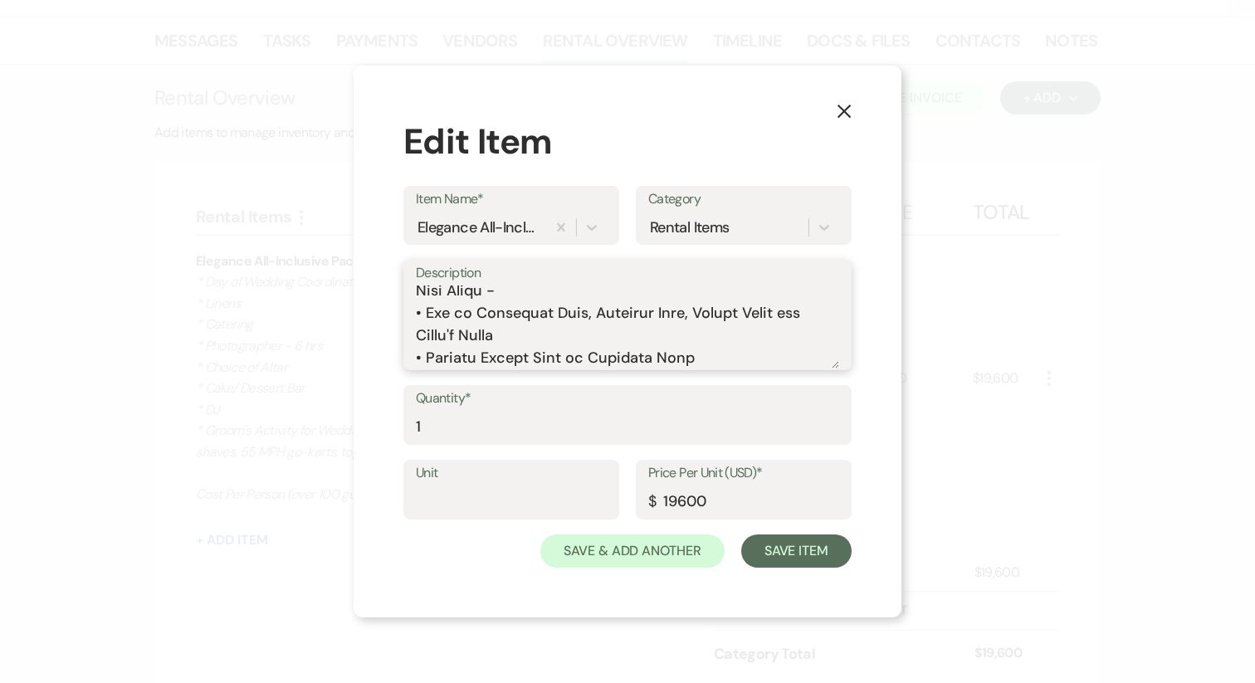
click at [417, 292] on textarea "Description" at bounding box center [627, 326] width 423 height 83
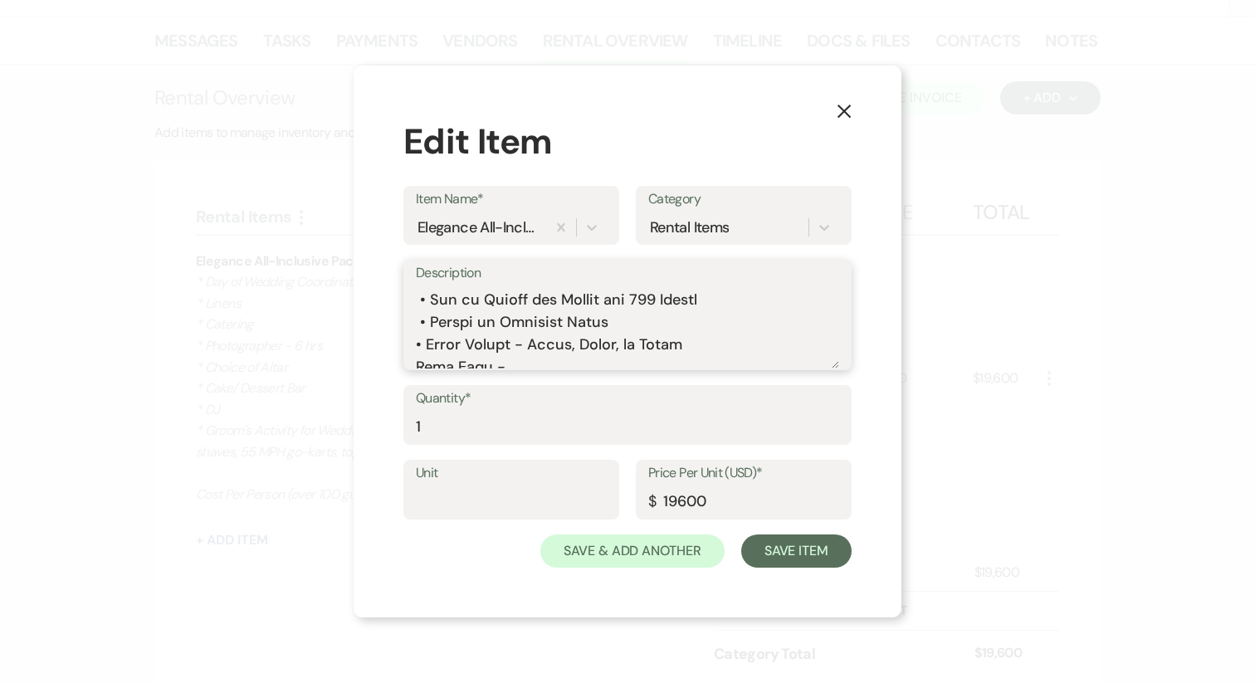
scroll to position [234, 0]
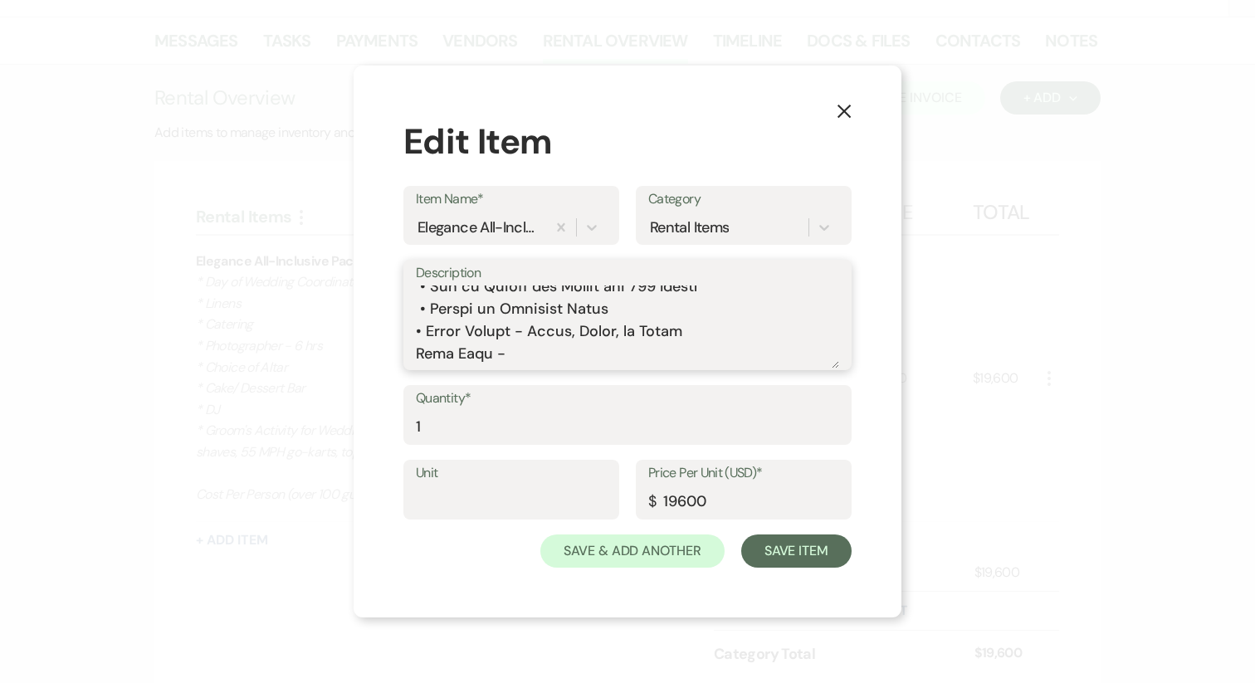
click at [418, 351] on textarea "Description" at bounding box center [627, 326] width 423 height 83
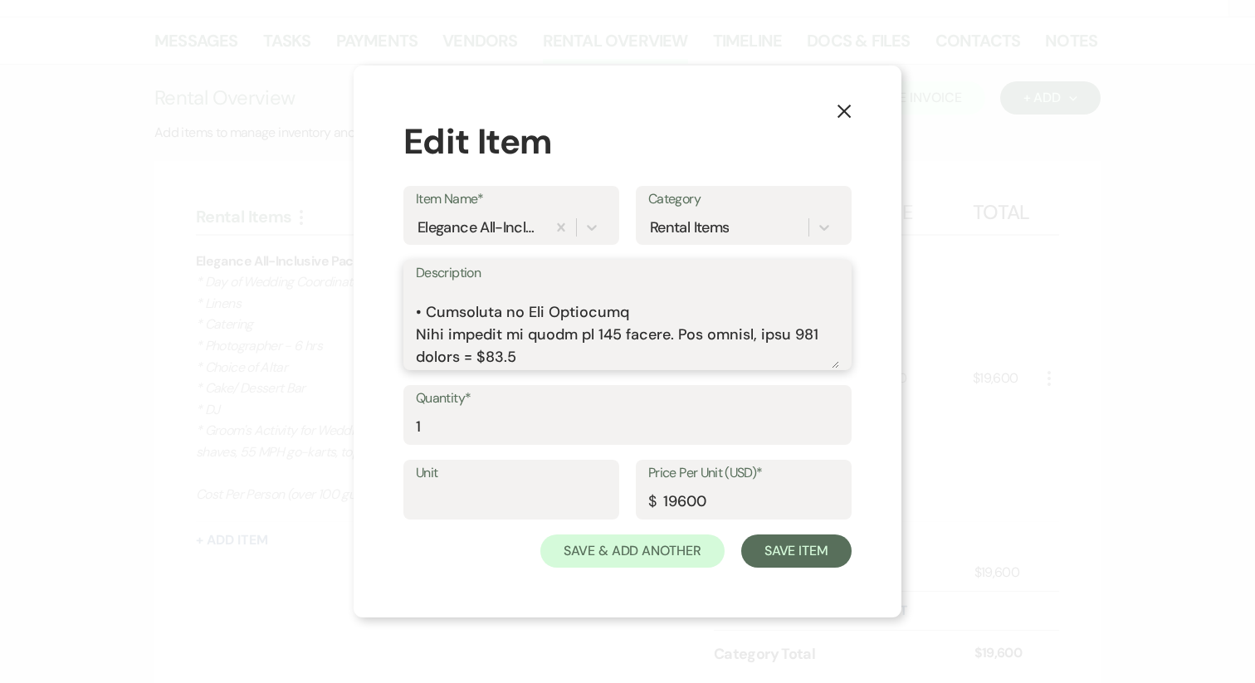
scroll to position [701, 0]
click at [417, 313] on textarea "Description" at bounding box center [627, 326] width 423 height 83
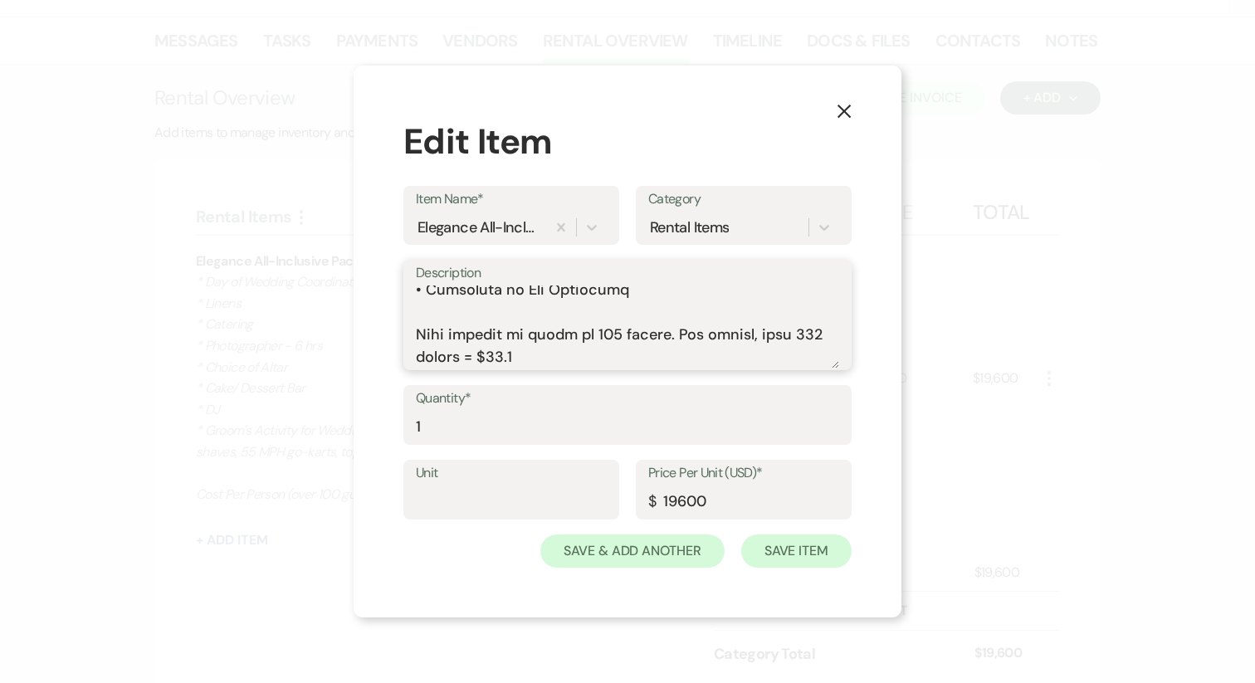
type textarea "LORE IPS'DO SIT: Amet Cons - • Adipisc: 75:57 EL • 9 Sedd Eiusmodte in Utlabore…"
click at [784, 545] on button "Save Item" at bounding box center [796, 550] width 110 height 33
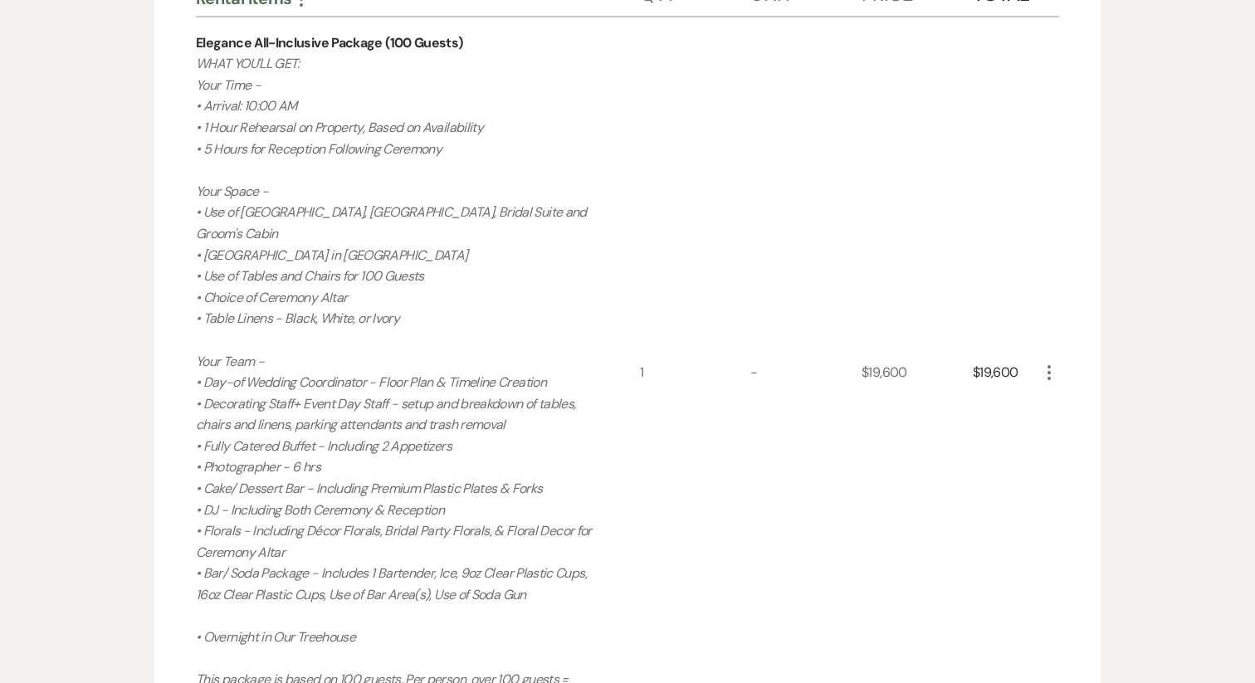
scroll to position [547, 0]
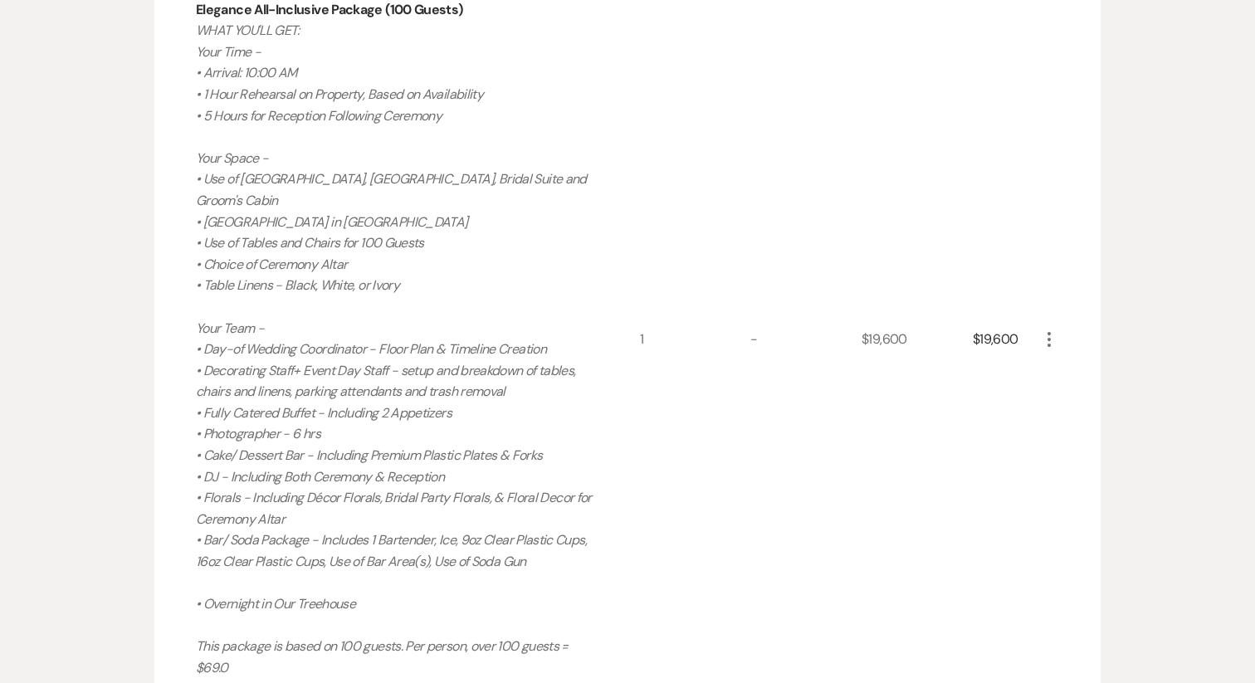
click at [1055, 329] on icon "More" at bounding box center [1049, 339] width 20 height 20
click at [1066, 358] on button "Pencil Edit" at bounding box center [1082, 371] width 86 height 27
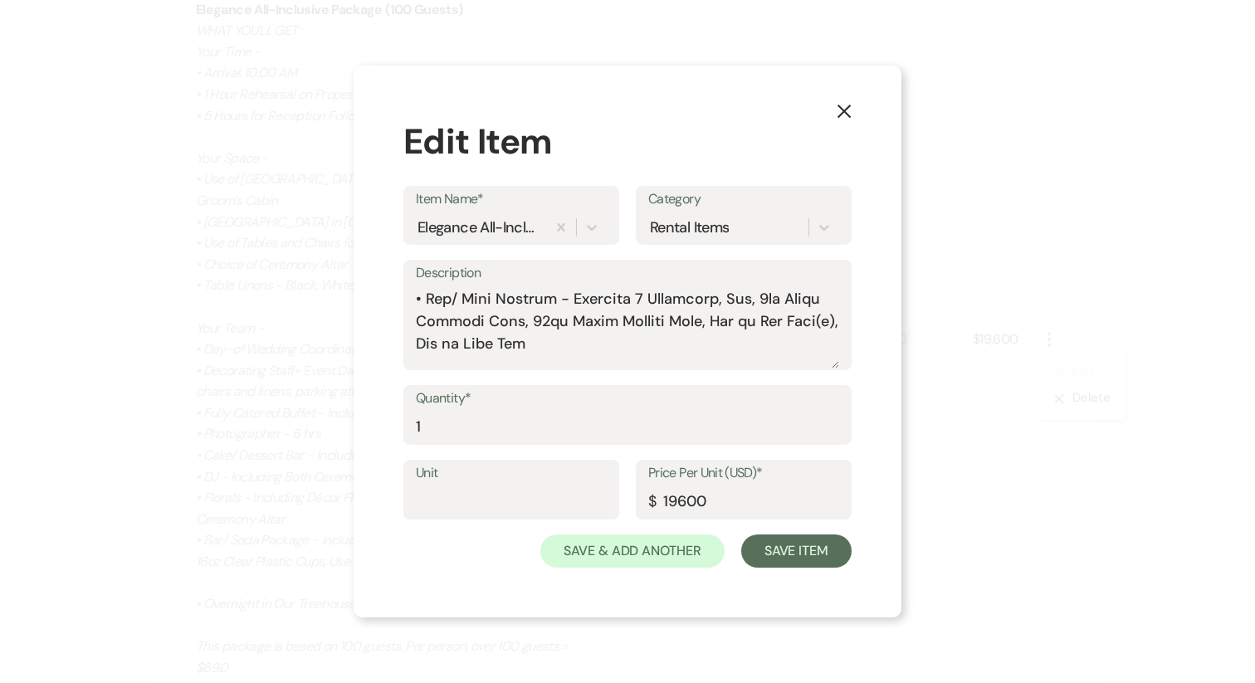
scroll to position [543, 0]
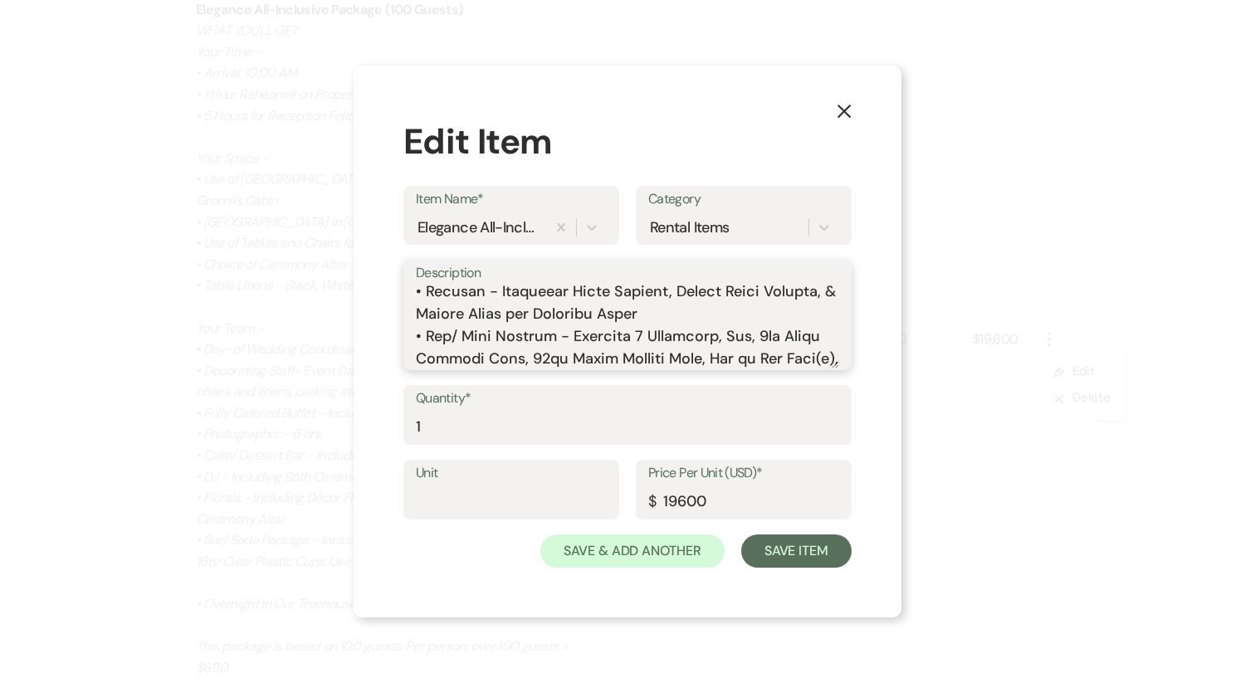
click at [702, 335] on textarea "Description" at bounding box center [627, 326] width 423 height 83
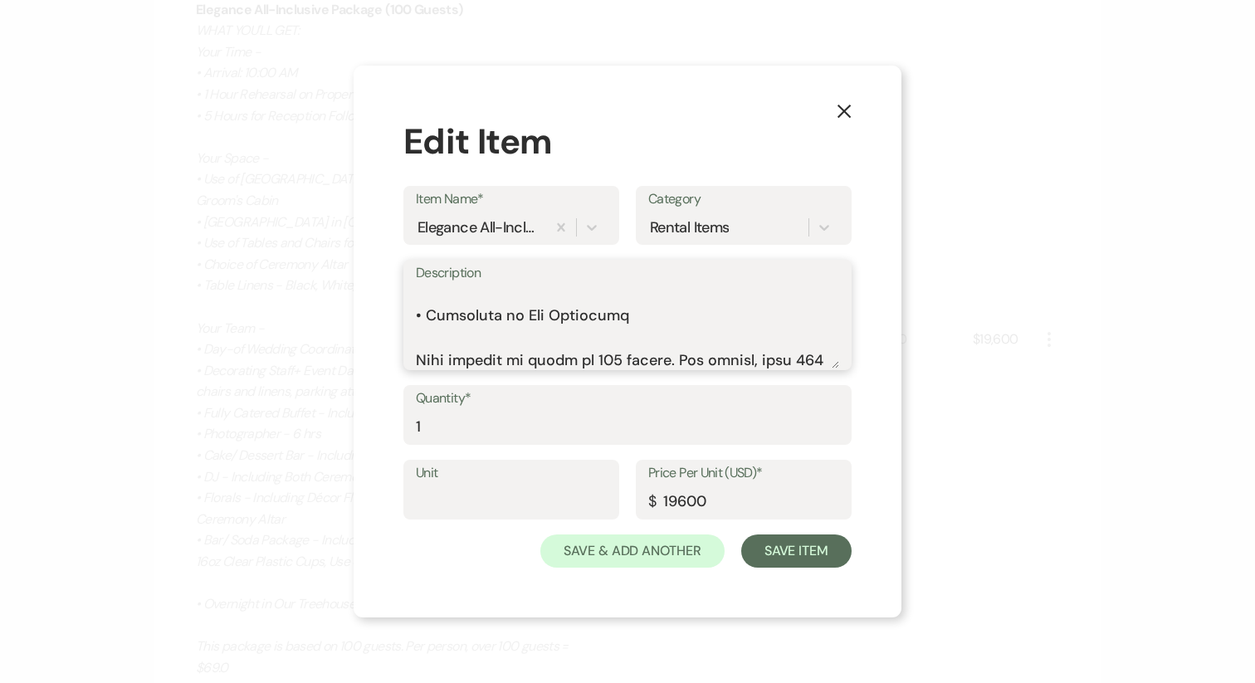
scroll to position [677, 0]
click at [533, 343] on textarea "Description" at bounding box center [627, 326] width 423 height 83
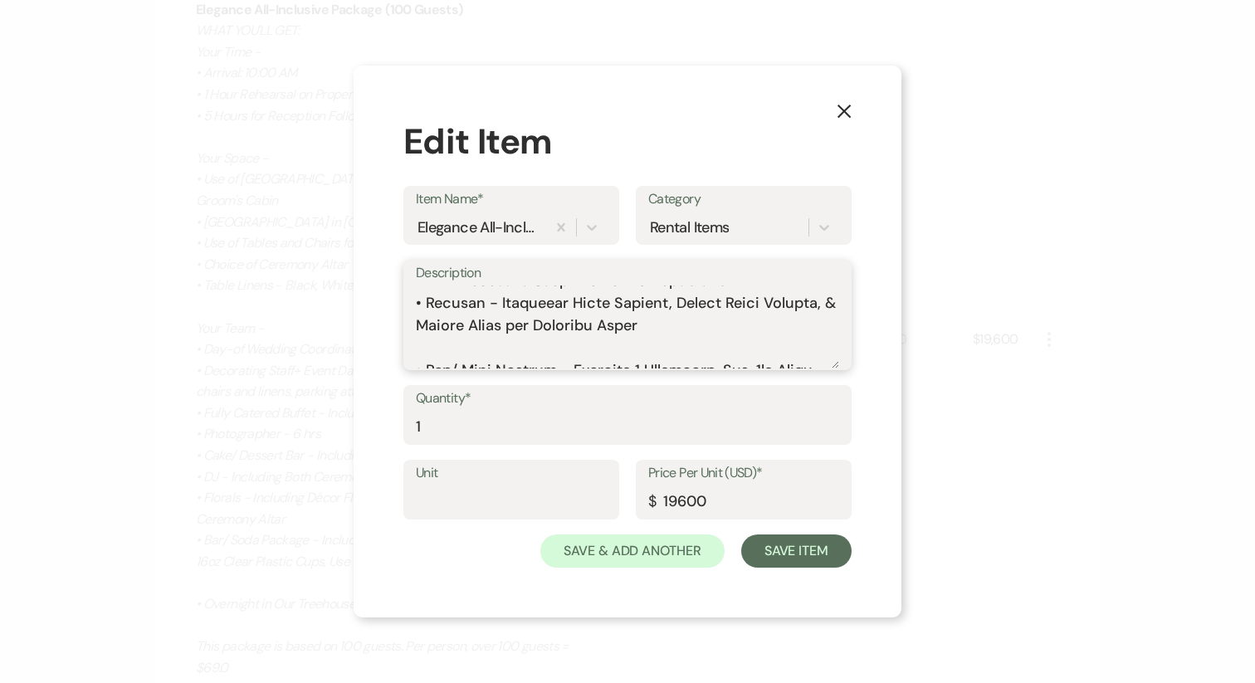
scroll to position [529, 0]
click at [529, 335] on textarea "Description" at bounding box center [627, 326] width 423 height 83
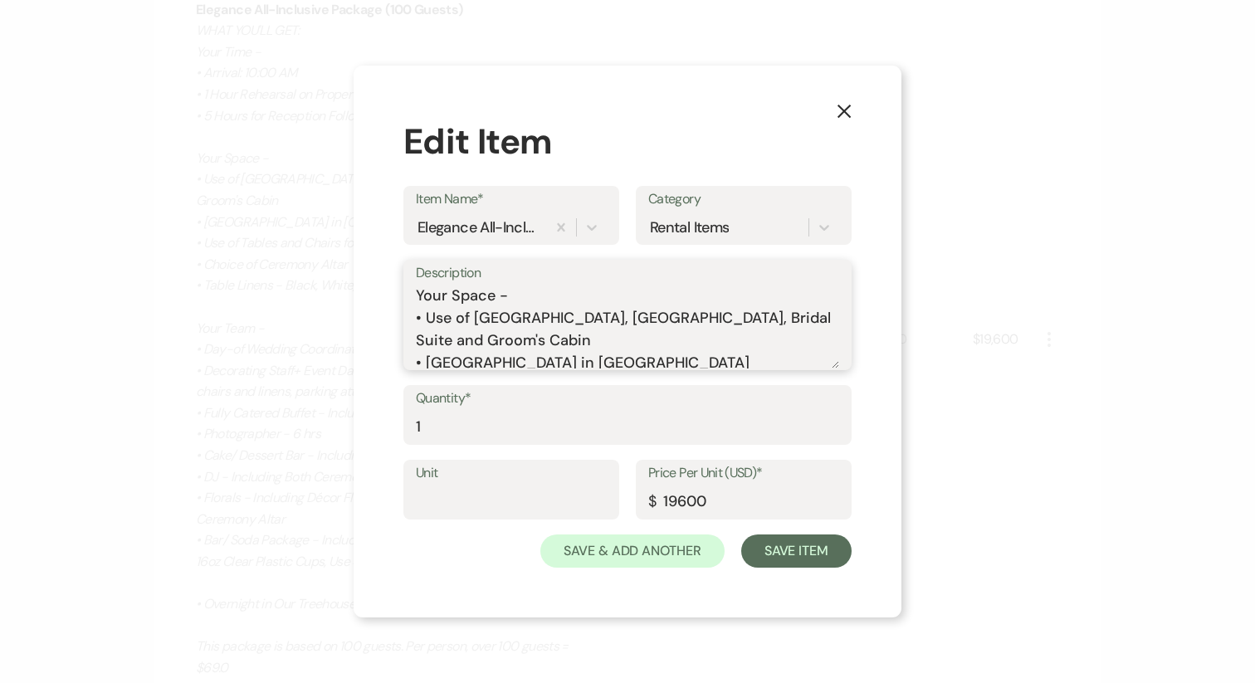
scroll to position [134, 0]
type textarea "WHAT YOU'LL GET: Your Time - • Arrival: 10:00 AM • 1 Hour Rehearsal on Property…"
click at [792, 543] on button "Save Item" at bounding box center [796, 550] width 110 height 33
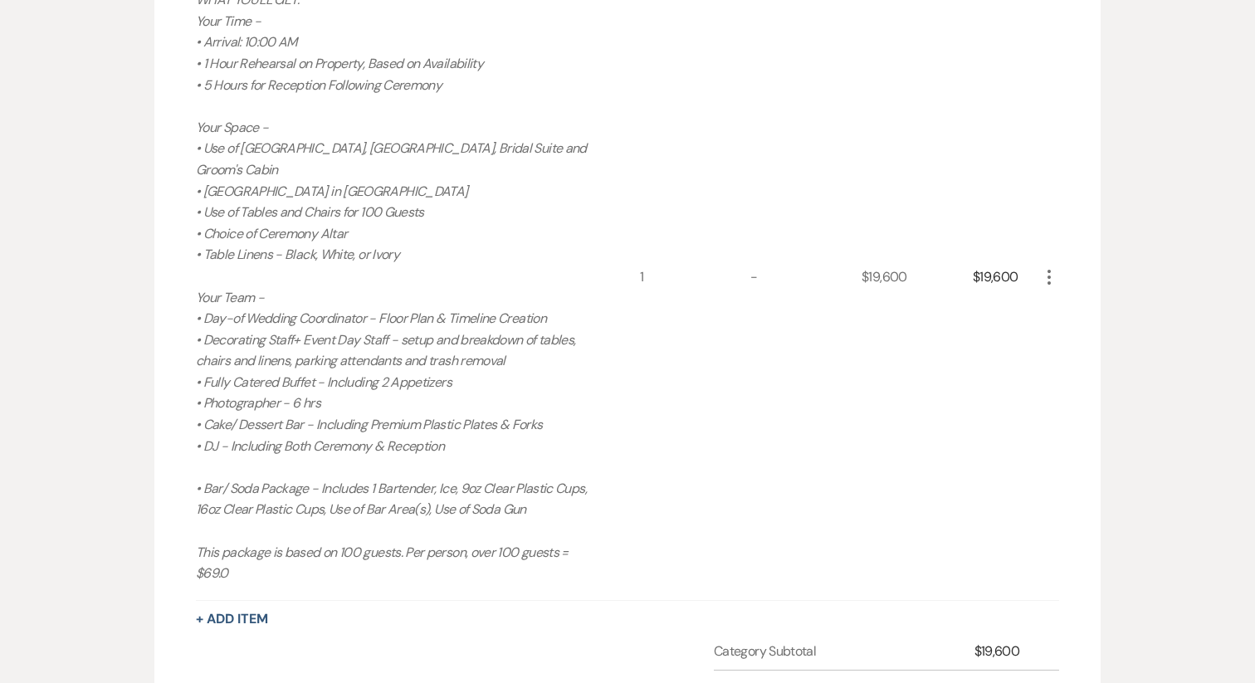
scroll to position [554, 0]
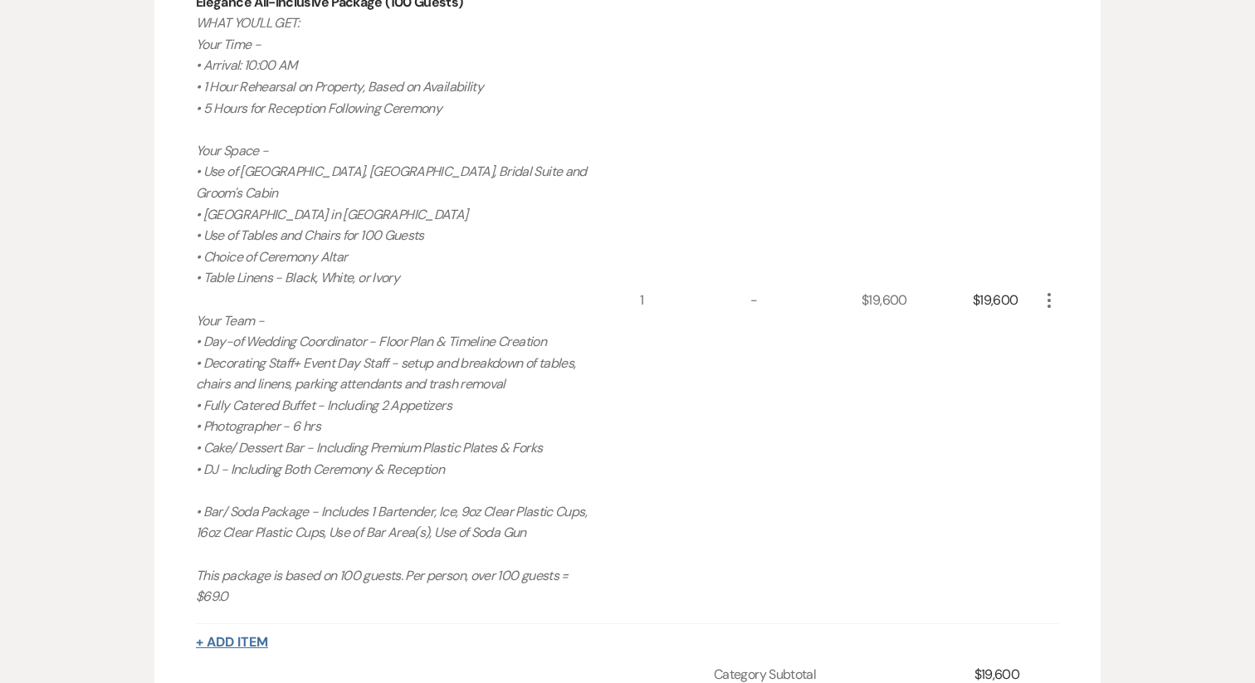
click at [251, 636] on button "+ Add Item" at bounding box center [232, 642] width 72 height 13
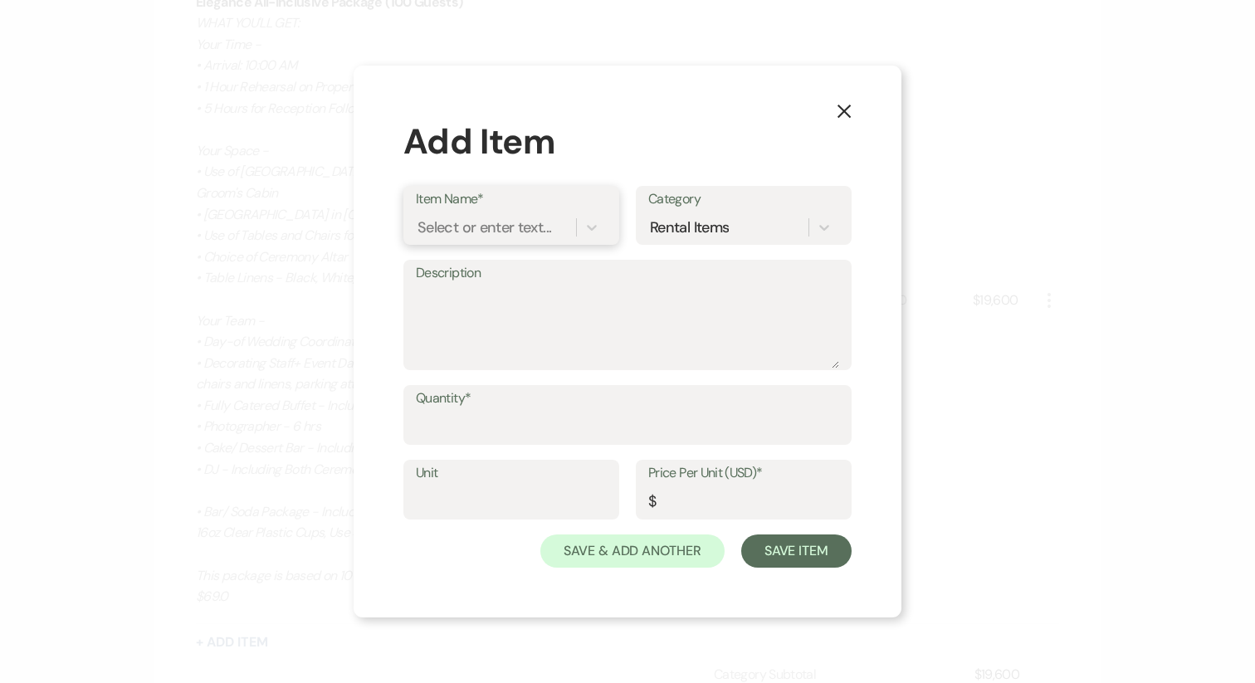
click at [498, 227] on div "Select or enter text..." at bounding box center [484, 228] width 134 height 22
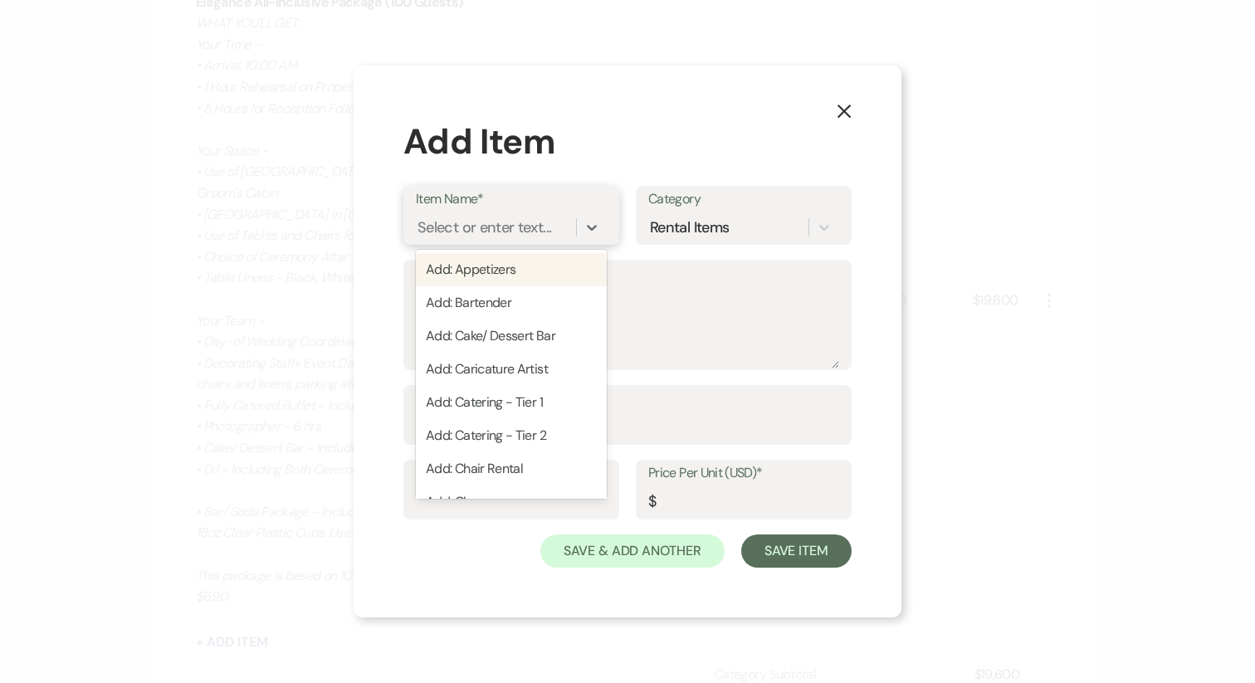
type input "a"
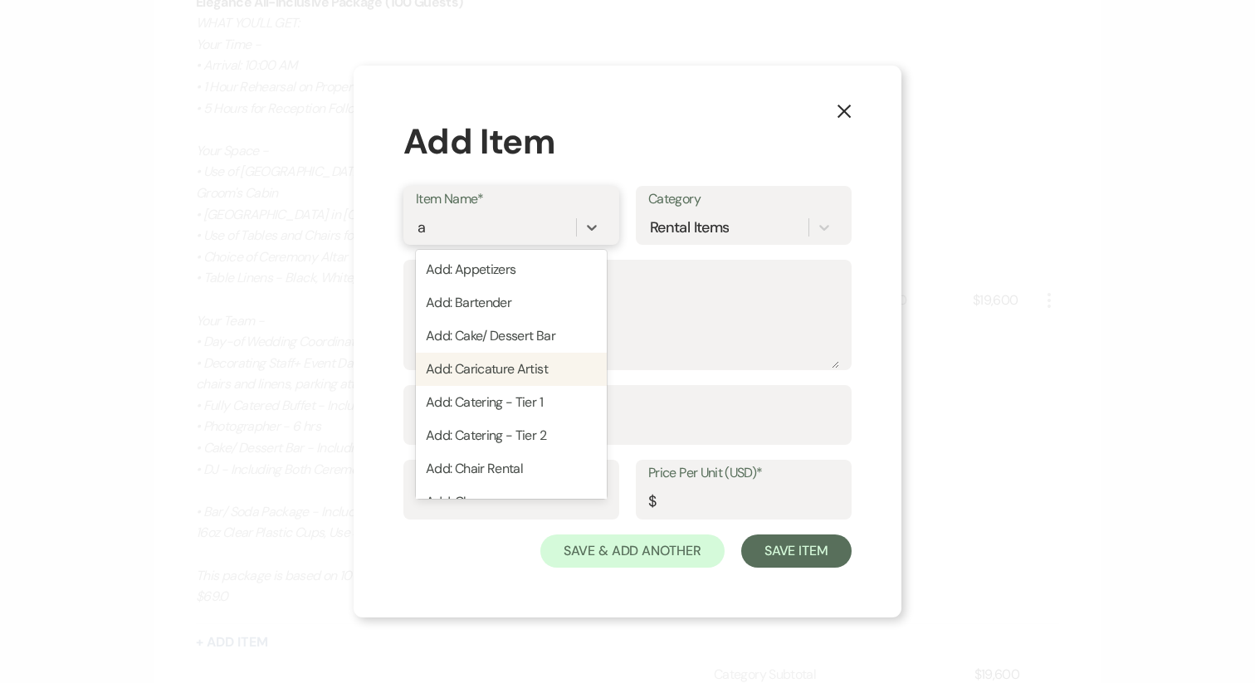
click at [519, 375] on div "Add: Caricature Artist" at bounding box center [511, 369] width 191 height 33
type input "375"
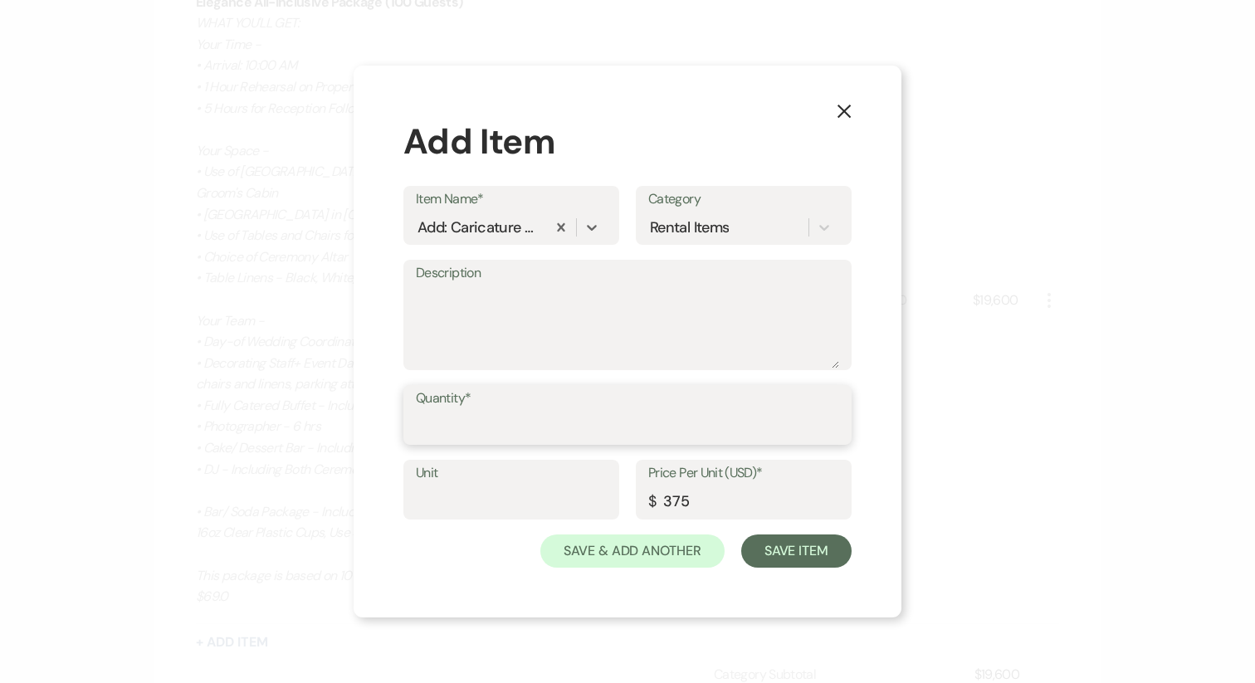
click at [521, 440] on input "Quantity*" at bounding box center [627, 427] width 423 height 32
type input "1"
click at [793, 562] on button "Save Item" at bounding box center [796, 550] width 110 height 33
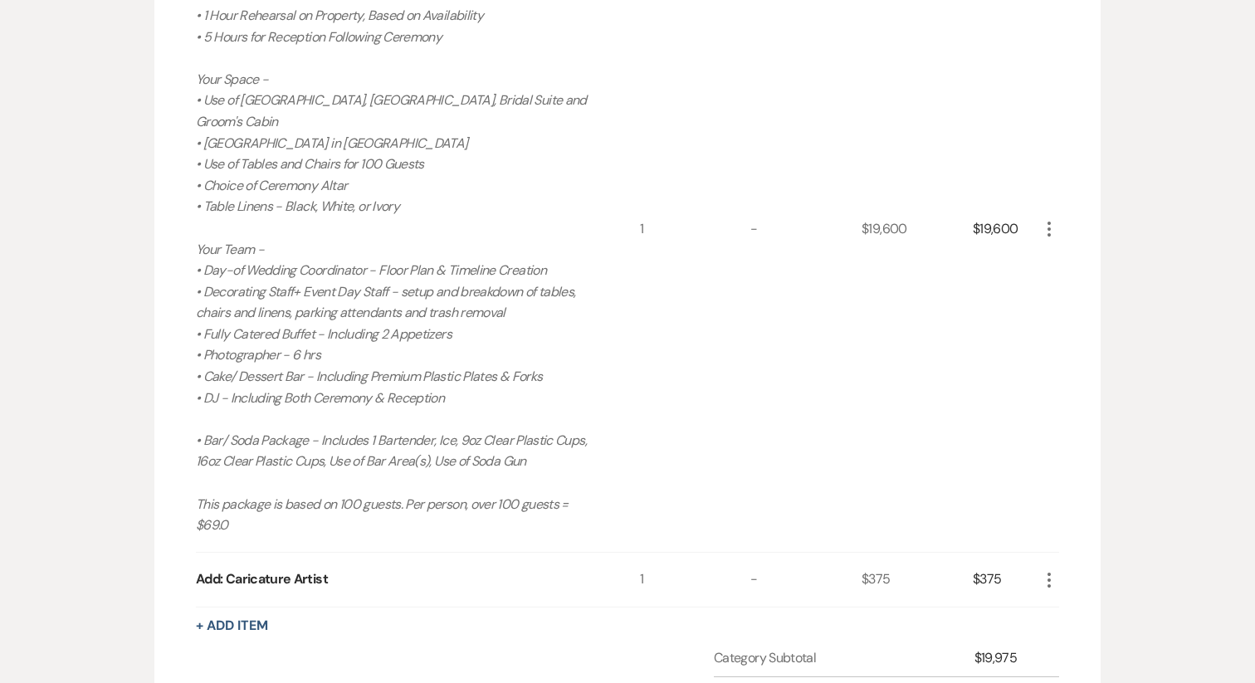
scroll to position [649, 0]
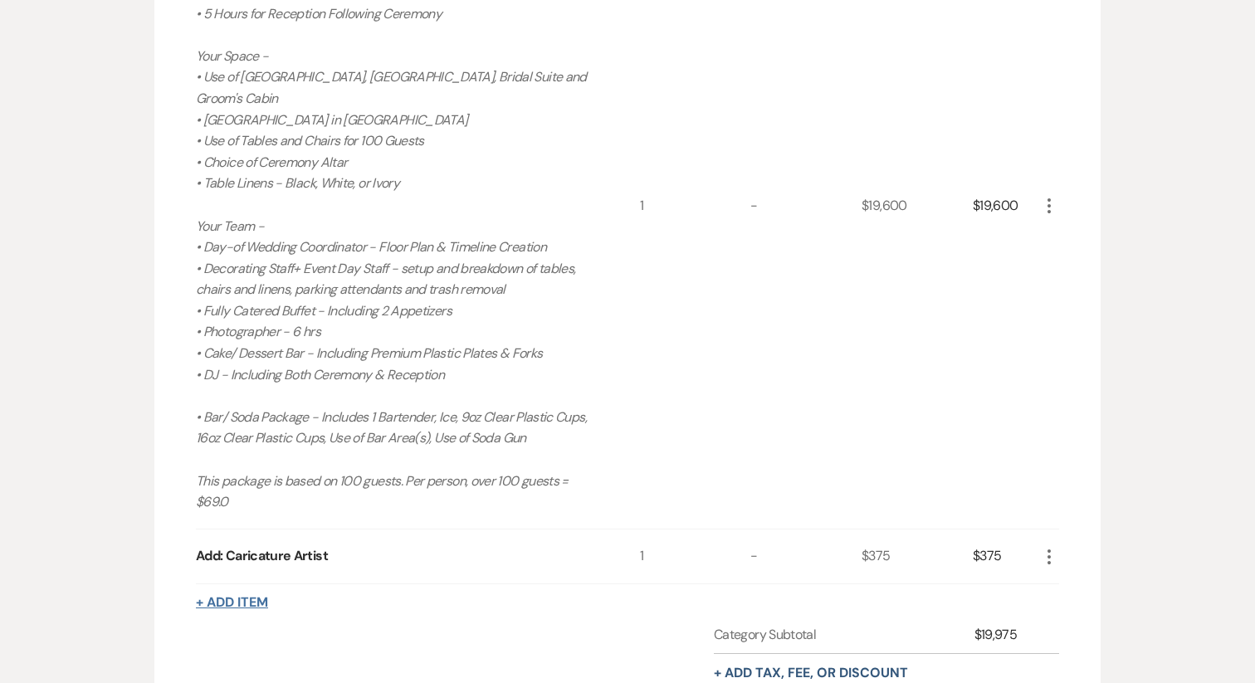
click at [240, 596] on button "+ Add Item" at bounding box center [232, 602] width 72 height 13
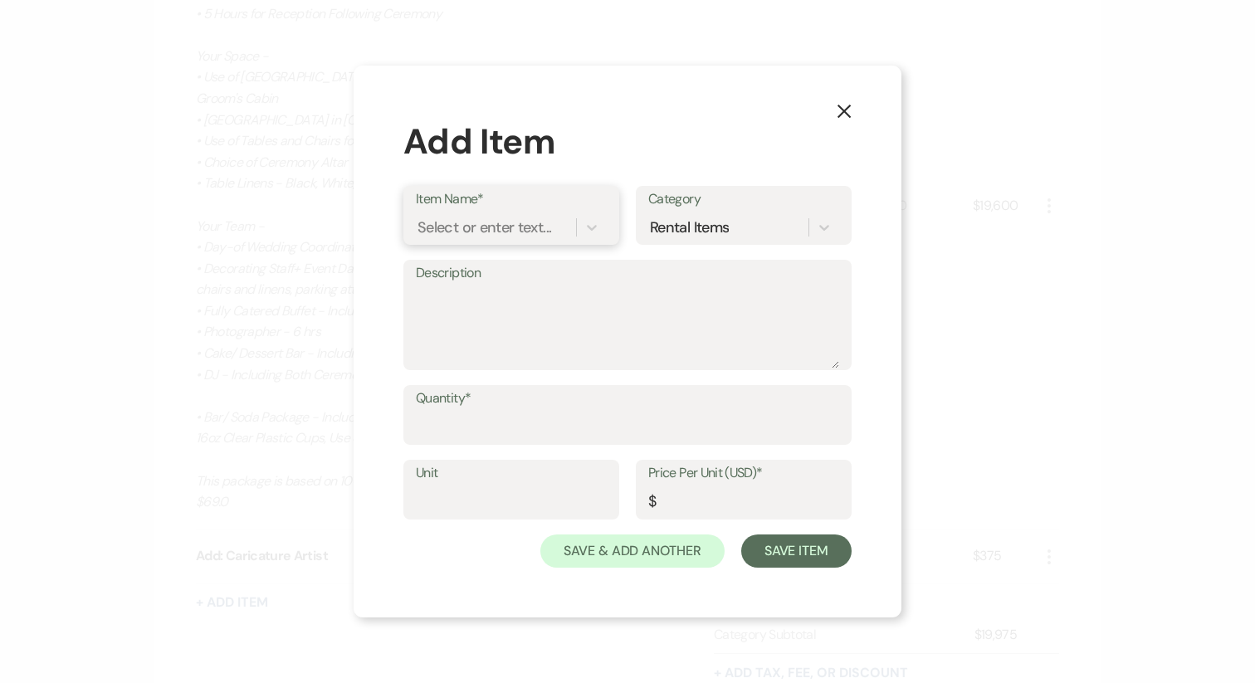
click at [475, 234] on div "Select or enter text..." at bounding box center [484, 228] width 134 height 22
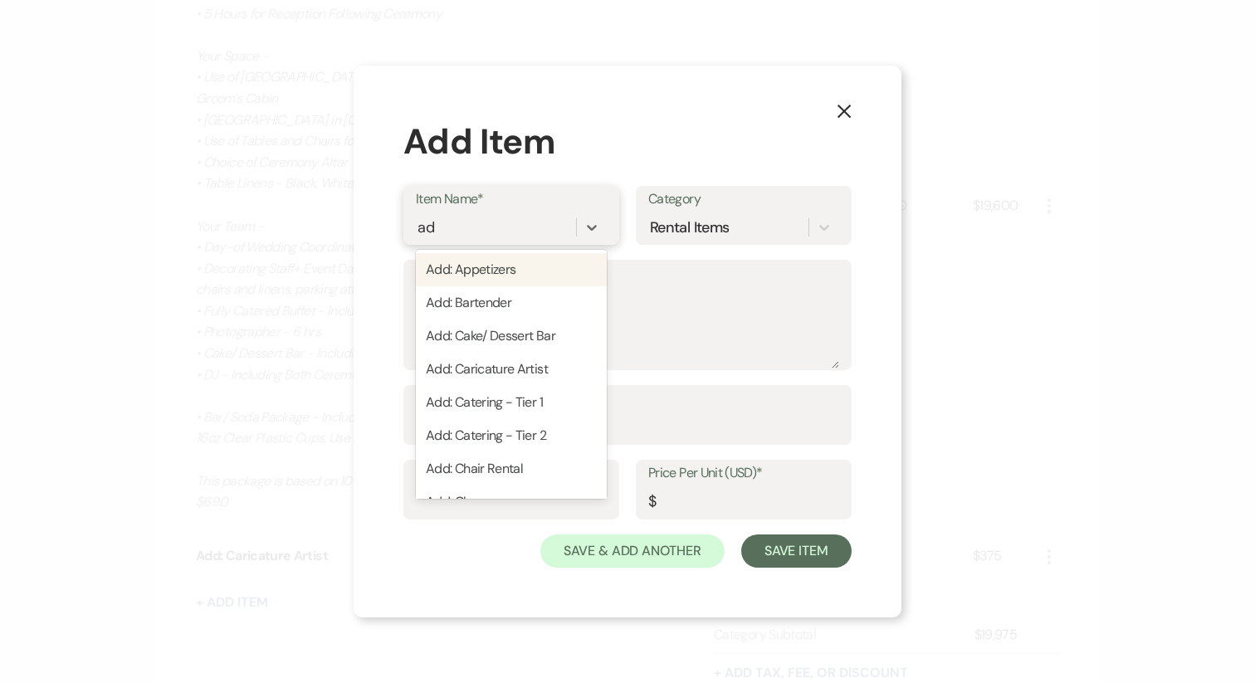
type input "a"
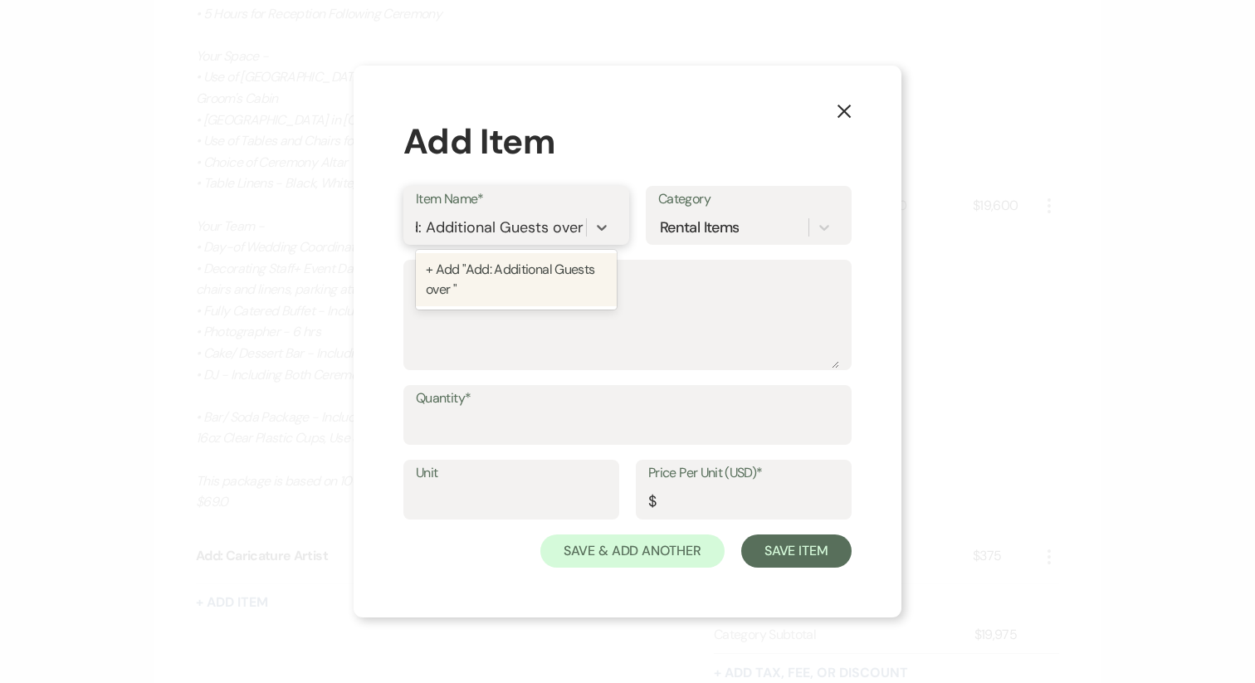
scroll to position [0, 28]
type input "Add: Additional Guests over 100"
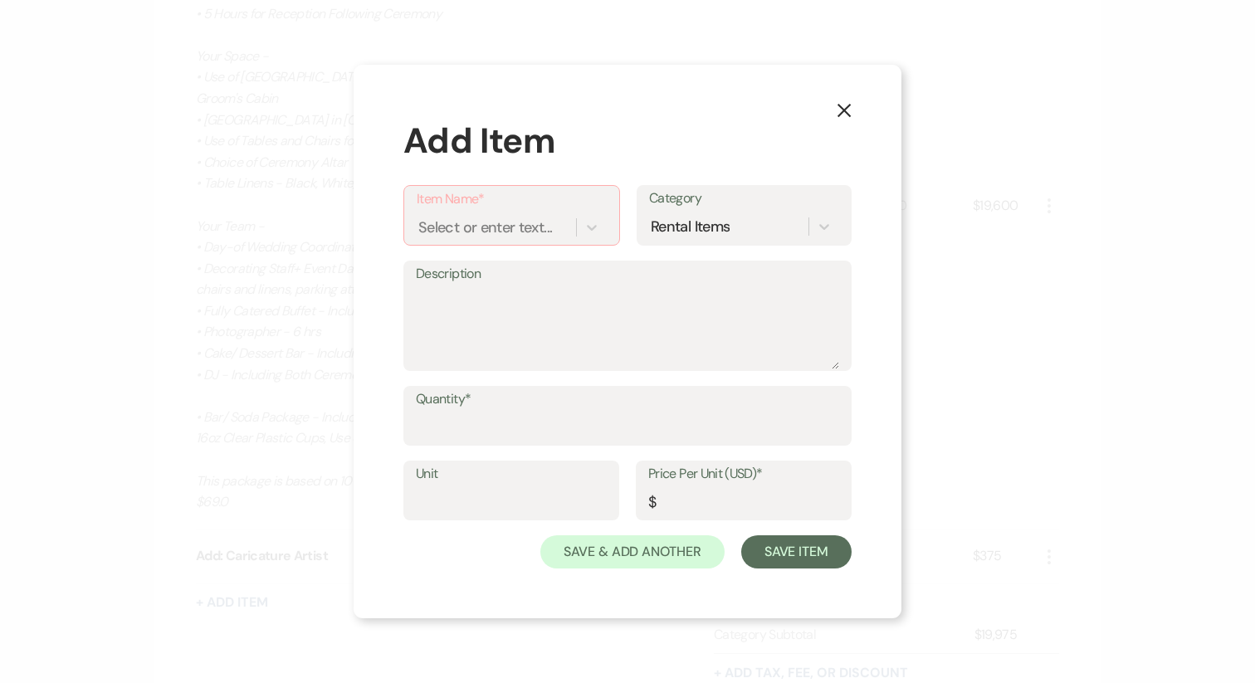
click at [552, 374] on div "Description" at bounding box center [627, 323] width 448 height 125
click at [535, 339] on textarea "Description" at bounding box center [627, 327] width 423 height 83
click at [446, 228] on div "Select or enter text..." at bounding box center [485, 228] width 134 height 22
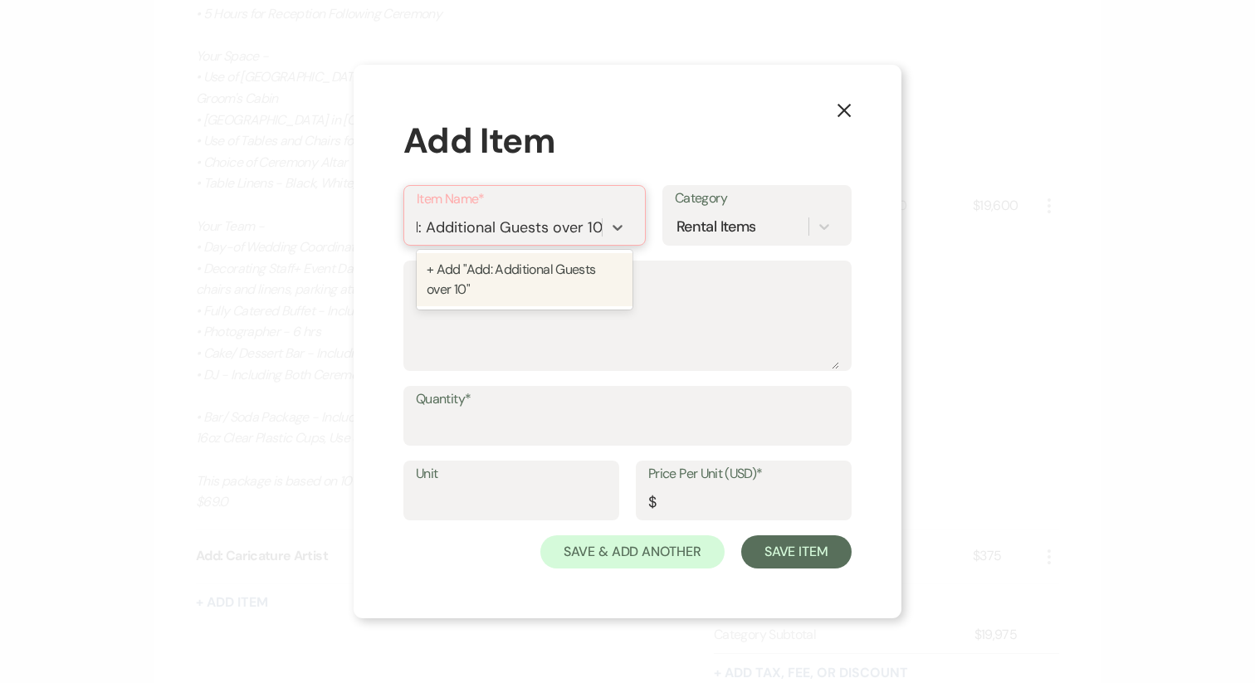
type input "Add: Additional Guests over 100"
click at [452, 285] on div "+ Add "Add: Additional Guests over 100"" at bounding box center [530, 279] width 227 height 53
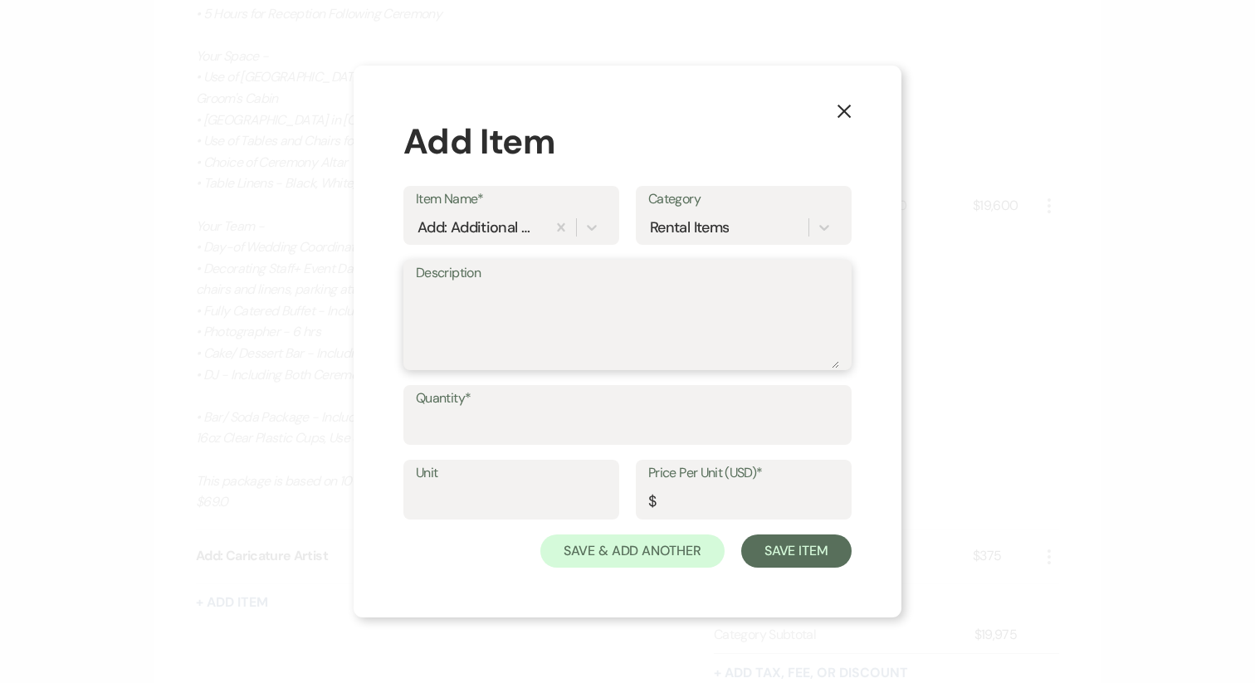
click at [490, 330] on textarea "Description" at bounding box center [627, 326] width 423 height 83
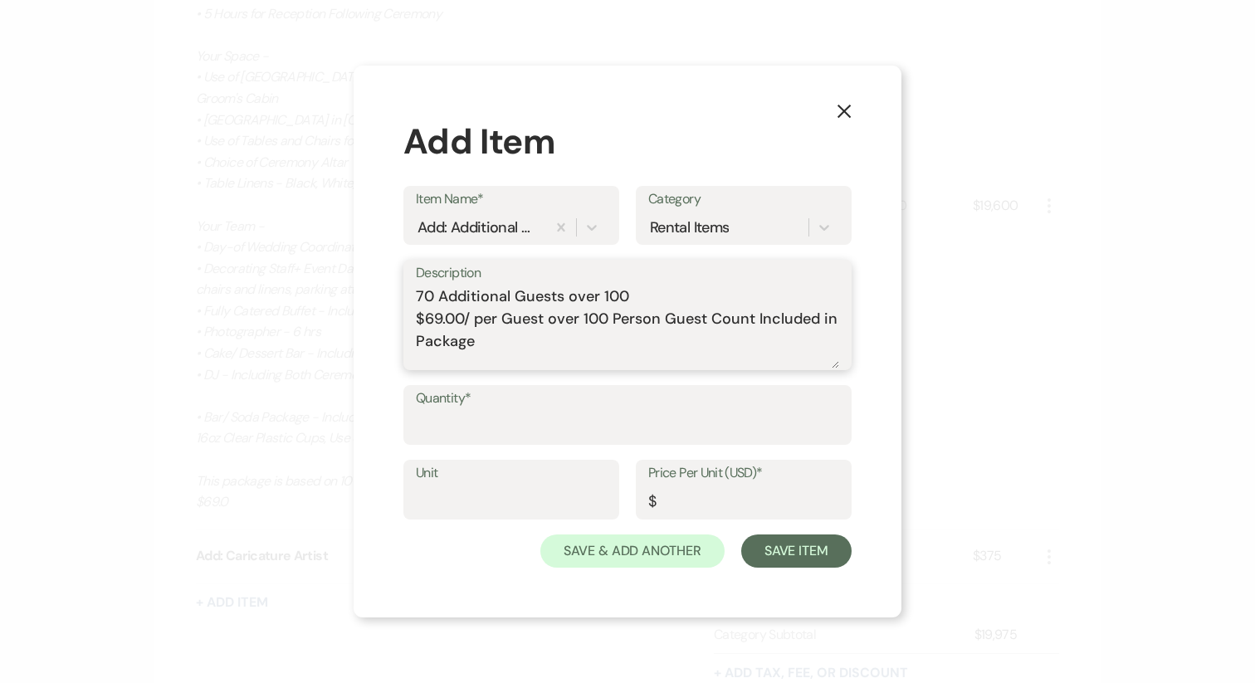
type textarea "70 Additional Guests over 100 $69.00/ per Guest over 100 Person Guest Count Inc…"
click at [427, 422] on input "Quantity*" at bounding box center [627, 427] width 423 height 32
type input "70"
click at [704, 501] on input "Price Per Unit (USD)*" at bounding box center [743, 501] width 191 height 32
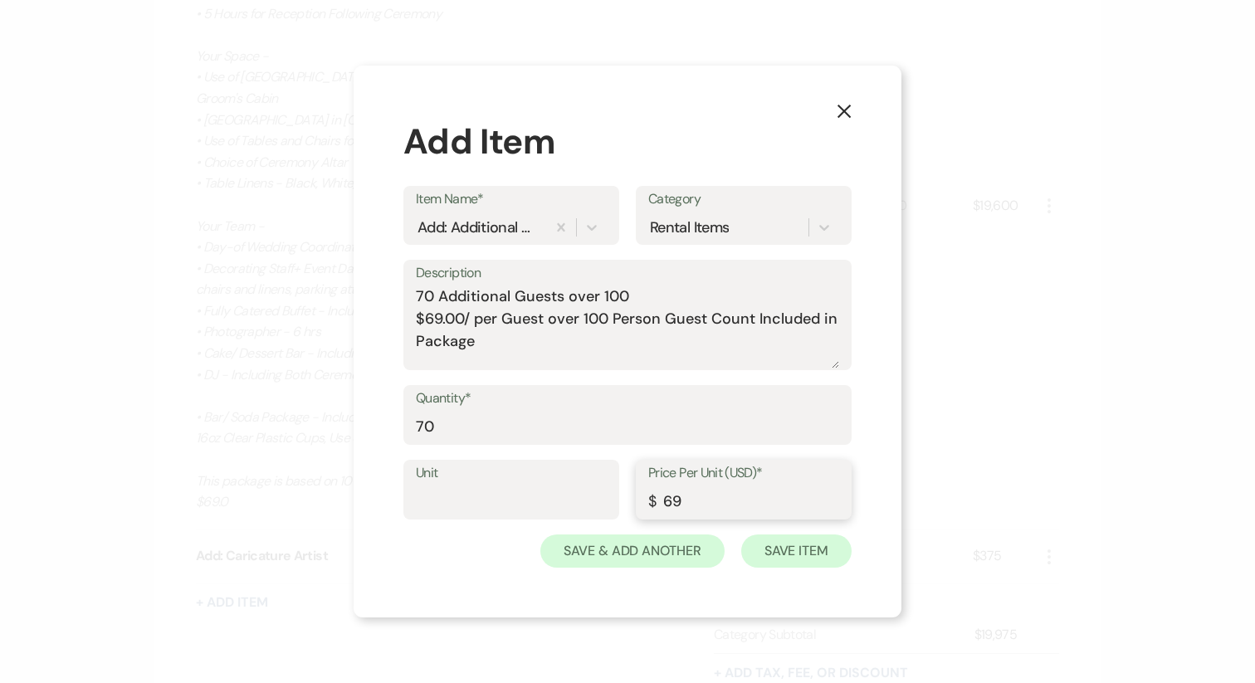
type input "69"
click at [776, 554] on button "Save Item" at bounding box center [796, 550] width 110 height 33
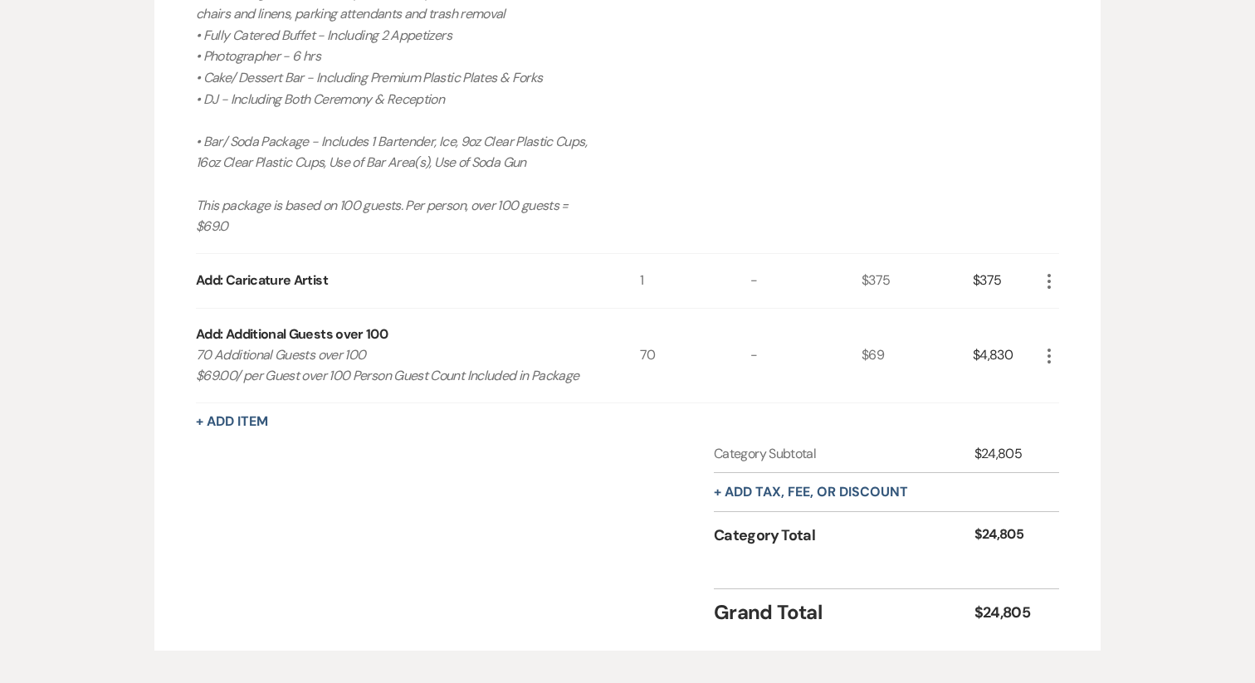
scroll to position [954, 0]
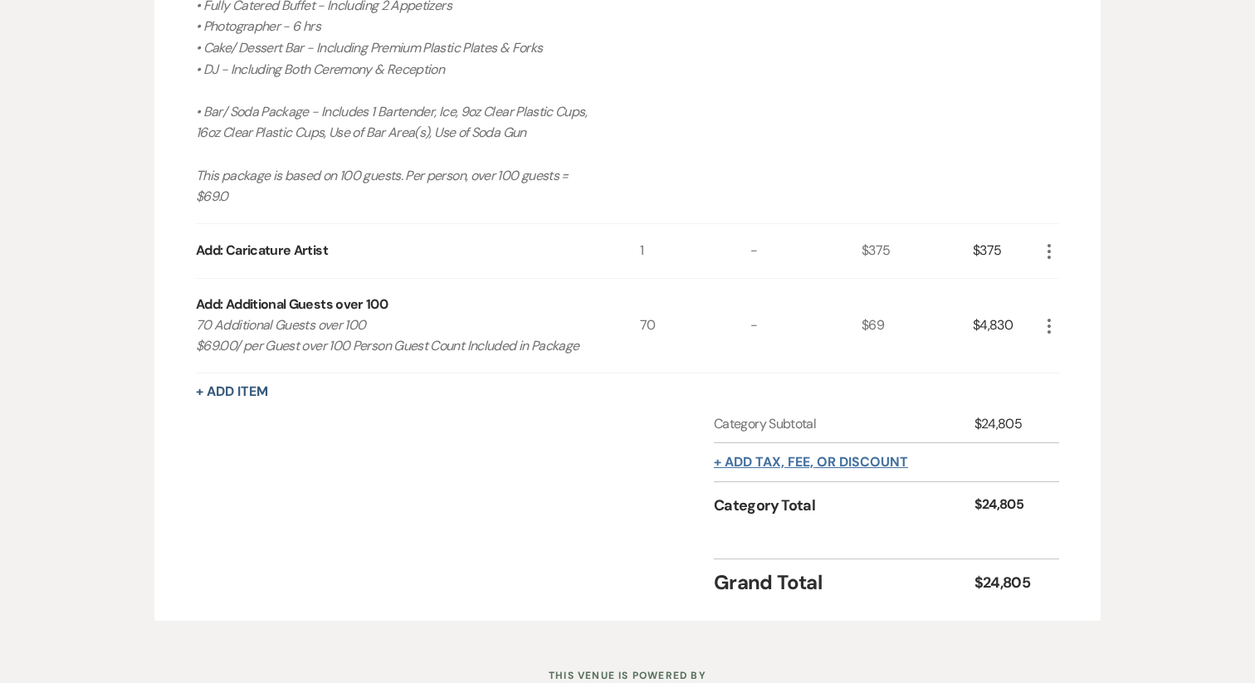
click at [755, 456] on button "+ Add tax, fee, or discount" at bounding box center [811, 462] width 194 height 13
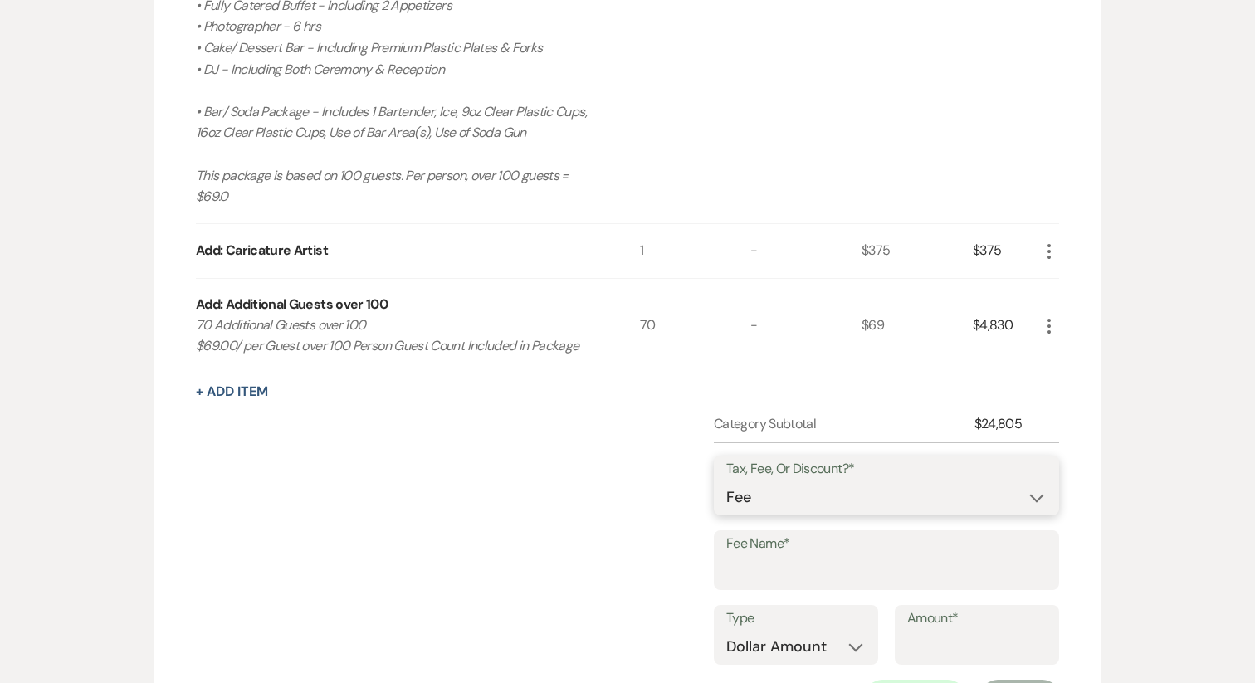
click at [762, 481] on select "Fee Discount Tax" at bounding box center [886, 497] width 320 height 32
select select "2"
click at [764, 556] on input "Fee Name*" at bounding box center [886, 572] width 320 height 32
type input "Delete: Catering"
click at [938, 631] on input "Amount*" at bounding box center [976, 647] width 139 height 32
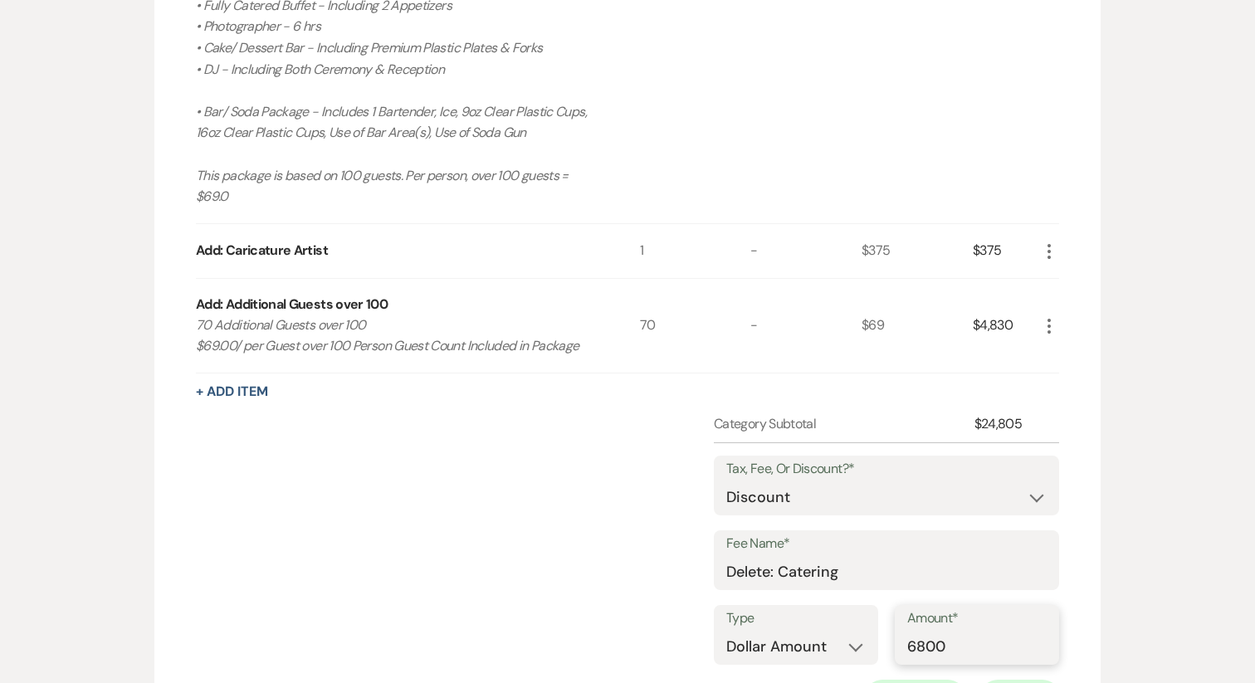
type input "6800"
click at [1000, 680] on button "Save" at bounding box center [1020, 696] width 78 height 33
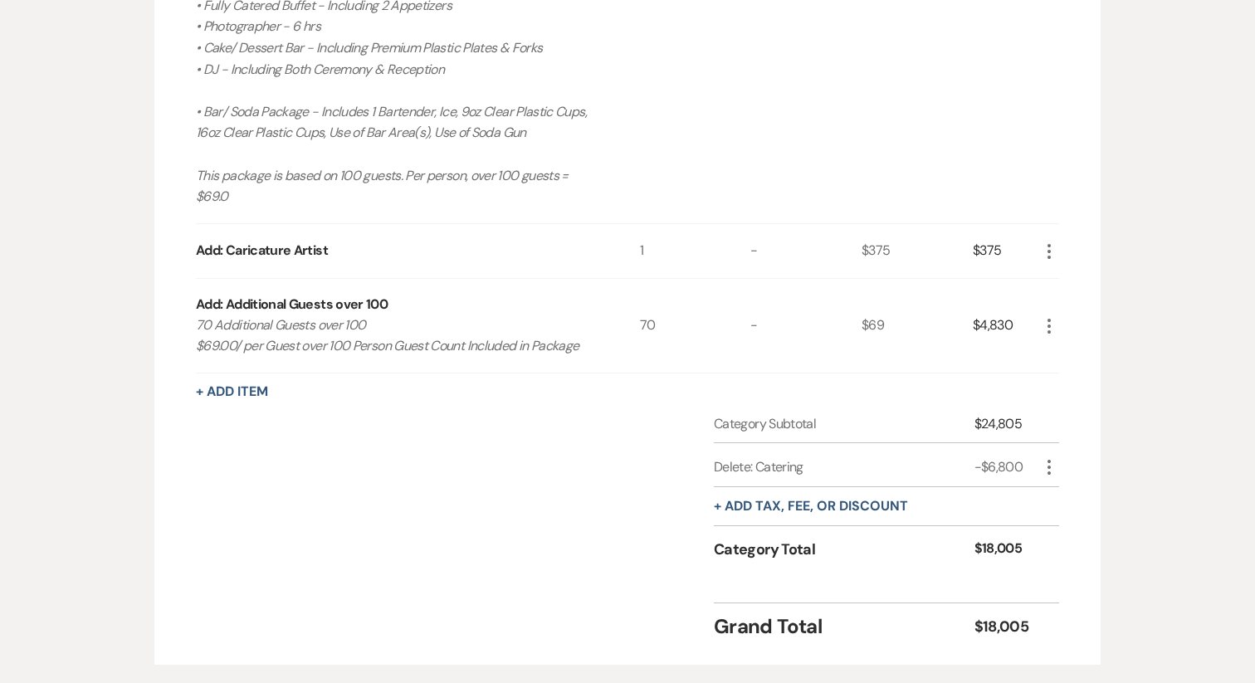
click at [819, 487] on div "+ Add tax, fee, or discount" at bounding box center [811, 506] width 194 height 38
click at [809, 500] on button "+ Add tax, fee, or discount" at bounding box center [811, 506] width 194 height 13
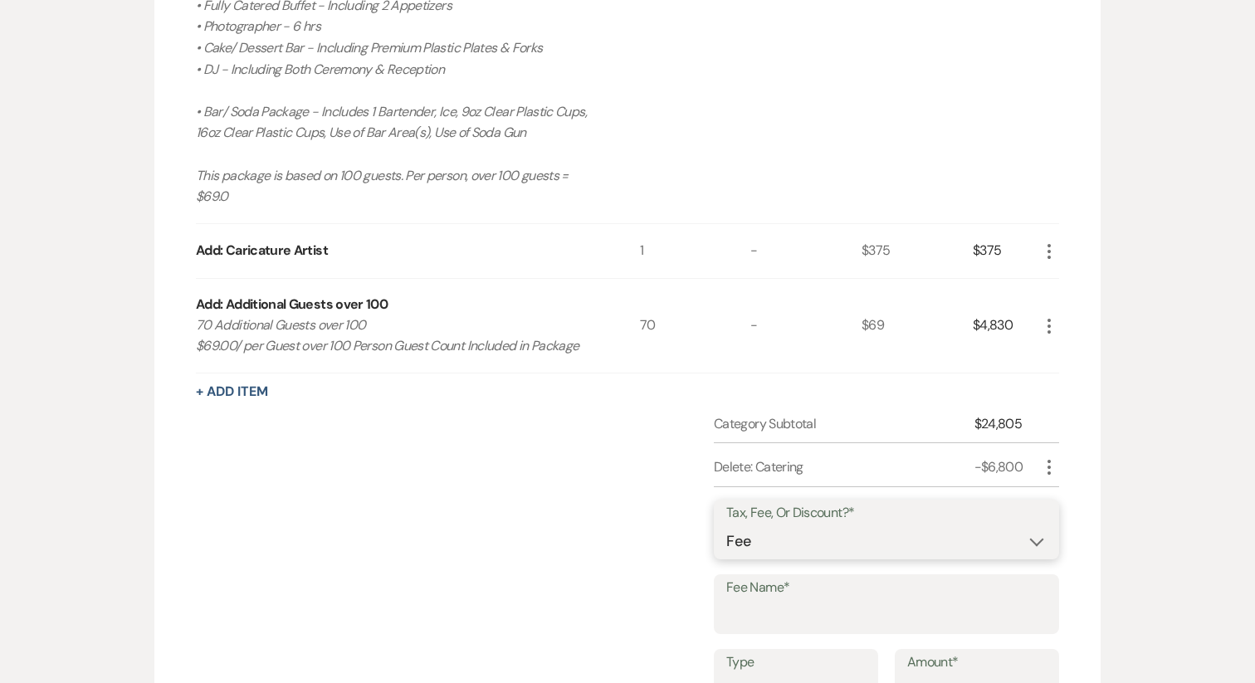
click at [793, 525] on select "Fee Discount Tax" at bounding box center [886, 541] width 320 height 32
select select "2"
click at [777, 600] on input "Fee Name*" at bounding box center [886, 616] width 320 height 32
type input "Delete: Photographer"
click at [963, 675] on input "Amount*" at bounding box center [976, 691] width 139 height 32
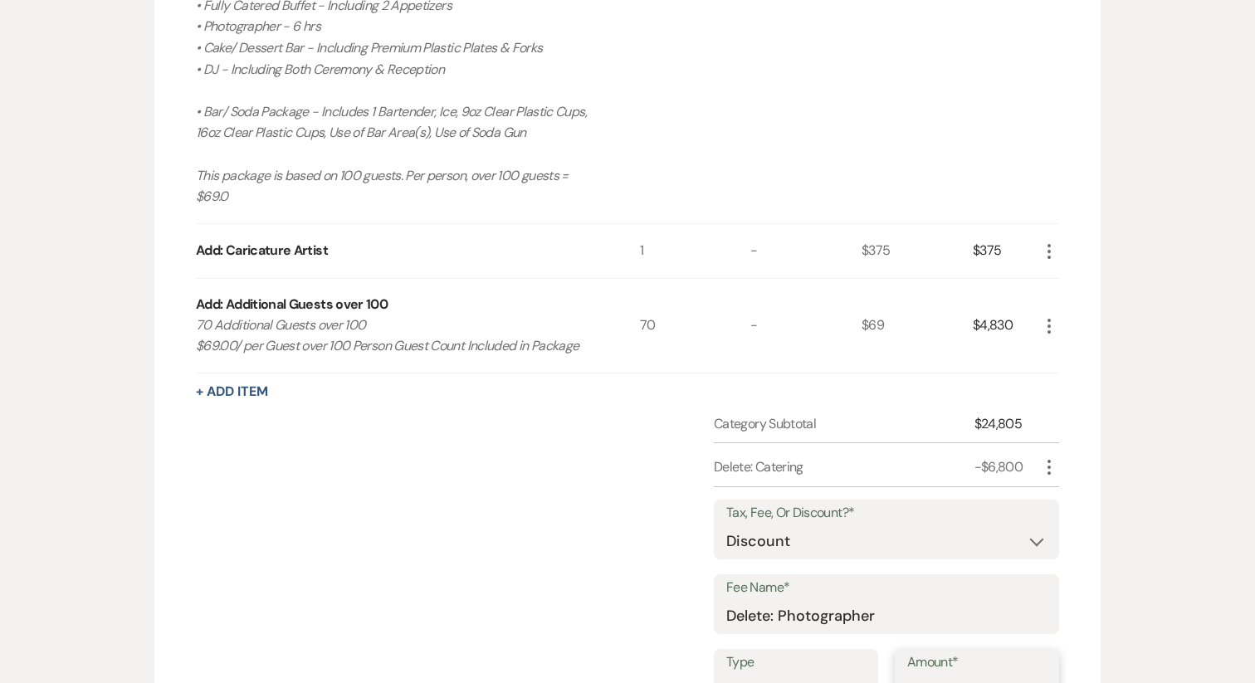
type input "2000"
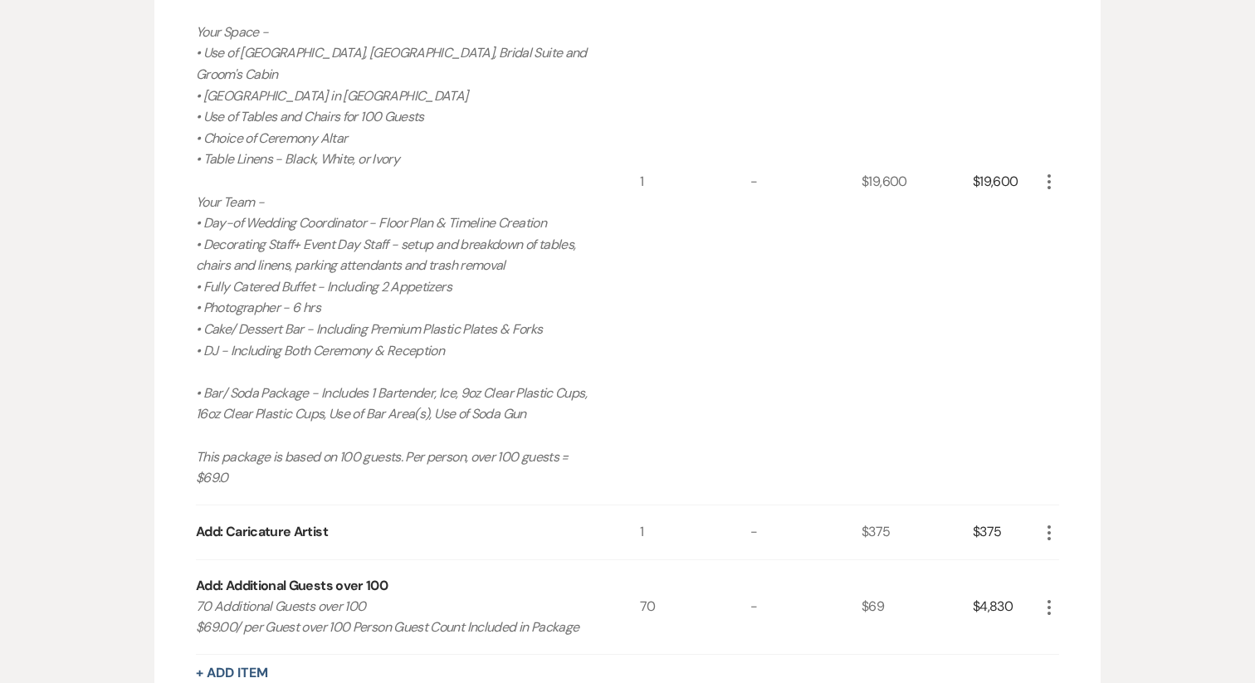
scroll to position [593, 0]
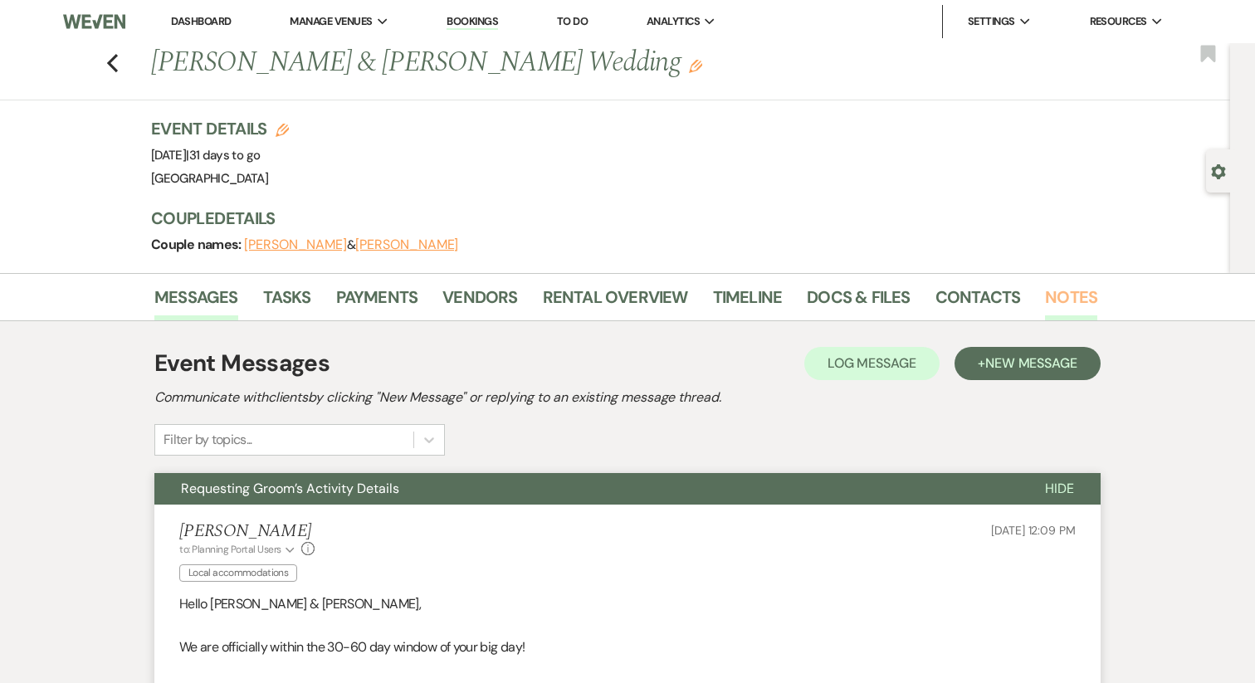
click at [1055, 295] on link "Notes" at bounding box center [1071, 302] width 52 height 37
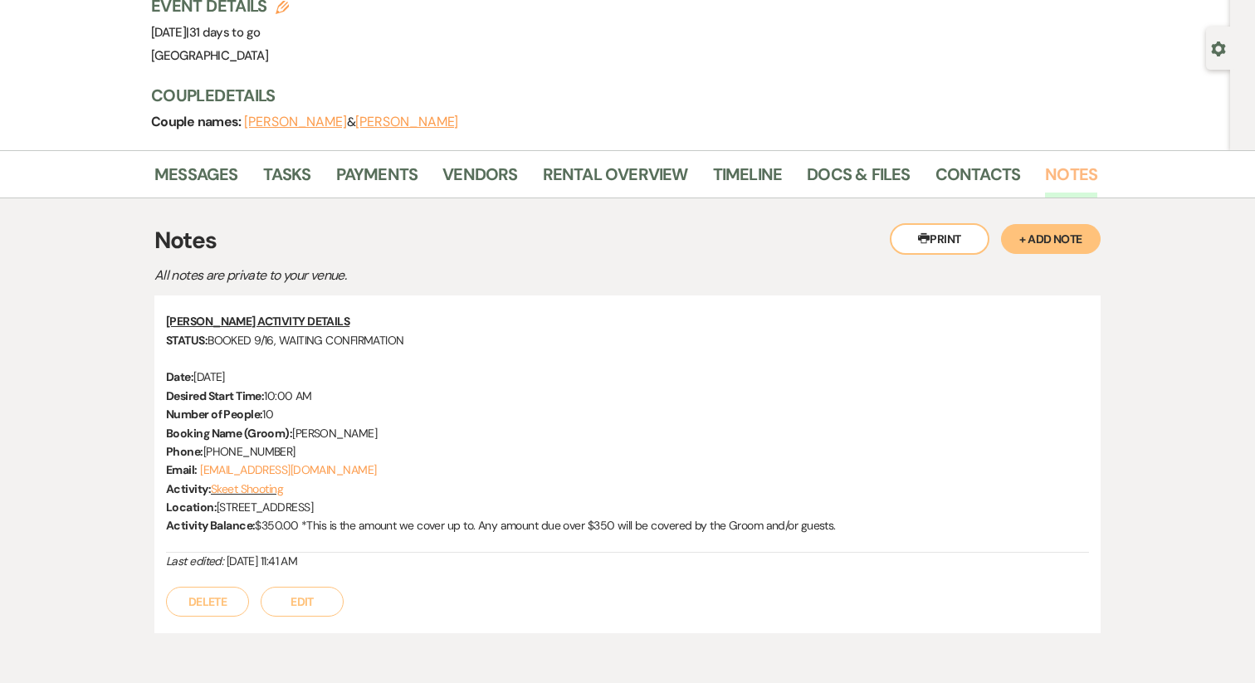
scroll to position [205, 0]
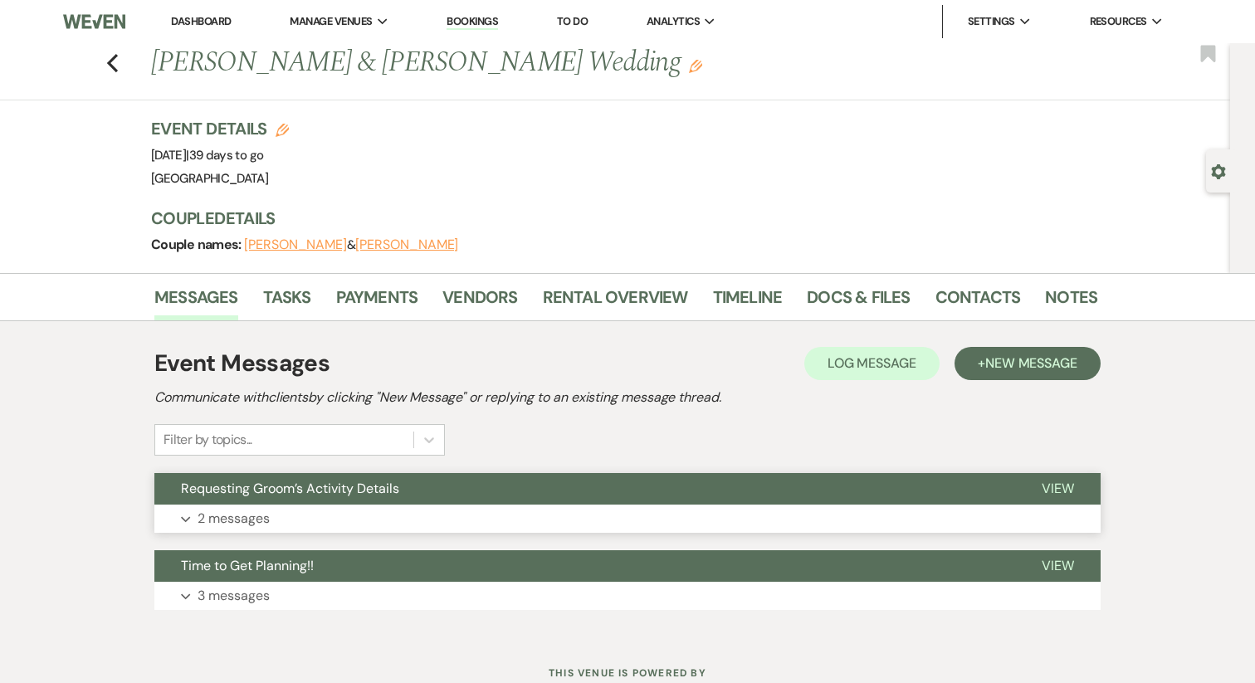
click at [299, 521] on button "Expand 2 messages" at bounding box center [627, 518] width 946 height 28
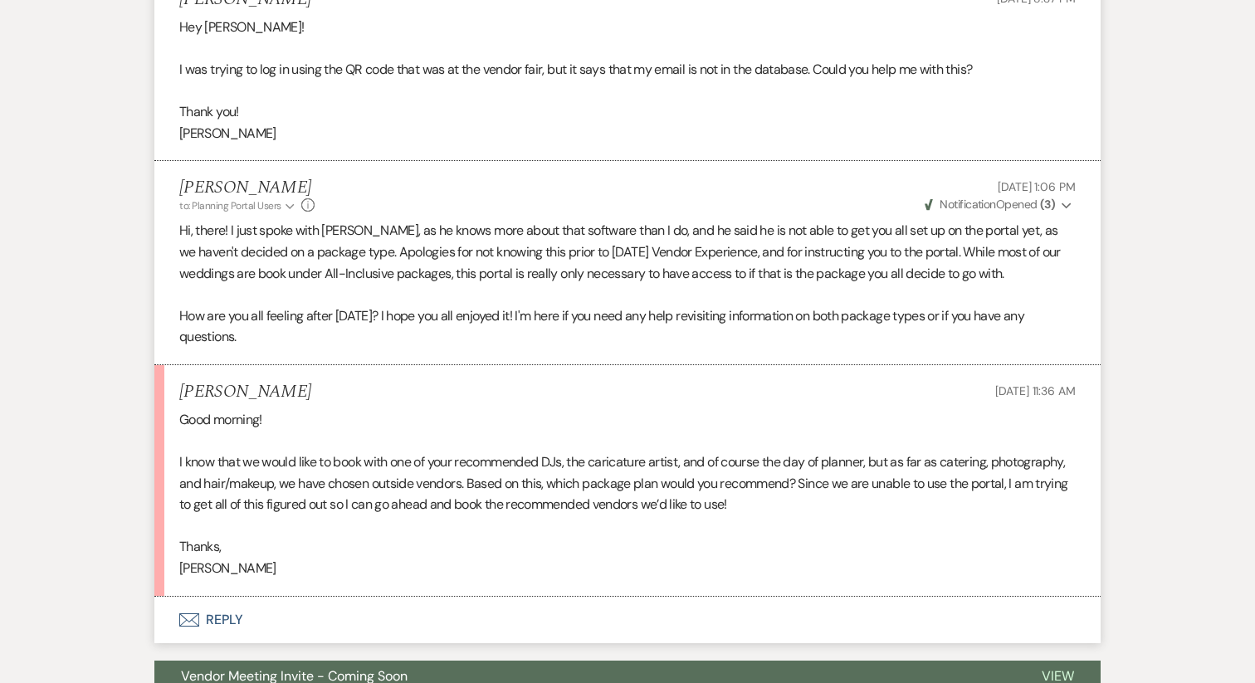
scroll to position [559, 0]
